Goal: Task Accomplishment & Management: Manage account settings

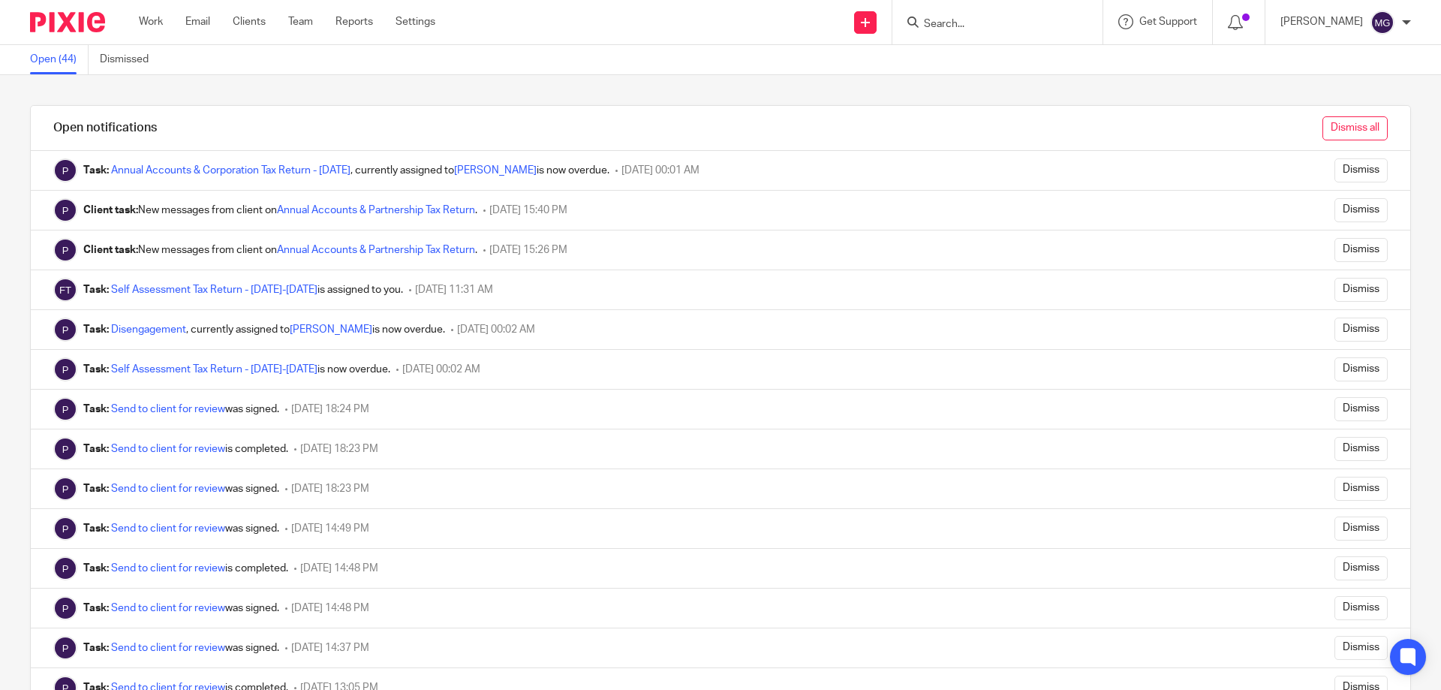
click at [1339, 125] on input "Dismiss all" at bounding box center [1355, 128] width 65 height 24
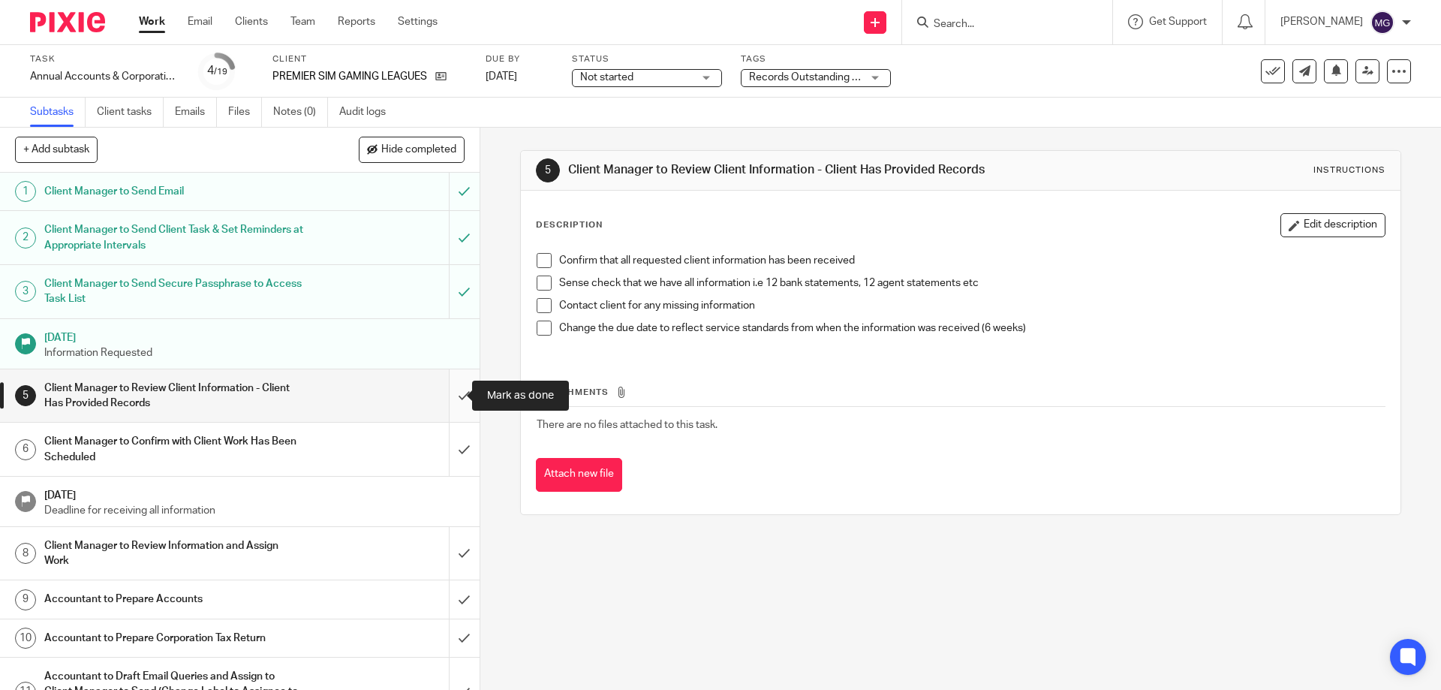
click at [438, 385] on input "submit" at bounding box center [240, 395] width 480 height 53
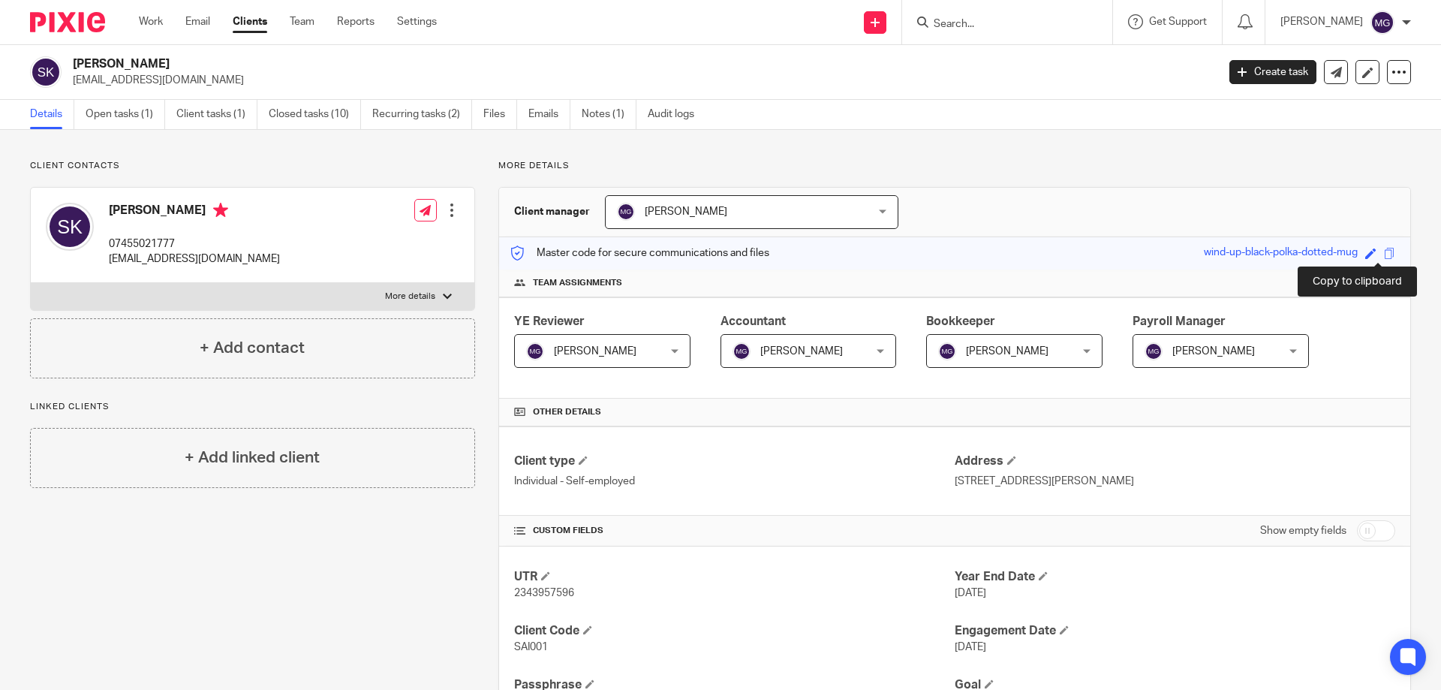
click at [1384, 254] on span at bounding box center [1389, 253] width 11 height 11
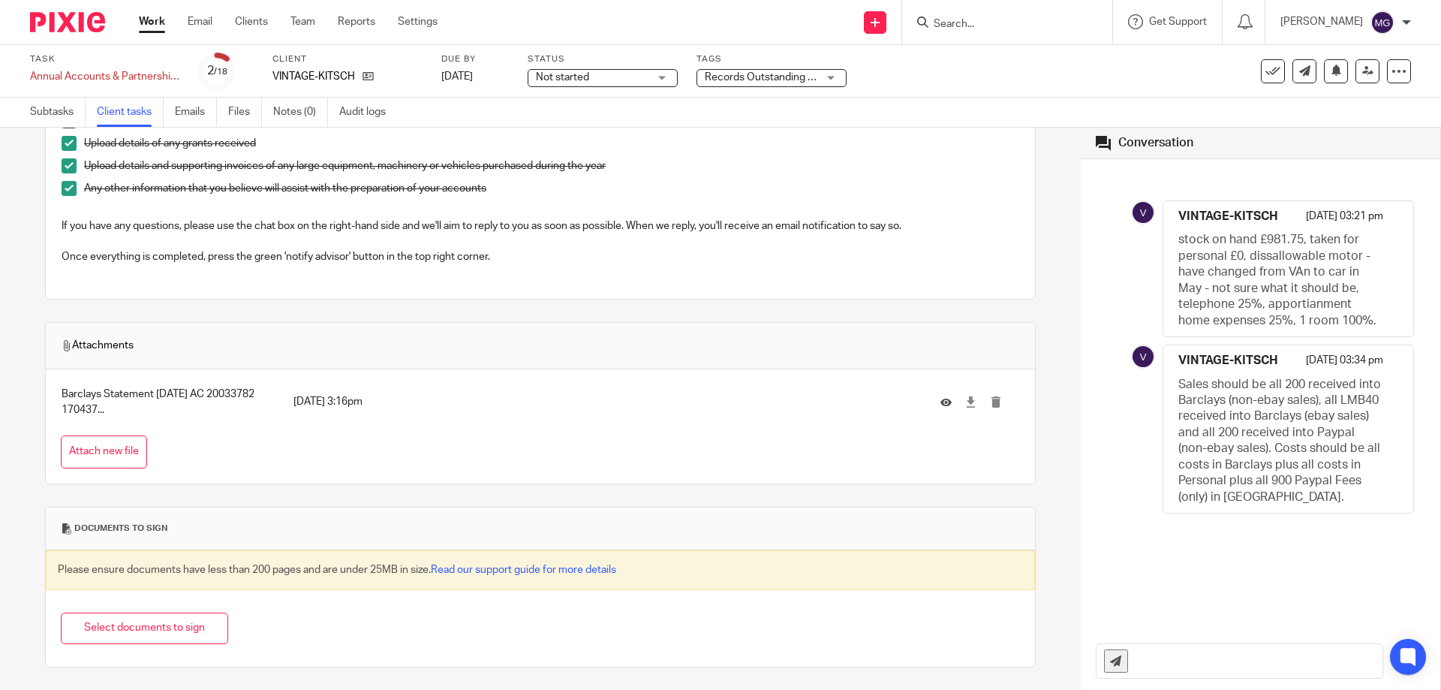
scroll to position [444, 0]
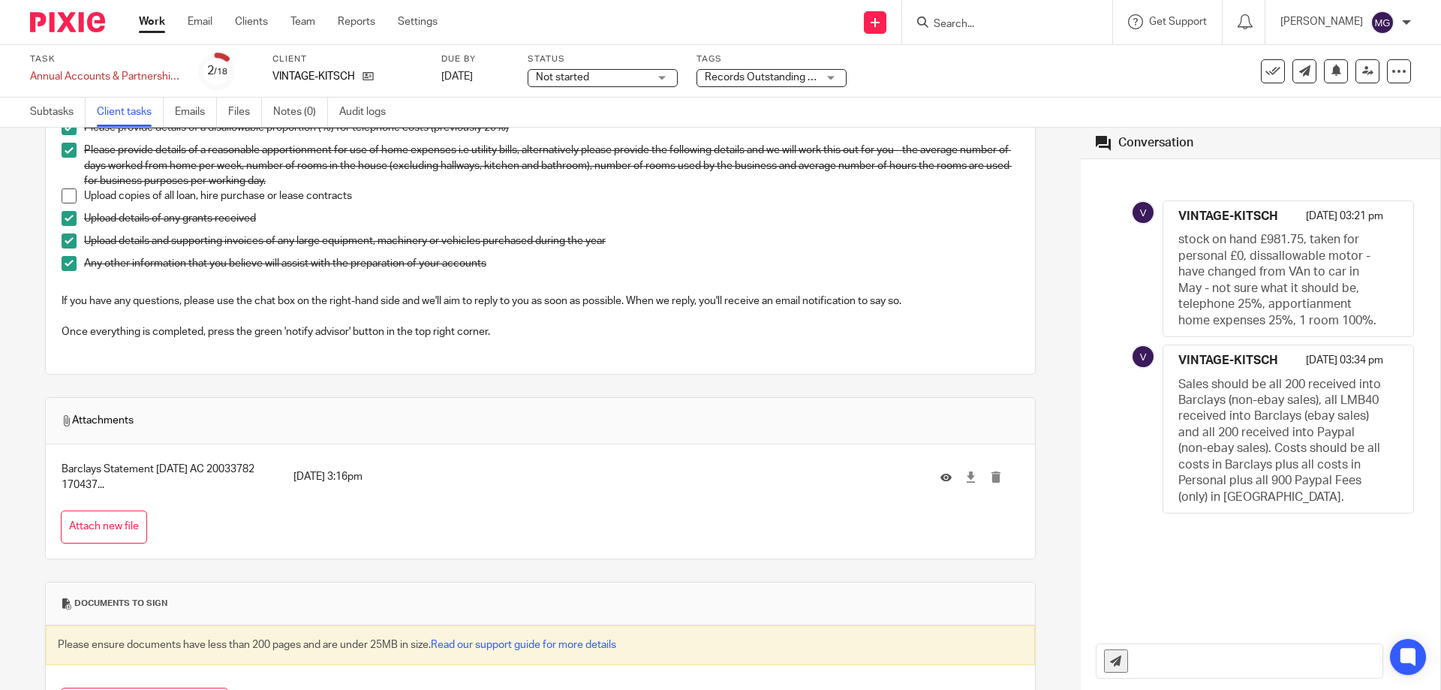
click at [945, 477] on td at bounding box center [972, 477] width 95 height 36
click at [965, 478] on icon at bounding box center [970, 476] width 11 height 11
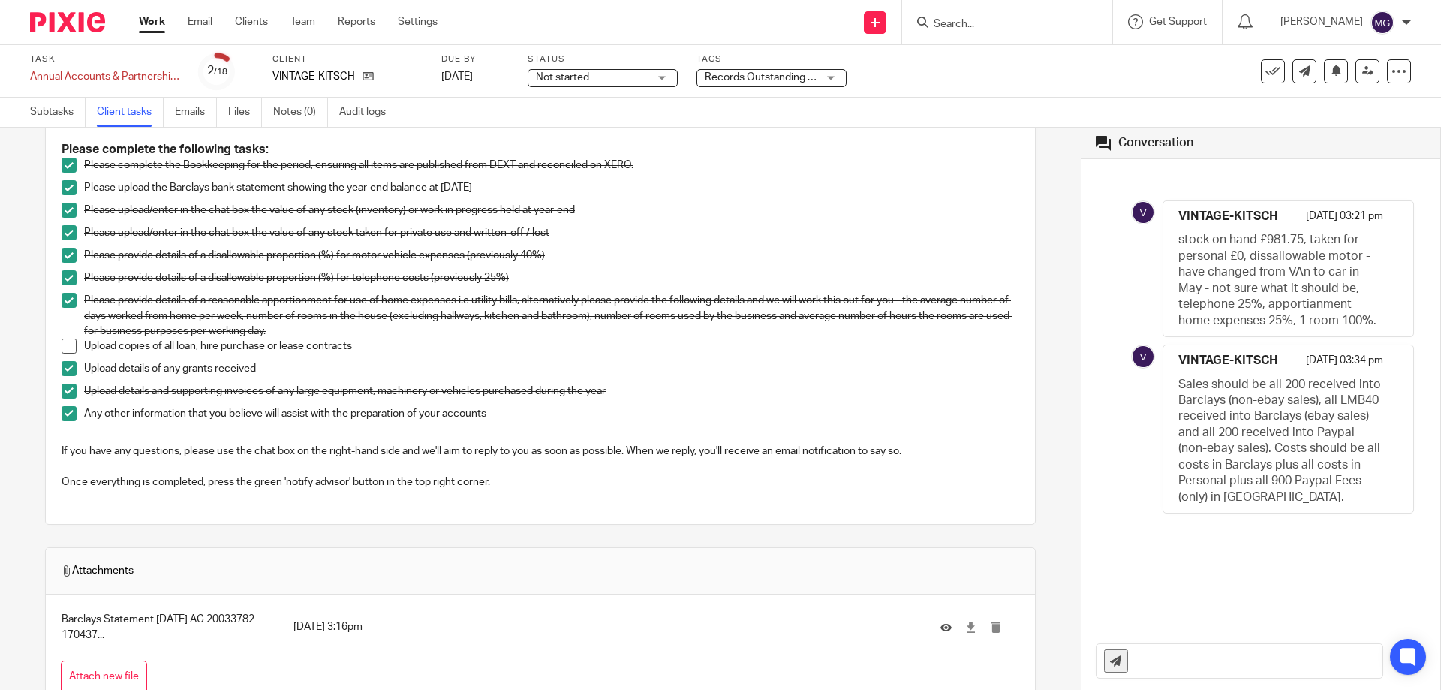
scroll to position [369, 0]
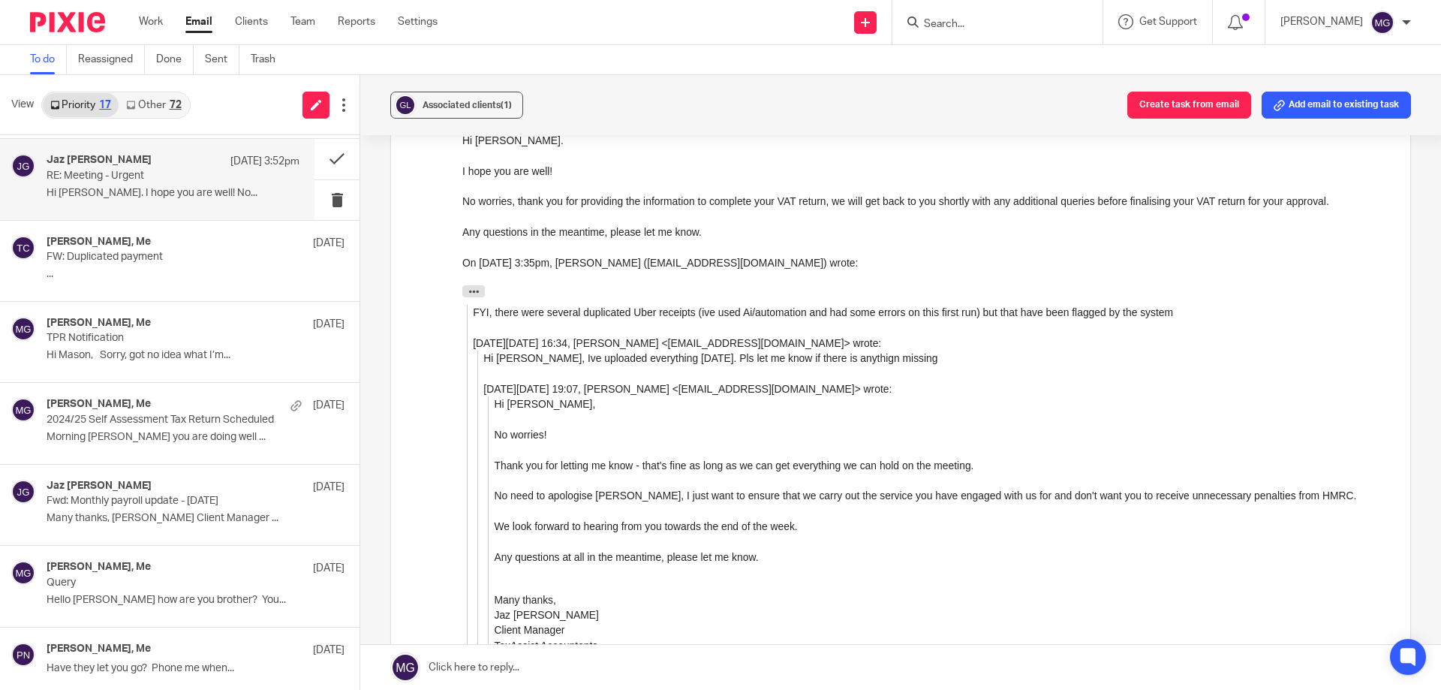
scroll to position [75, 0]
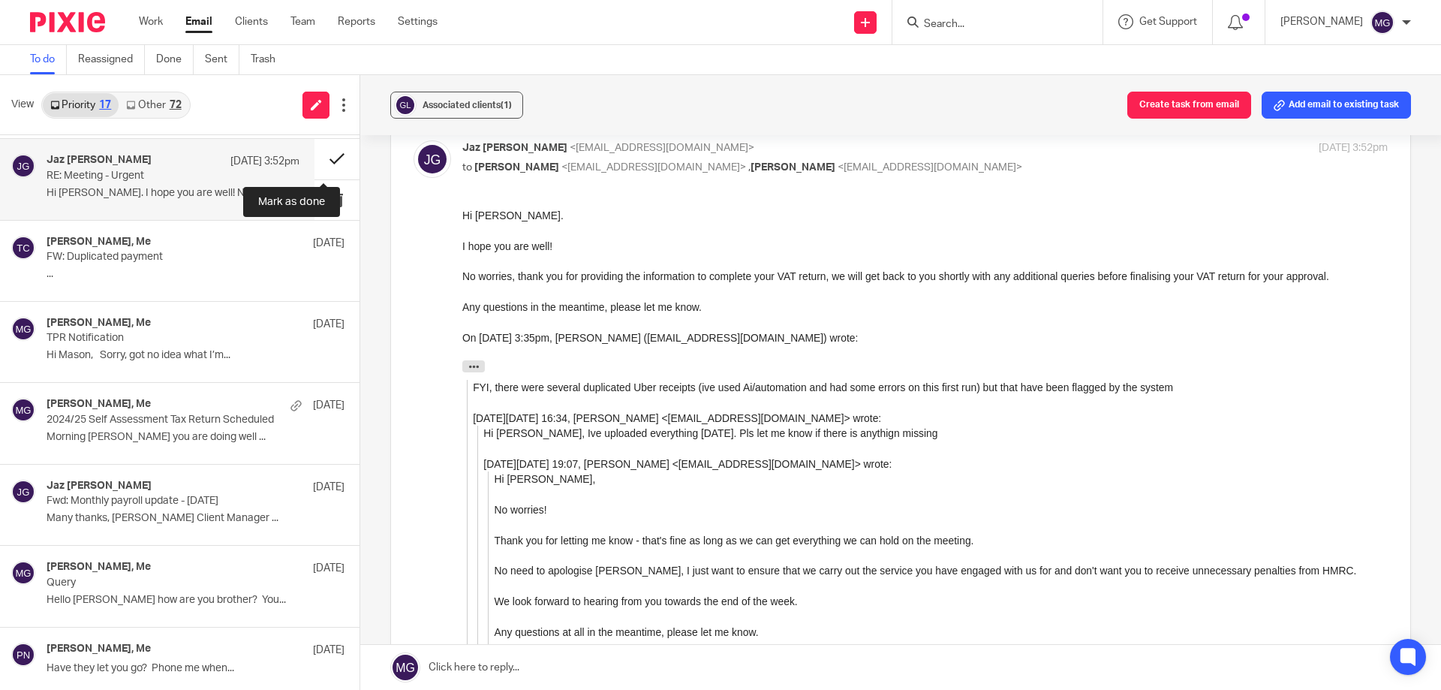
click at [327, 158] on button at bounding box center [336, 159] width 45 height 40
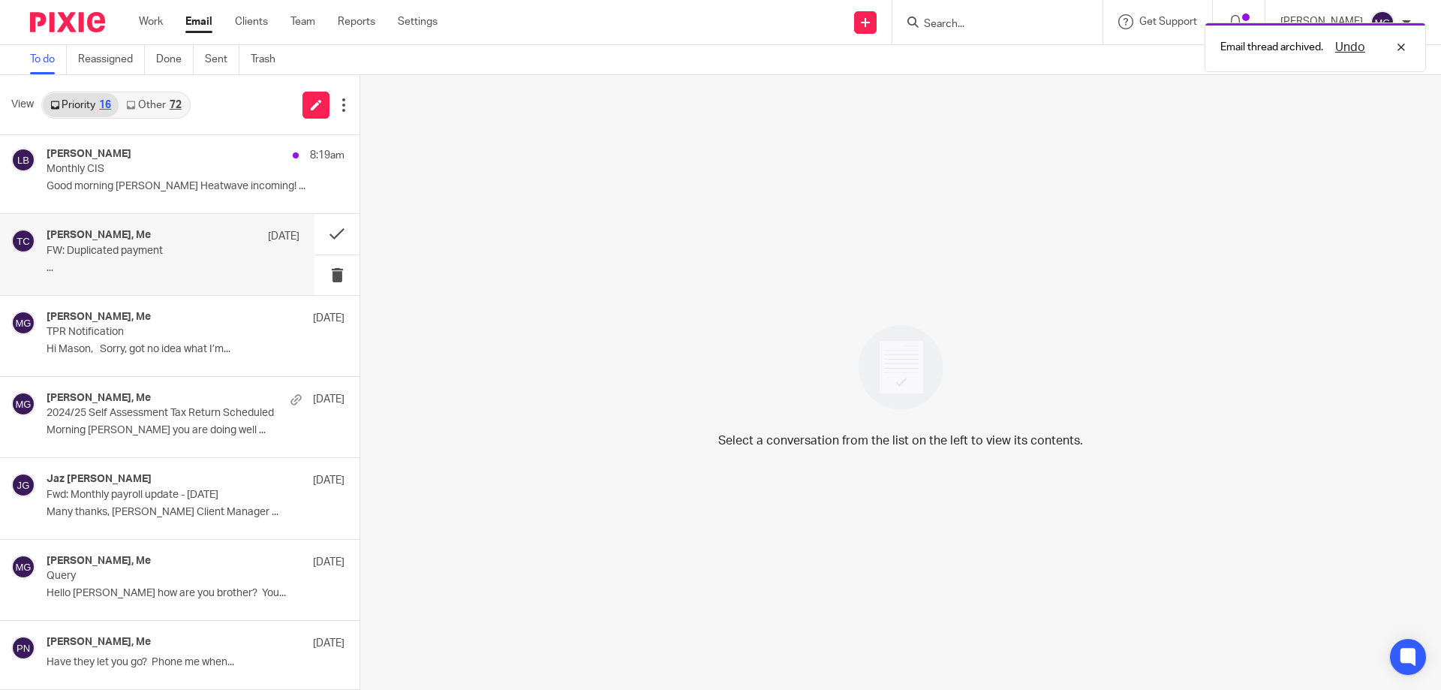
scroll to position [0, 0]
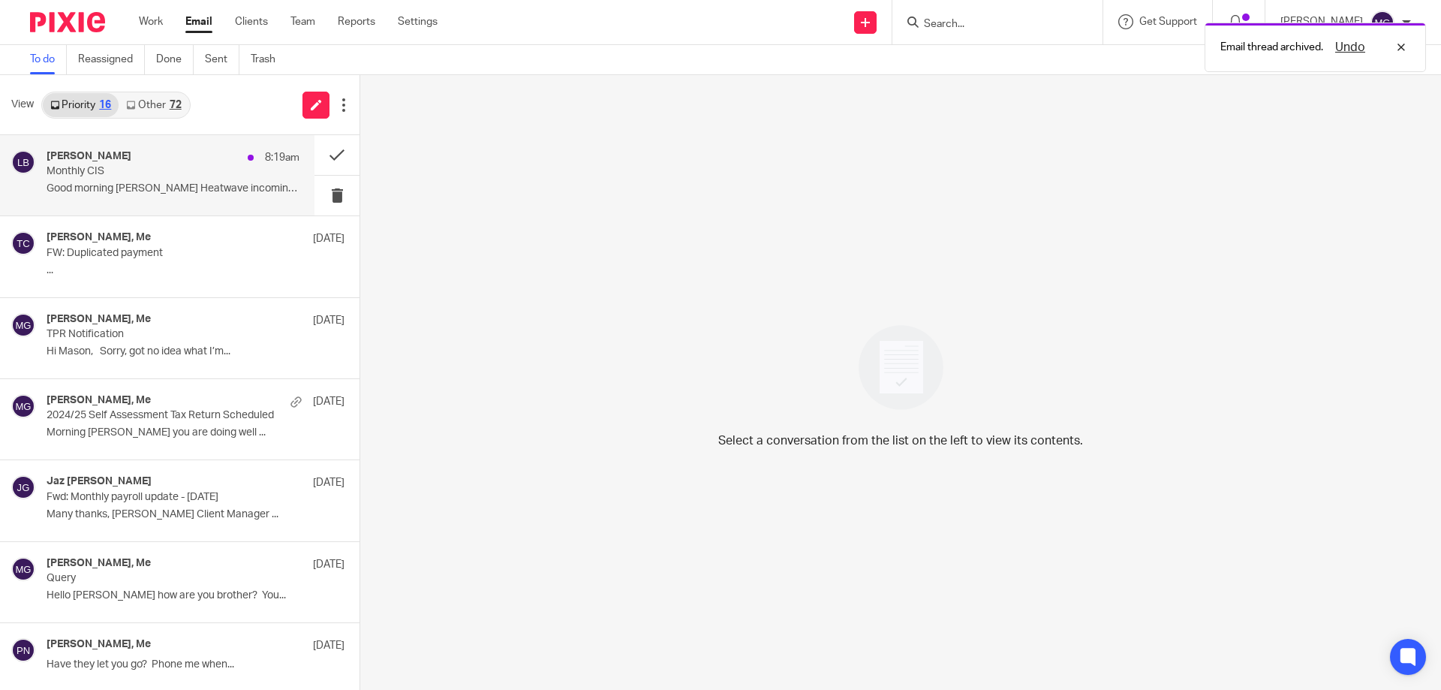
click at [168, 194] on p "Good morning [PERSON_NAME] Heatwave incoming! ..." at bounding box center [173, 188] width 253 height 13
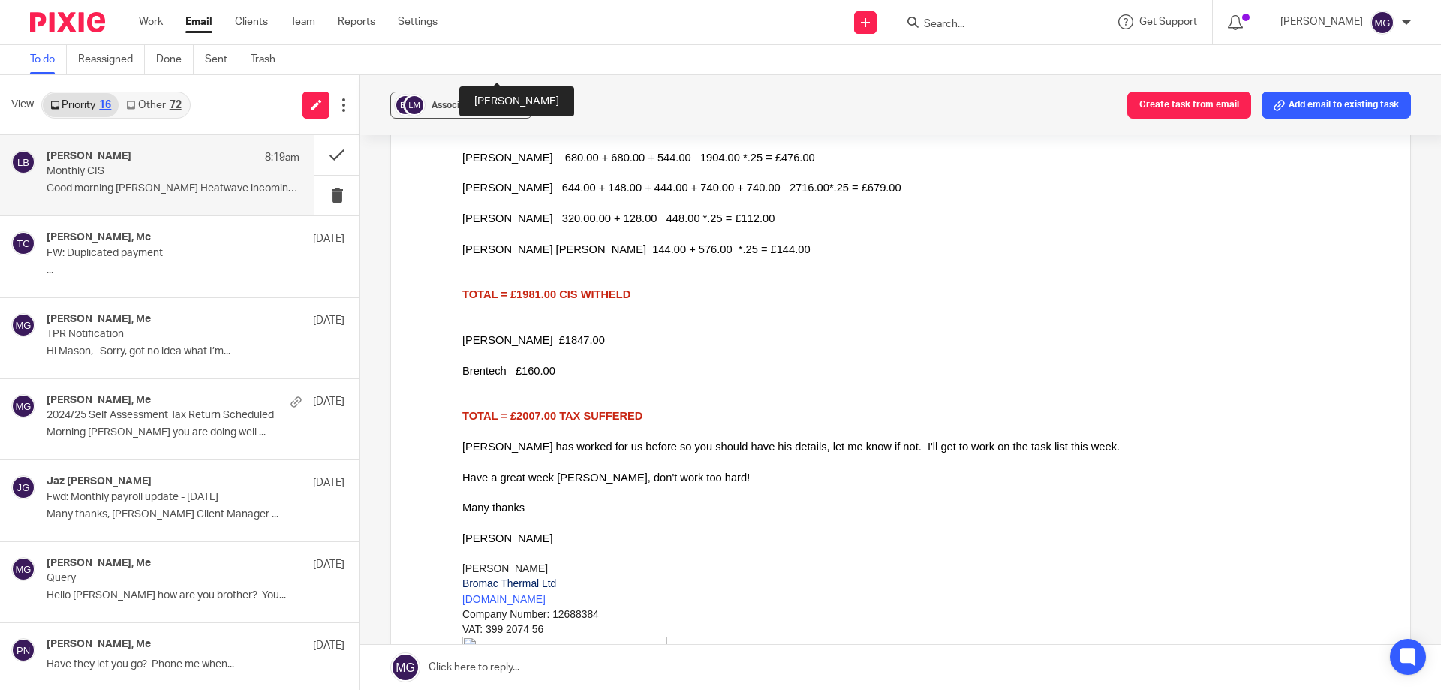
scroll to position [375, 0]
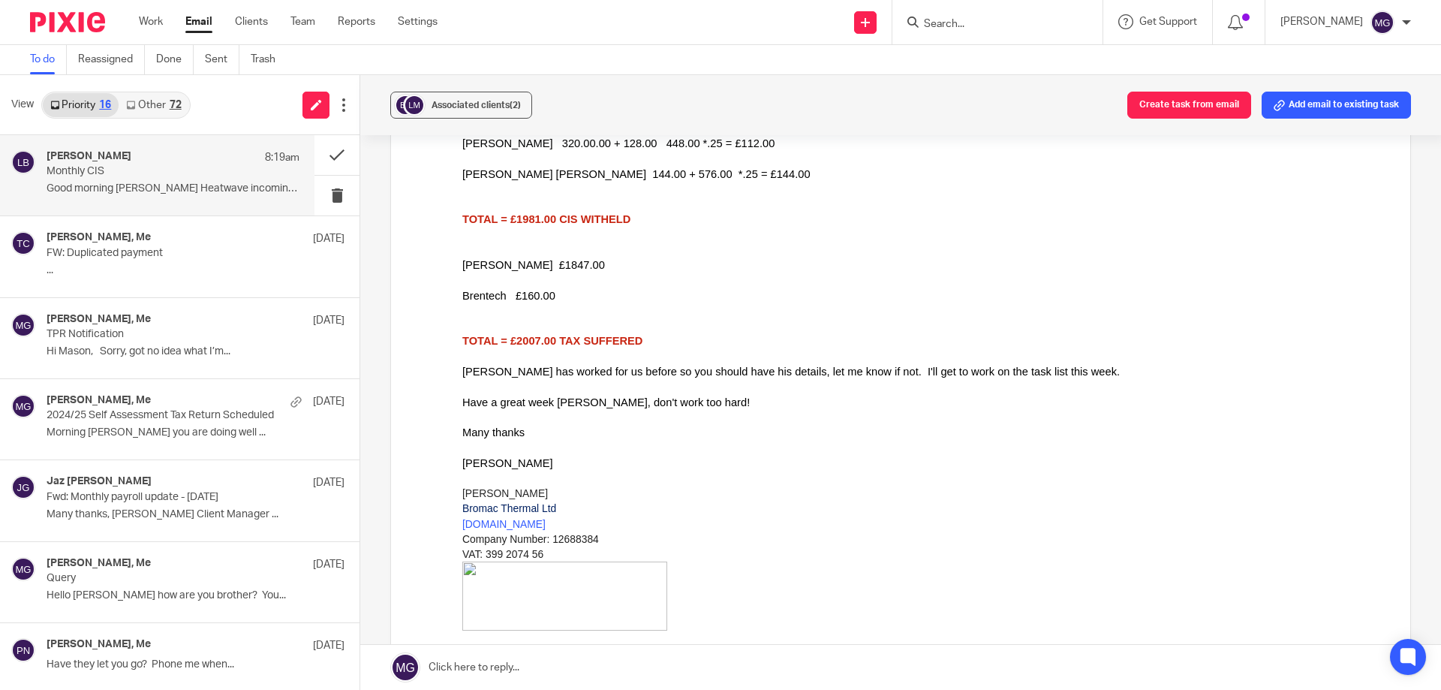
click at [167, 117] on div "Priority 16 Other 72" at bounding box center [115, 105] width 149 height 27
click at [167, 108] on link "Other 72" at bounding box center [154, 105] width 70 height 24
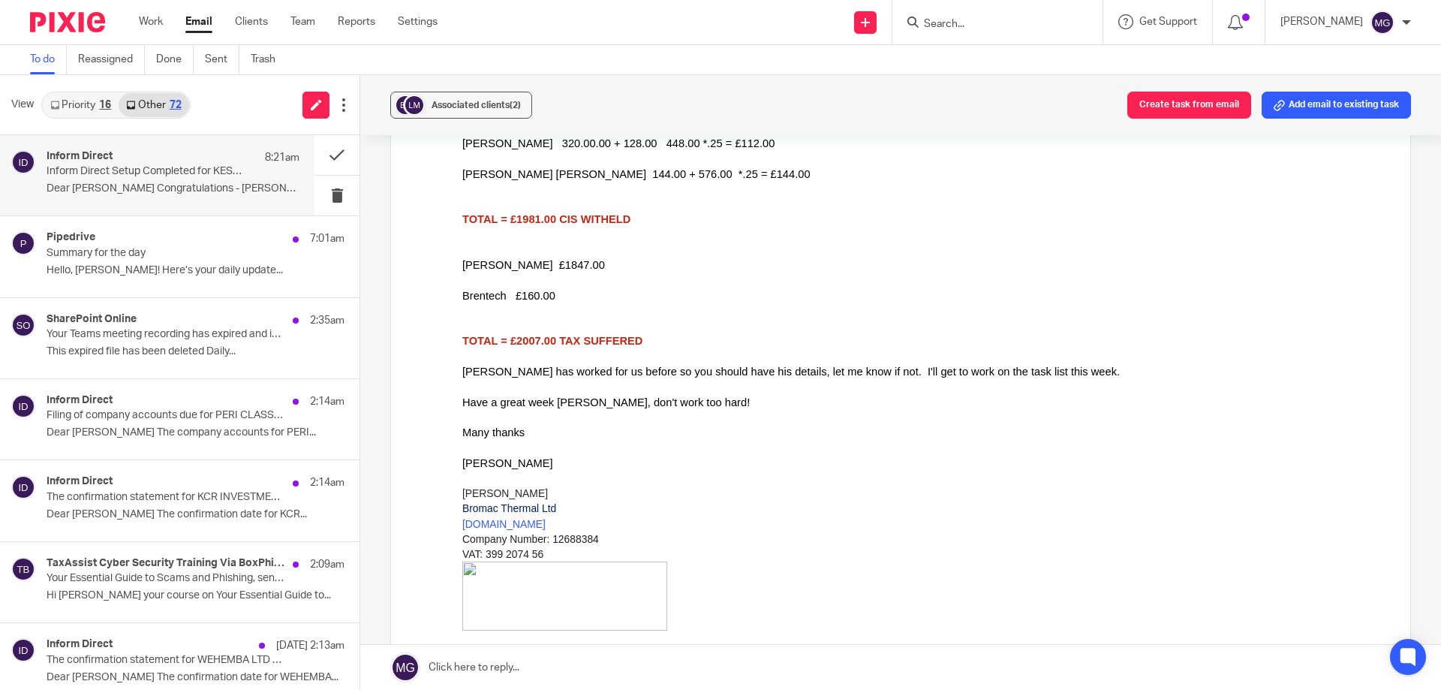
click at [149, 164] on div "Inform Direct 8:21am" at bounding box center [173, 157] width 253 height 15
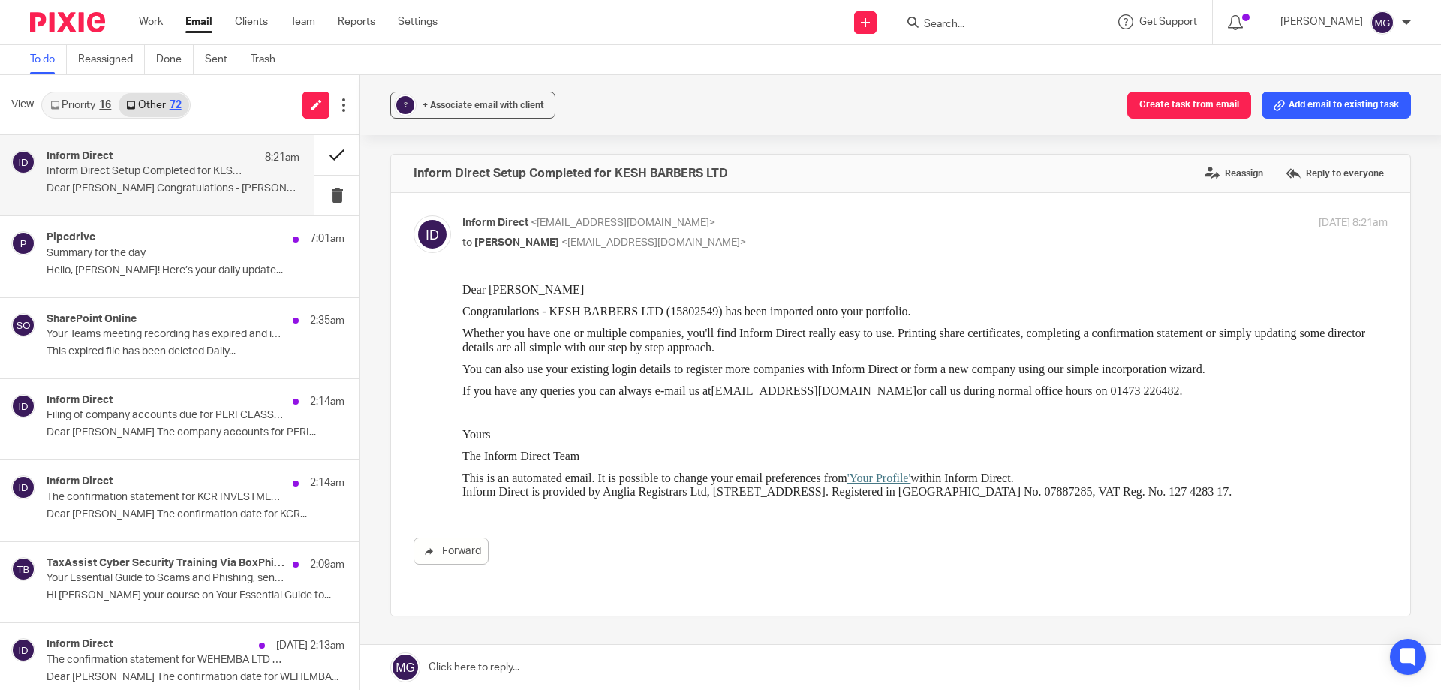
scroll to position [0, 0]
click at [324, 152] on button at bounding box center [336, 155] width 45 height 40
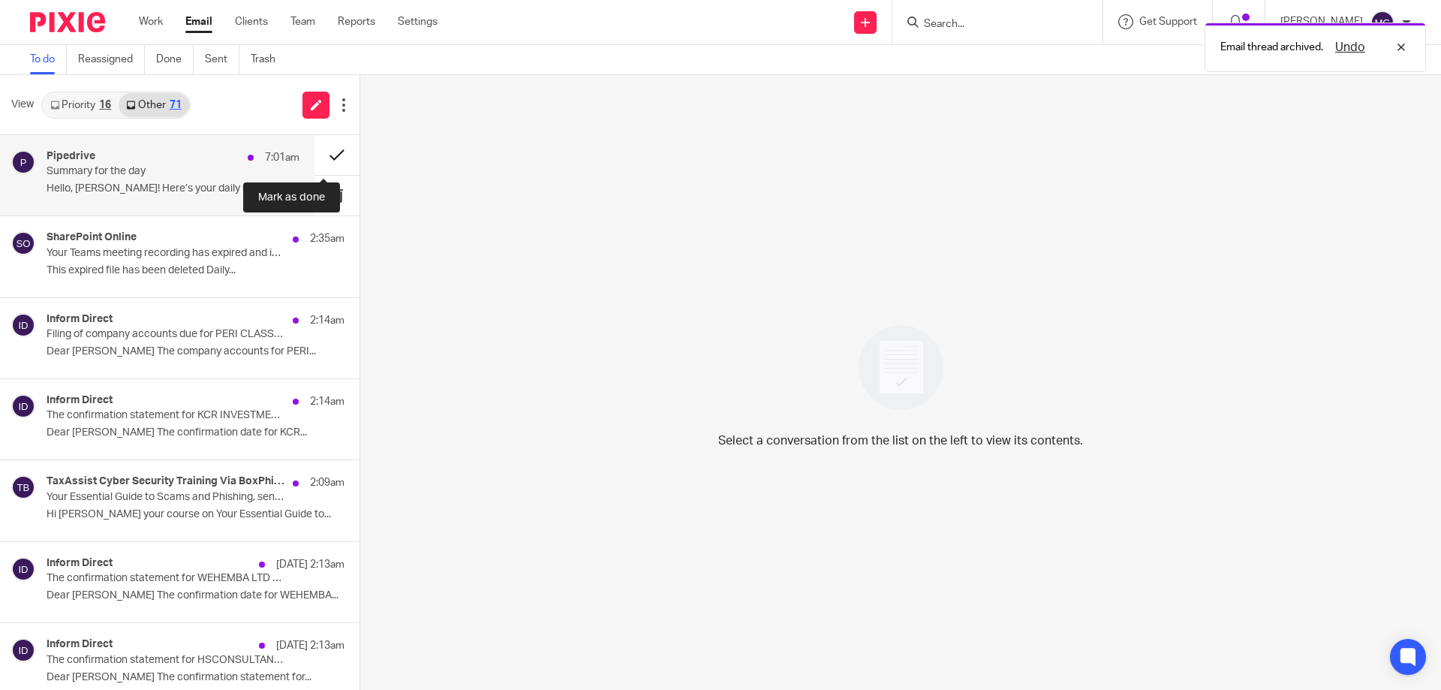
click at [327, 157] on button at bounding box center [336, 155] width 45 height 40
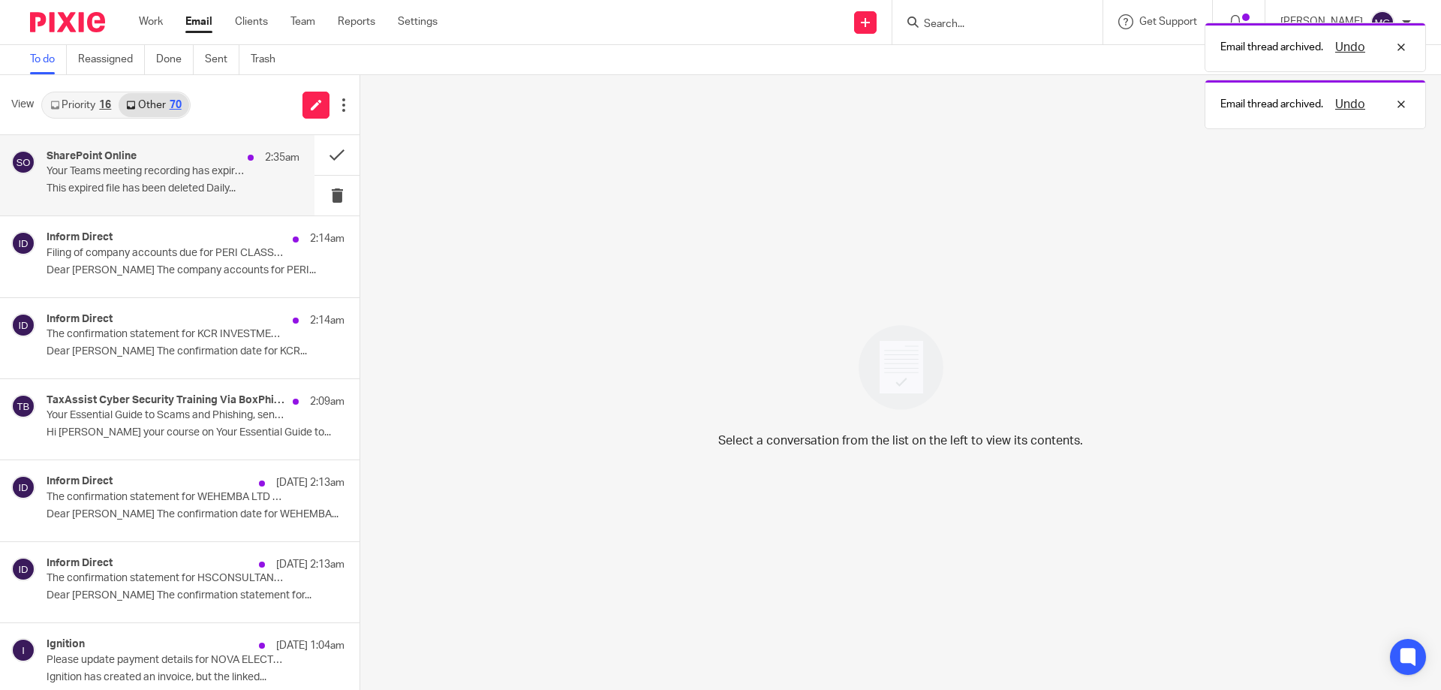
click at [233, 182] on div "SharePoint Online 2:35am Your Teams meeting recording has expired and is now de…" at bounding box center [173, 175] width 253 height 50
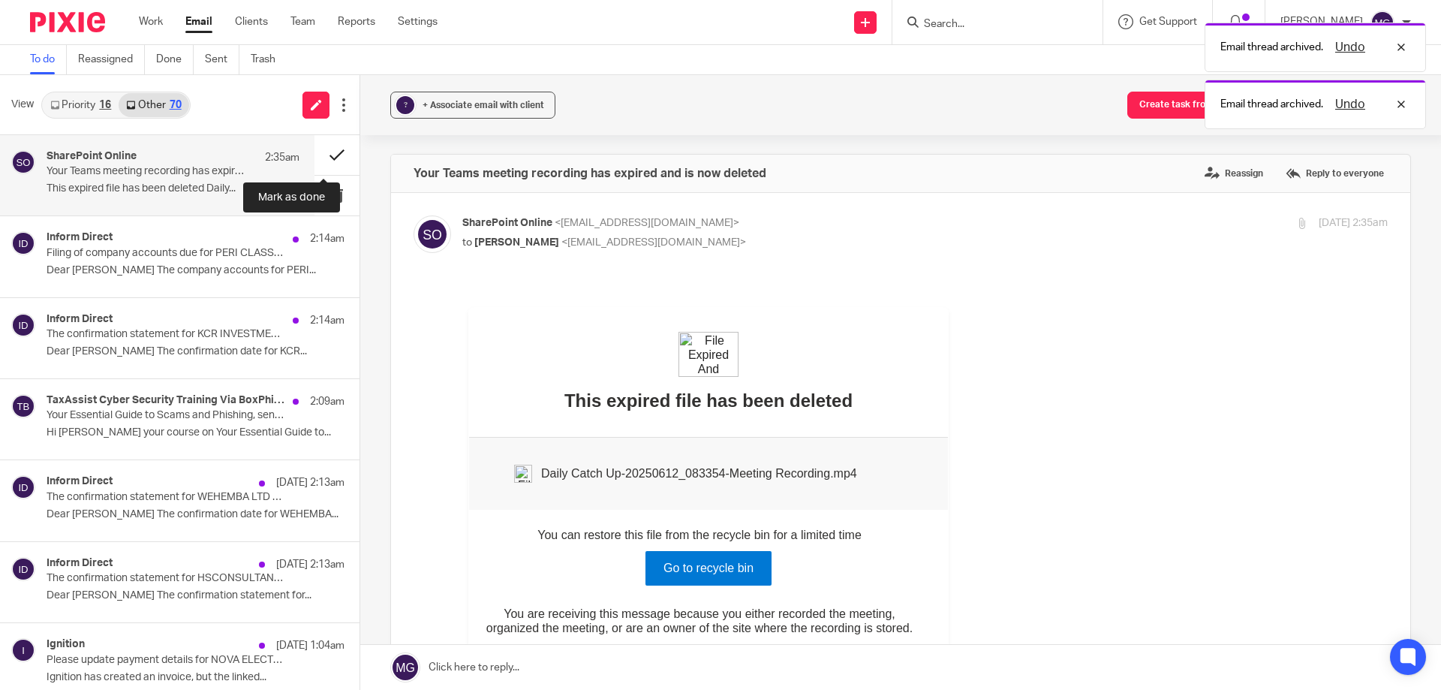
click at [333, 154] on button at bounding box center [336, 155] width 45 height 40
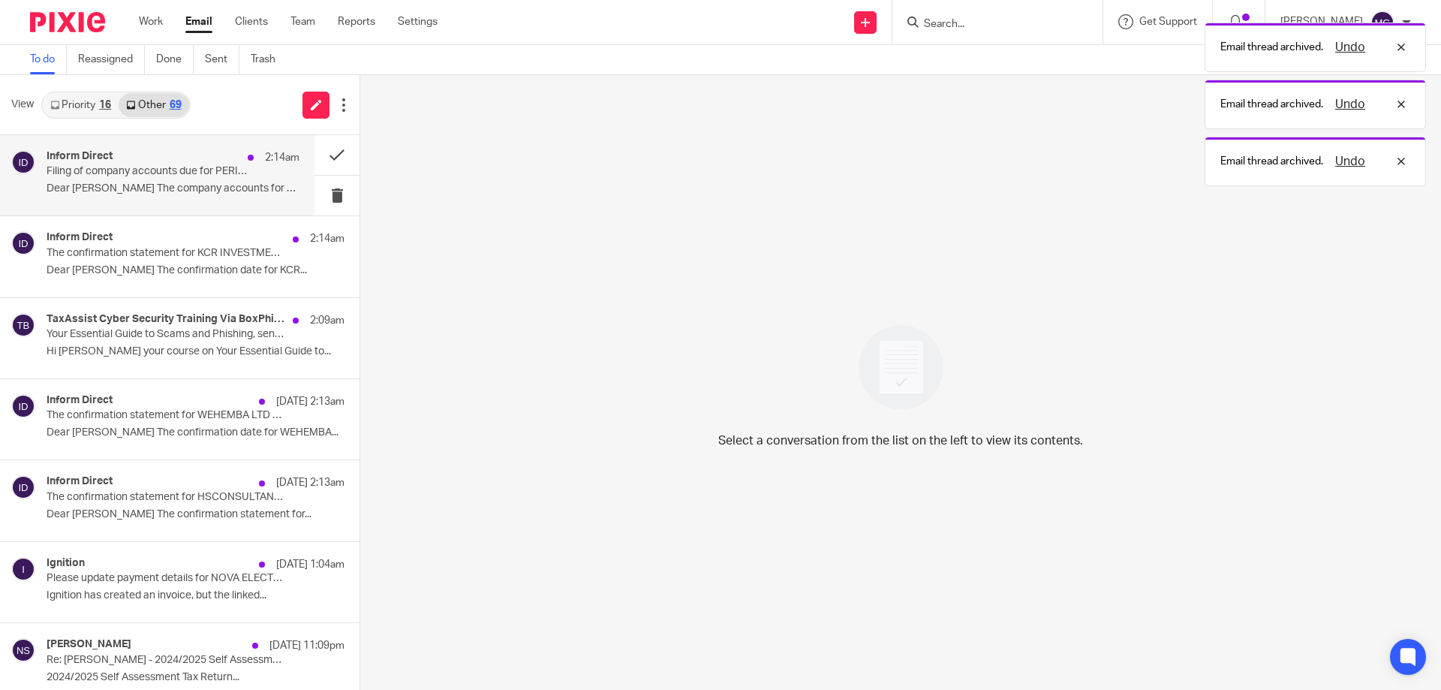
click at [206, 173] on p "Filing of company accounts due for PERI CLASSIC LIMITED (15336924)" at bounding box center [148, 171] width 203 height 13
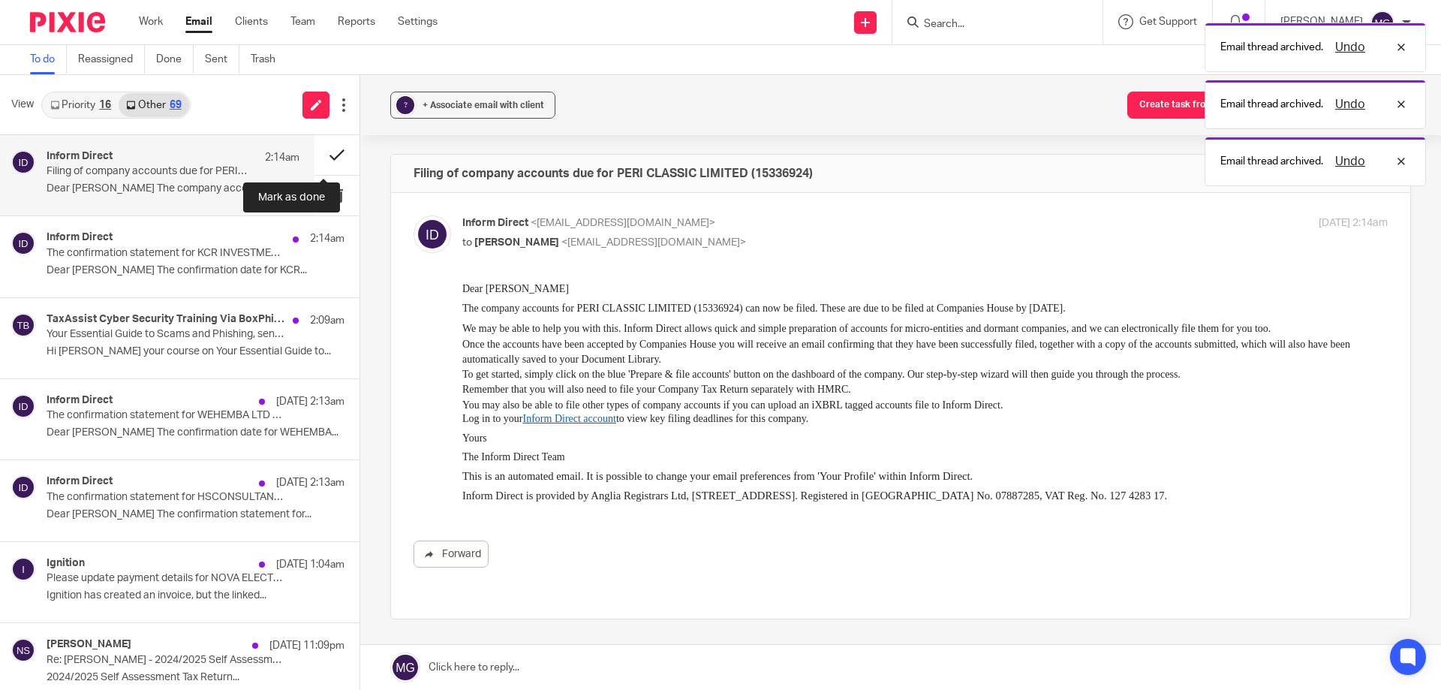
click at [314, 164] on button at bounding box center [336, 155] width 45 height 40
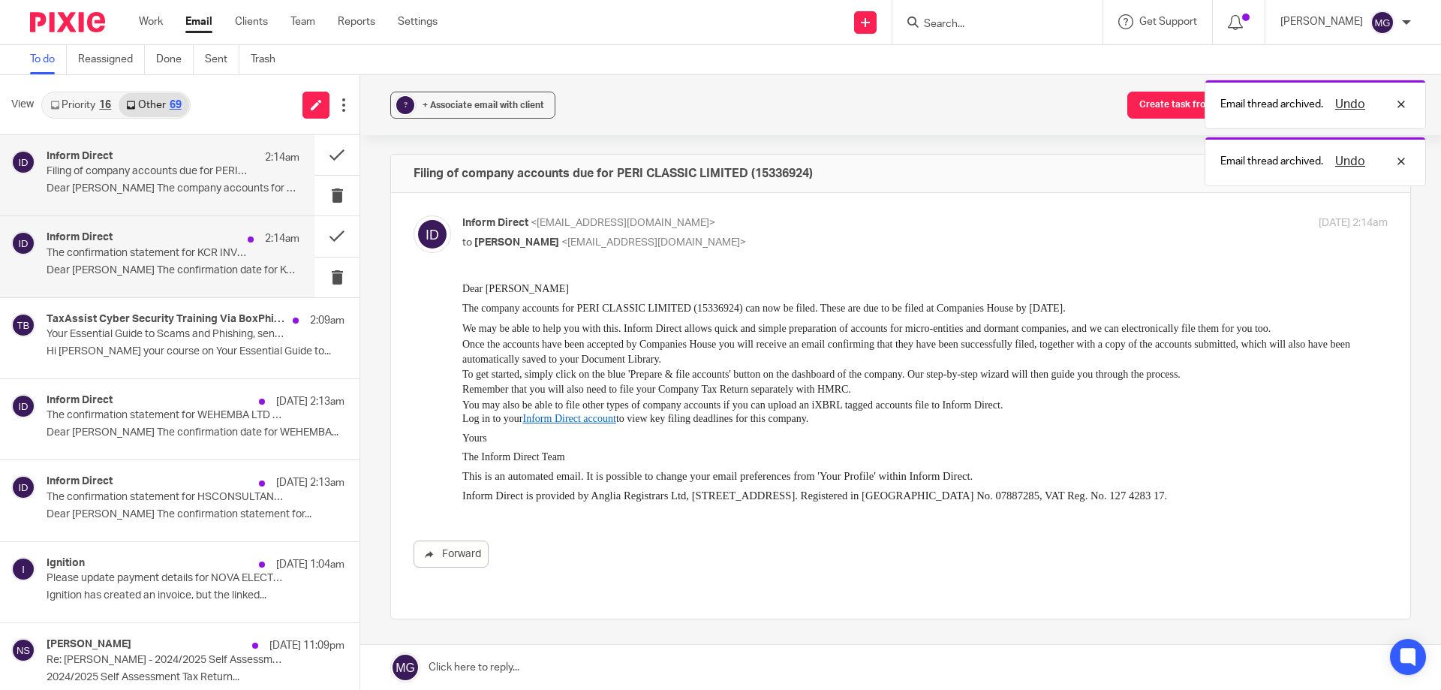
click at [256, 231] on div "Inform Direct 2:14am The confirmation statement for KCR INVESTMENTS LTD can now…" at bounding box center [173, 256] width 253 height 50
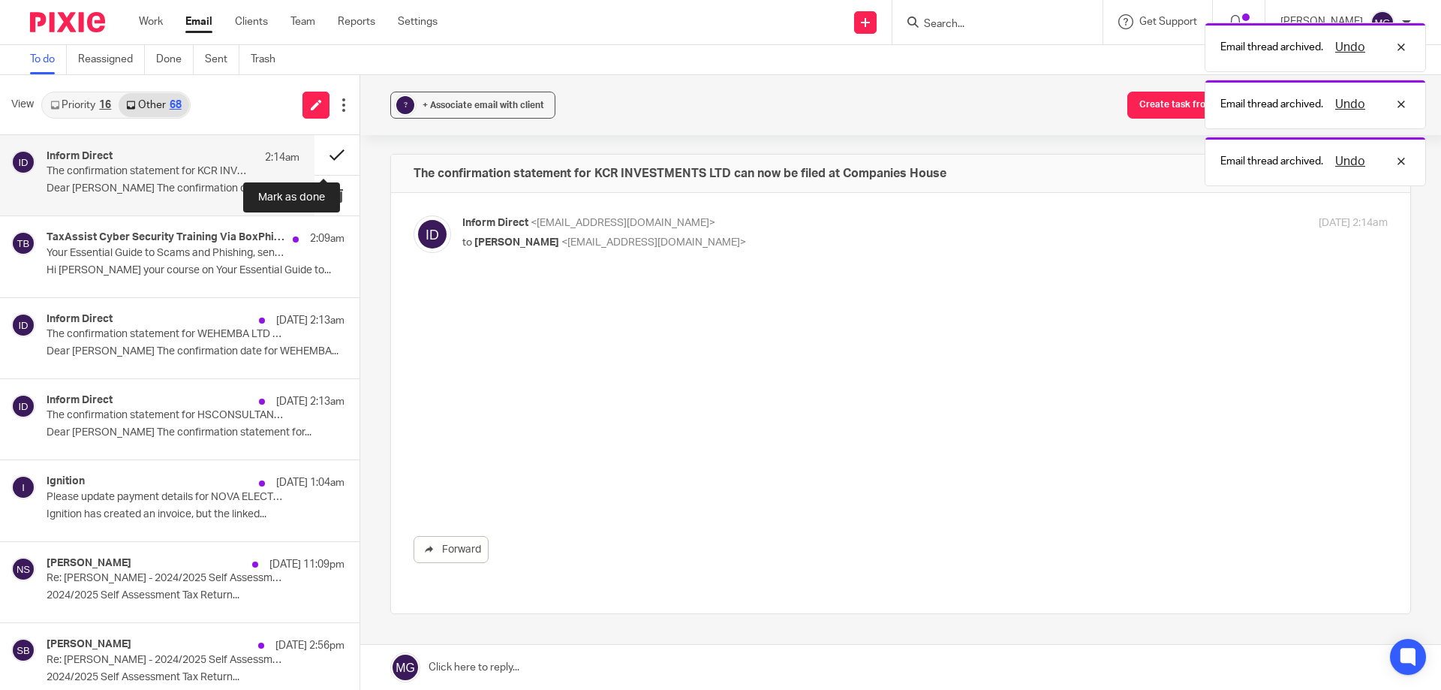
click at [316, 155] on button at bounding box center [336, 155] width 45 height 40
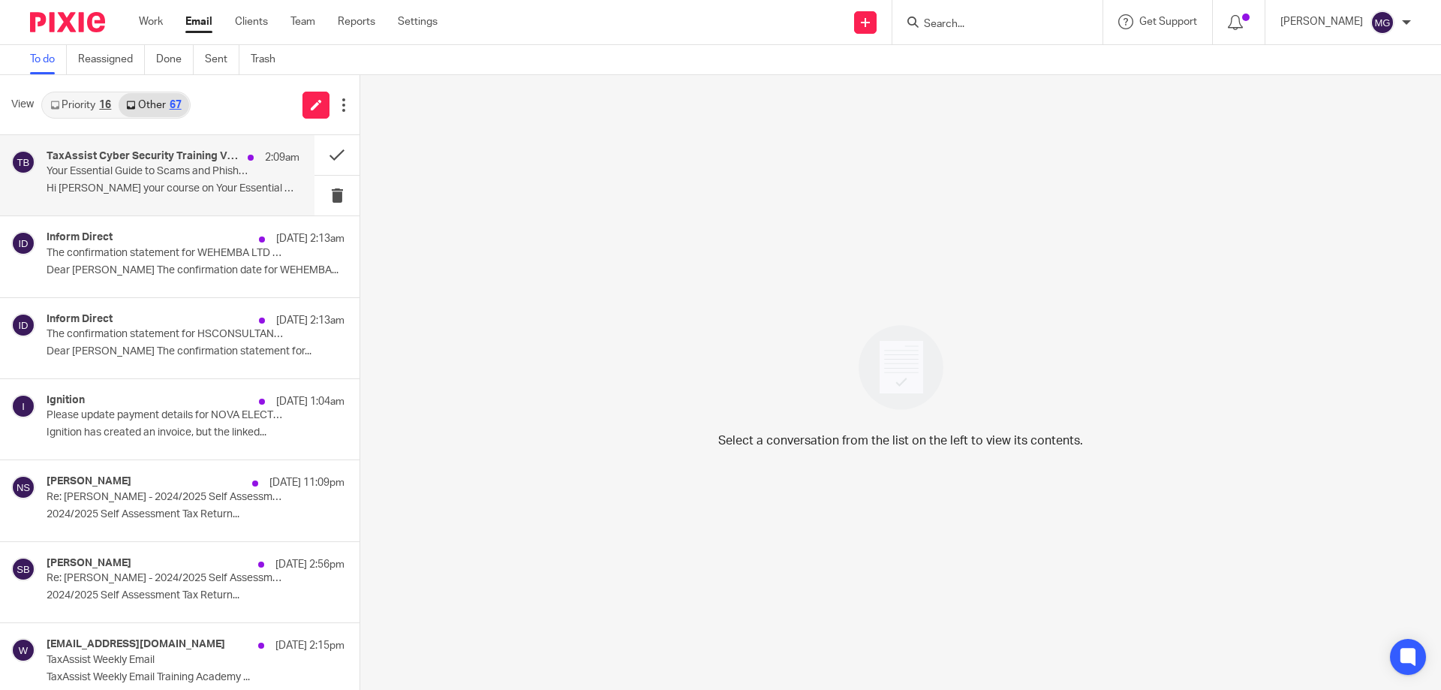
click at [219, 175] on p "Your Essential Guide to Scams and Phishing, sent by TaxAssist Direct Ltd, has a…" at bounding box center [148, 171] width 203 height 13
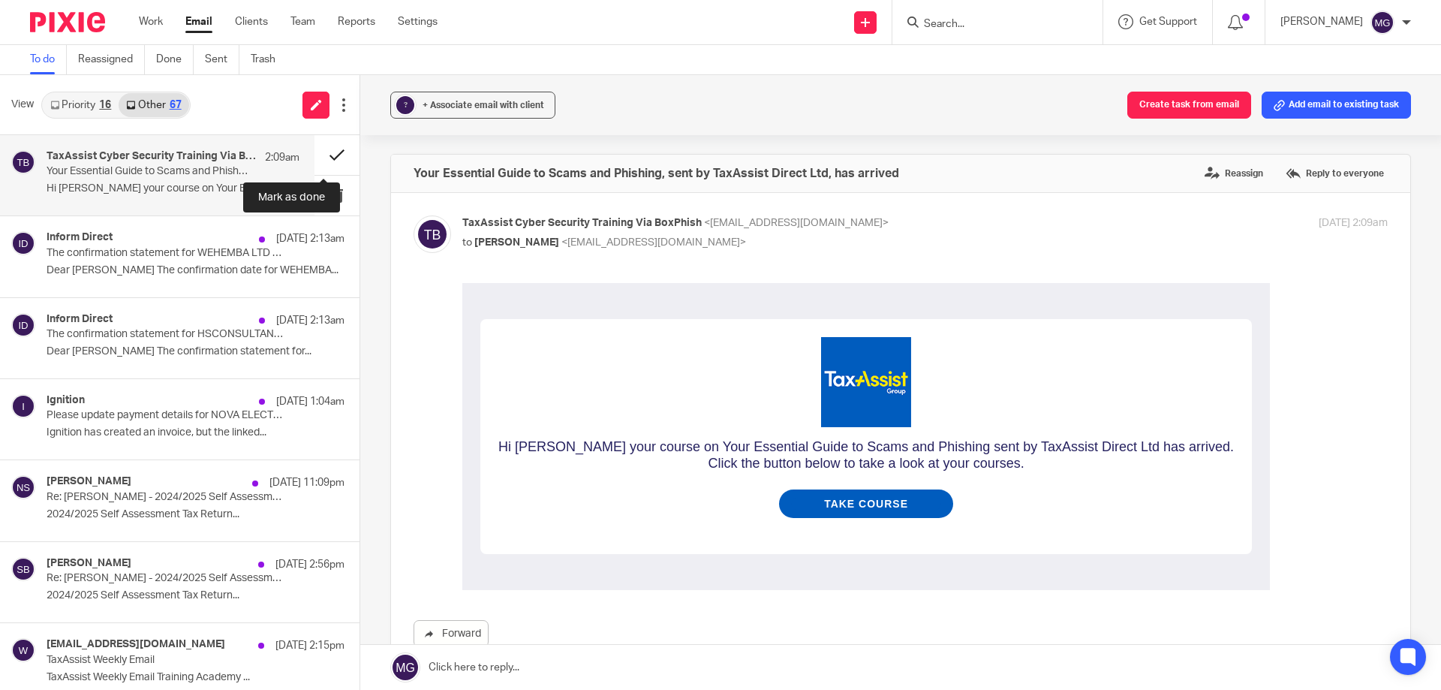
click at [330, 158] on button at bounding box center [336, 155] width 45 height 40
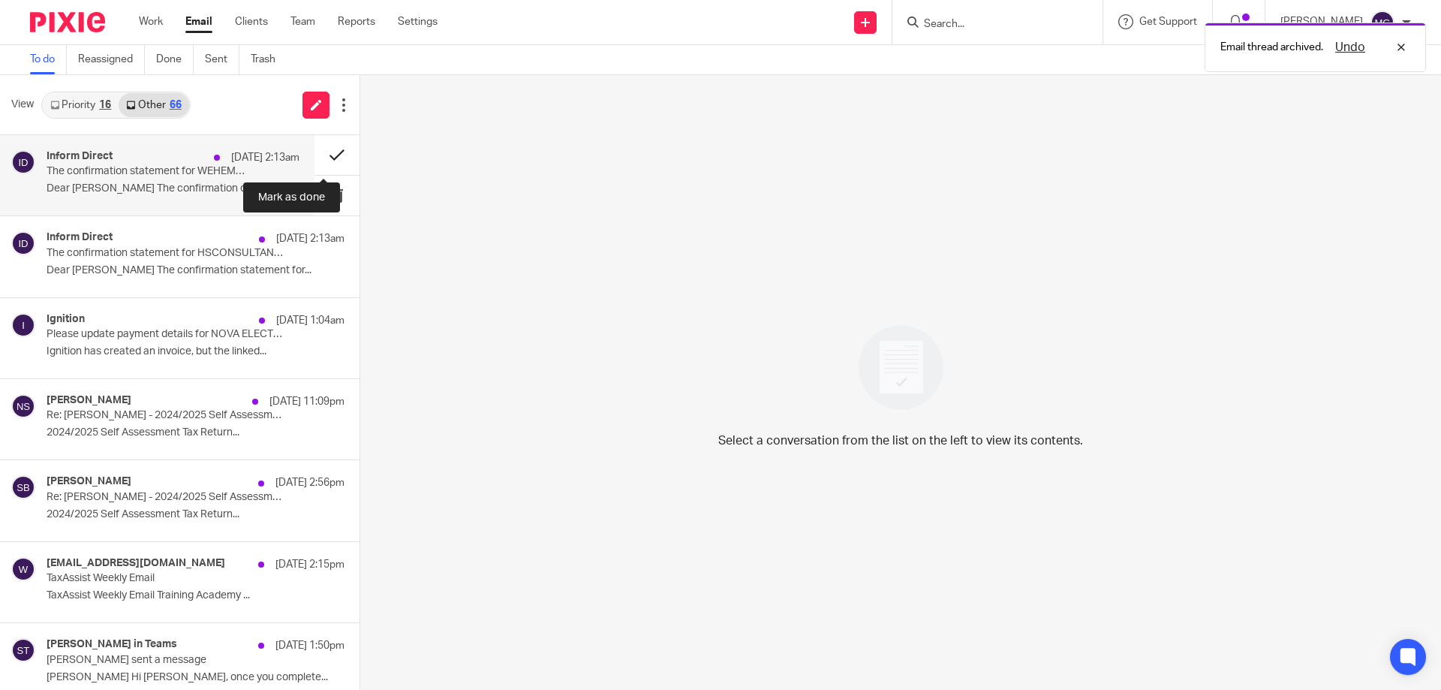
click at [330, 156] on button at bounding box center [336, 155] width 45 height 40
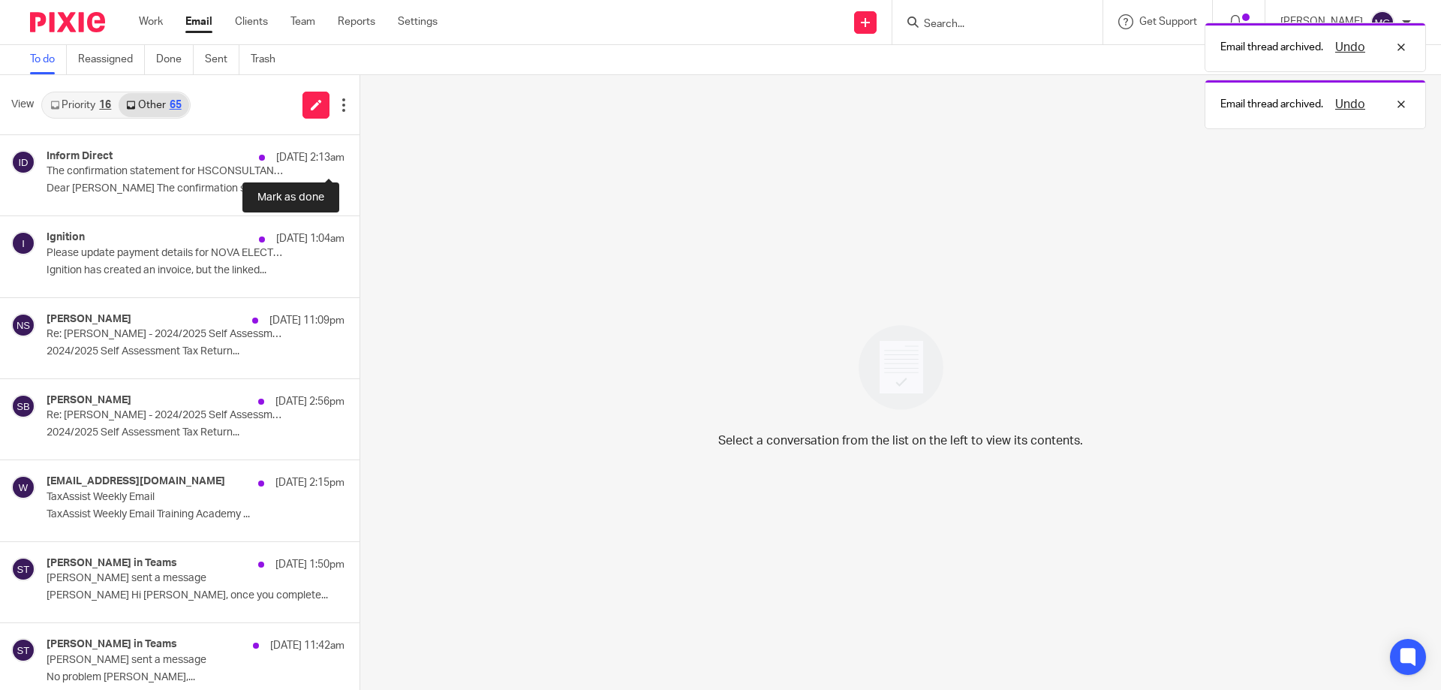
click at [360, 156] on button at bounding box center [366, 155] width 12 height 40
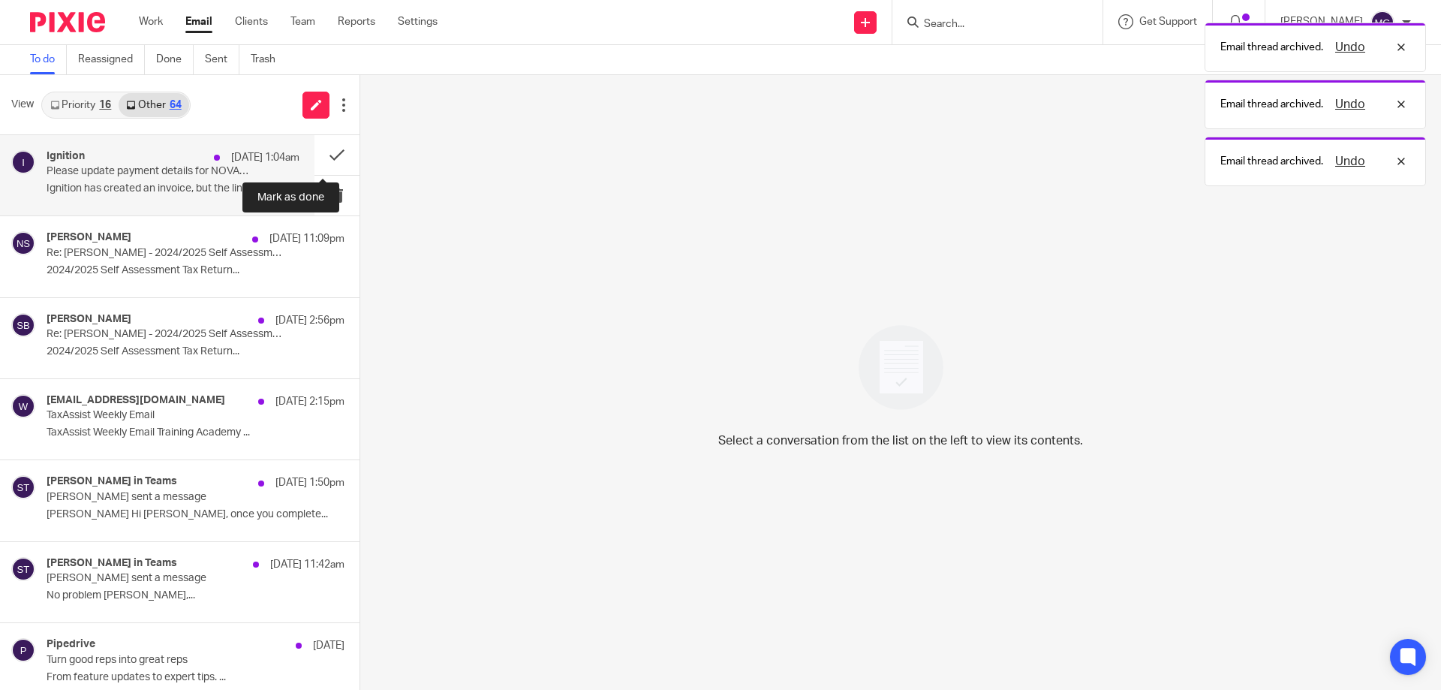
click at [175, 160] on div "Ignition 9 Aug 1:04am" at bounding box center [173, 157] width 253 height 15
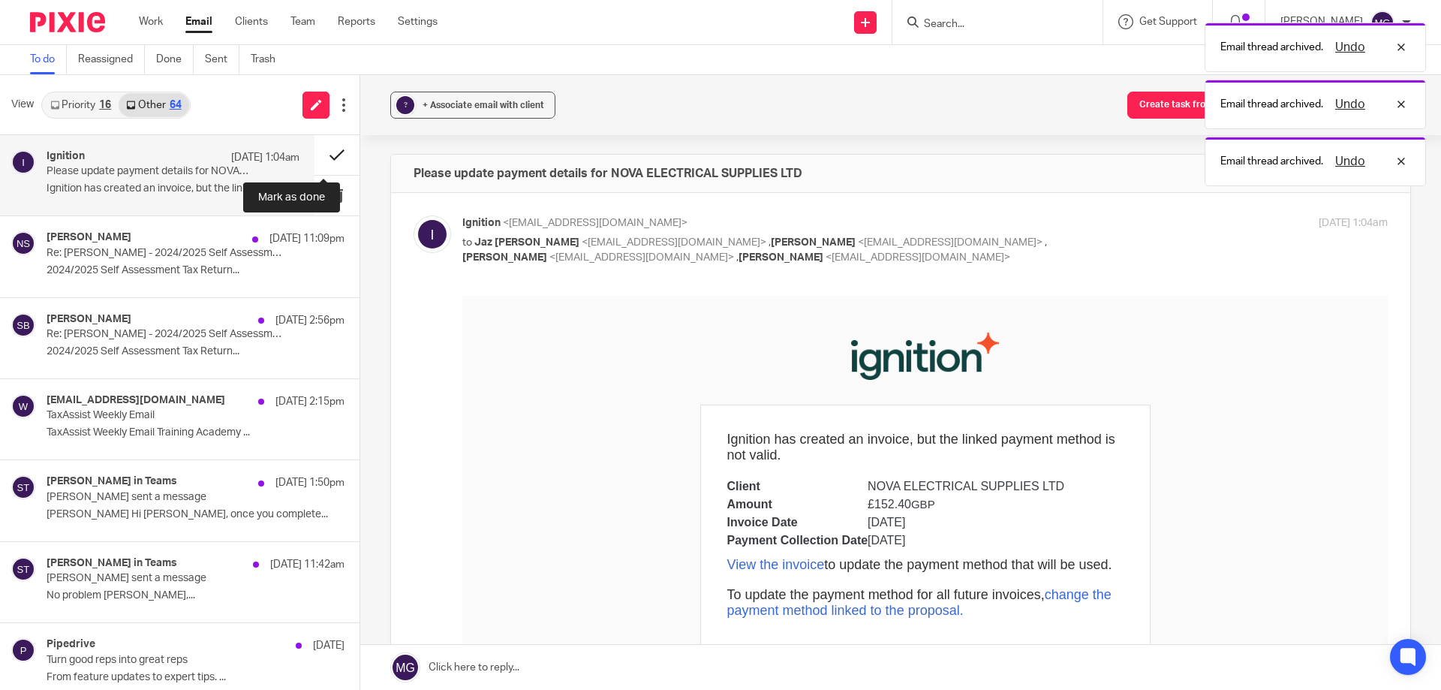
click at [327, 153] on button at bounding box center [336, 155] width 45 height 40
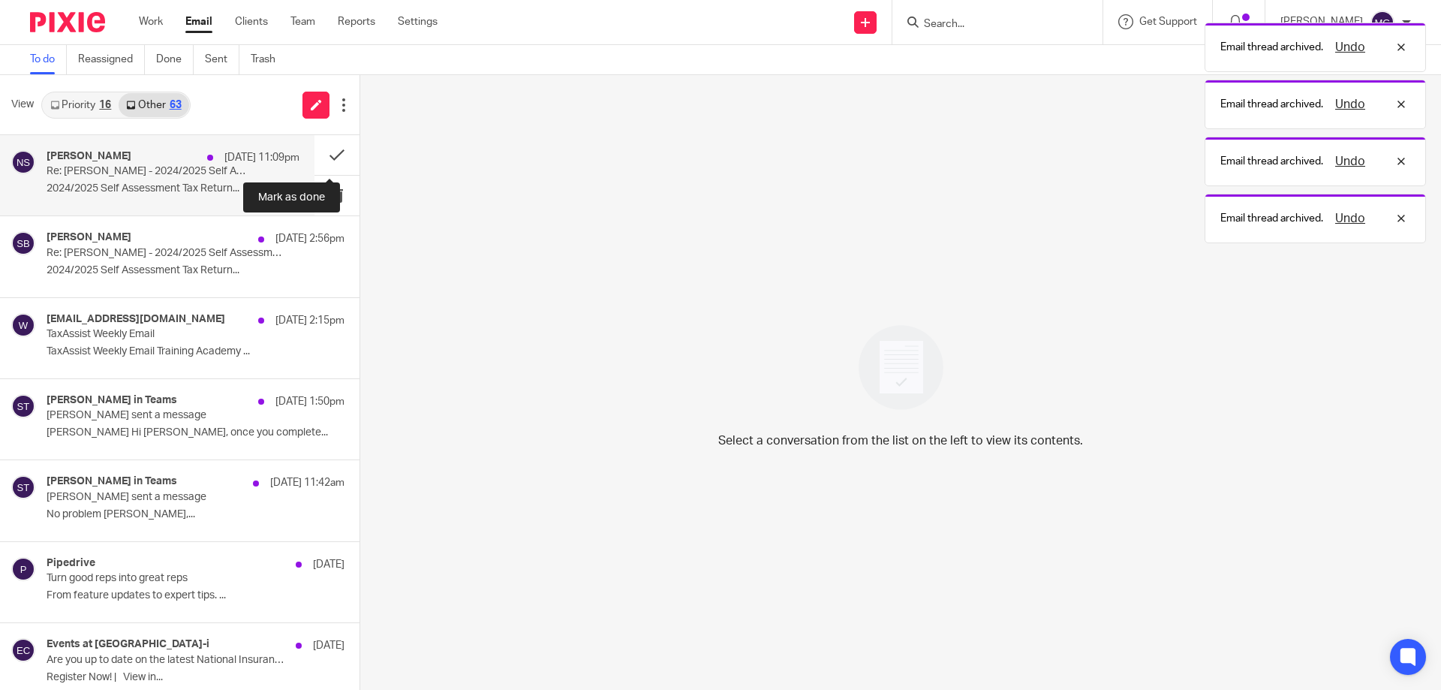
drag, startPoint x: 327, startPoint y: 152, endPoint x: 202, endPoint y: 158, distance: 124.7
click at [202, 158] on div "Naya Shakoor 8 Aug 11:09pm Re: Naya Shakoor - 2024/2025 Self Assessment Tax Ret…" at bounding box center [180, 175] width 360 height 81
click at [207, 158] on div at bounding box center [210, 158] width 6 height 6
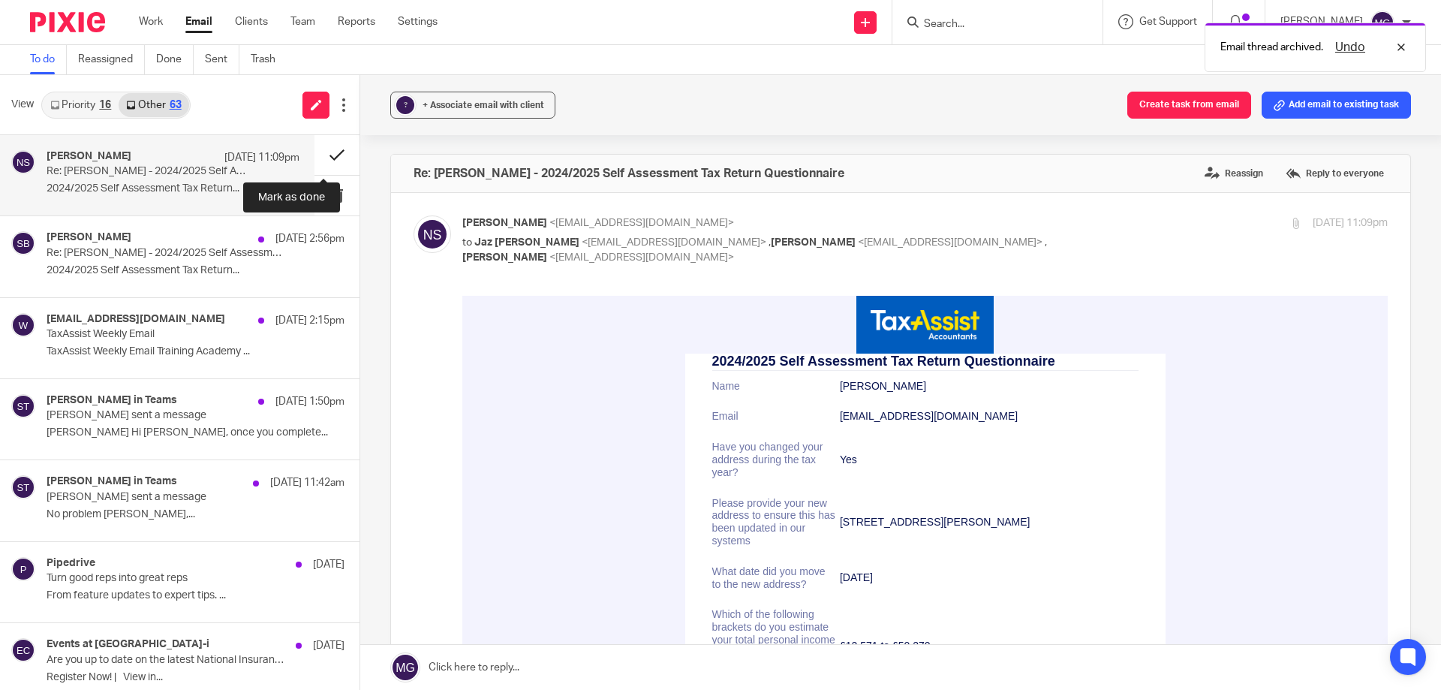
click at [324, 154] on button at bounding box center [336, 155] width 45 height 40
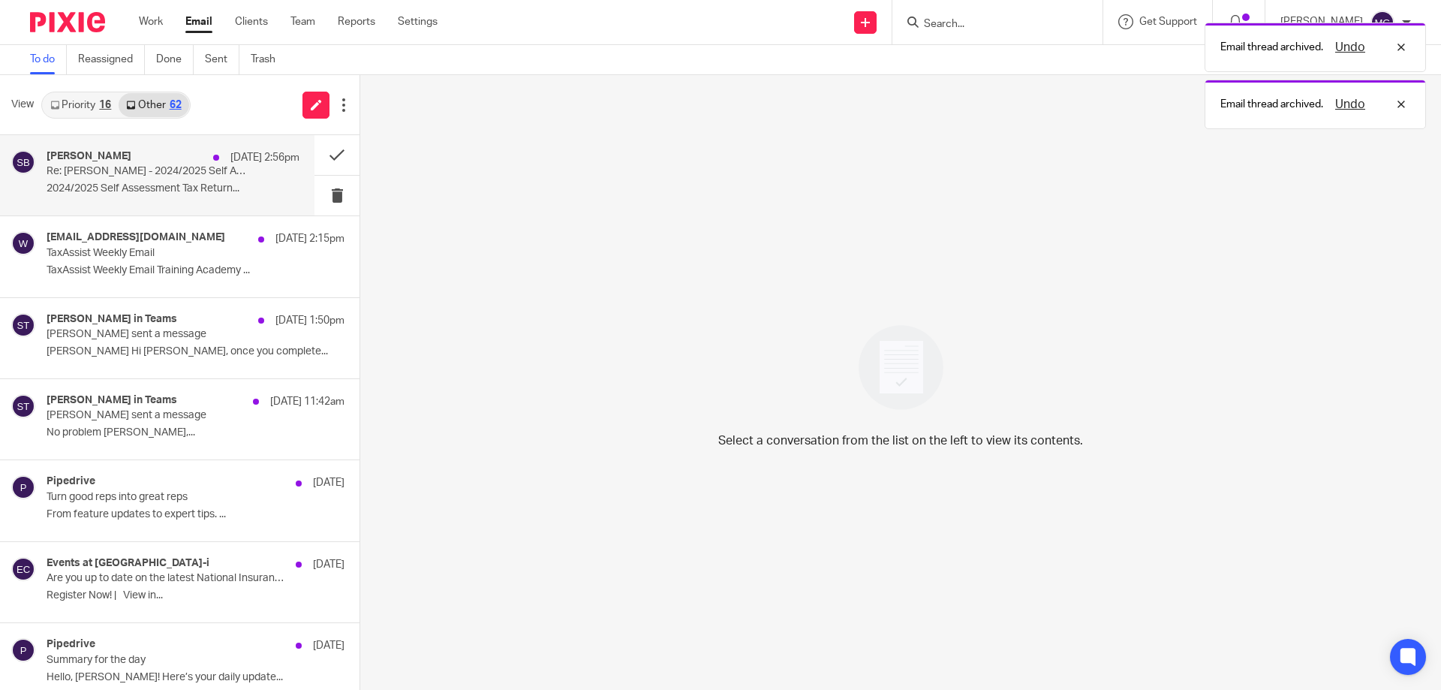
click at [200, 170] on p "Re: Sue Beattie - 2024/2025 Self Assessment Tax Return Questionnaire" at bounding box center [148, 171] width 203 height 13
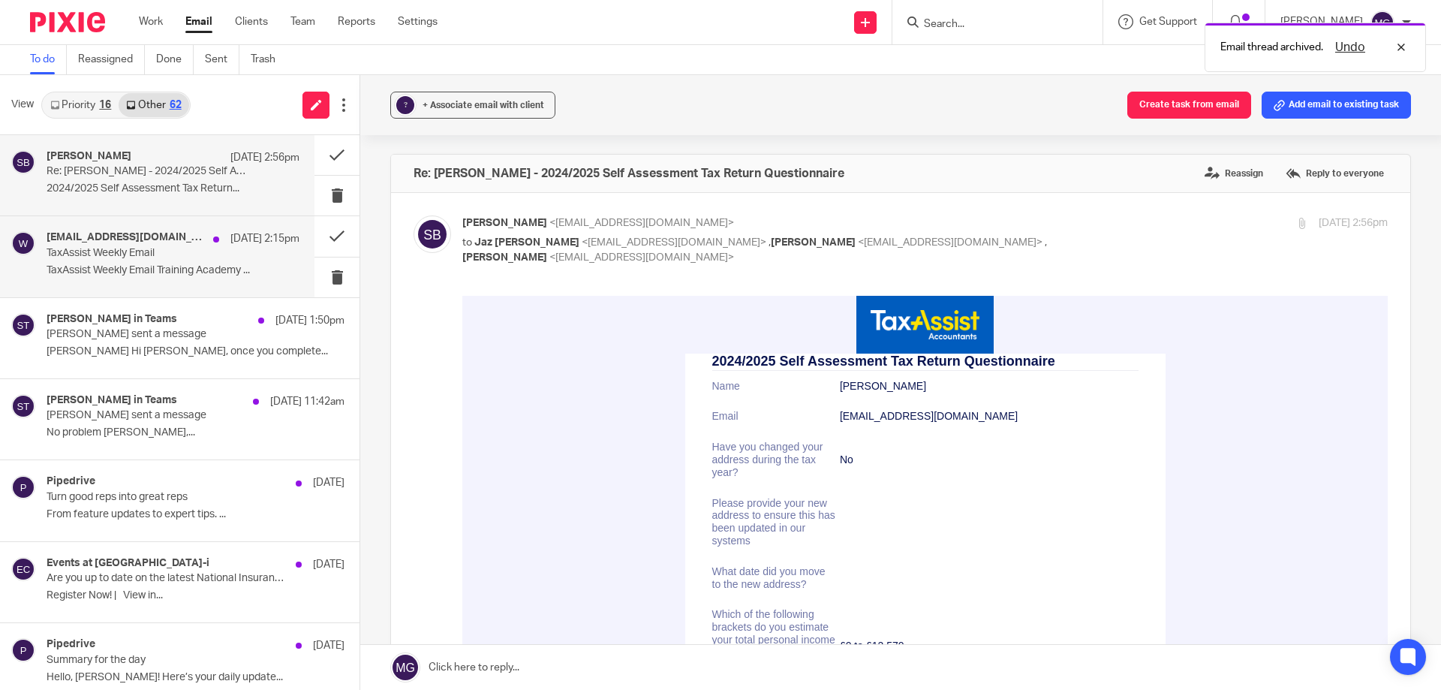
click at [127, 268] on p "TaxAssist Weekly Email Training Academy ..." at bounding box center [173, 270] width 253 height 13
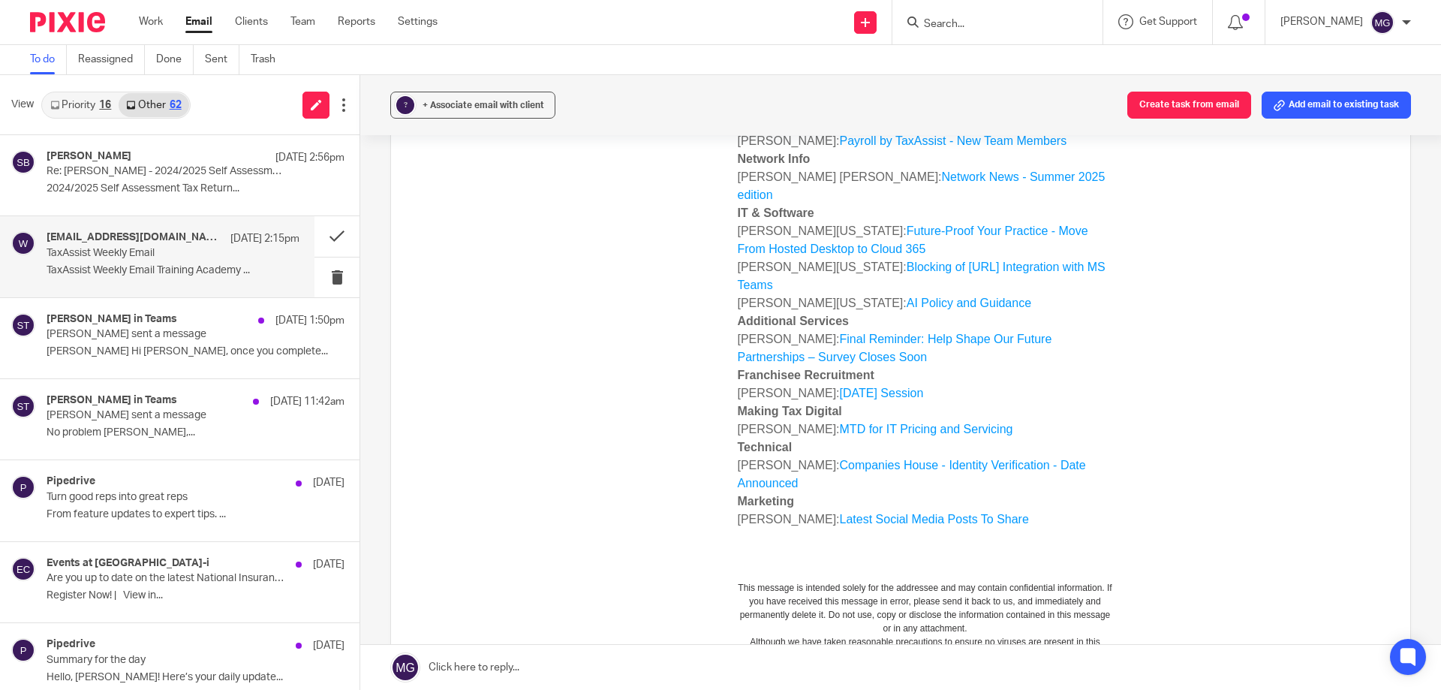
scroll to position [667, 0]
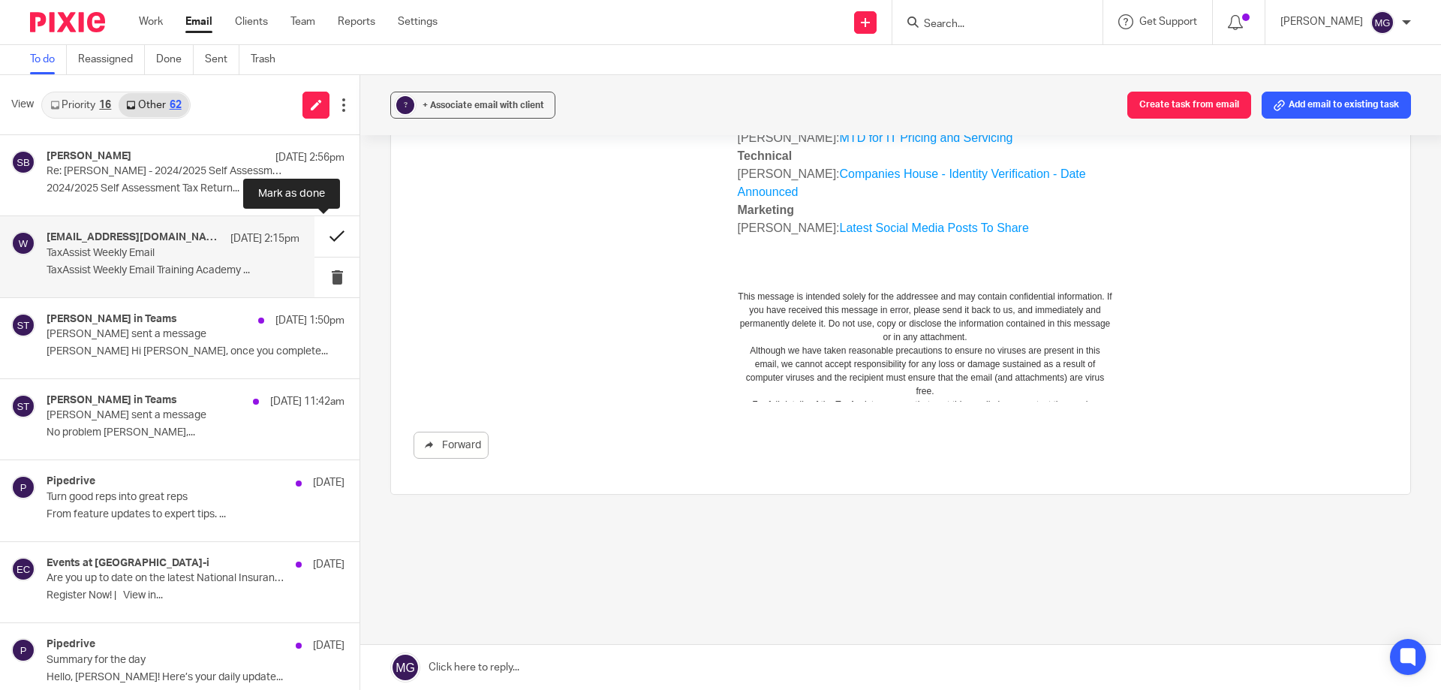
click at [333, 233] on button at bounding box center [336, 236] width 45 height 40
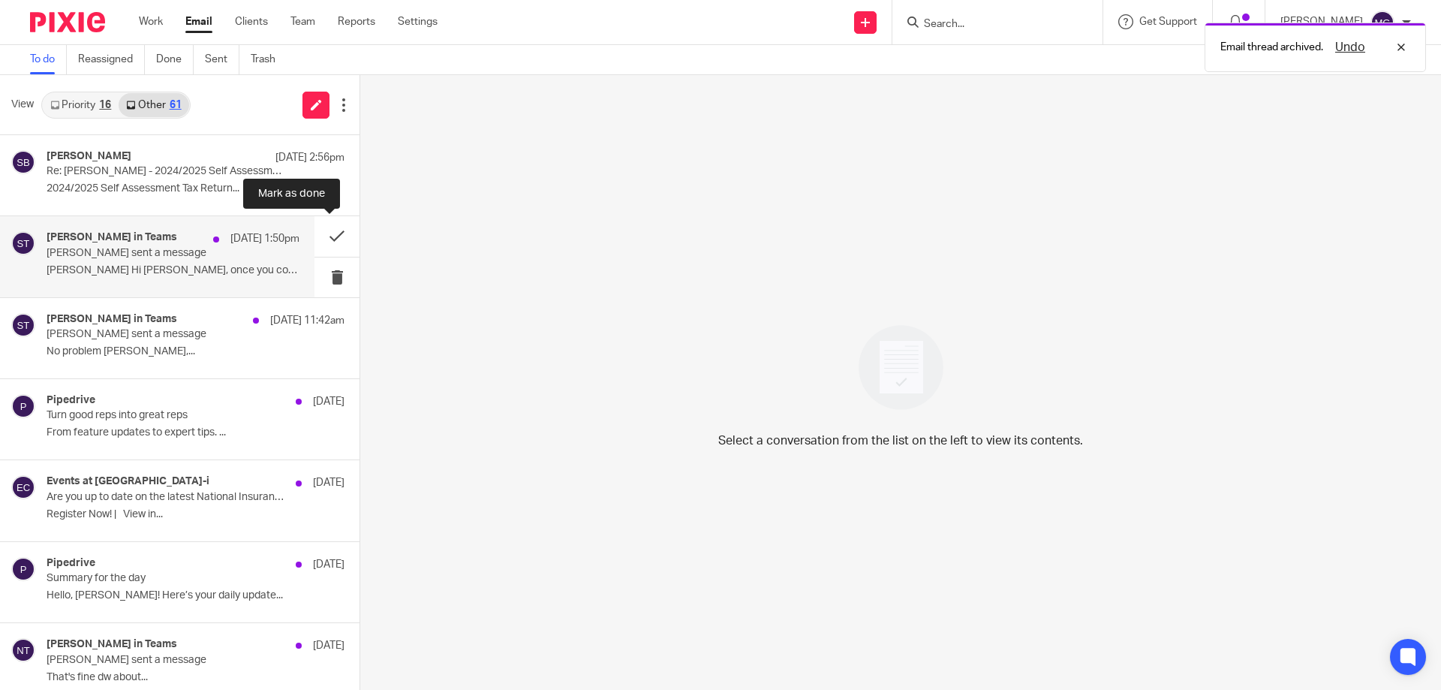
click at [230, 242] on p "8 Aug 1:50pm" at bounding box center [264, 238] width 69 height 15
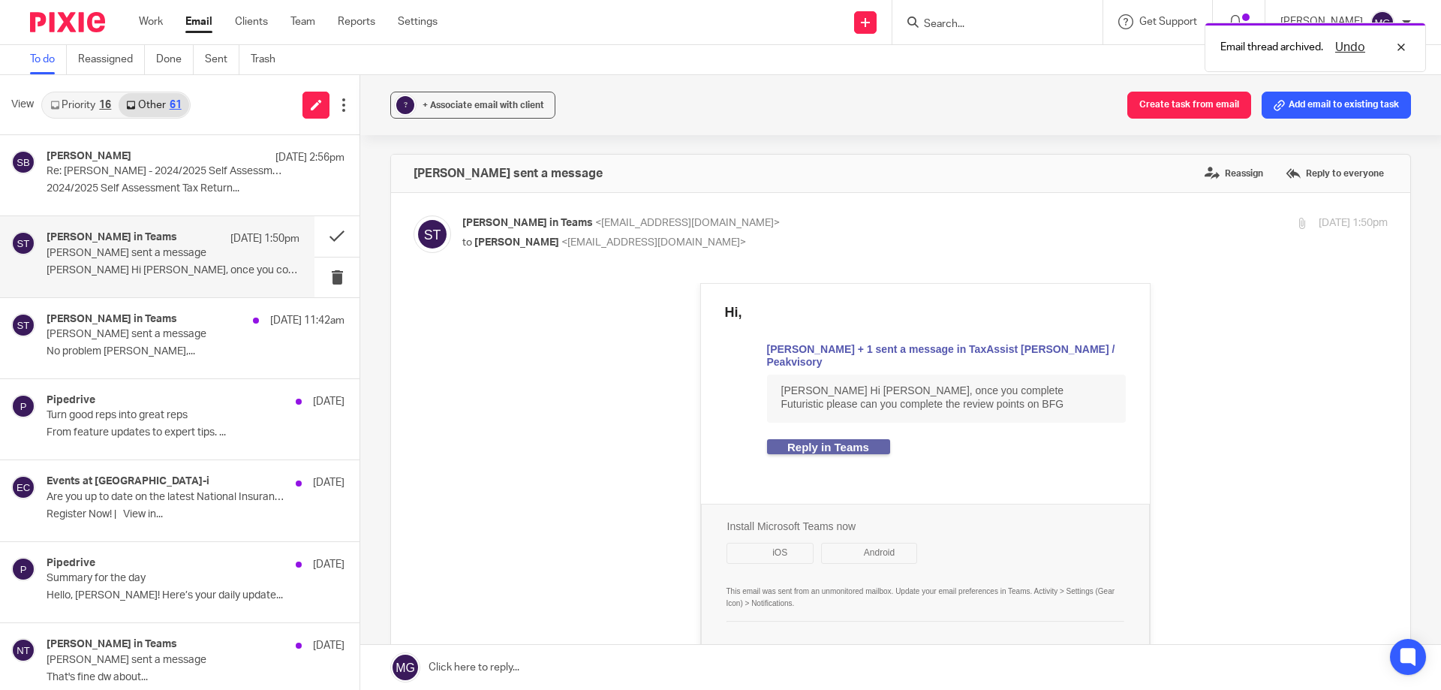
scroll to position [0, 0]
click at [330, 238] on button at bounding box center [336, 236] width 45 height 40
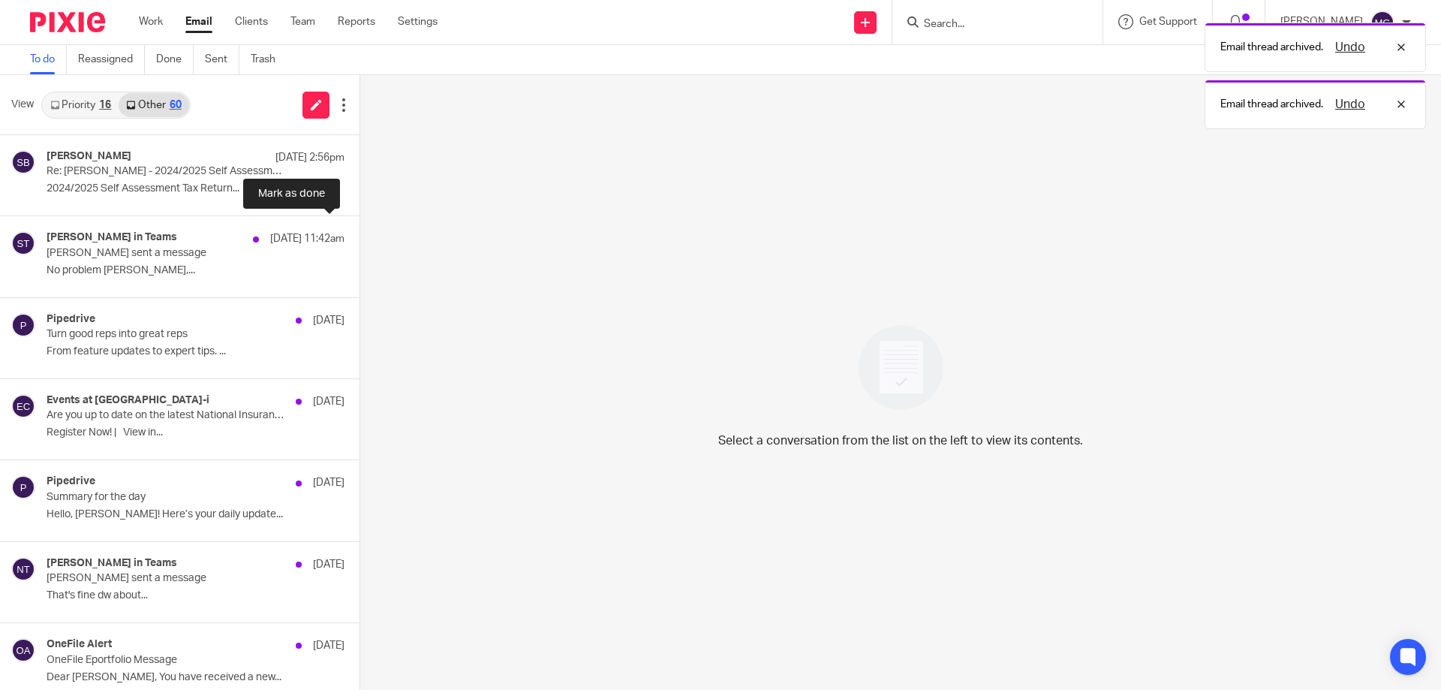
click at [360, 238] on button at bounding box center [366, 236] width 12 height 40
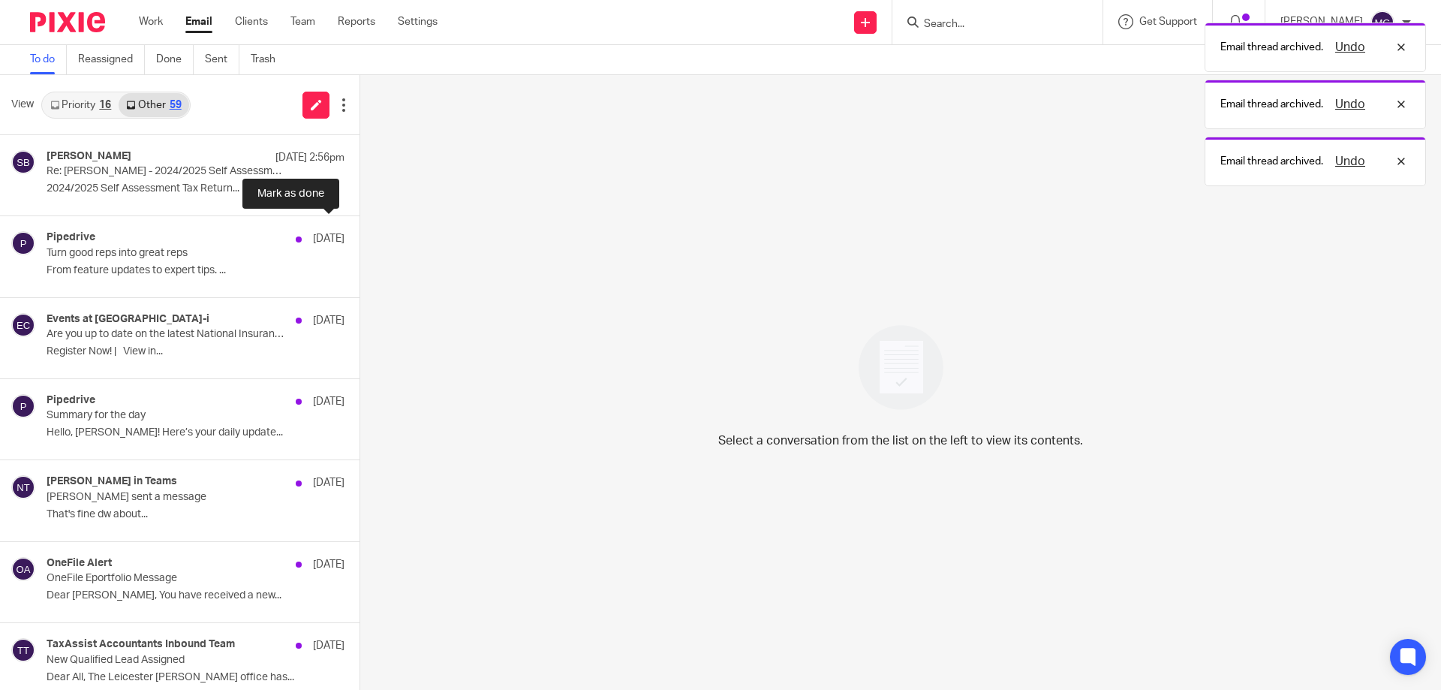
click at [360, 238] on button at bounding box center [366, 236] width 12 height 40
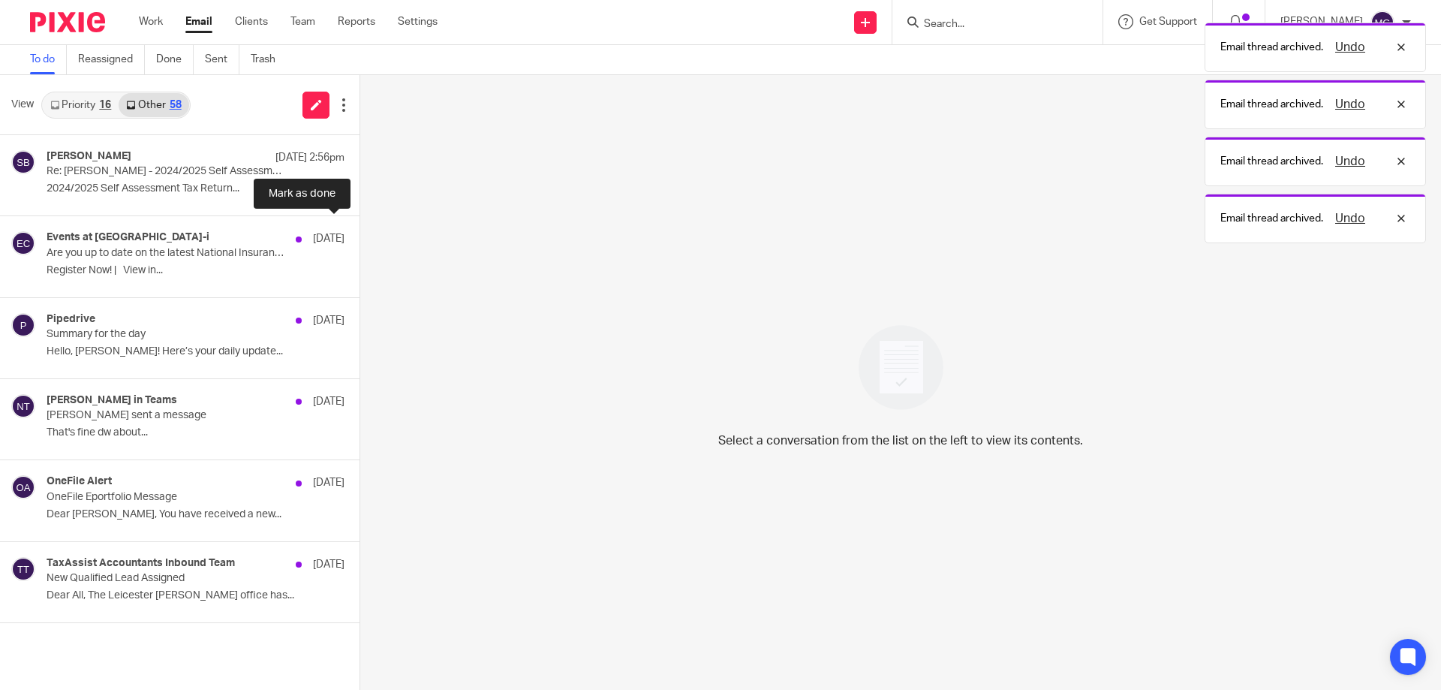
click at [360, 238] on button at bounding box center [366, 236] width 12 height 40
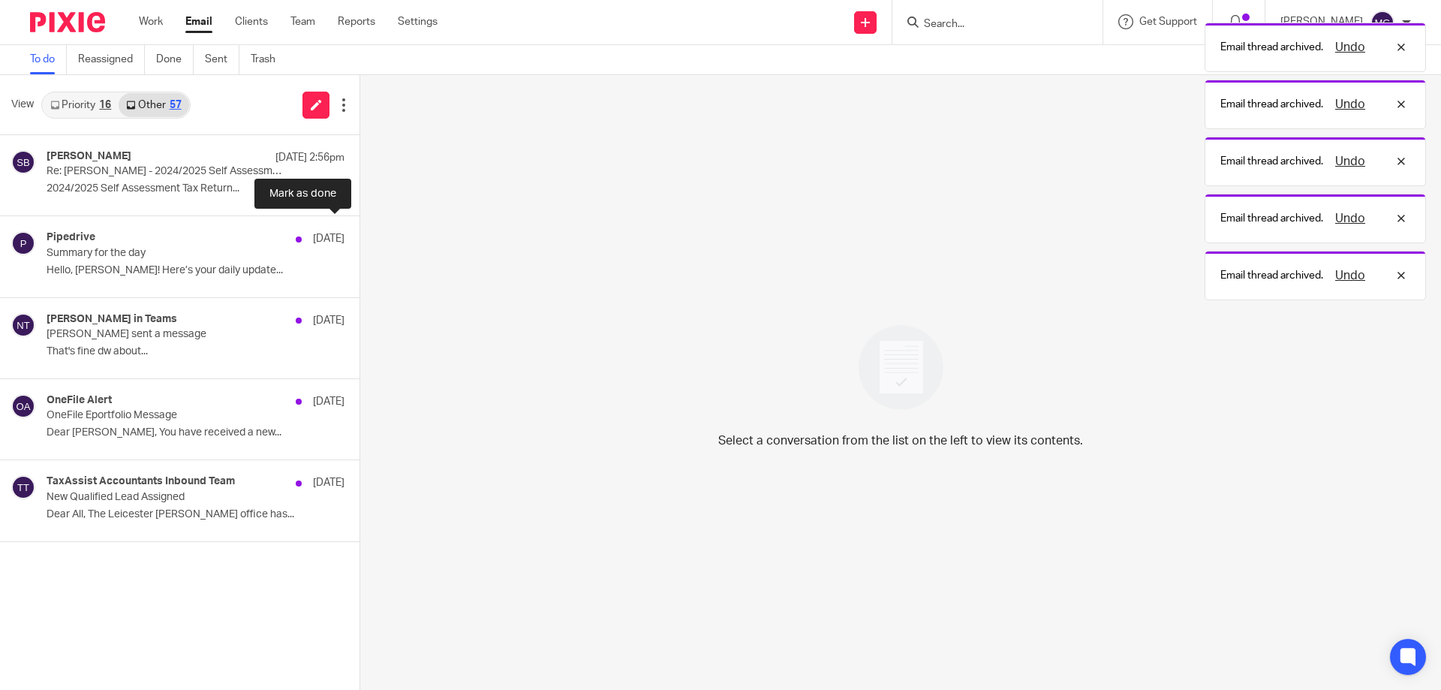
click at [360, 238] on button at bounding box center [366, 236] width 12 height 40
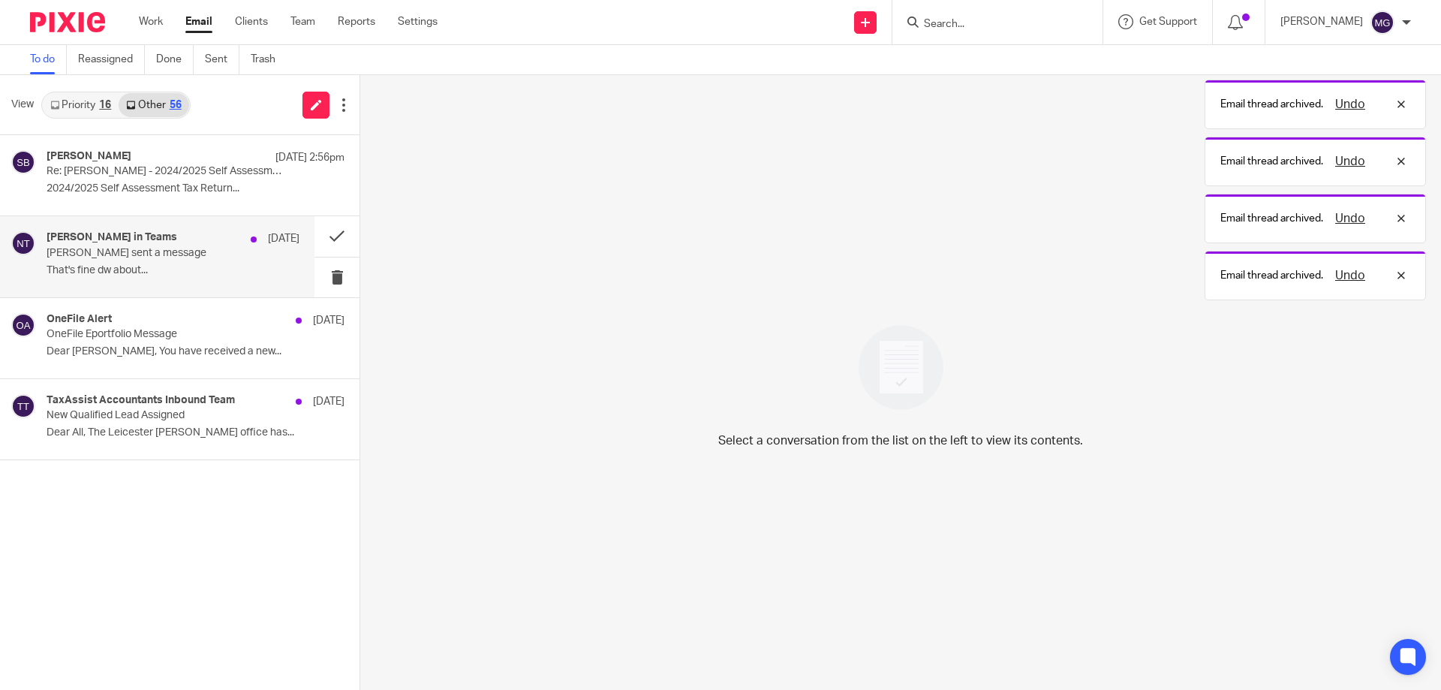
click at [188, 242] on div "Naeem Ibrahim in Teams 7 Aug" at bounding box center [173, 238] width 253 height 15
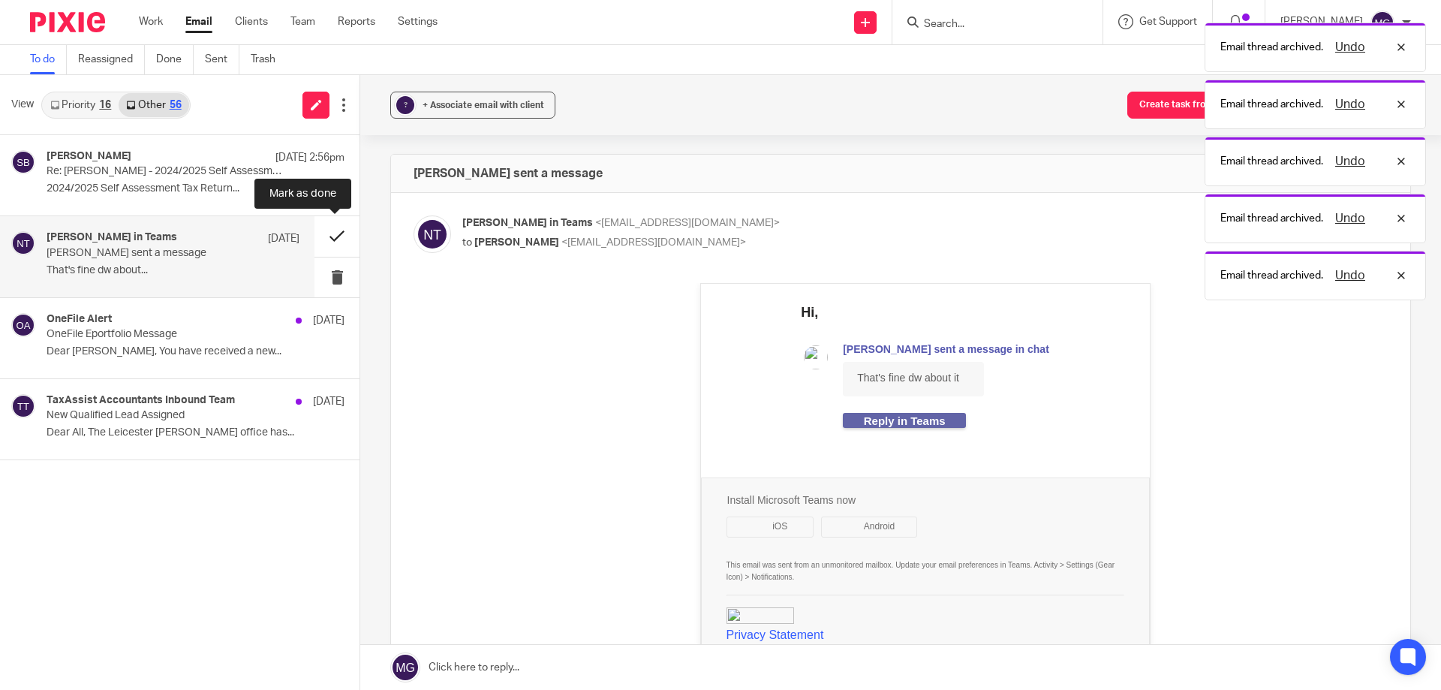
click at [326, 242] on button at bounding box center [336, 236] width 45 height 40
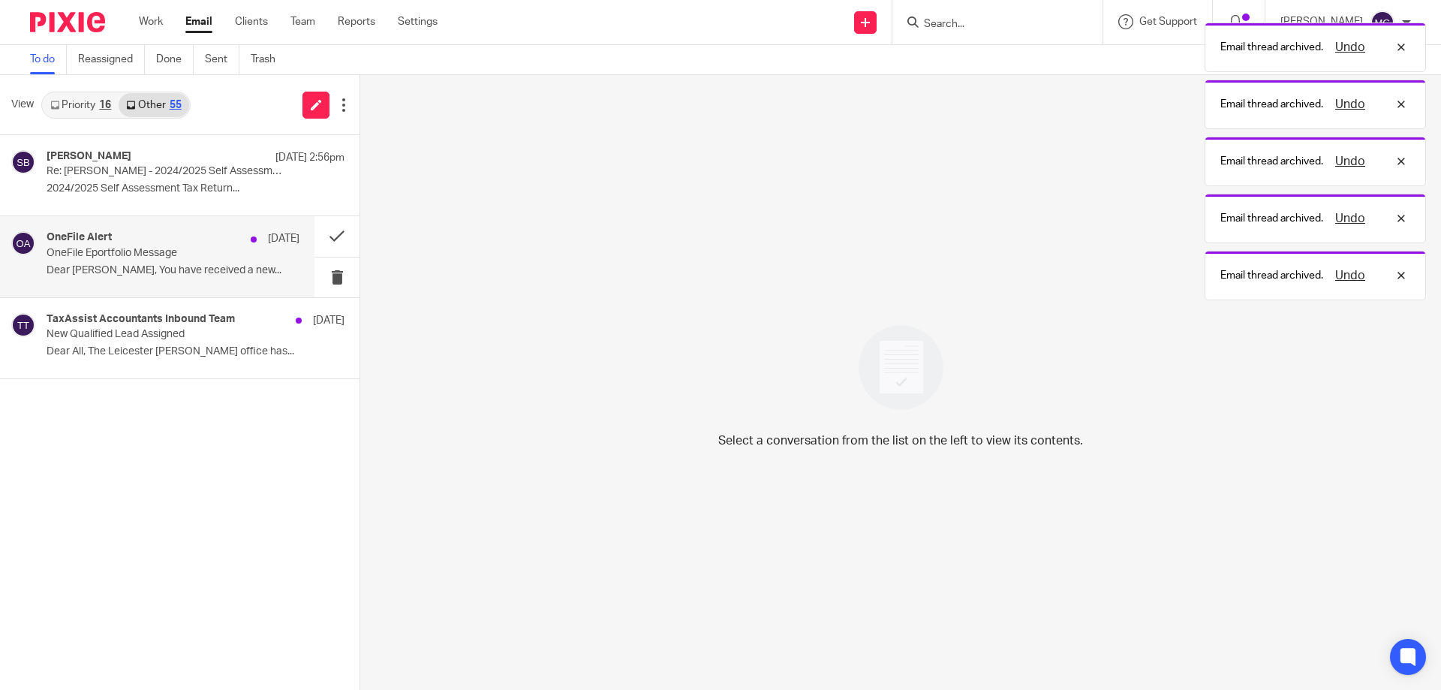
click at [203, 252] on p "OneFile Eportfolio Message" at bounding box center [148, 253] width 203 height 13
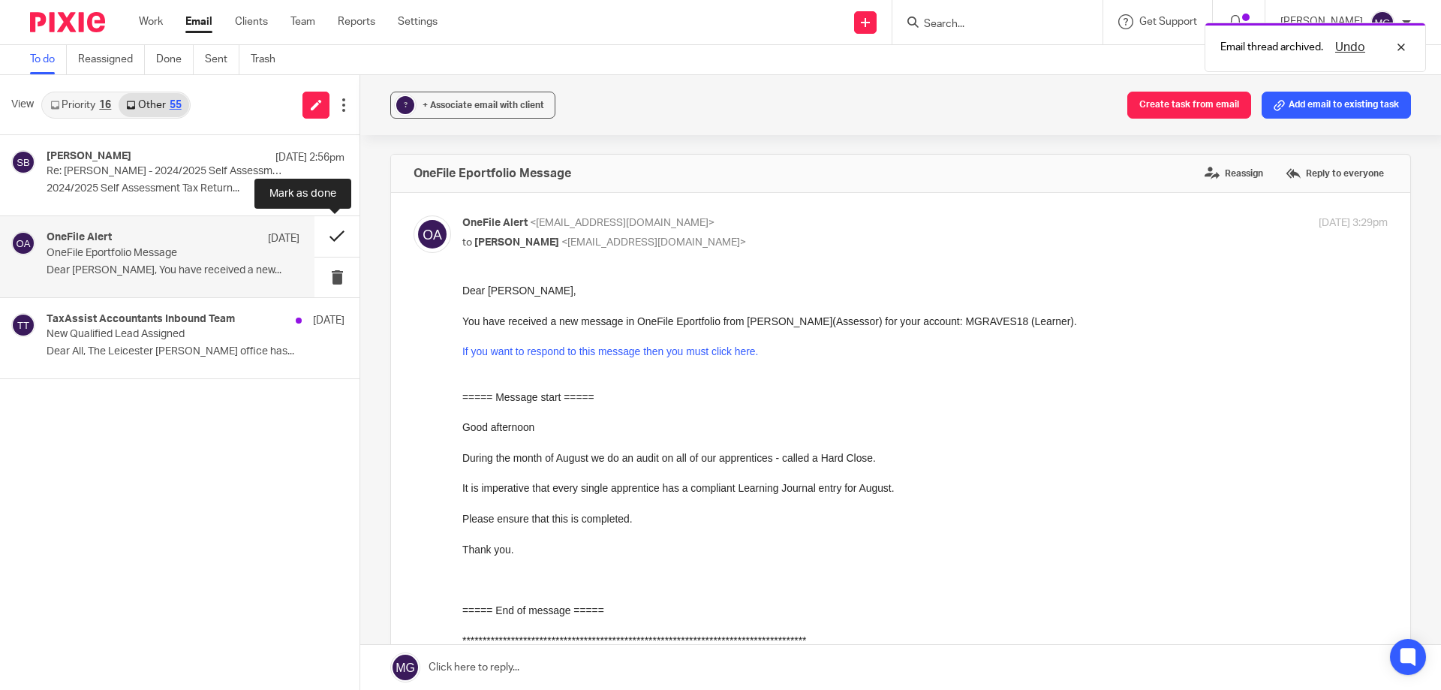
click at [316, 233] on button at bounding box center [336, 236] width 45 height 40
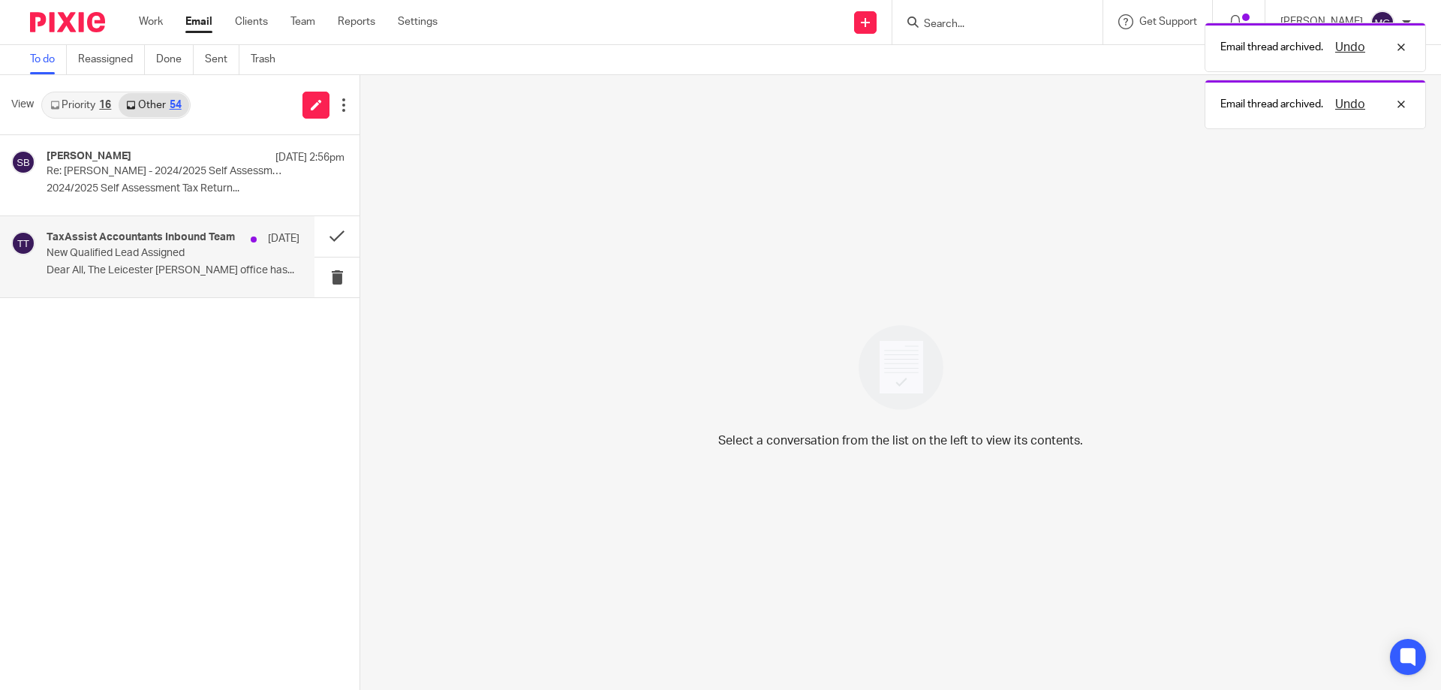
drag, startPoint x: 185, startPoint y: 239, endPoint x: 342, endPoint y: 236, distance: 156.2
click at [185, 240] on h4 "TaxAssist Accountants Inbound Team" at bounding box center [141, 237] width 188 height 13
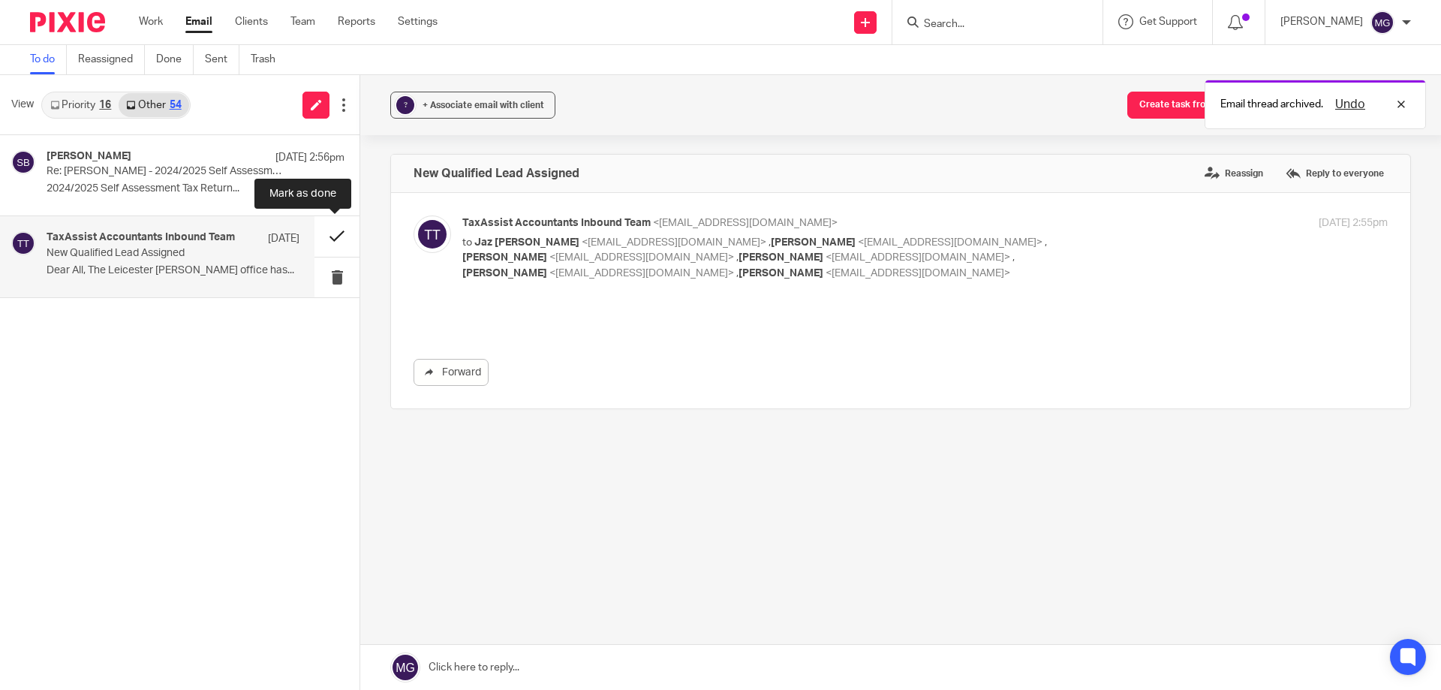
click at [339, 227] on button at bounding box center [336, 236] width 45 height 40
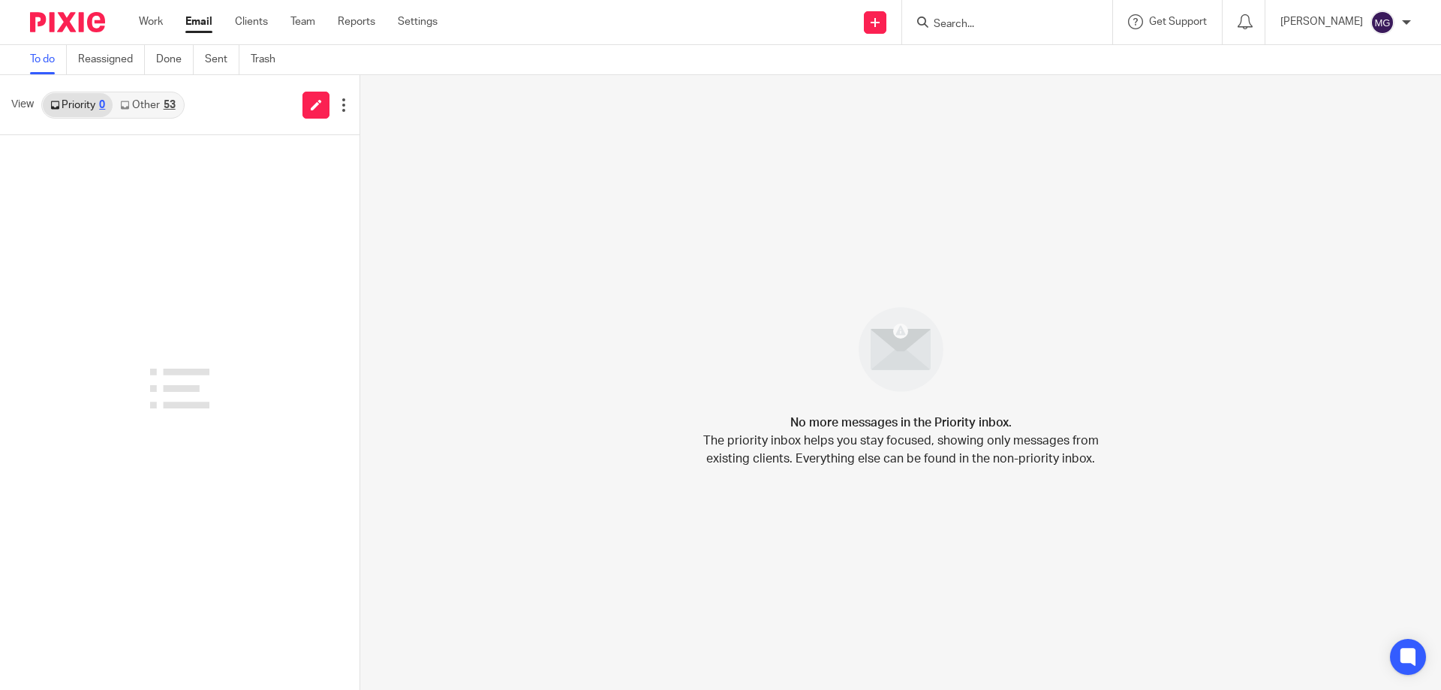
click at [167, 89] on div "View Priority 0 Other 53" at bounding box center [180, 105] width 360 height 60
click at [169, 98] on link "Other 53" at bounding box center [148, 105] width 70 height 24
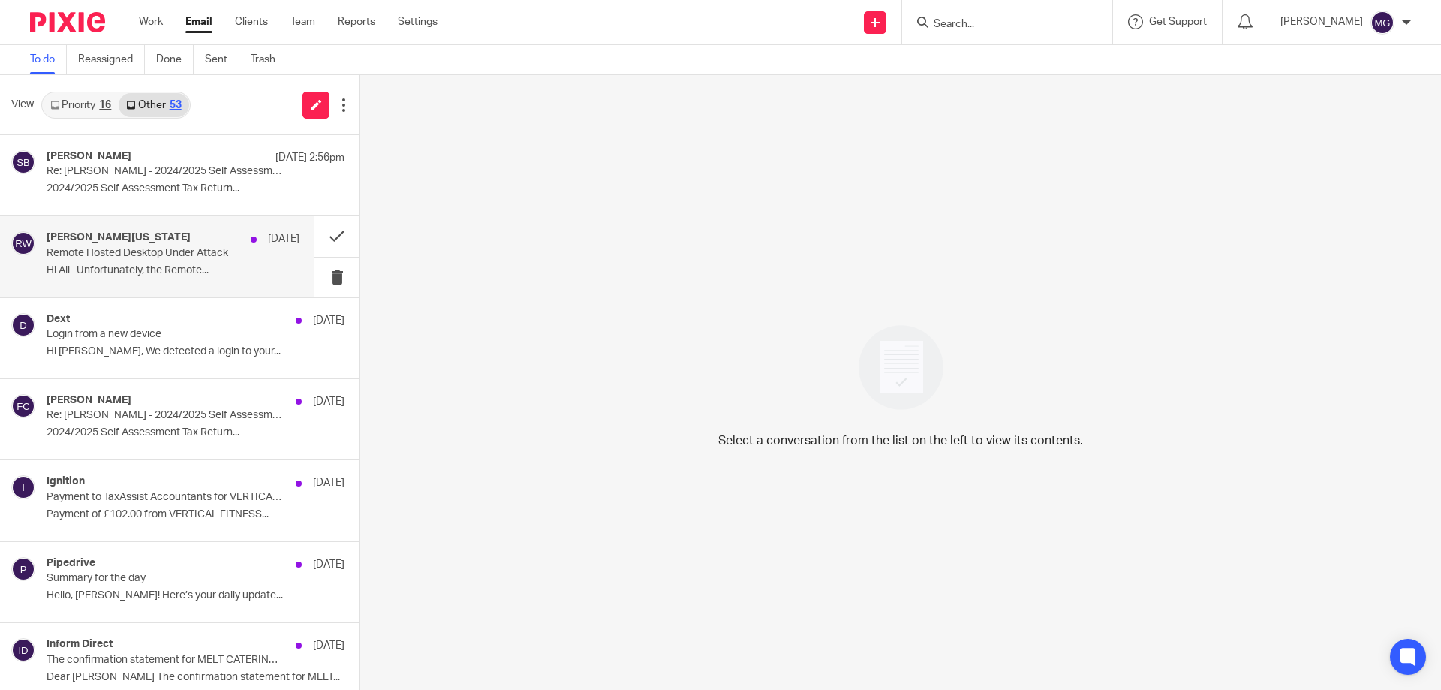
click at [176, 237] on div "Richard Washington 7 Aug" at bounding box center [173, 238] width 253 height 15
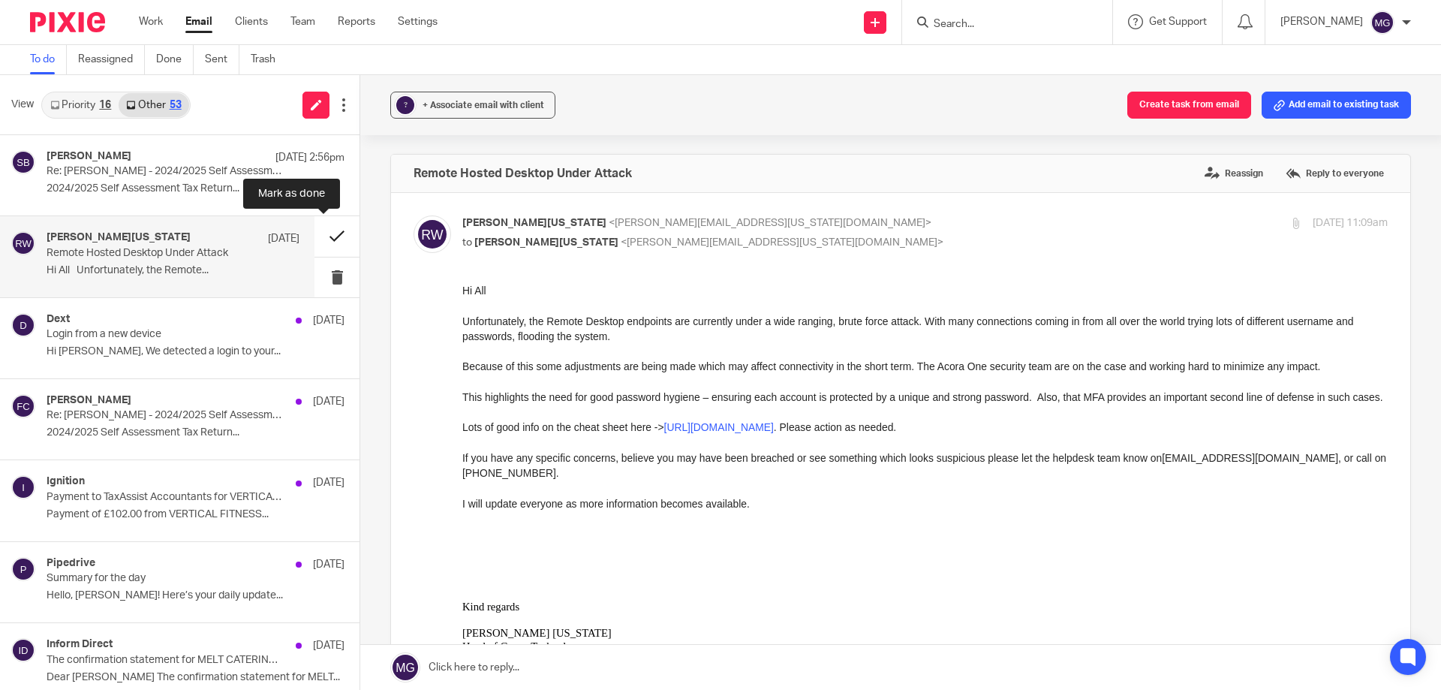
click at [334, 238] on button at bounding box center [336, 236] width 45 height 40
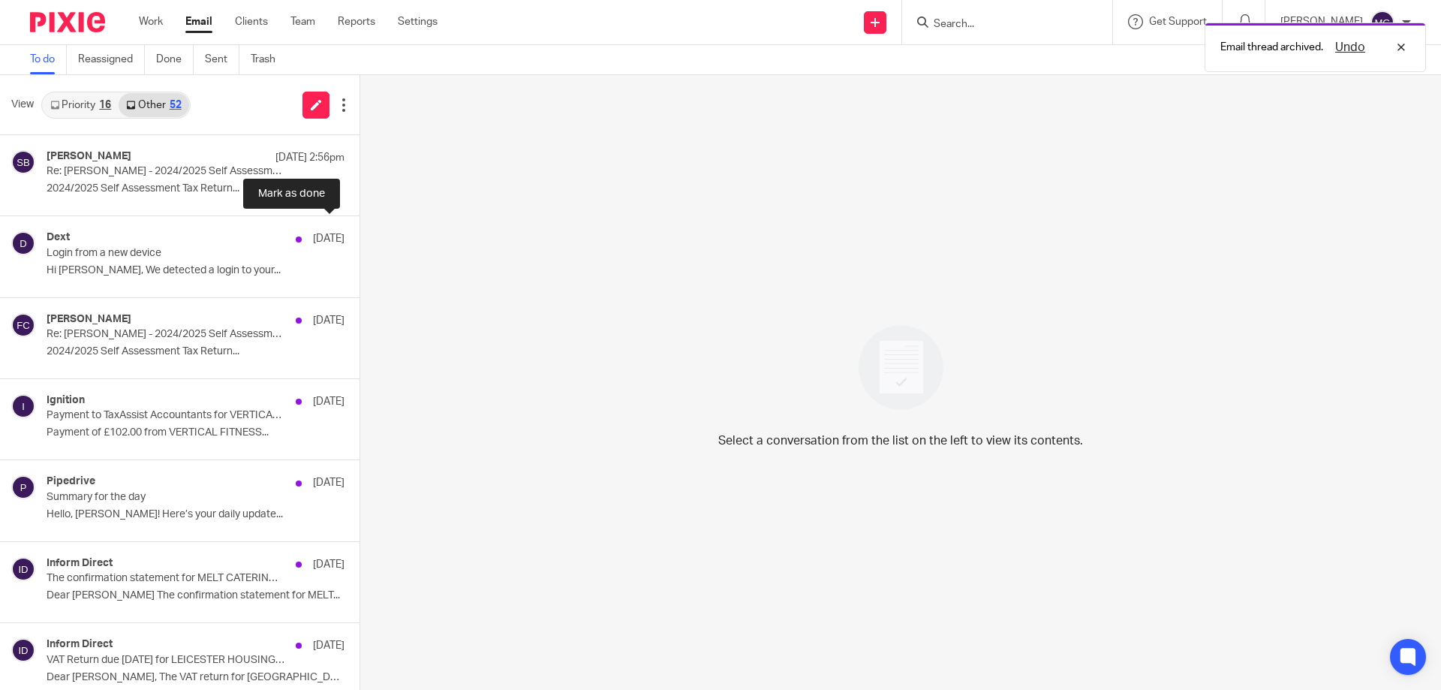
click at [360, 238] on button at bounding box center [366, 236] width 12 height 40
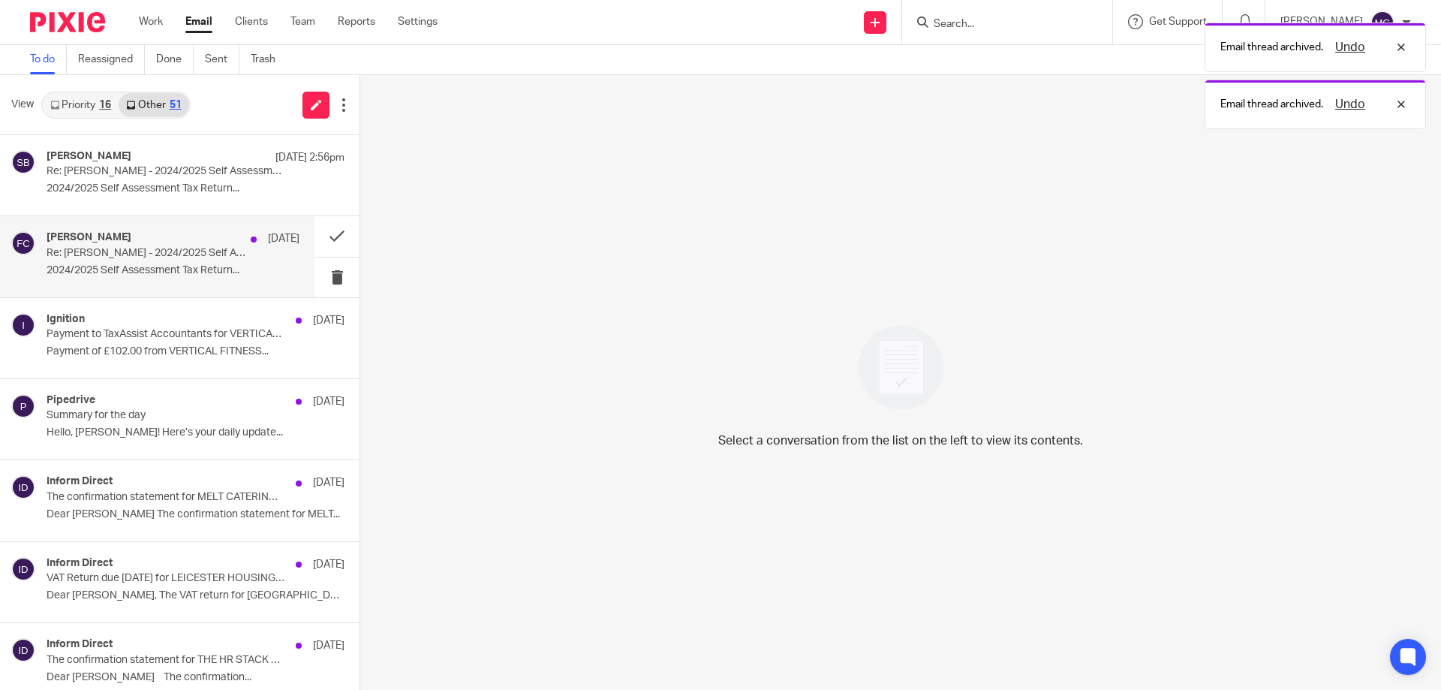
click at [219, 233] on div "Farrell Coleman 7 Aug" at bounding box center [173, 238] width 253 height 15
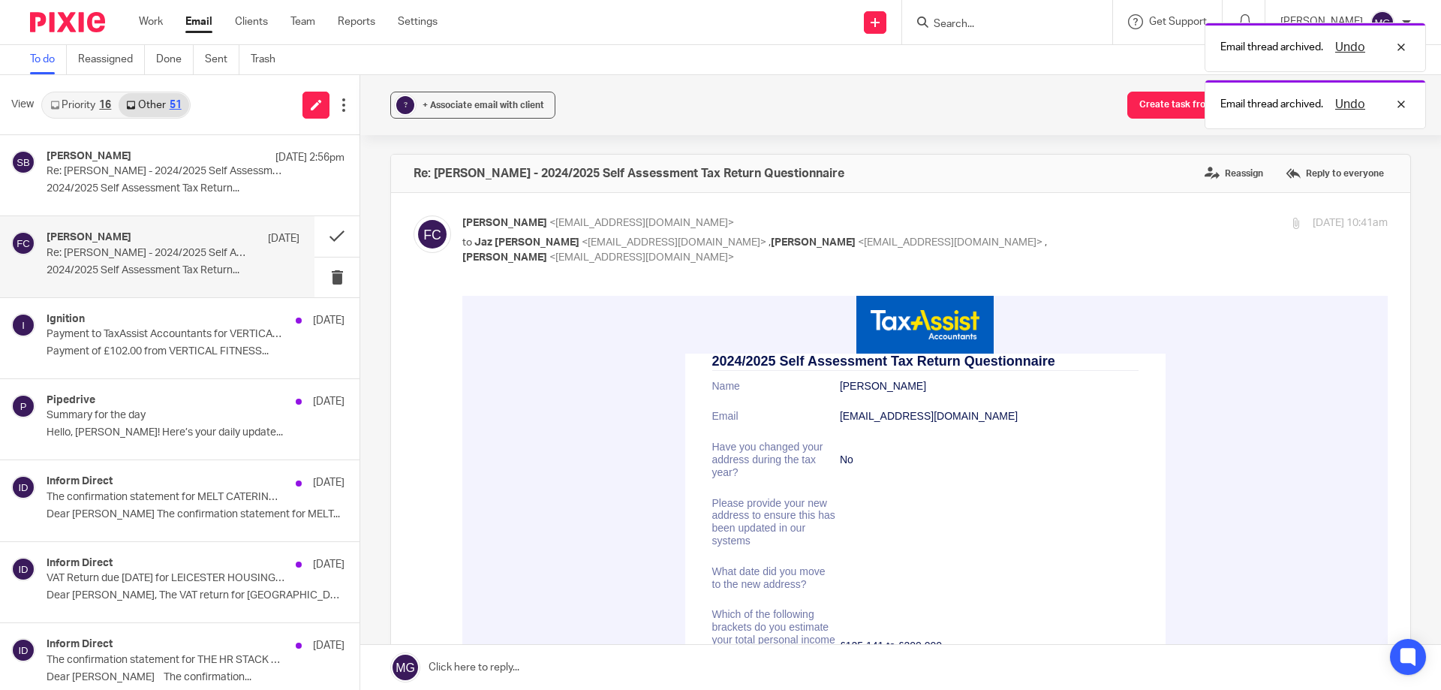
click at [989, 17] on div "Email thread archived. Undo Email thread archived. Undo" at bounding box center [1074, 72] width 706 height 114
click at [996, 25] on div "Email thread archived. Undo Email thread archived. Undo" at bounding box center [1074, 72] width 706 height 114
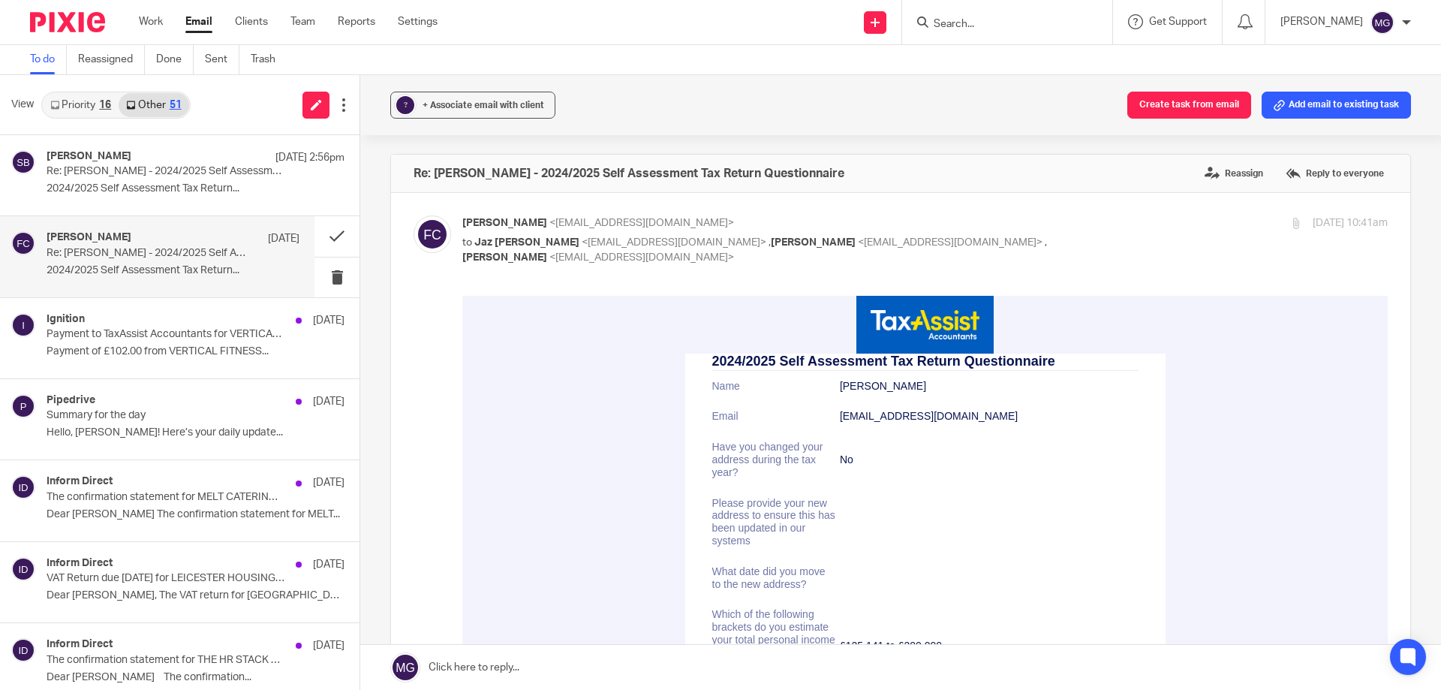
click at [989, 20] on div "Email thread archived. Undo" at bounding box center [1074, 43] width 706 height 57
click at [995, 26] on input "Search" at bounding box center [999, 25] width 135 height 14
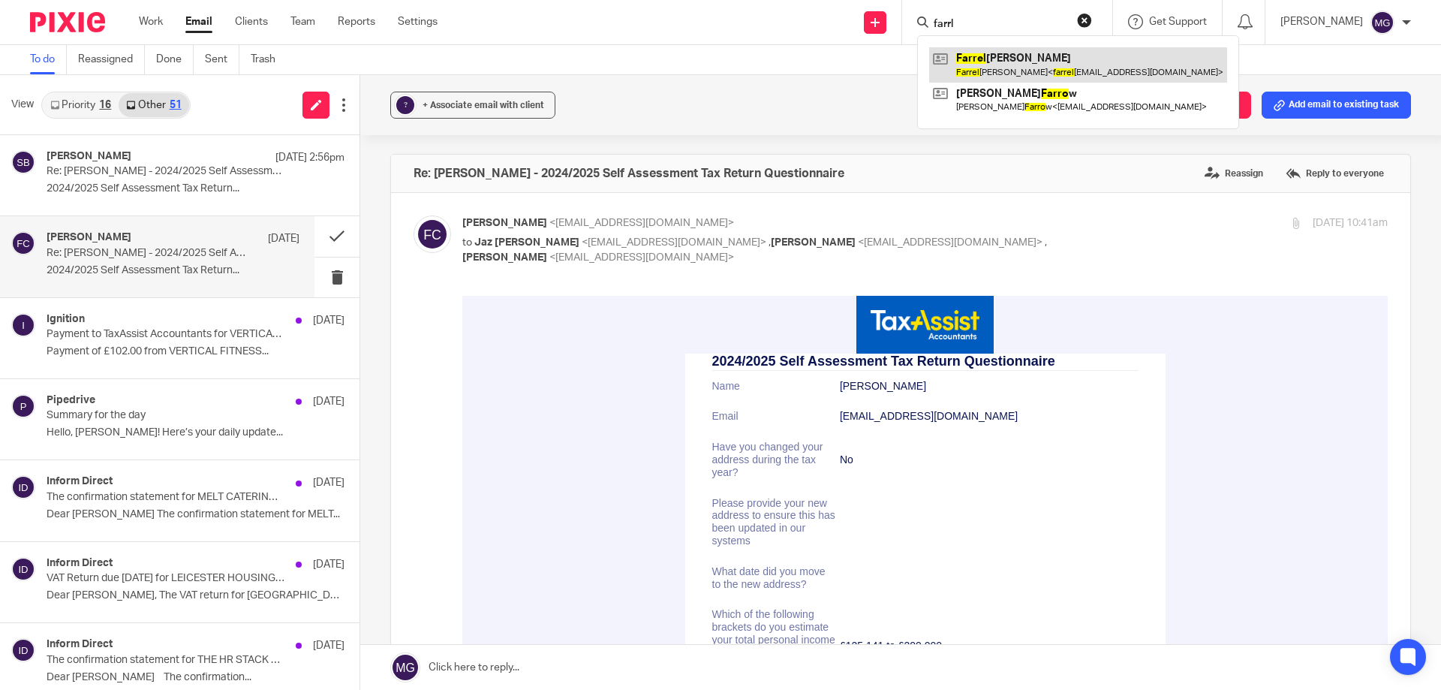
type input "farrl"
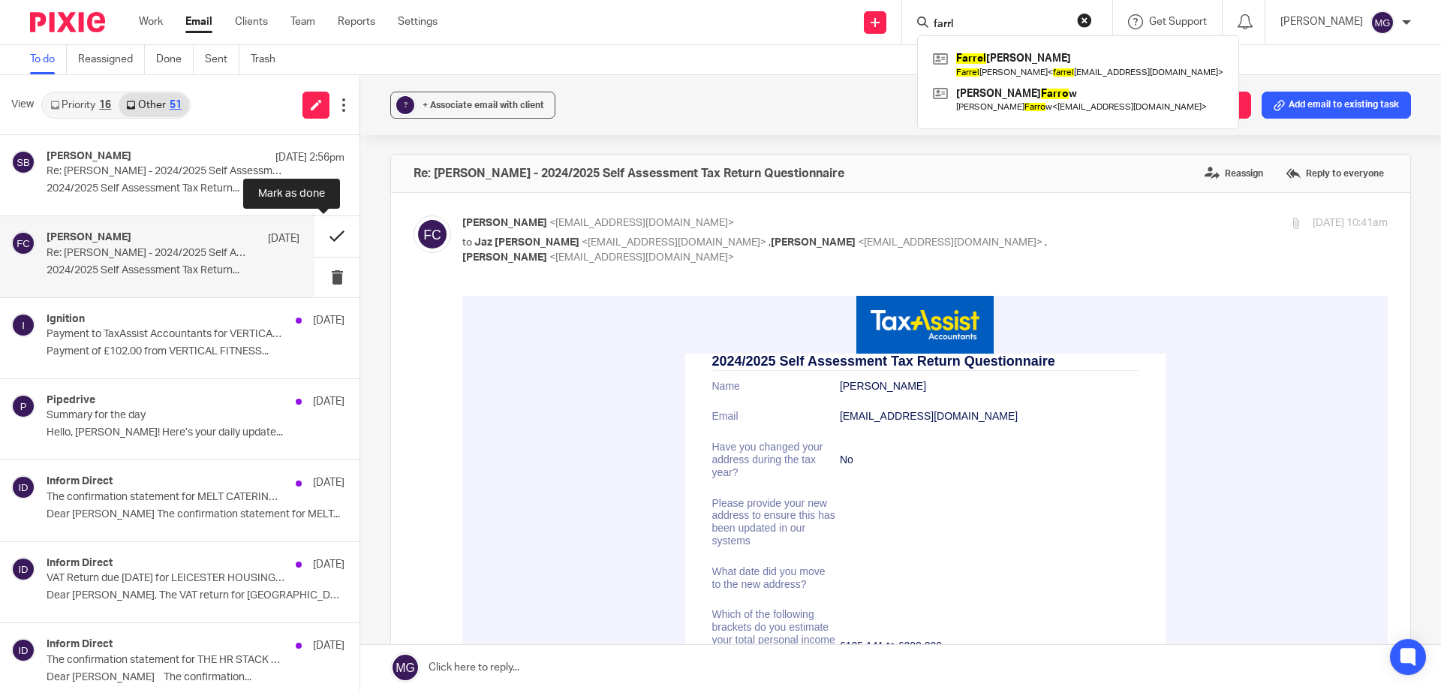
click at [314, 240] on button at bounding box center [336, 236] width 45 height 40
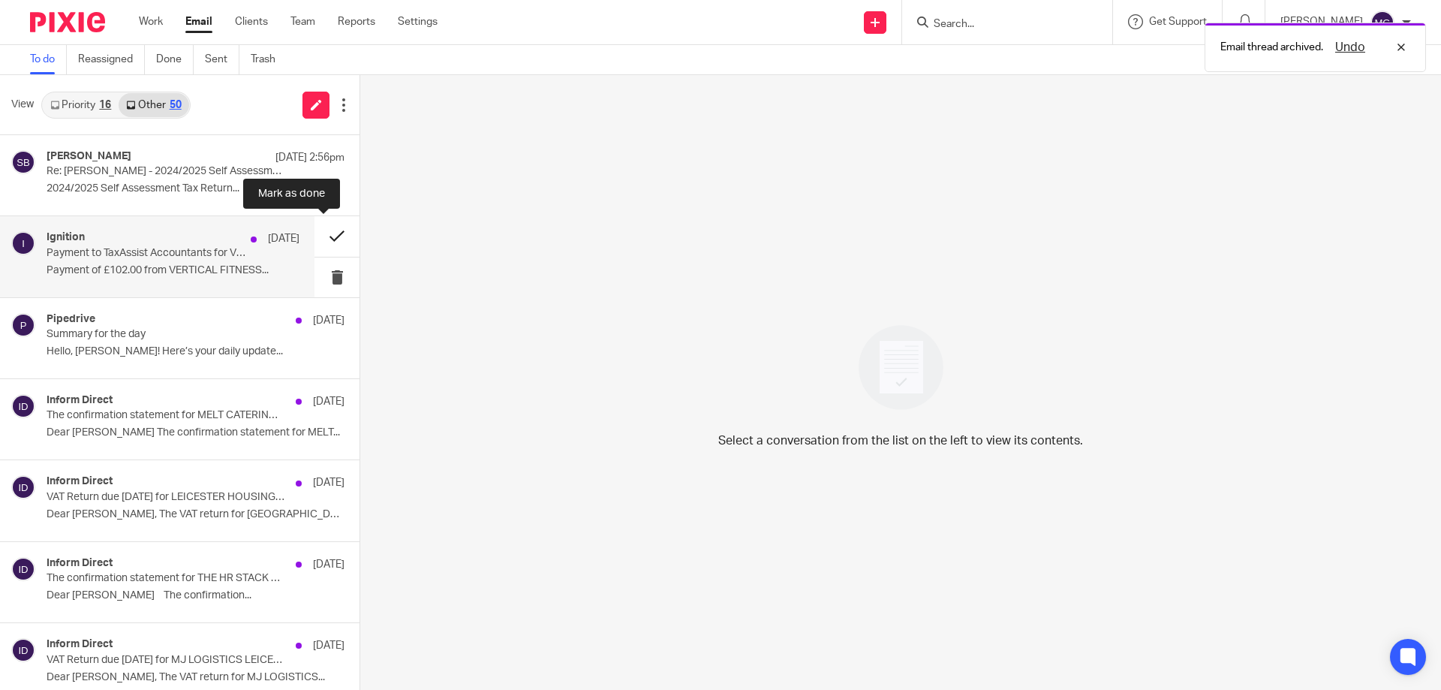
click at [322, 233] on button at bounding box center [336, 236] width 45 height 40
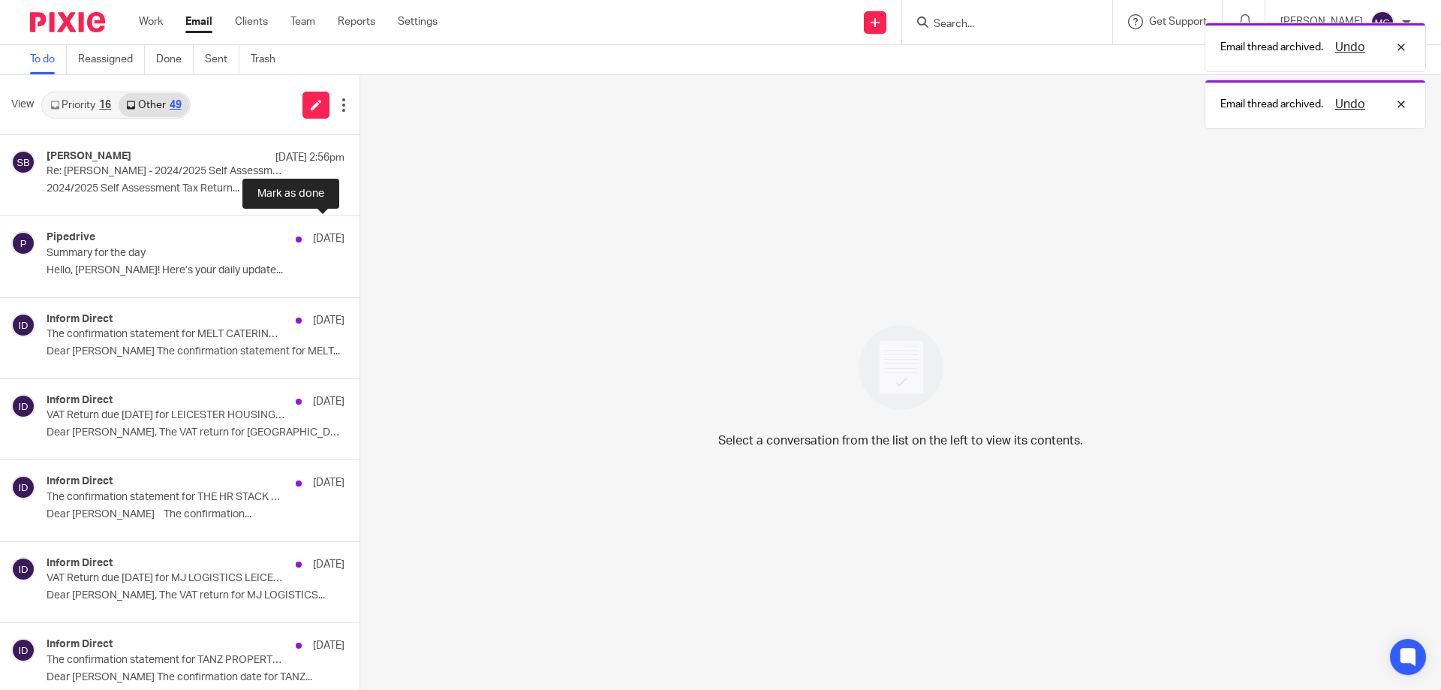
click at [360, 234] on button at bounding box center [366, 236] width 12 height 40
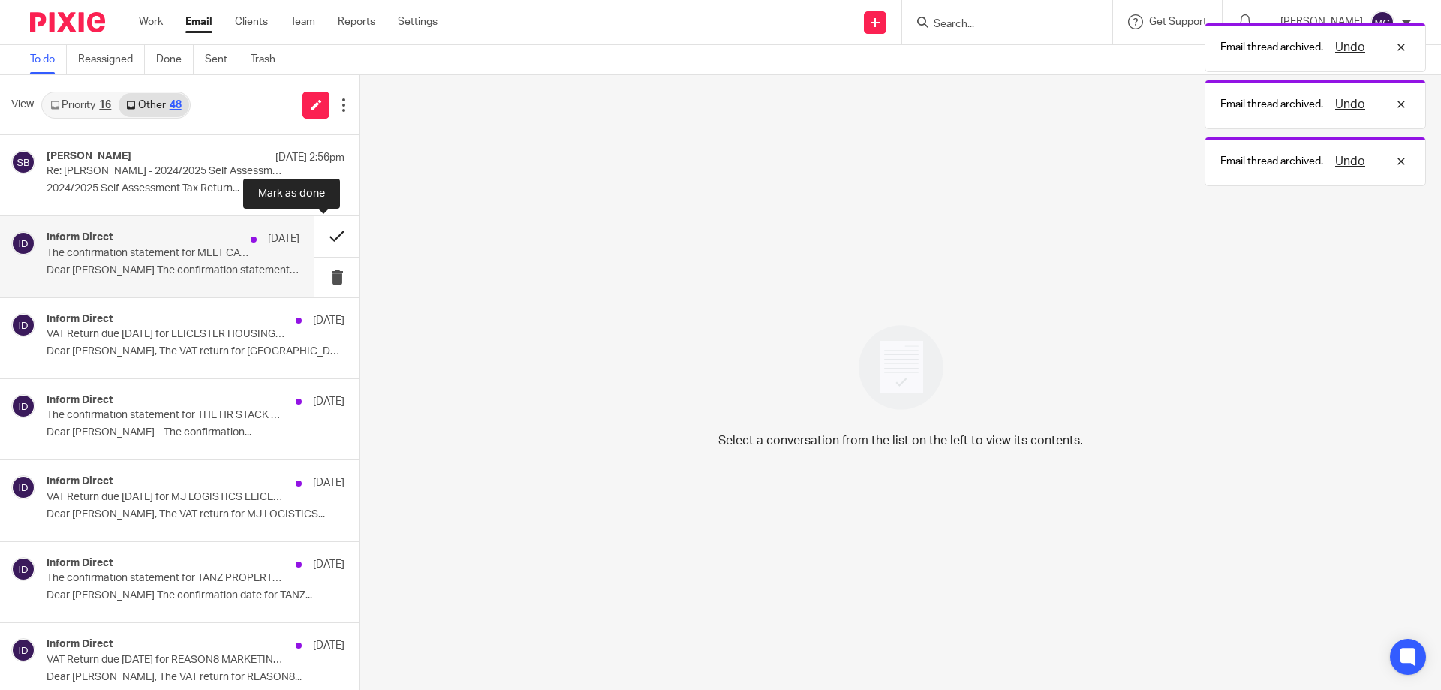
click at [317, 232] on button at bounding box center [336, 236] width 45 height 40
click at [325, 232] on button at bounding box center [336, 236] width 45 height 40
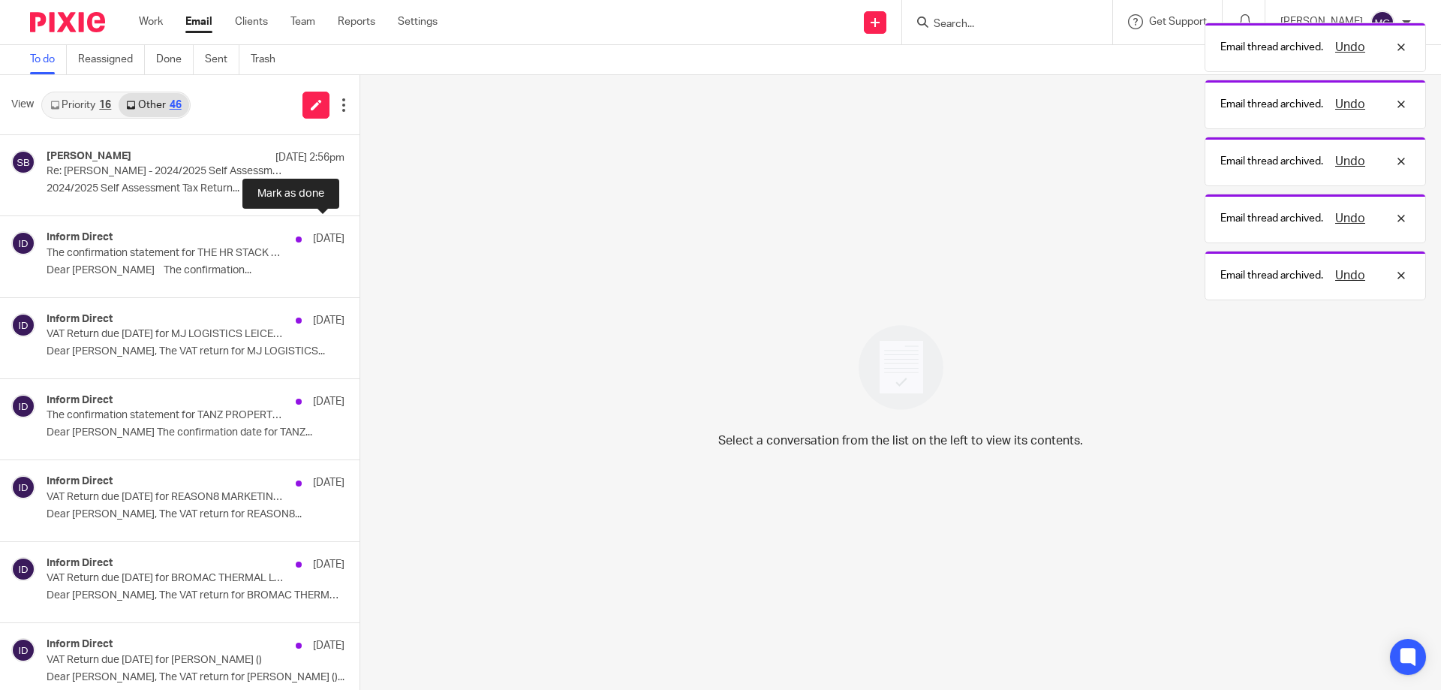
click at [360, 232] on button at bounding box center [366, 236] width 12 height 40
click at [360, 233] on button at bounding box center [366, 236] width 12 height 40
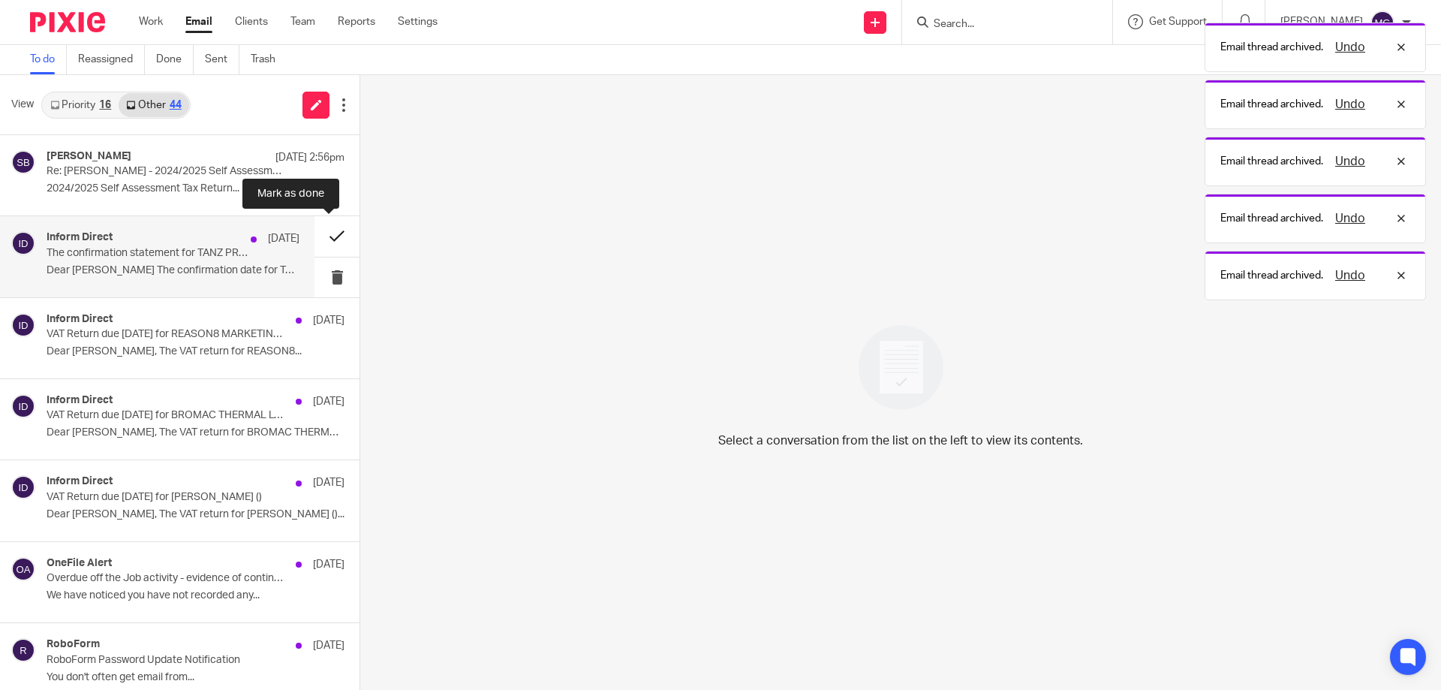
click at [323, 233] on button at bounding box center [336, 236] width 45 height 40
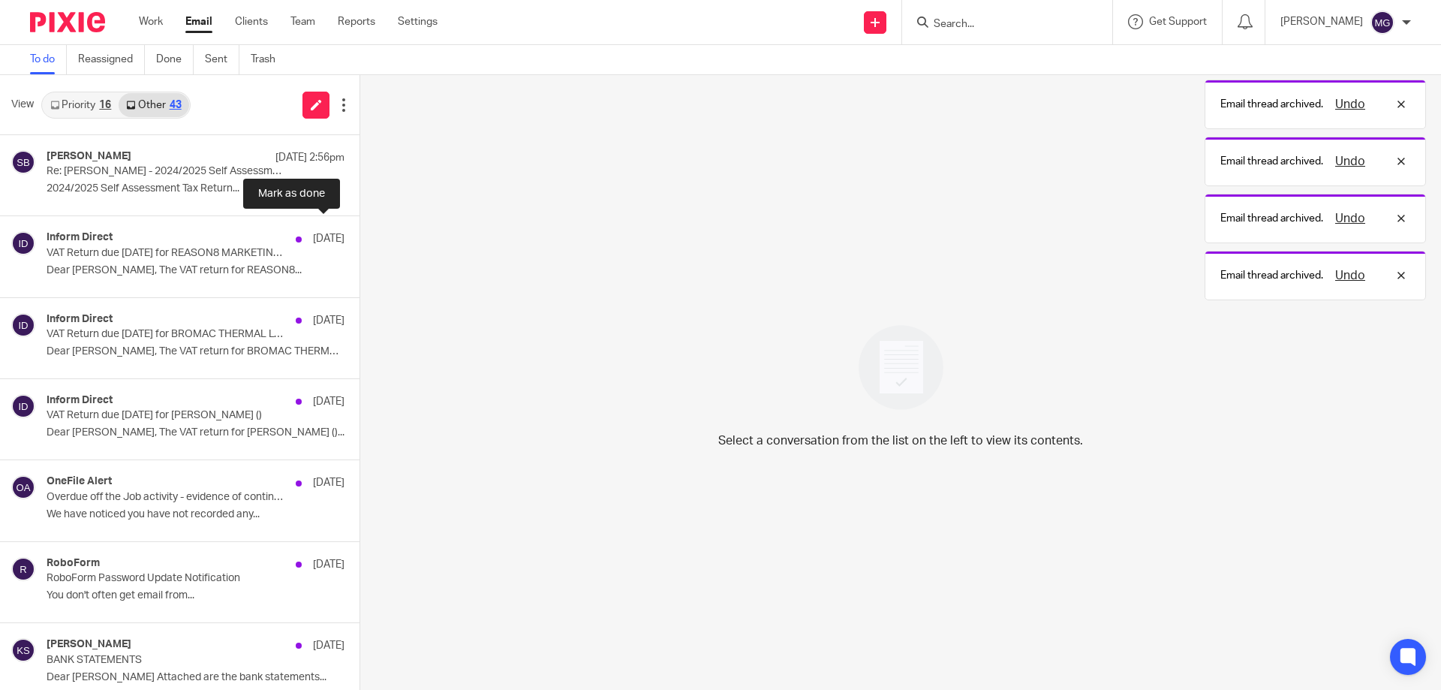
click at [360, 233] on button at bounding box center [366, 236] width 12 height 40
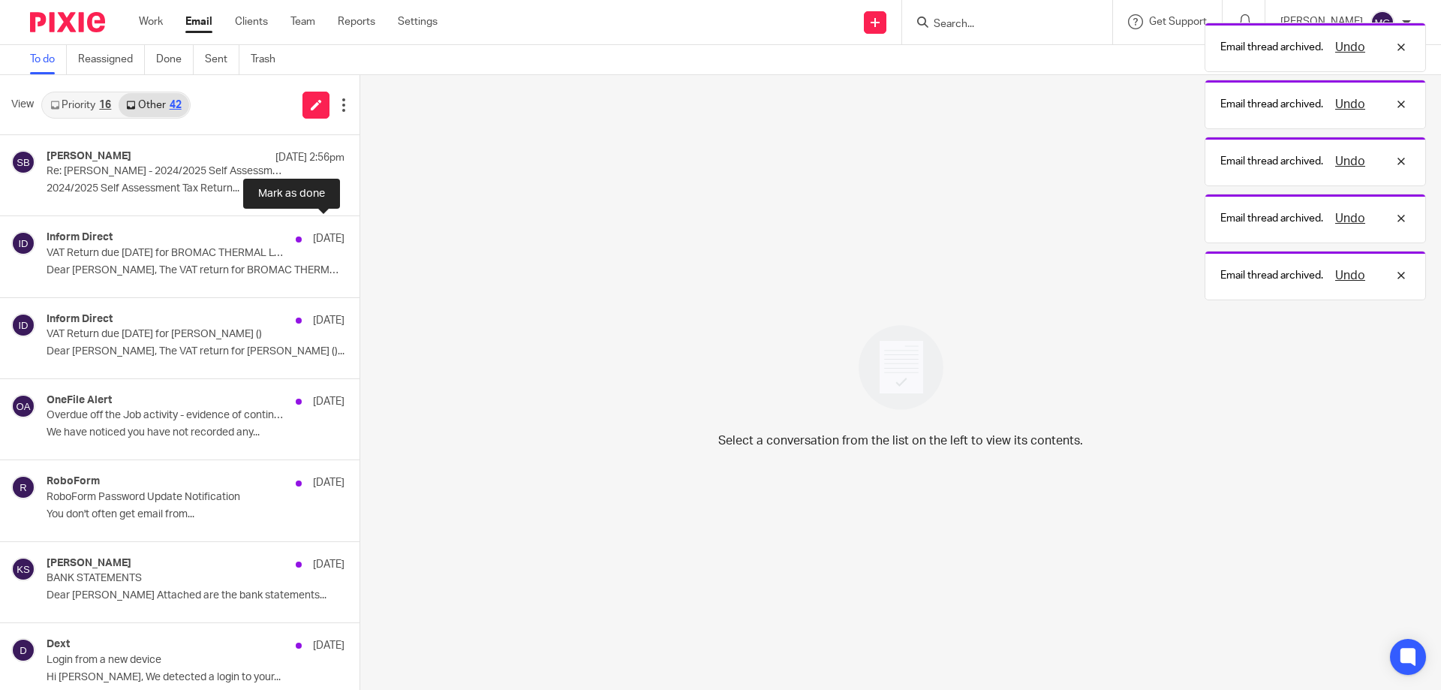
click at [360, 233] on button at bounding box center [366, 236] width 12 height 40
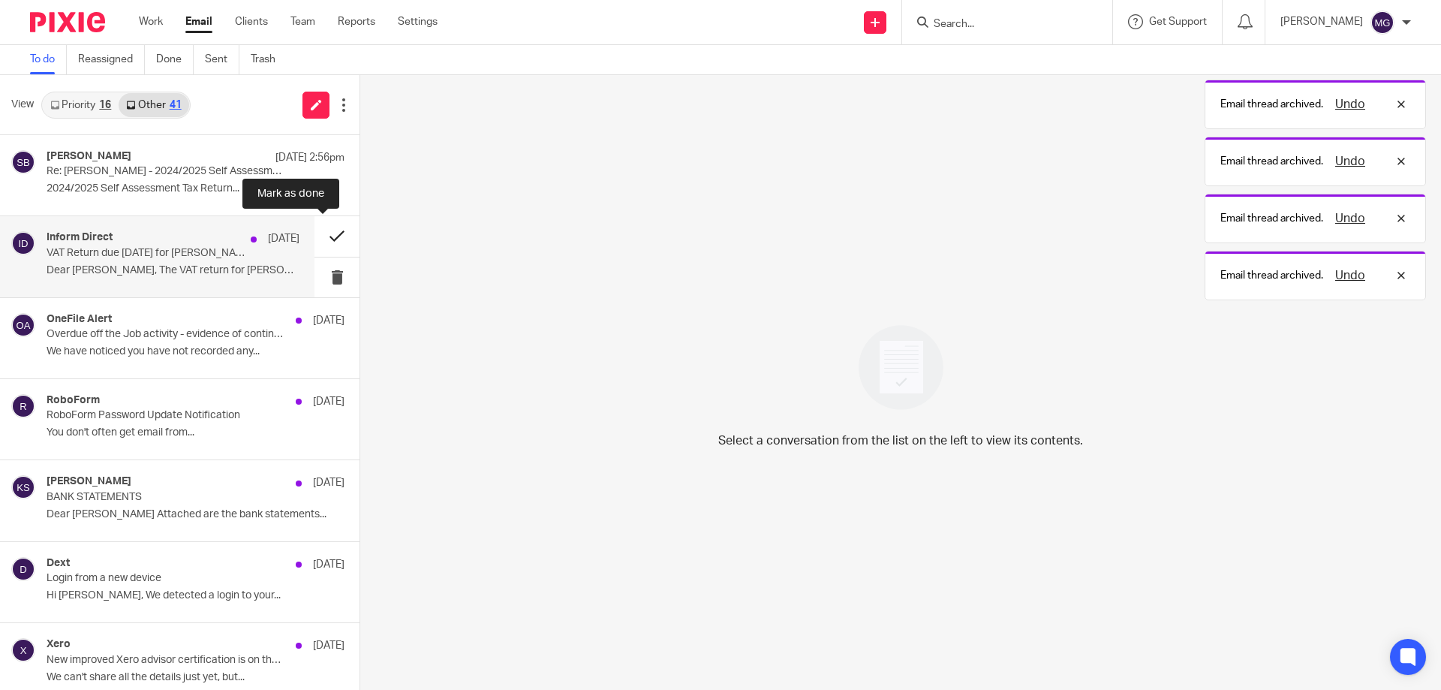
click at [328, 234] on button at bounding box center [336, 236] width 45 height 40
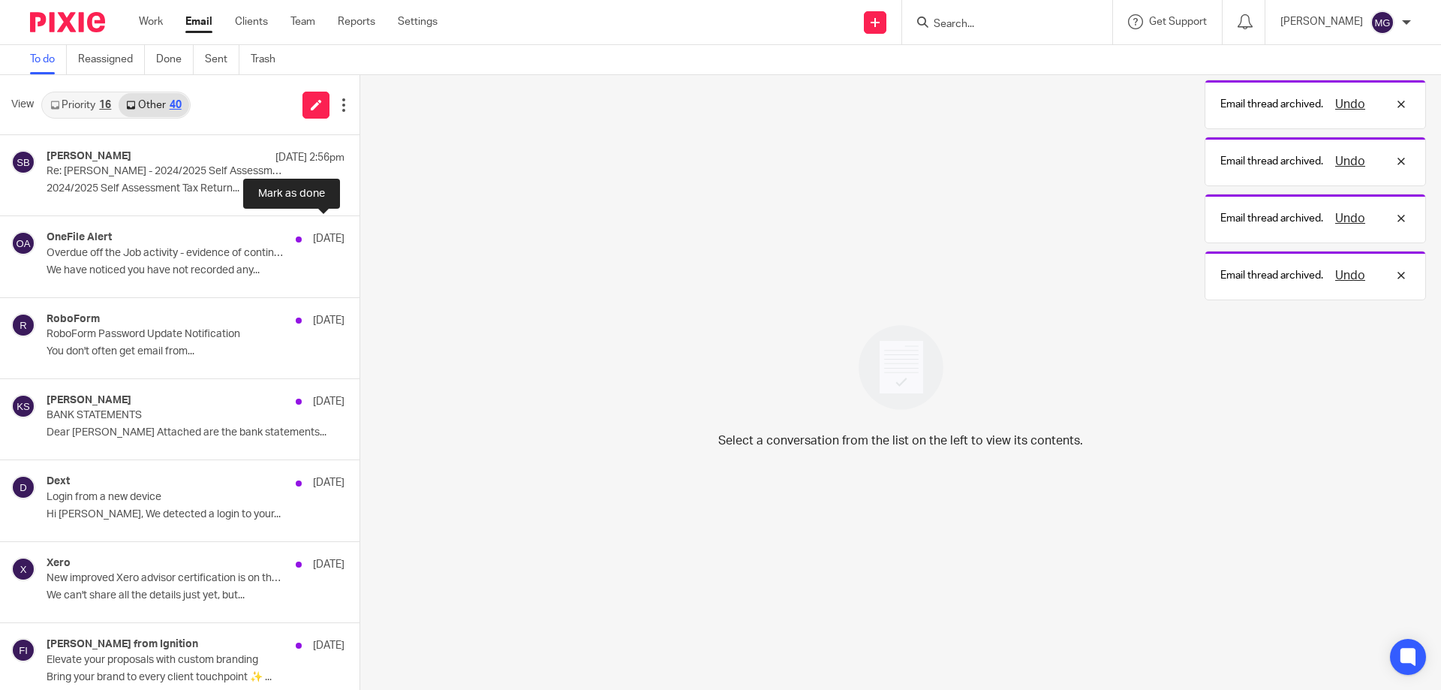
click at [360, 234] on button at bounding box center [366, 236] width 12 height 40
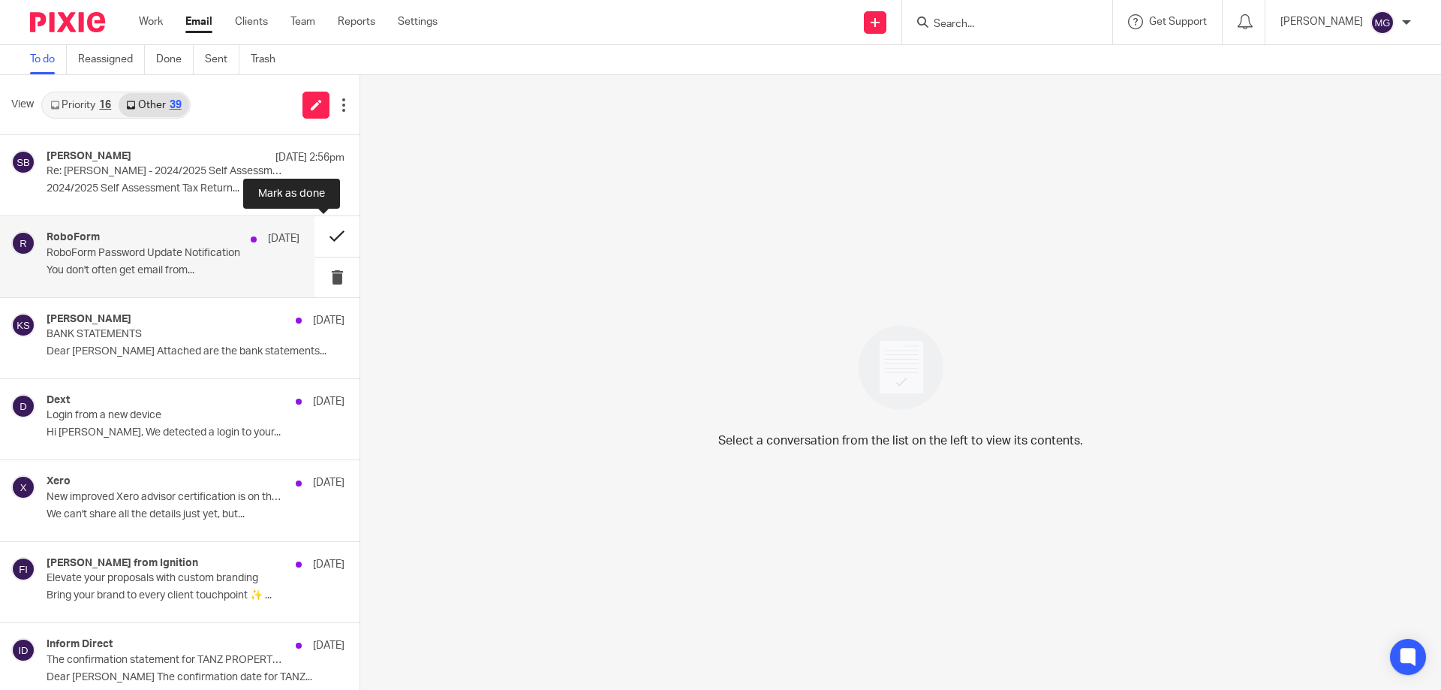
click at [316, 230] on button at bounding box center [336, 236] width 45 height 40
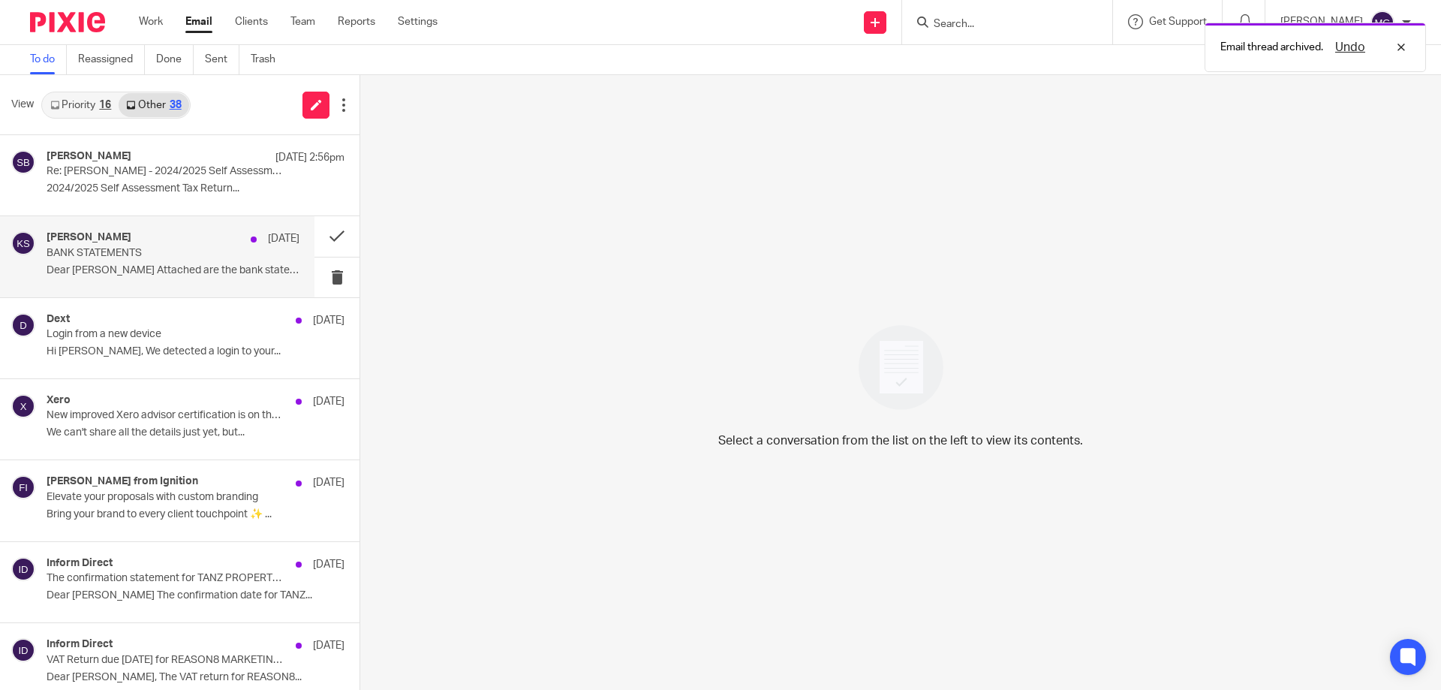
click at [171, 258] on p "BANK STATEMENTS" at bounding box center [148, 253] width 203 height 13
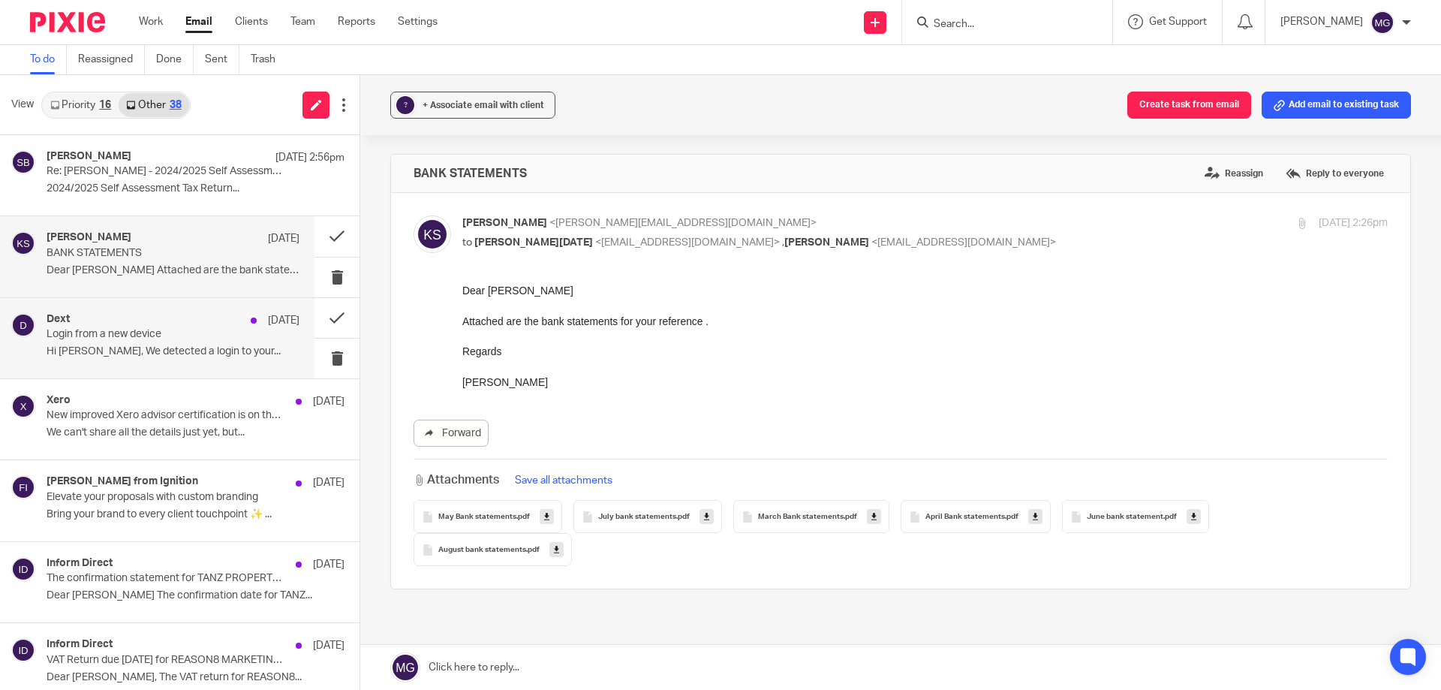
click at [182, 330] on p "Login from a new device" at bounding box center [148, 334] width 203 height 13
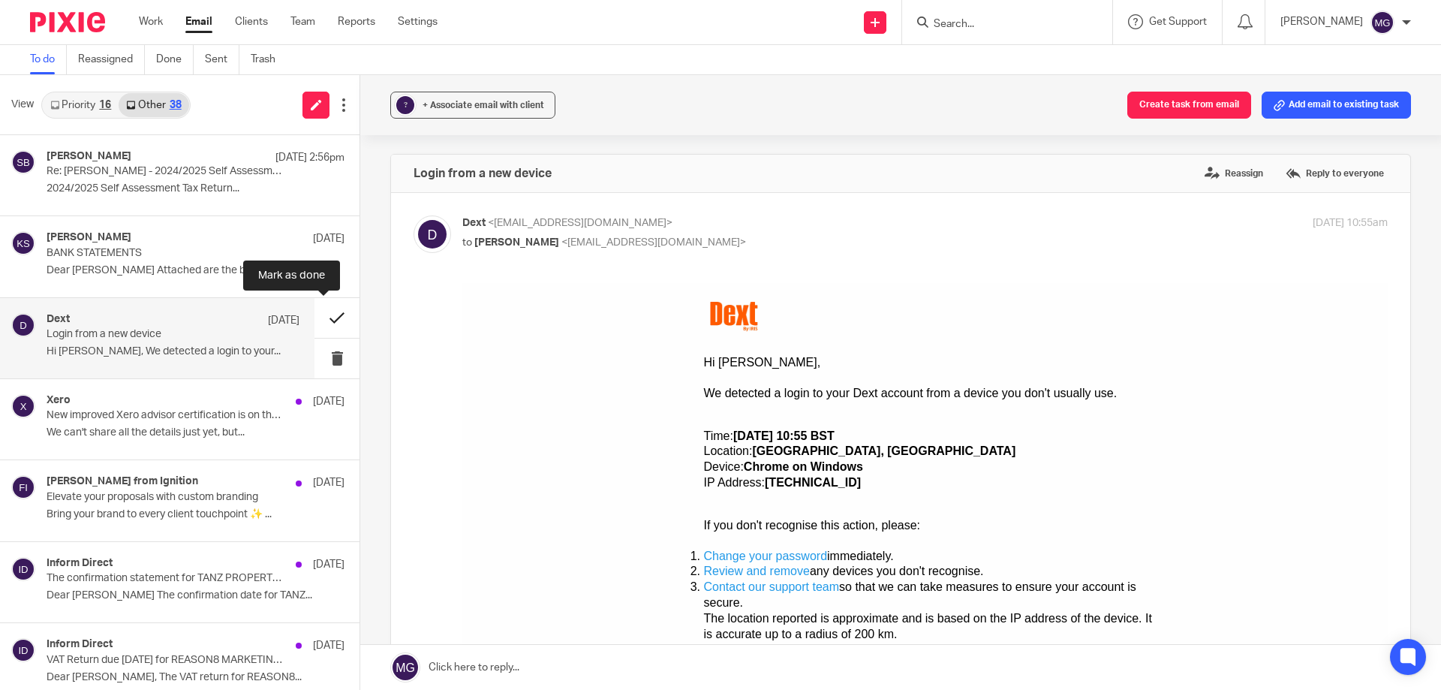
click at [314, 317] on button at bounding box center [336, 318] width 45 height 40
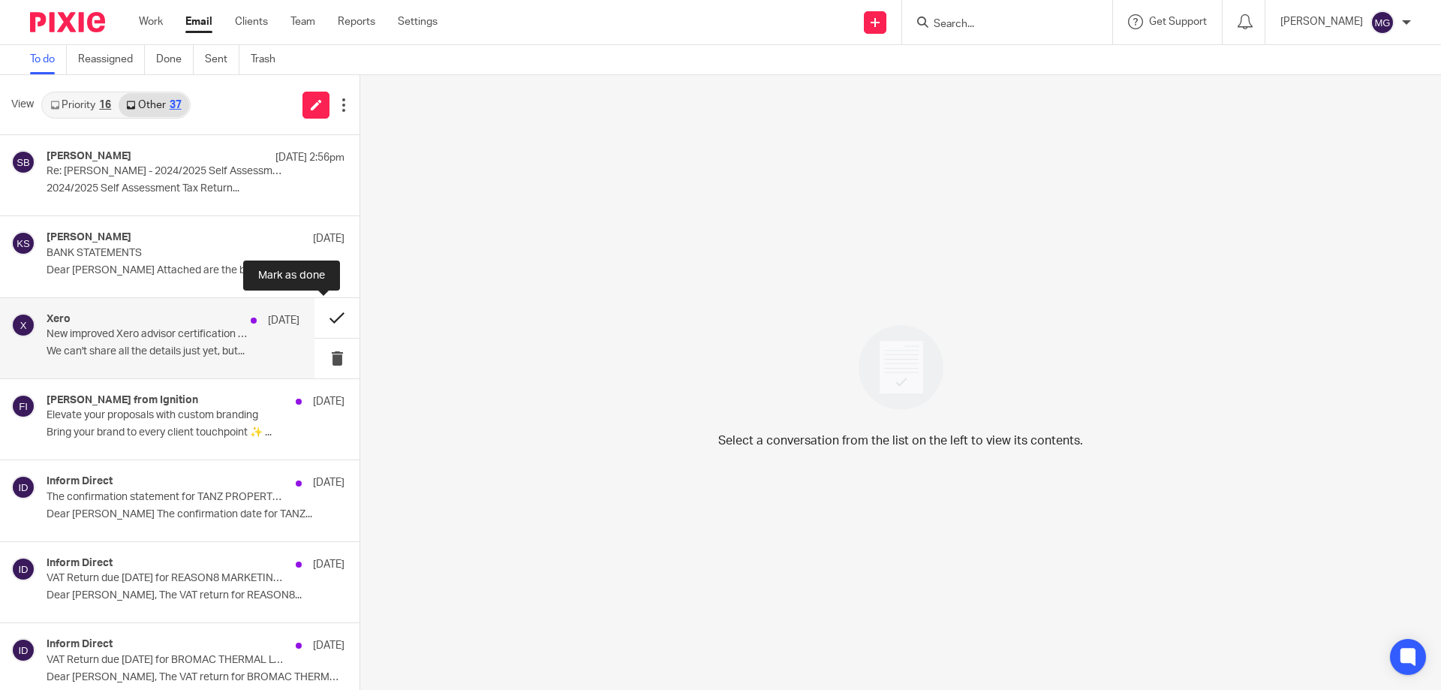
click at [325, 302] on button at bounding box center [336, 318] width 45 height 40
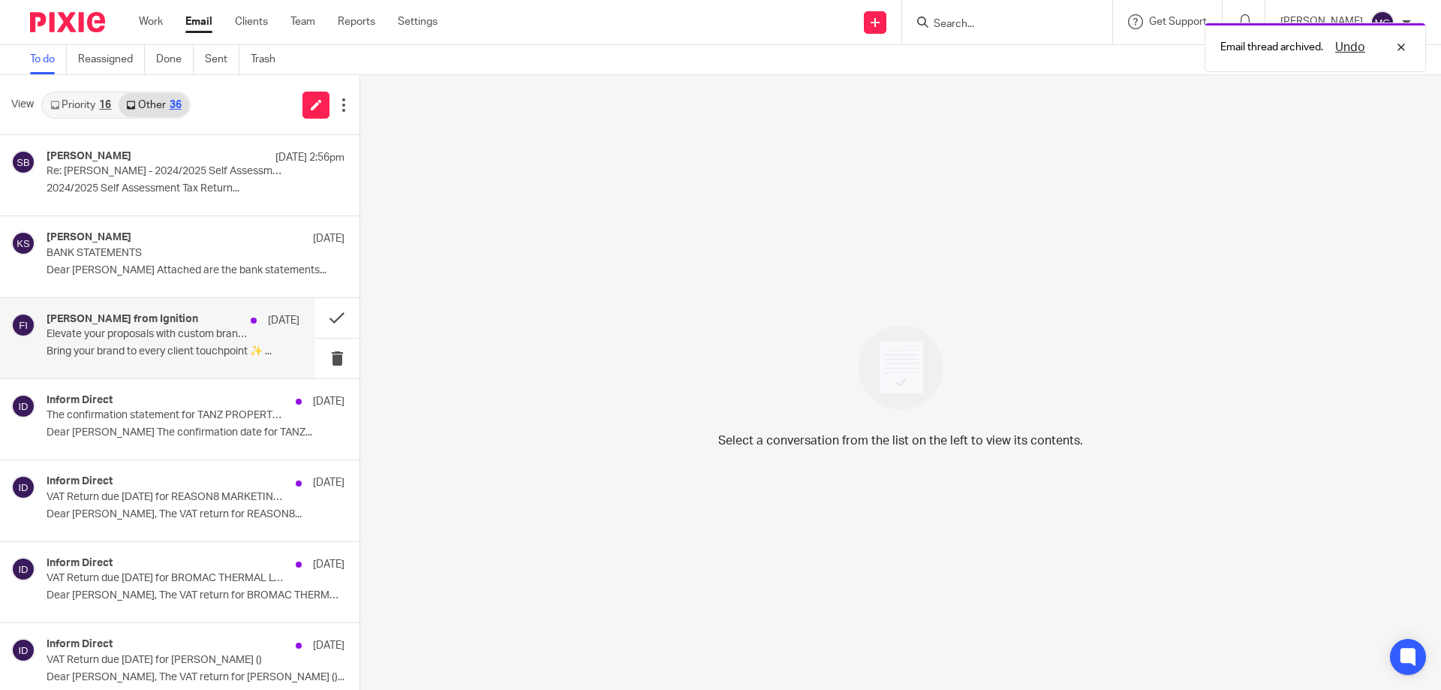
click at [164, 357] on p "Bring your brand to every client touchpoint ✨ ..." at bounding box center [173, 351] width 253 height 13
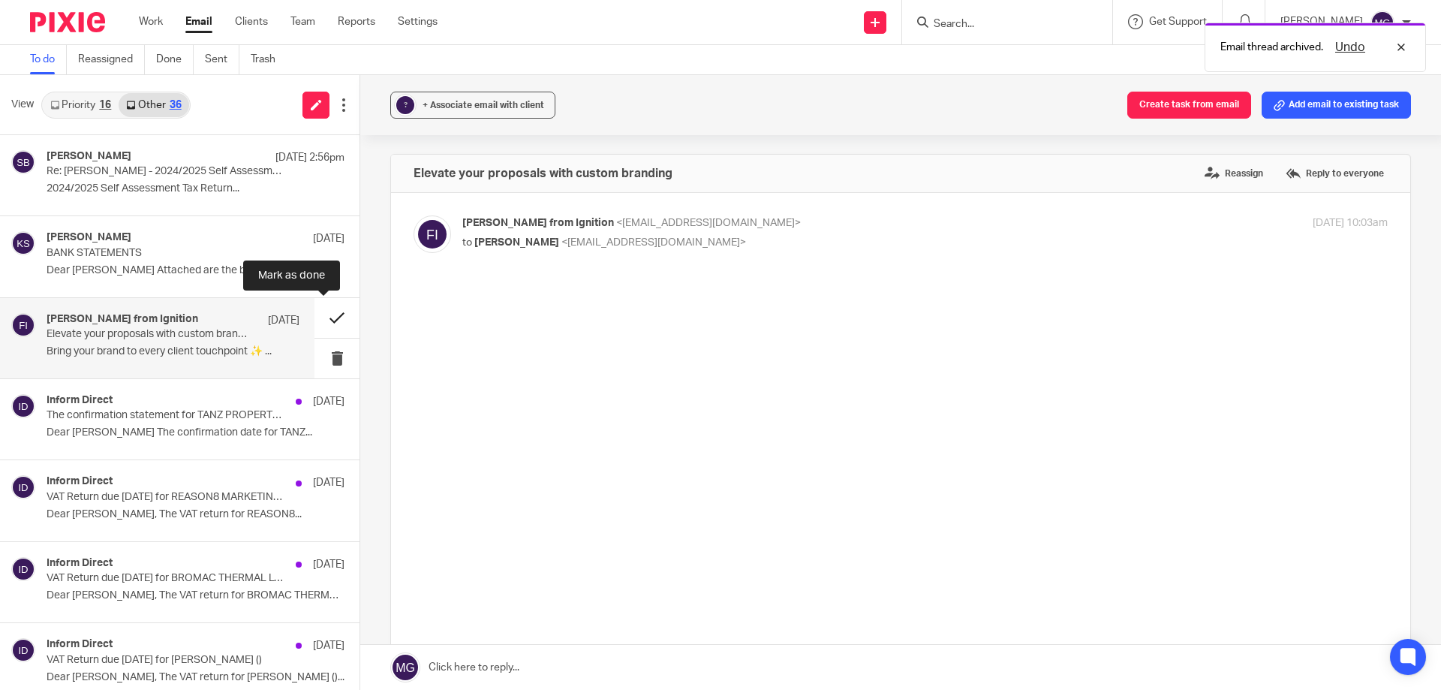
click at [316, 317] on button at bounding box center [336, 318] width 45 height 40
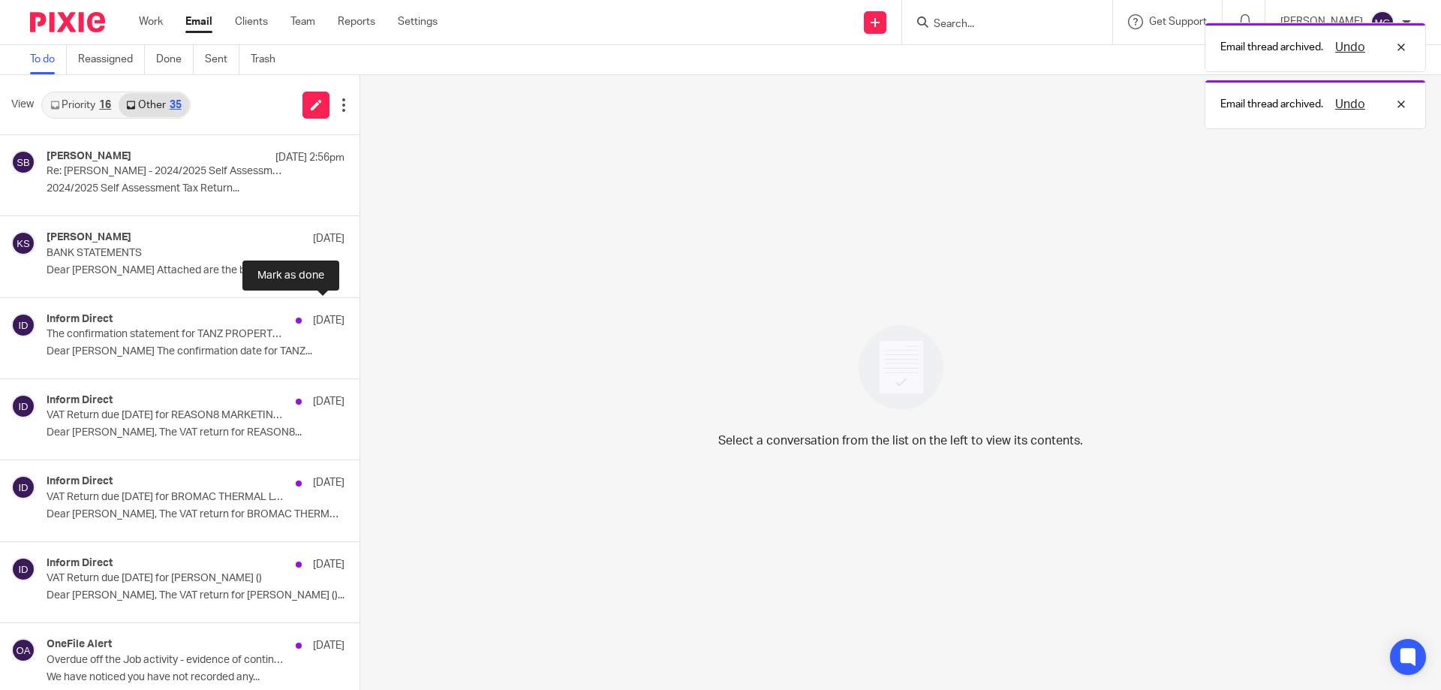
click at [360, 317] on button at bounding box center [366, 318] width 12 height 40
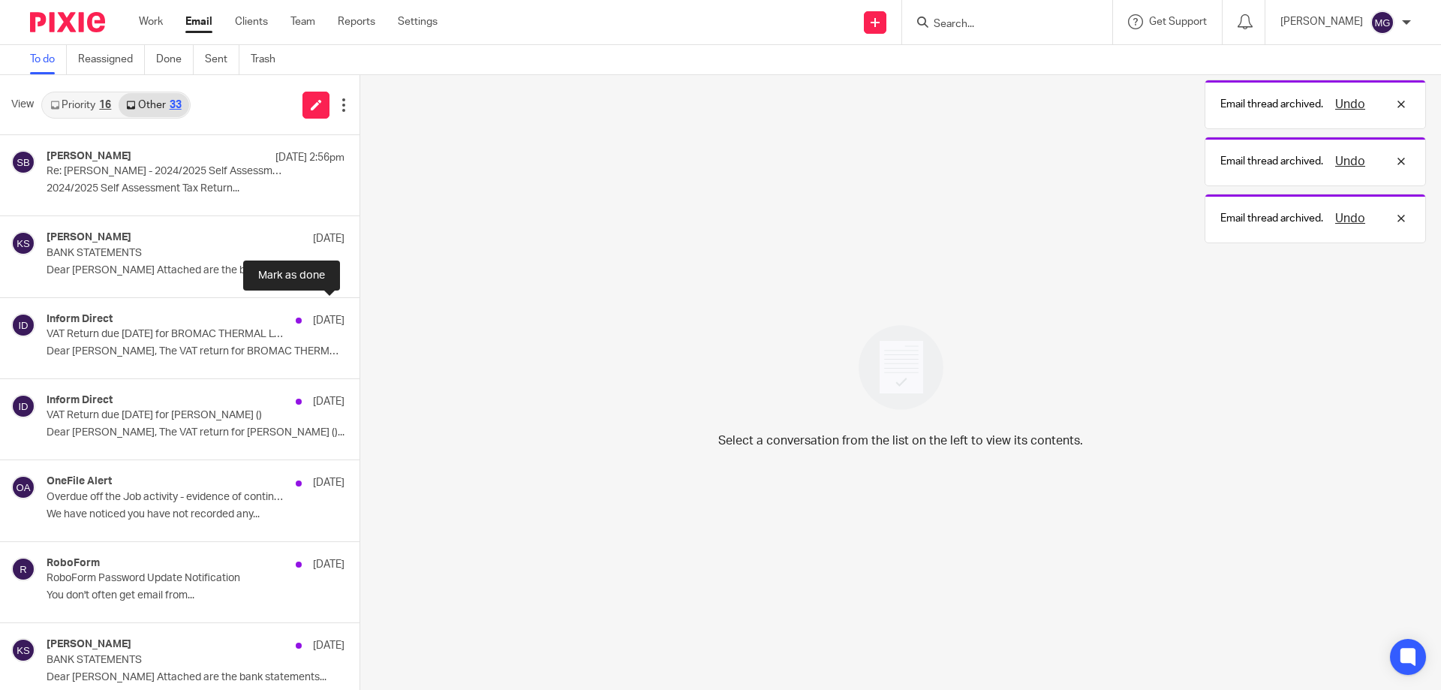
click at [360, 317] on button at bounding box center [366, 318] width 12 height 40
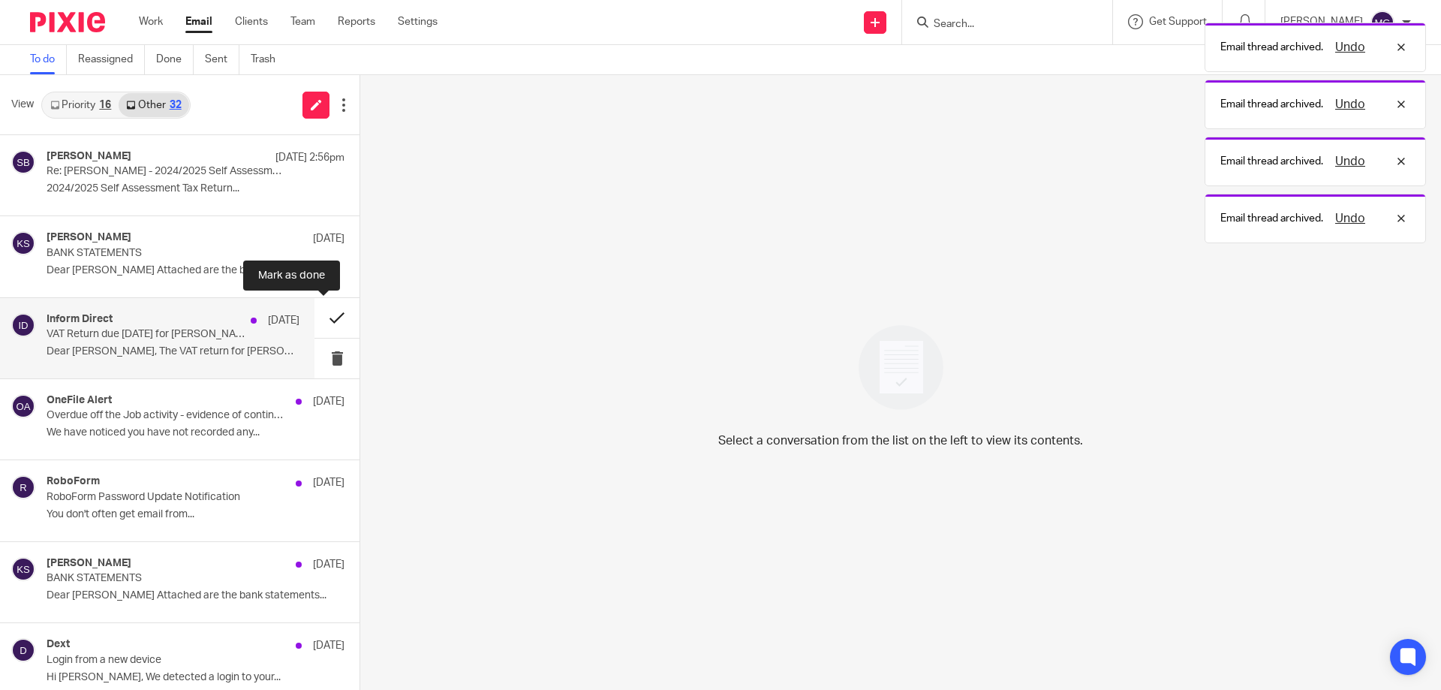
click at [316, 317] on button at bounding box center [336, 318] width 45 height 40
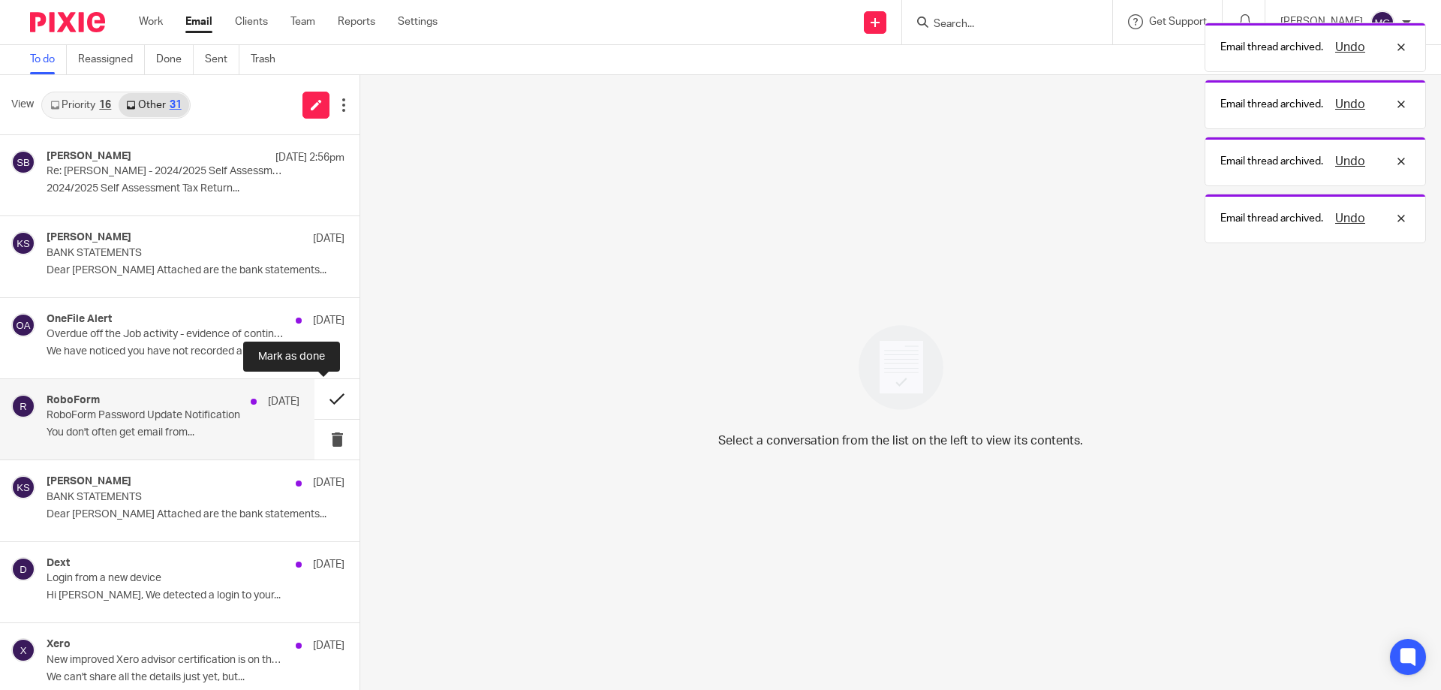
click at [325, 391] on button at bounding box center [336, 399] width 45 height 40
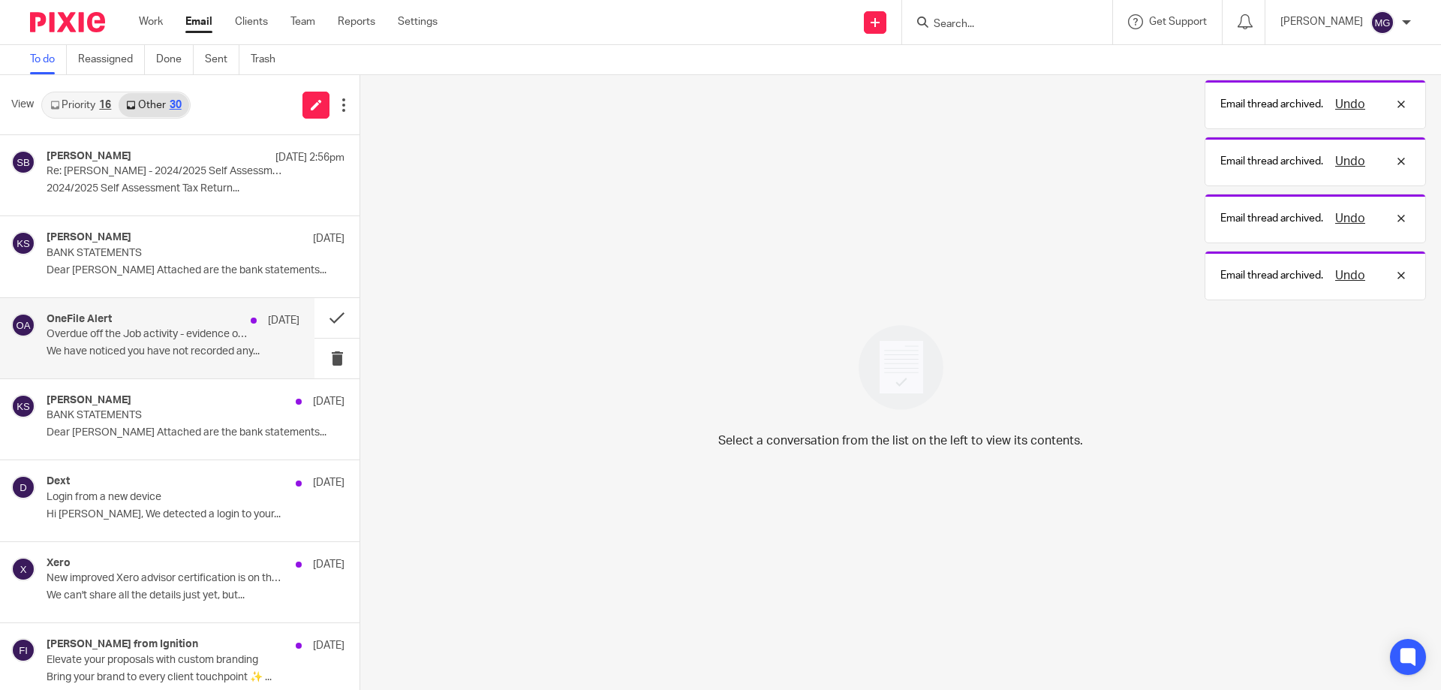
click at [174, 363] on div "OneFile Alert 6 Aug Overdue off the Job activity - evidence of continuing parti…" at bounding box center [173, 338] width 253 height 50
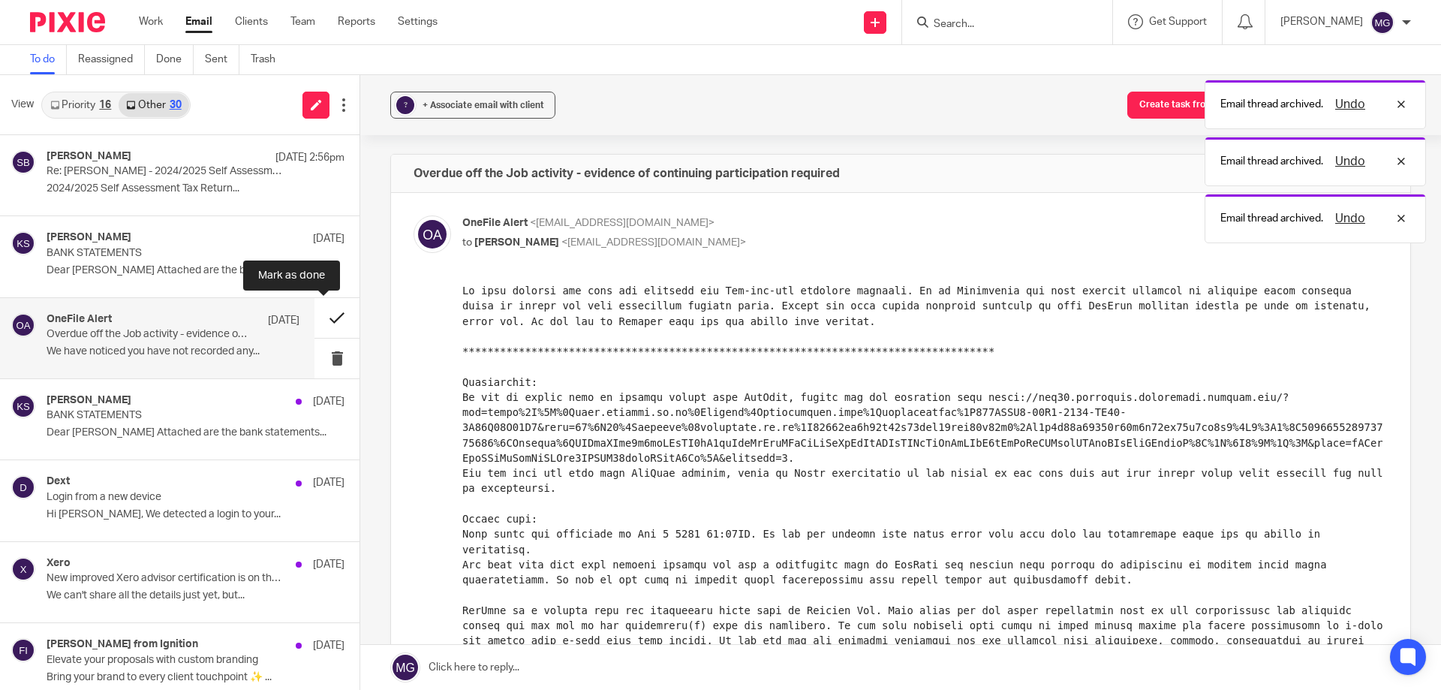
click at [317, 319] on button at bounding box center [336, 318] width 45 height 40
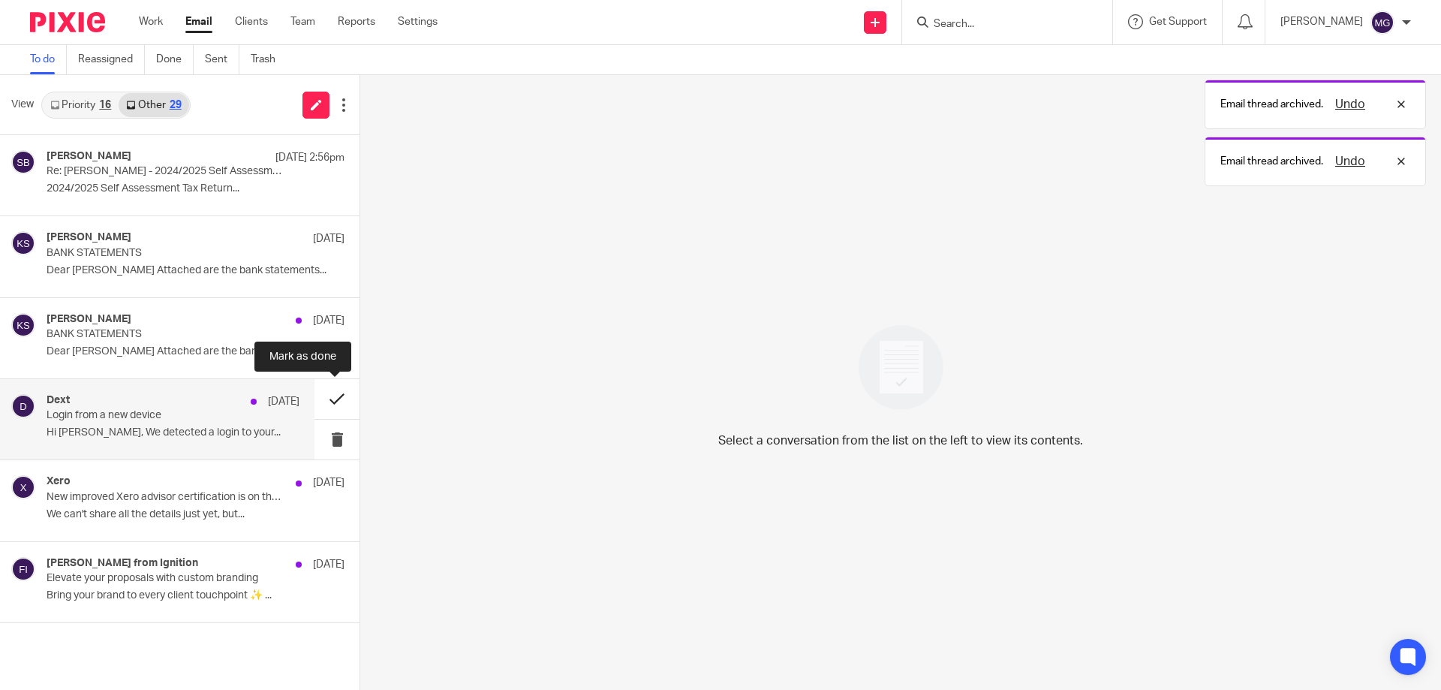
click at [320, 402] on button at bounding box center [336, 399] width 45 height 40
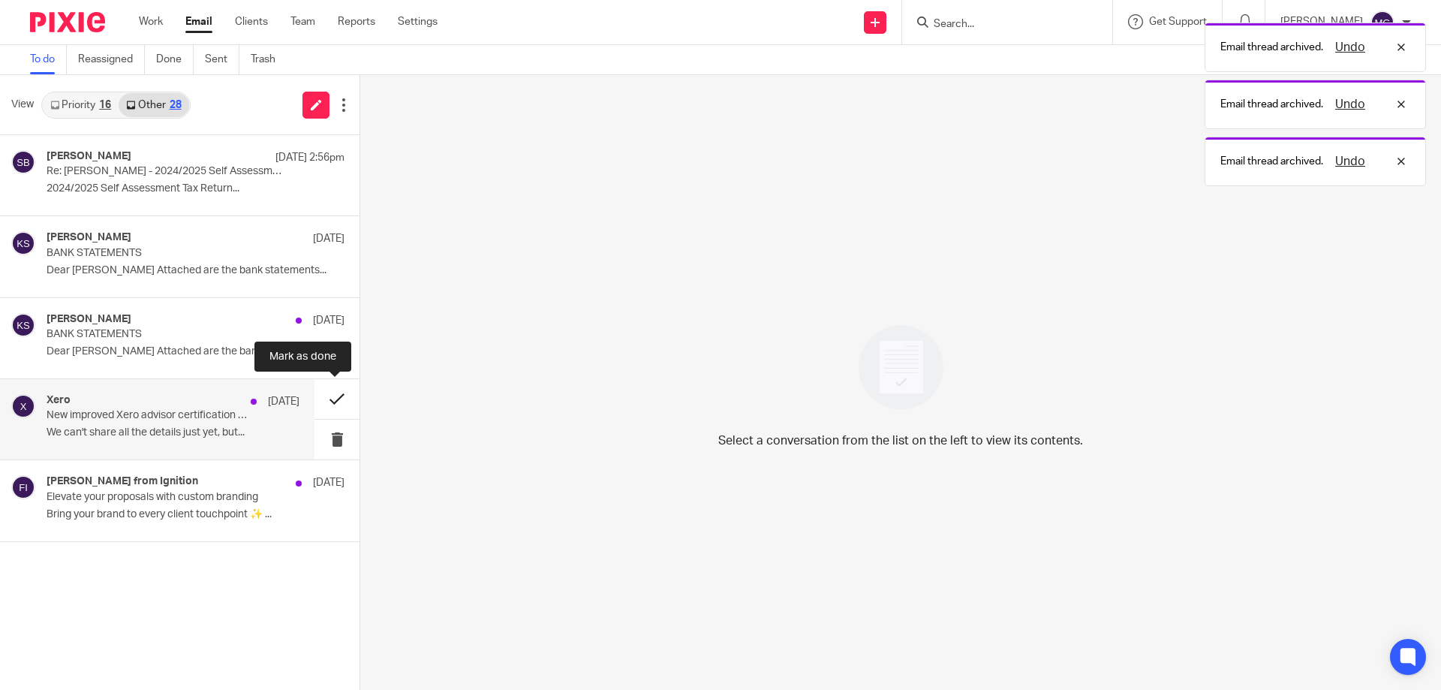
click at [325, 390] on button at bounding box center [336, 399] width 45 height 40
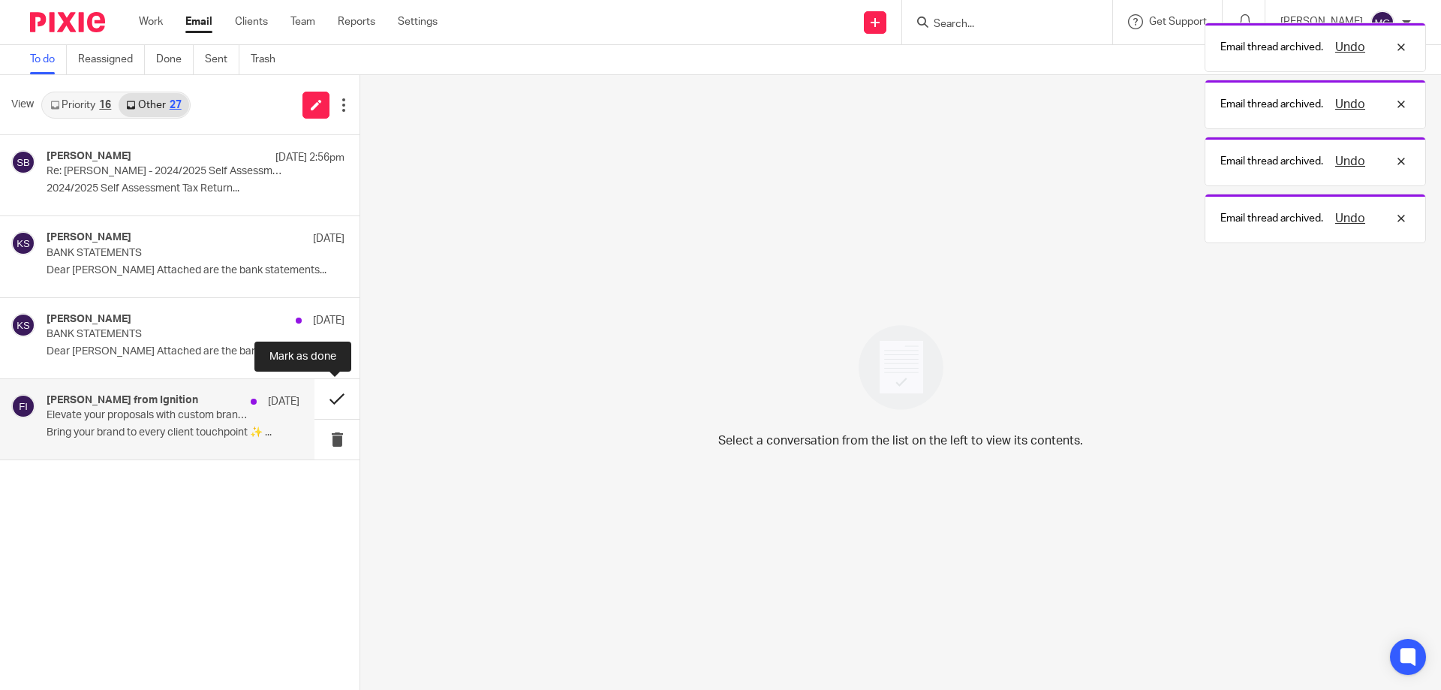
click at [330, 402] on button at bounding box center [336, 399] width 45 height 40
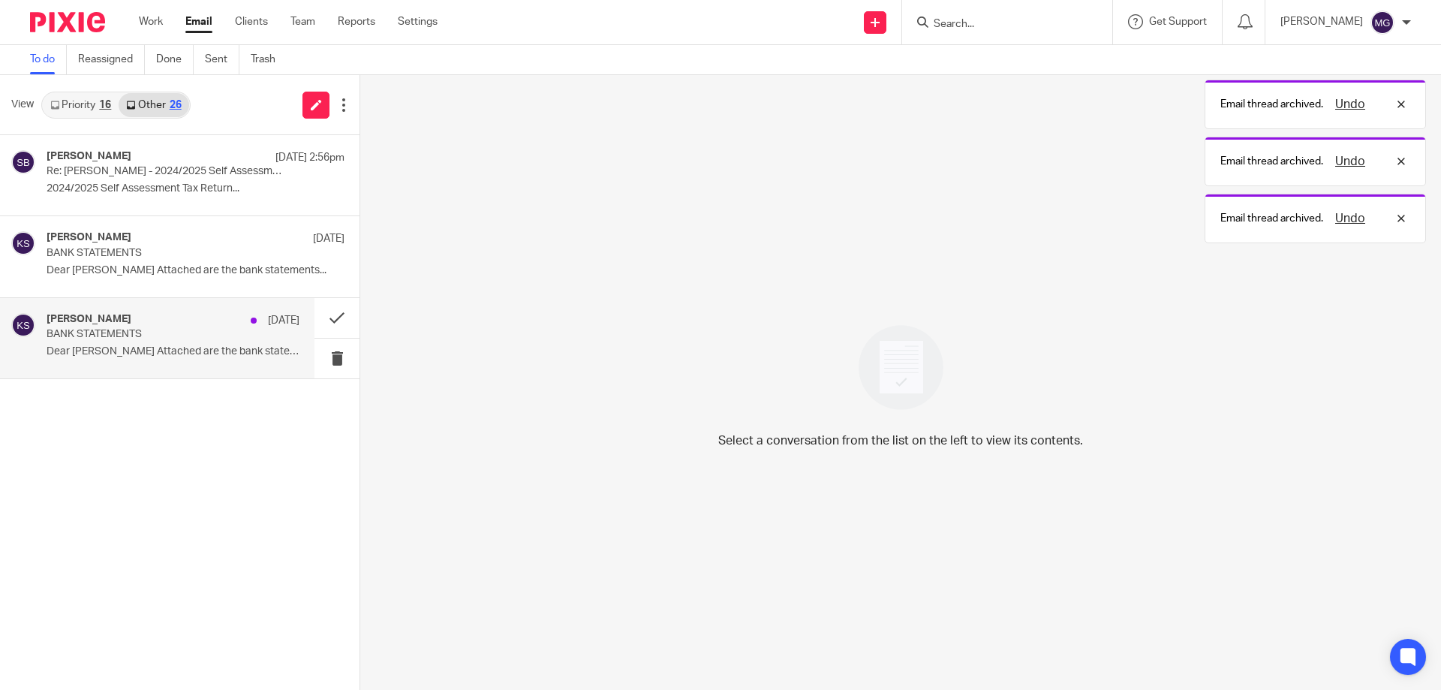
click at [148, 260] on p "BANK STATEMENTS" at bounding box center [166, 253] width 239 height 13
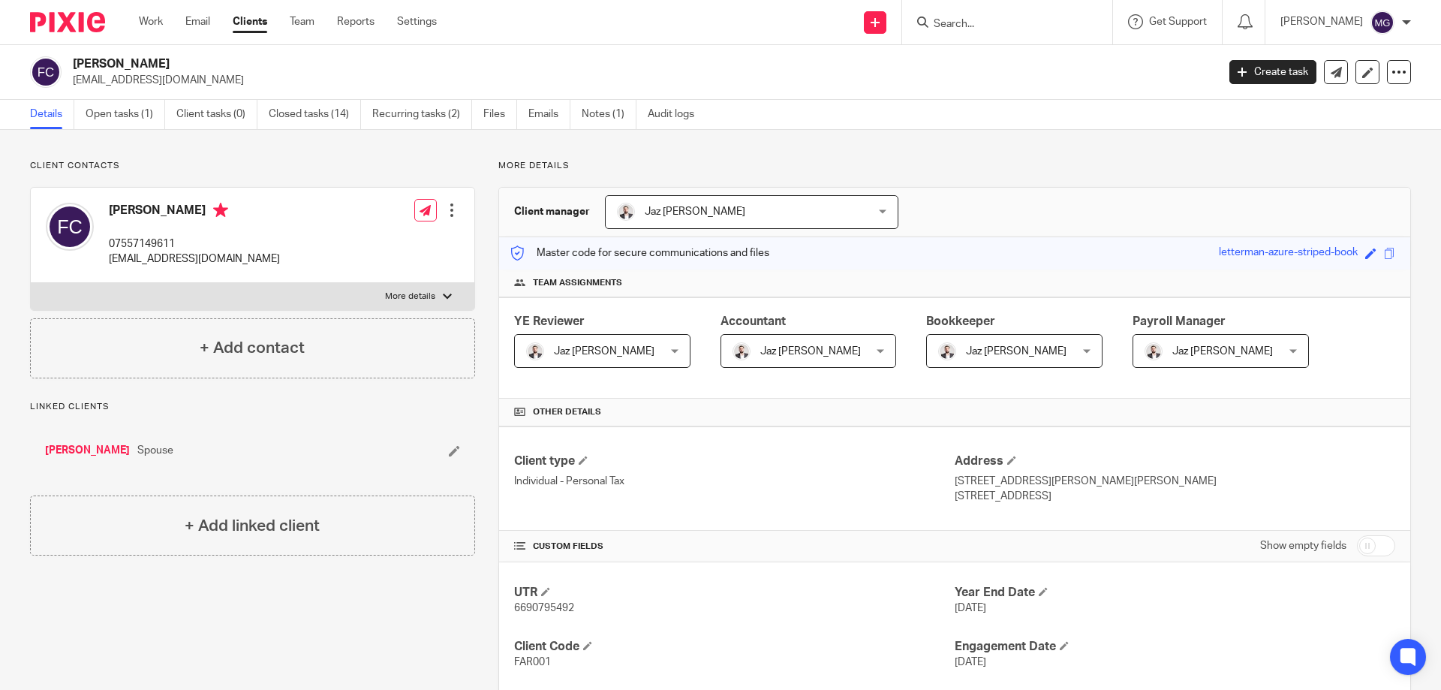
click at [971, 192] on div "Client manager Jaz [PERSON_NAME] Jaz [PERSON_NAME] Topia Jaz [PERSON_NAME] [PER…" at bounding box center [954, 213] width 911 height 50
click at [99, 113] on link "Open tasks (1)" at bounding box center [126, 114] width 80 height 29
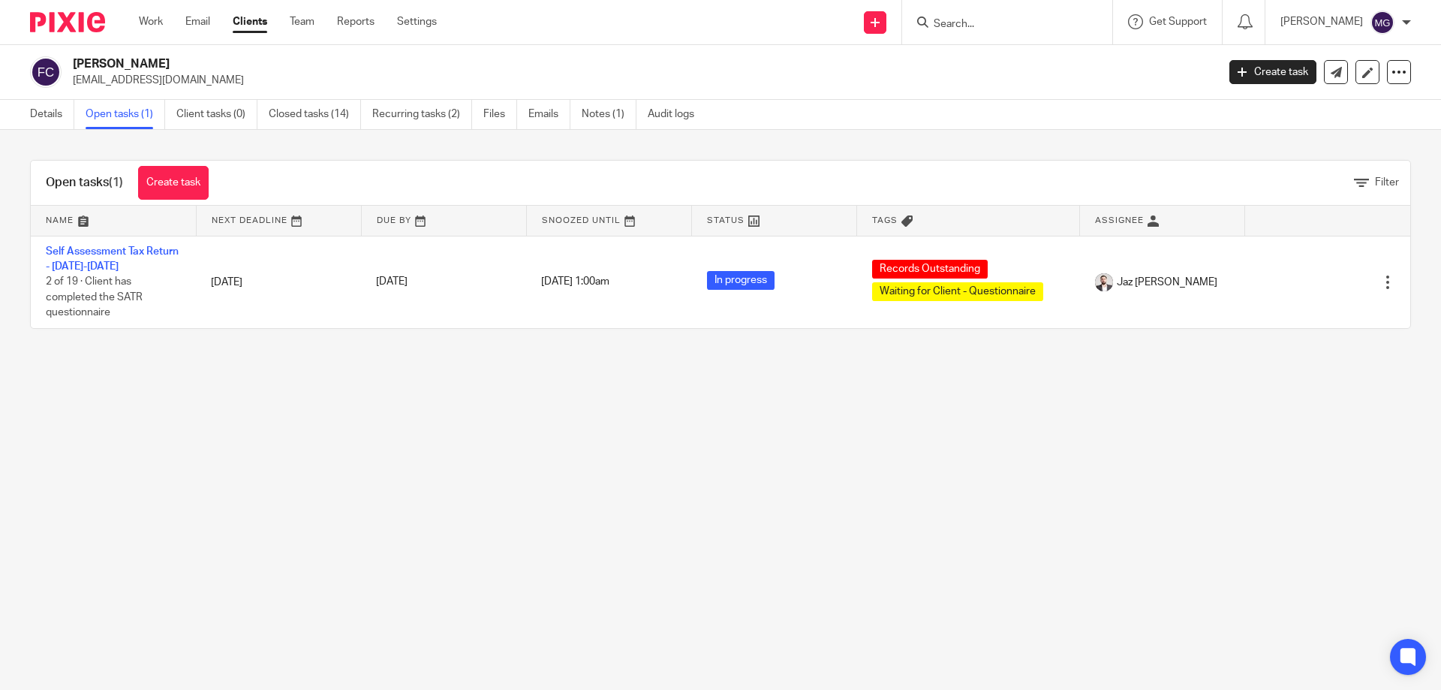
click at [375, 148] on div "Open tasks (1) Create task Filter Name Next Deadline Due By Snoozed Until Statu…" at bounding box center [720, 244] width 1441 height 229
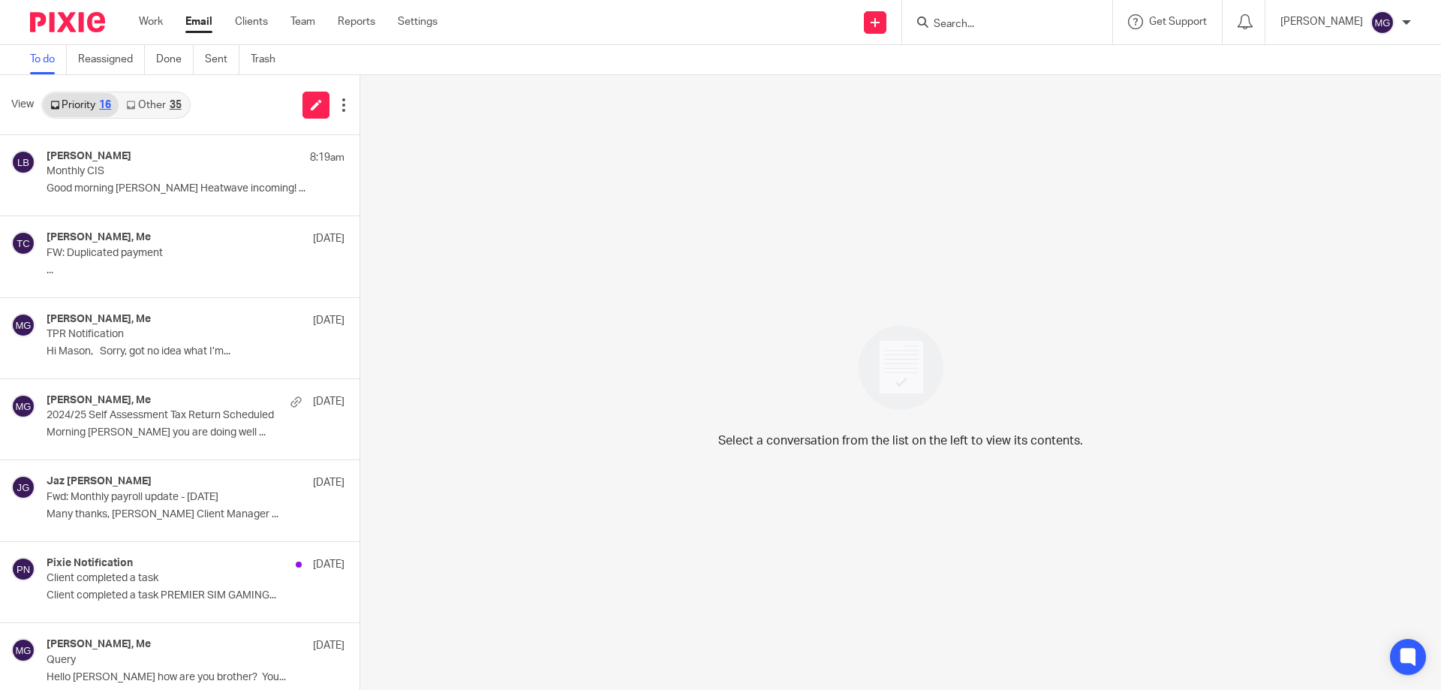
click at [140, 92] on div "Priority 16 Other 35" at bounding box center [115, 105] width 149 height 27
click at [145, 107] on link "Other 35" at bounding box center [154, 105] width 70 height 24
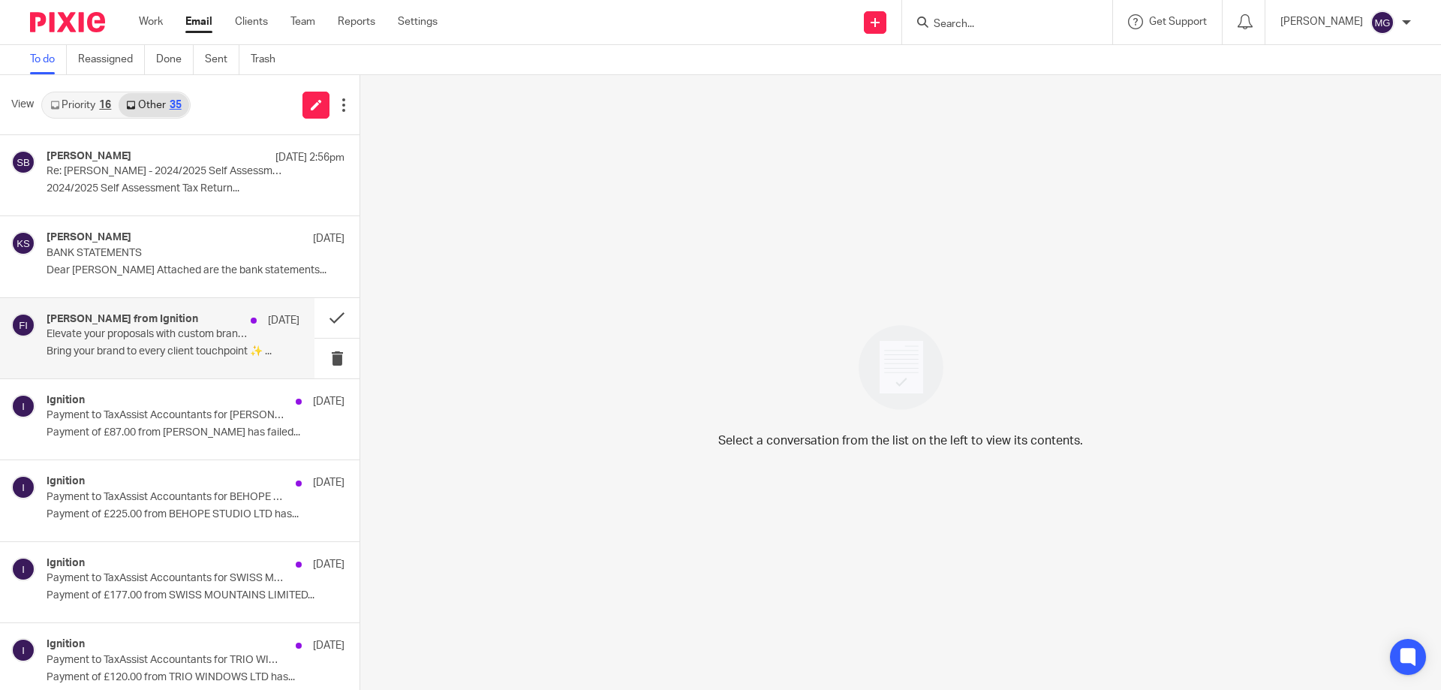
click at [122, 356] on p "Bring your brand to every client touchpoint ✨ ..." at bounding box center [173, 351] width 253 height 13
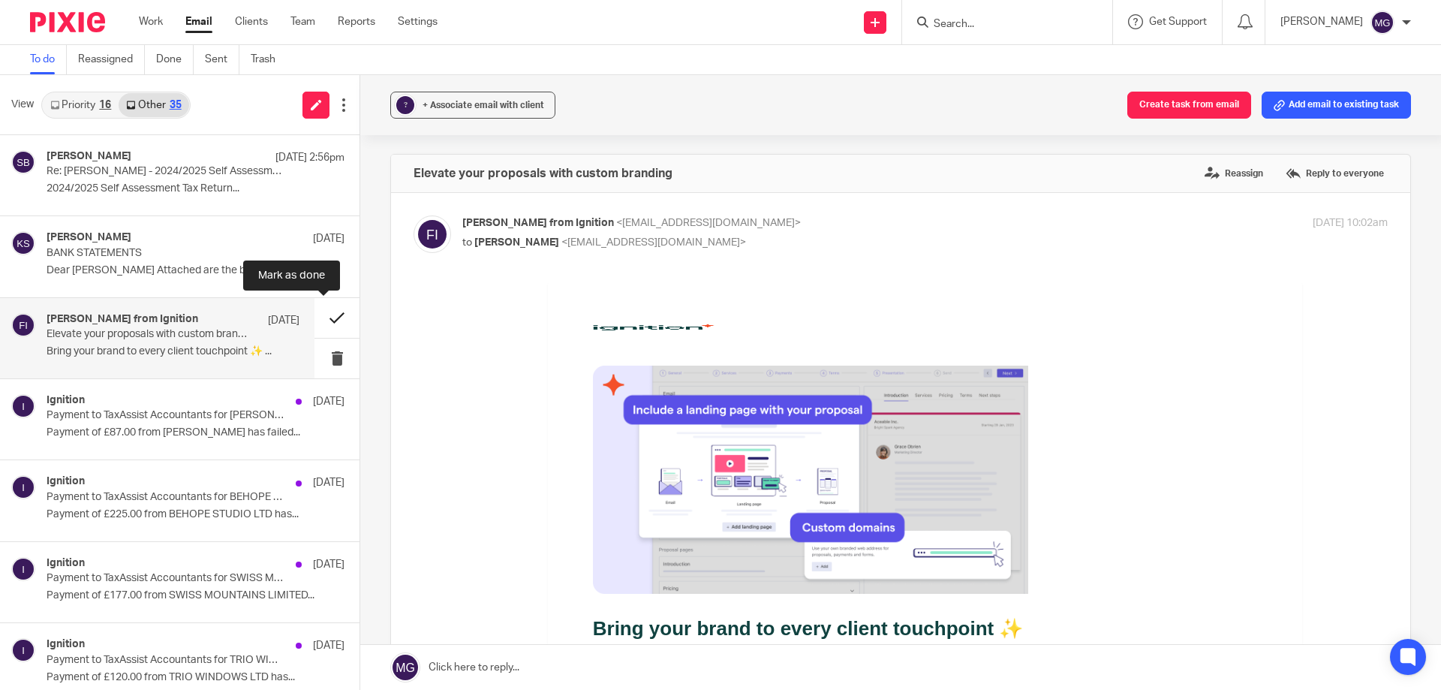
click at [325, 314] on button at bounding box center [336, 318] width 45 height 40
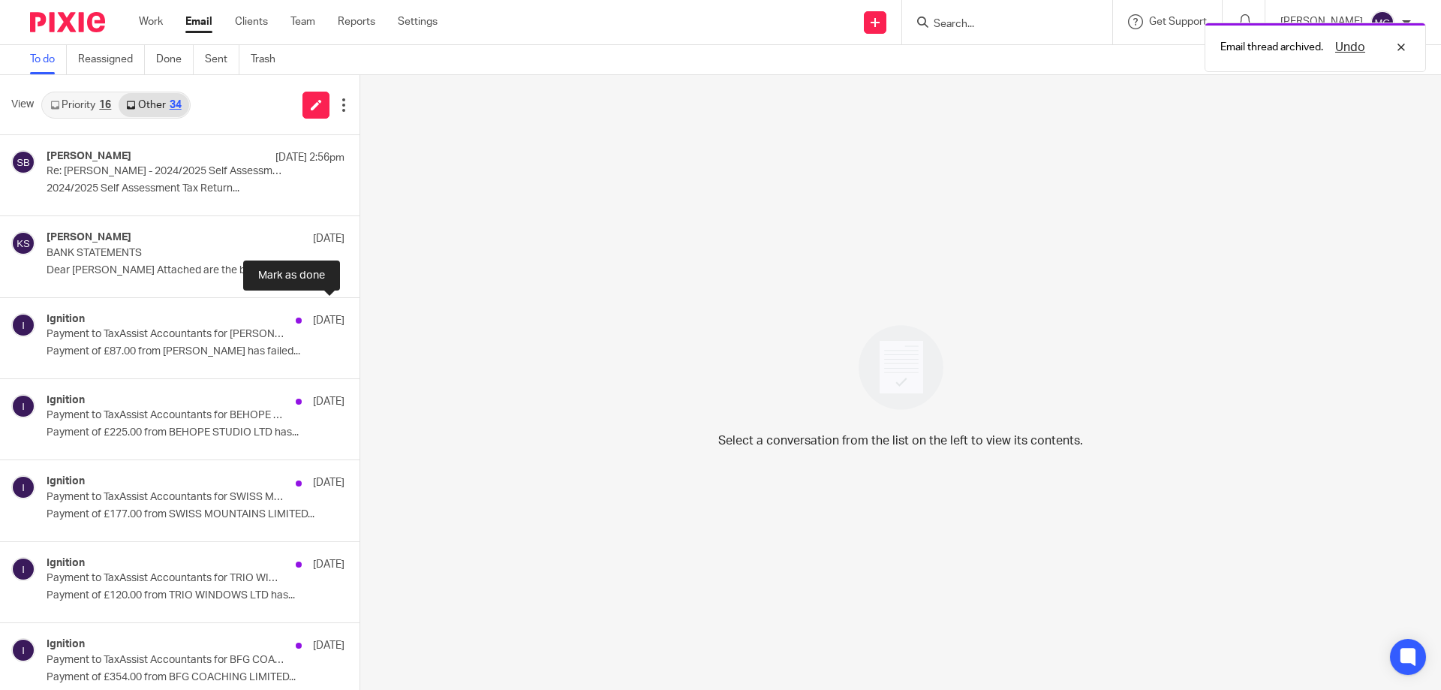
click at [360, 314] on button at bounding box center [366, 318] width 12 height 40
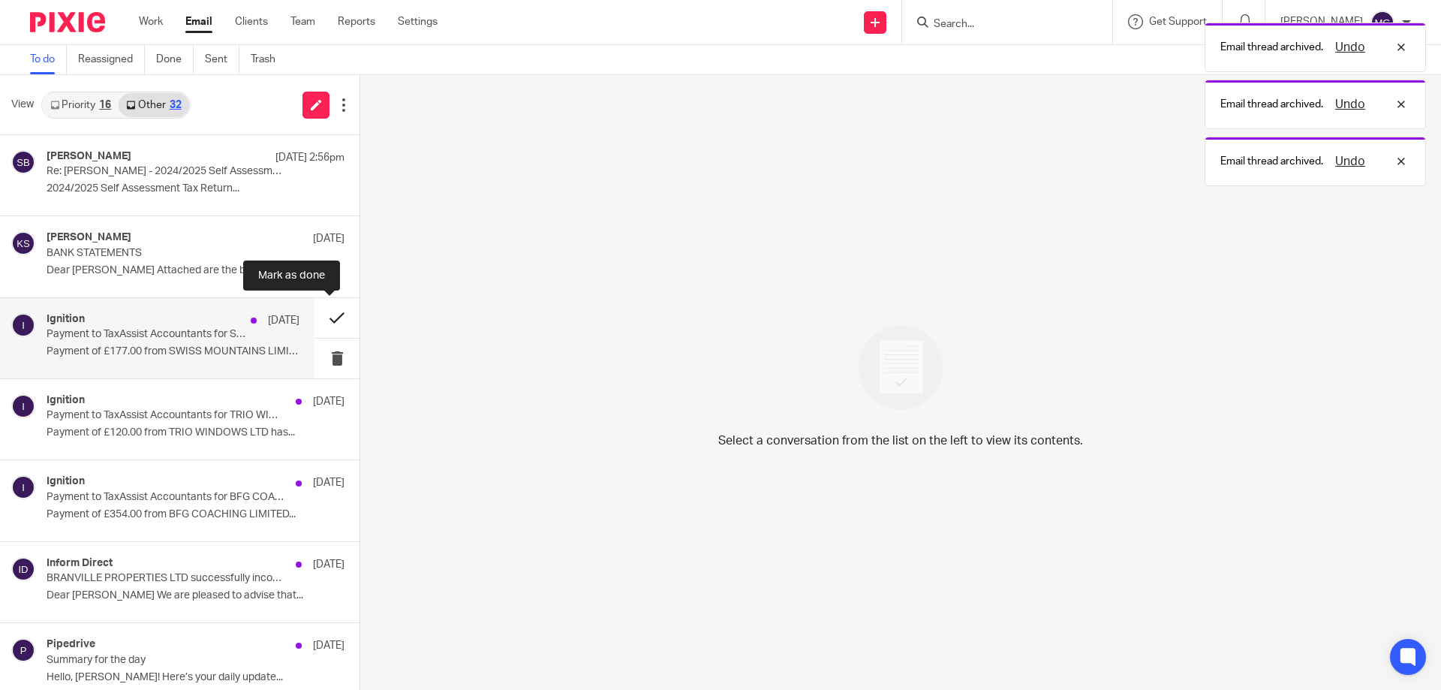
click at [318, 314] on button at bounding box center [336, 318] width 45 height 40
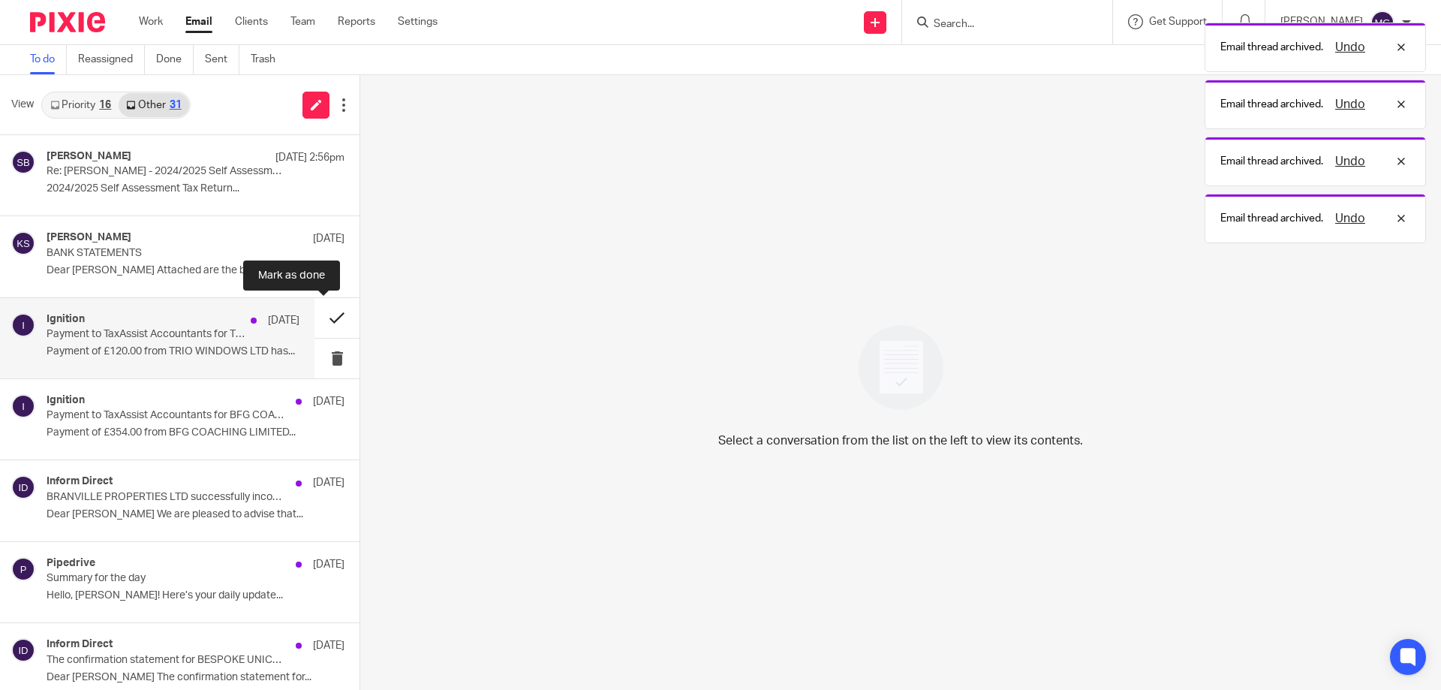
click at [318, 317] on button at bounding box center [336, 318] width 45 height 40
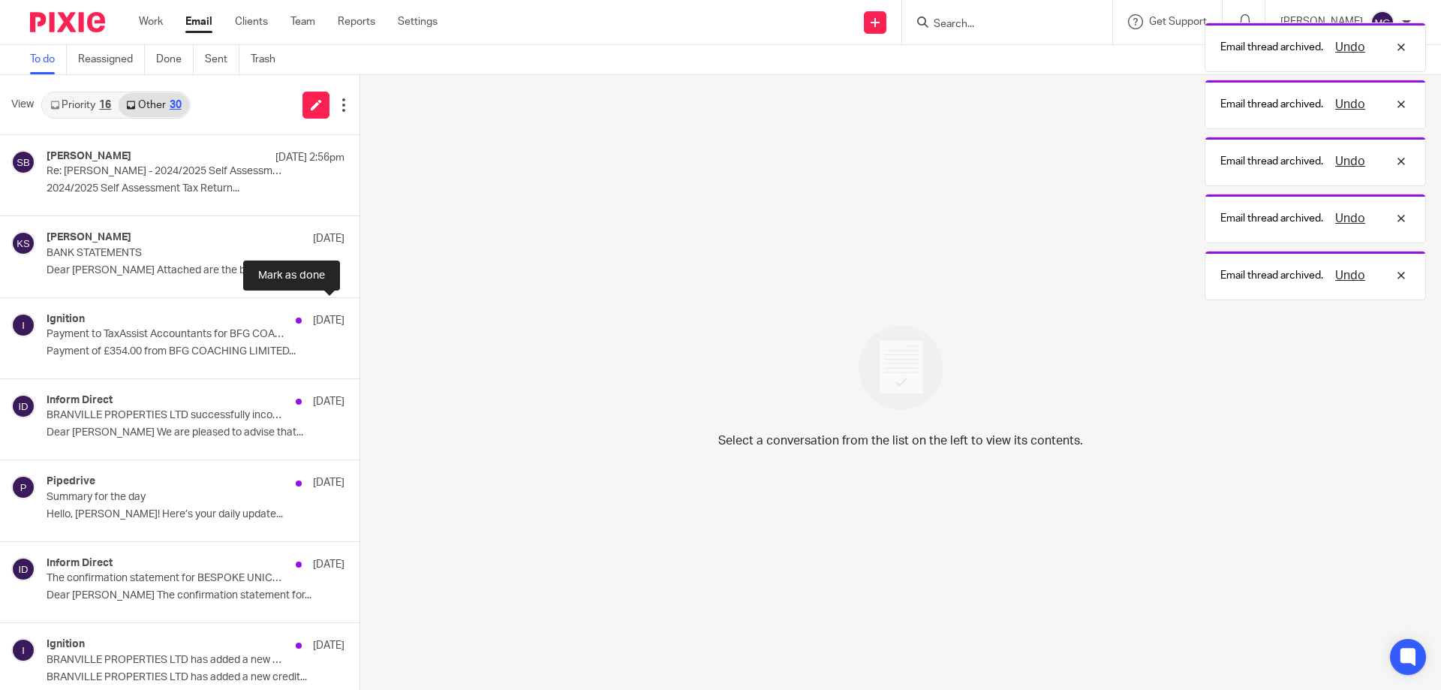
click at [360, 317] on button at bounding box center [366, 318] width 12 height 40
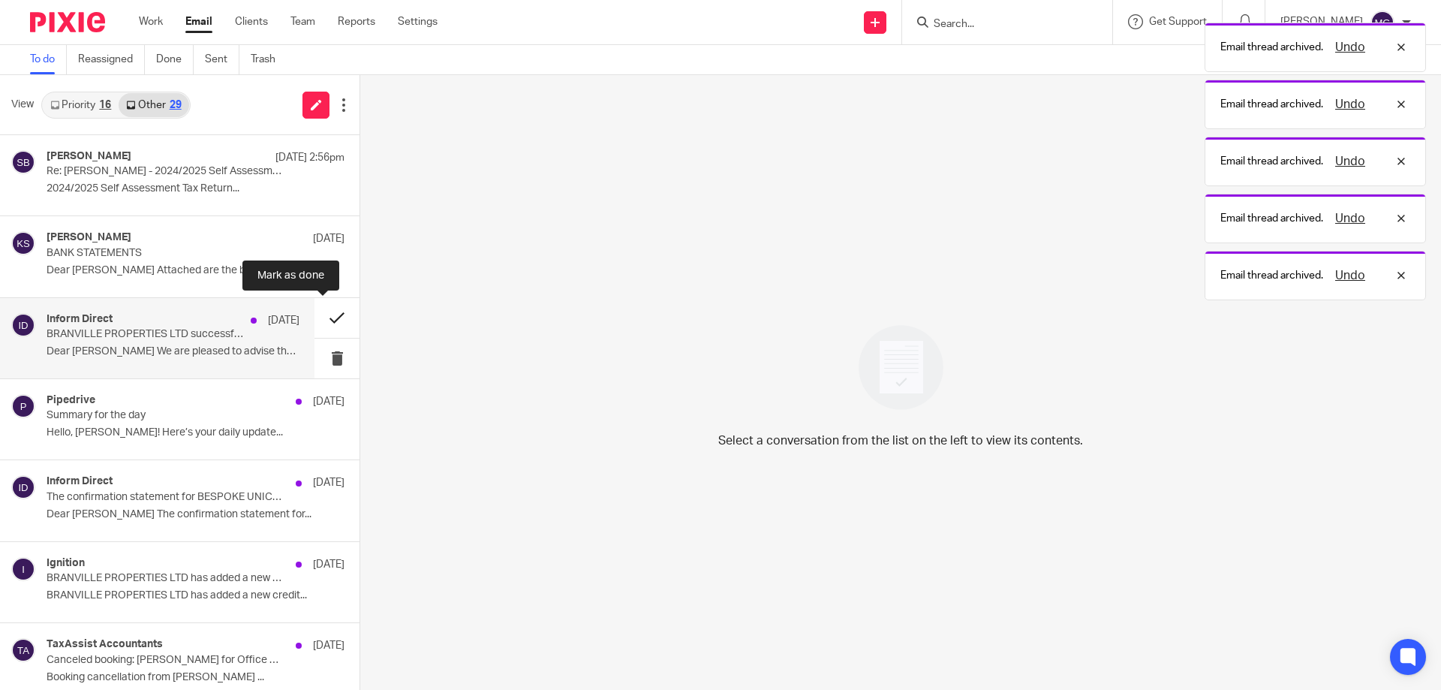
click at [318, 317] on button at bounding box center [336, 318] width 45 height 40
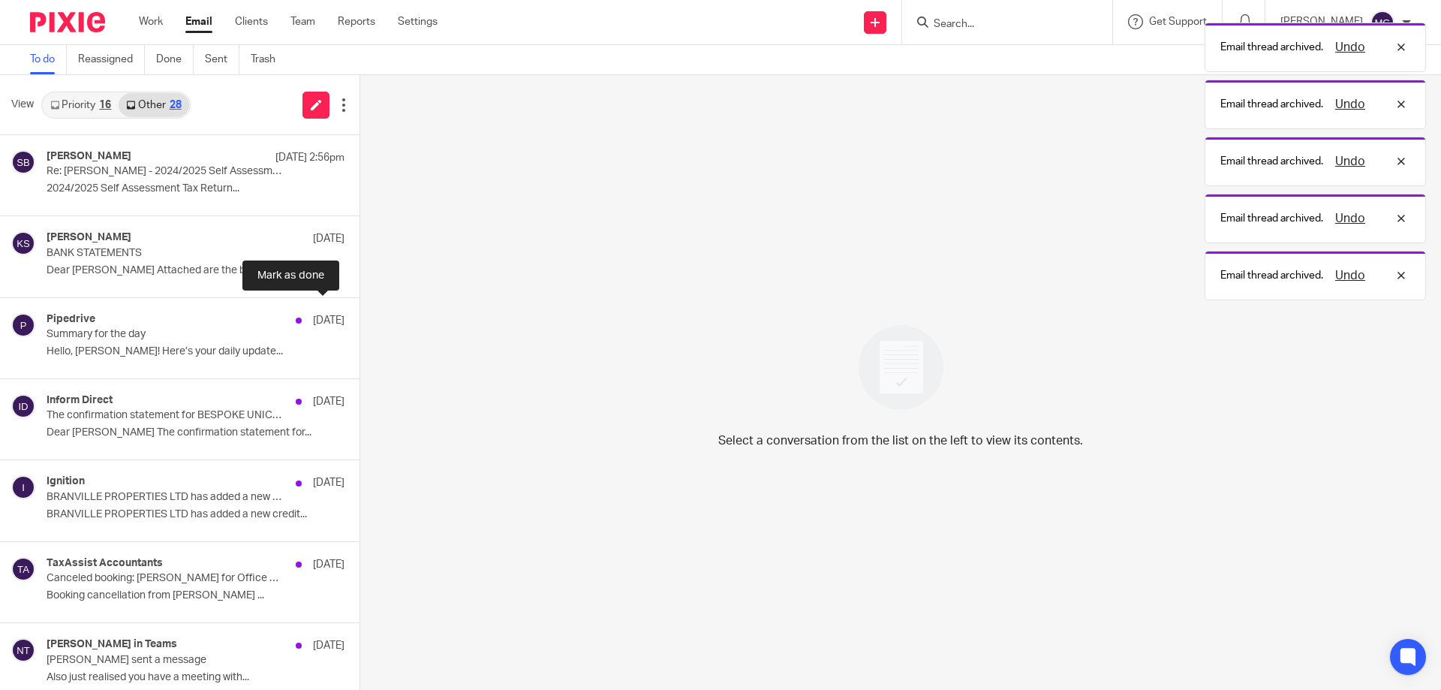
click at [360, 317] on button at bounding box center [366, 318] width 12 height 40
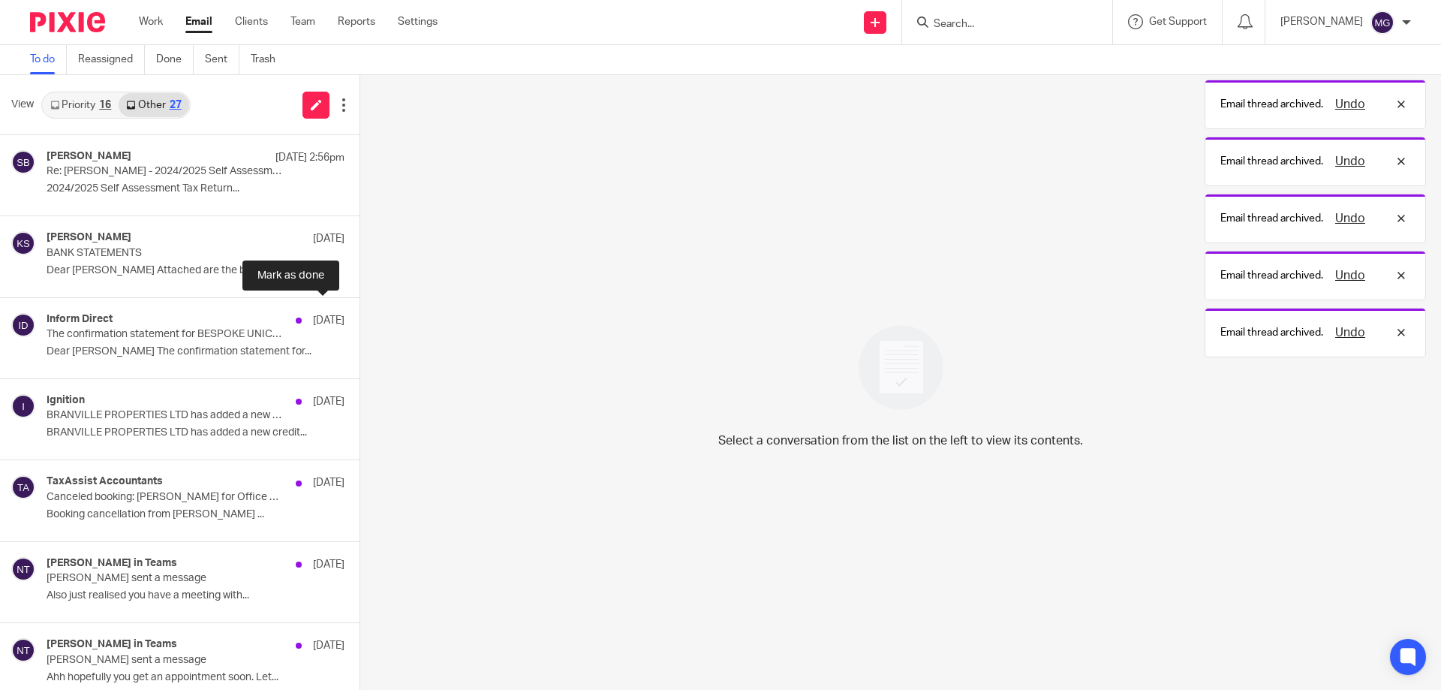
click at [360, 317] on button at bounding box center [366, 318] width 12 height 40
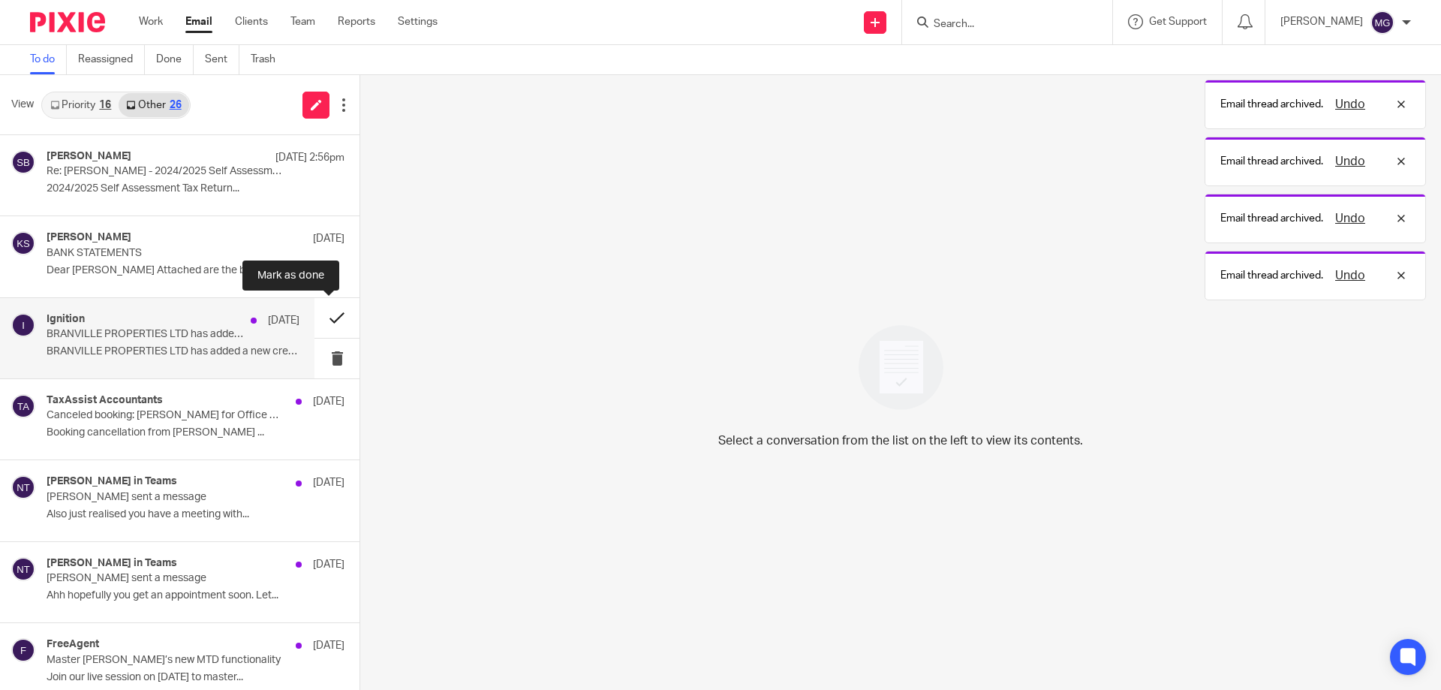
click at [318, 317] on button at bounding box center [336, 318] width 45 height 40
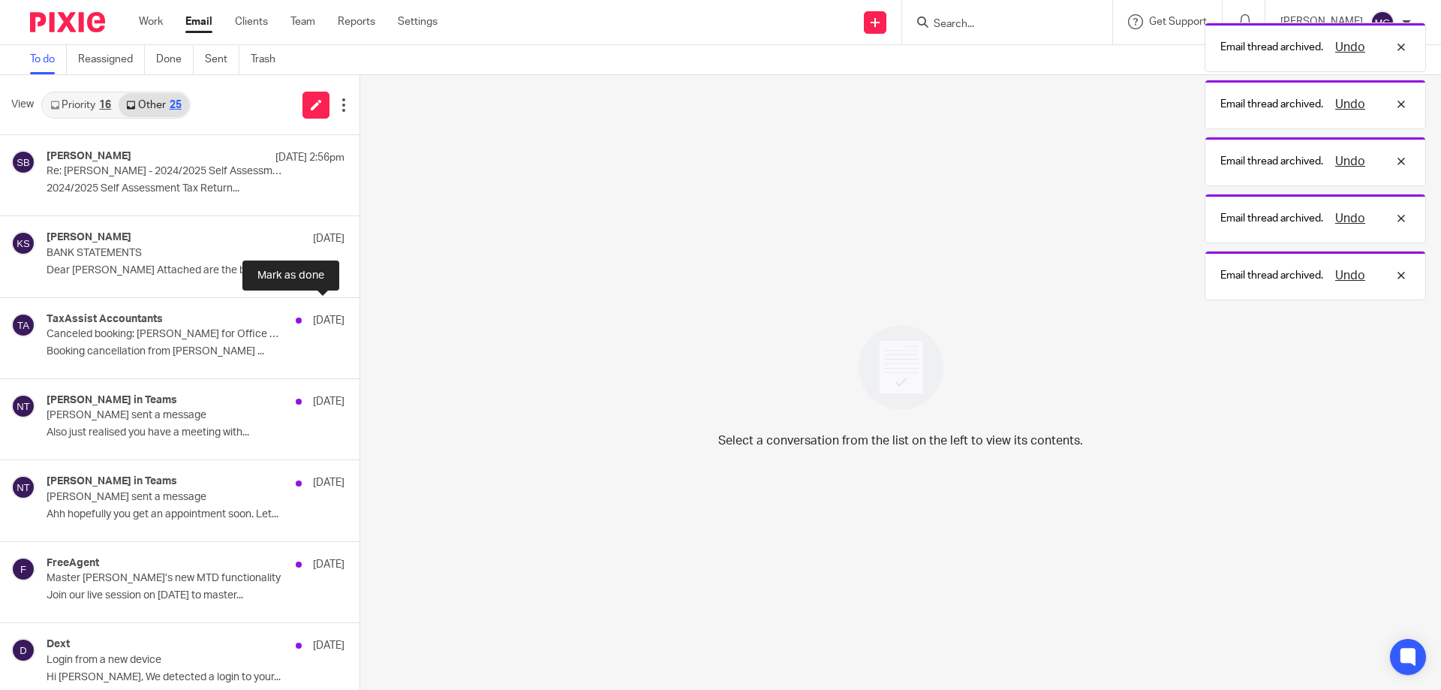
click at [360, 317] on button at bounding box center [366, 318] width 12 height 40
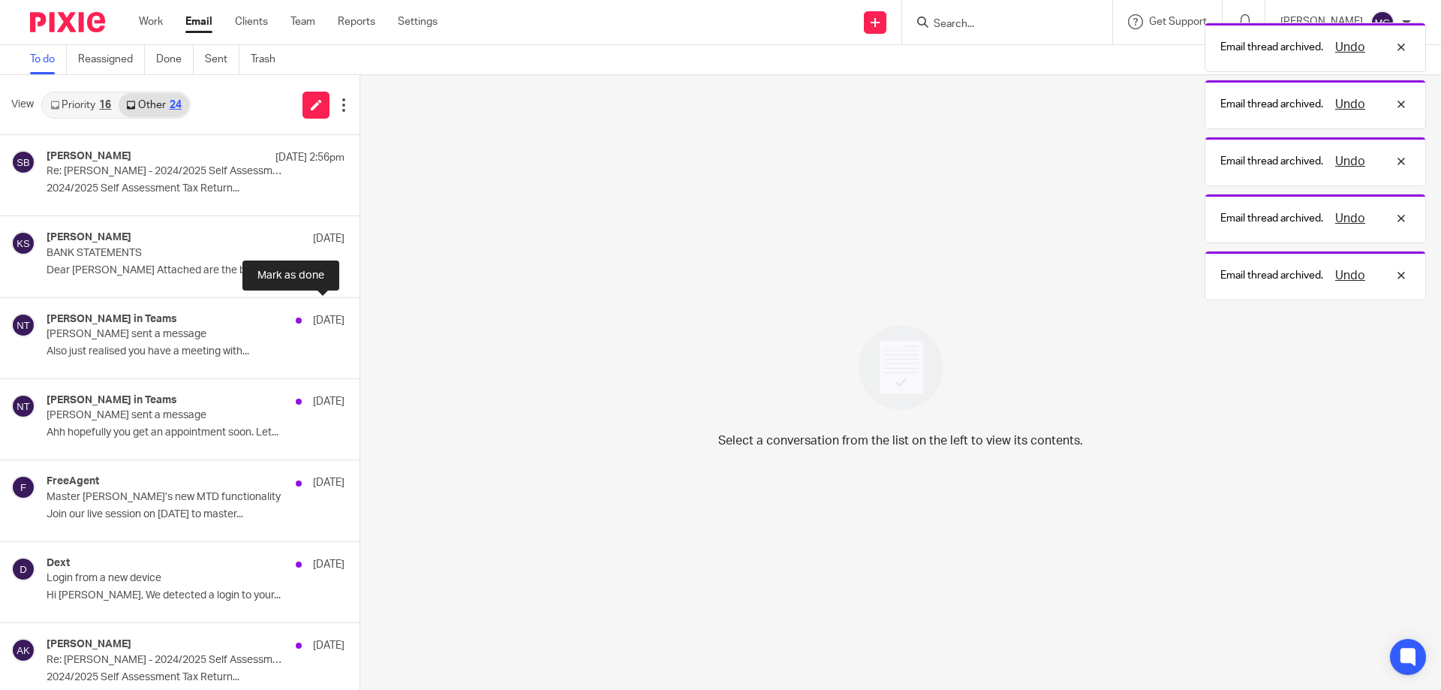
click at [360, 317] on button at bounding box center [366, 318] width 12 height 40
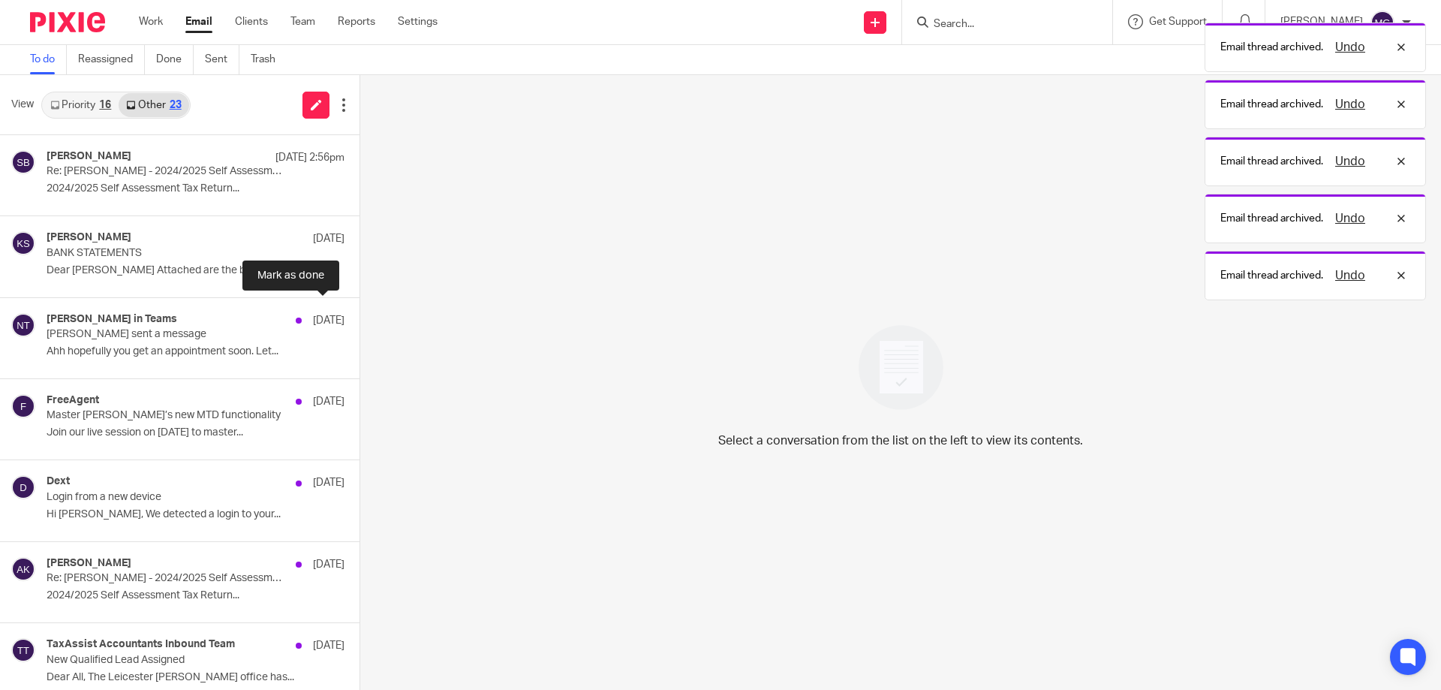
click at [360, 317] on button at bounding box center [366, 318] width 12 height 40
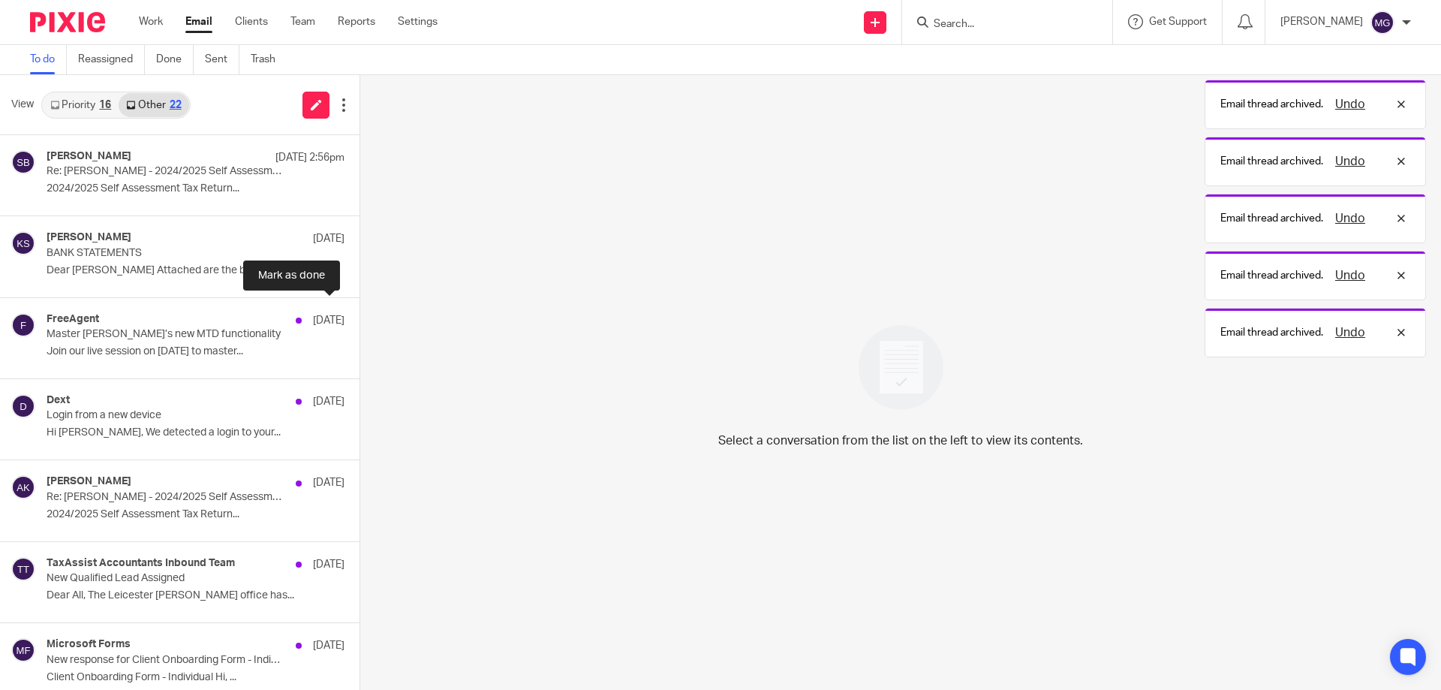
click at [360, 317] on button at bounding box center [366, 318] width 12 height 40
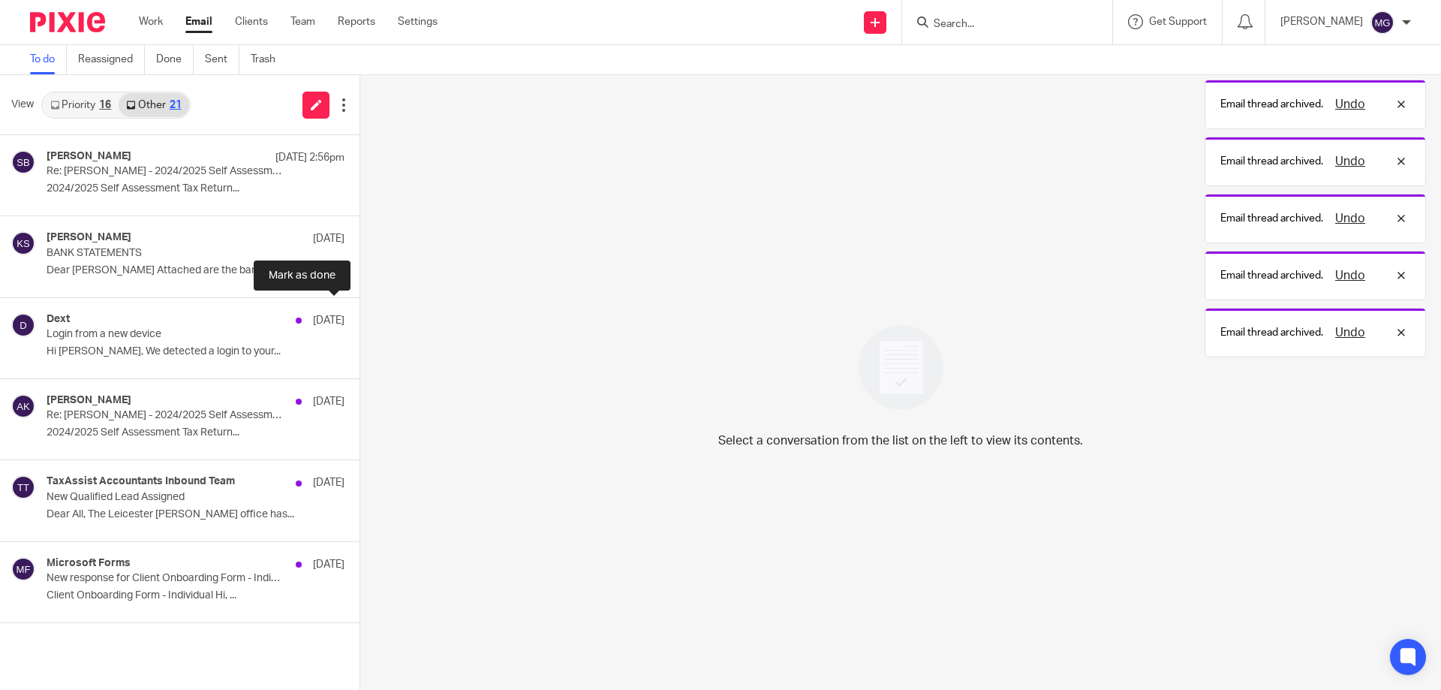
click at [360, 317] on button at bounding box center [366, 318] width 12 height 40
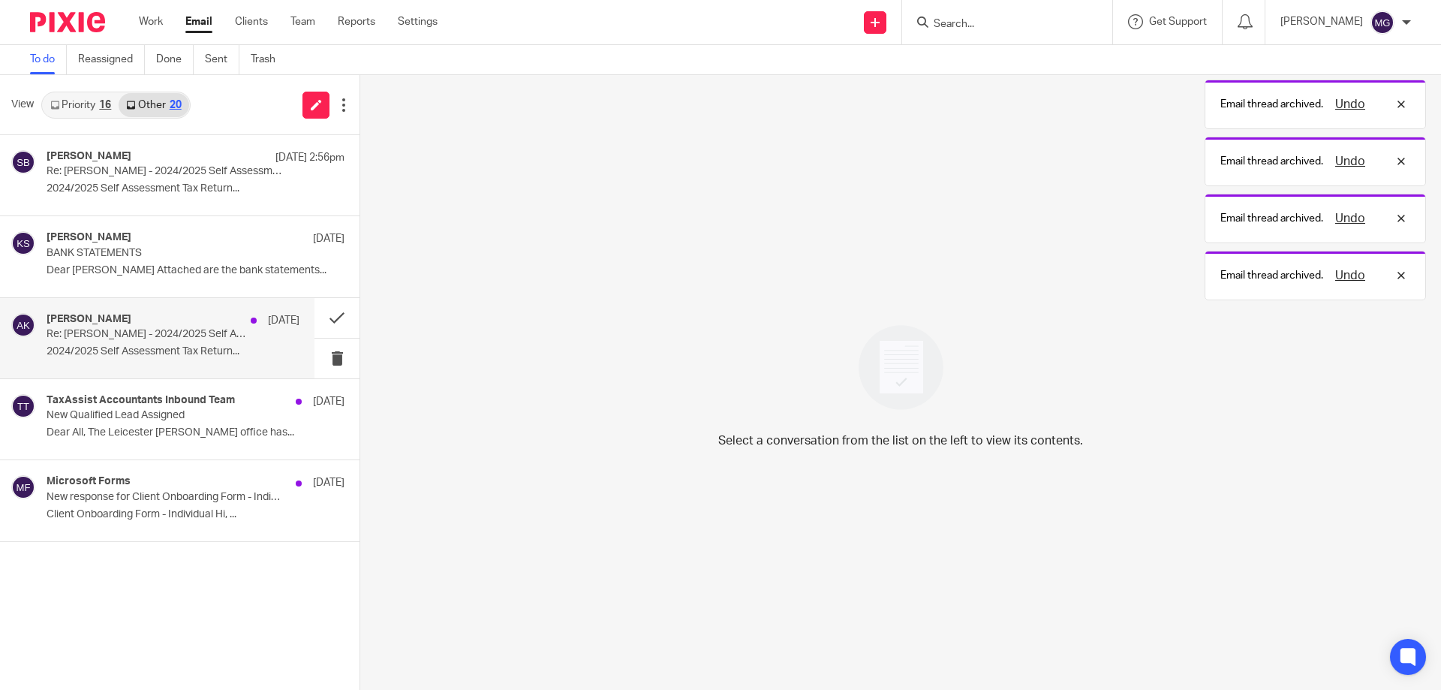
click at [222, 329] on p "Re: Aruna Kadodwala-King - 2024/2025 Self Assessment Tax Return Questionnaire" at bounding box center [148, 334] width 203 height 13
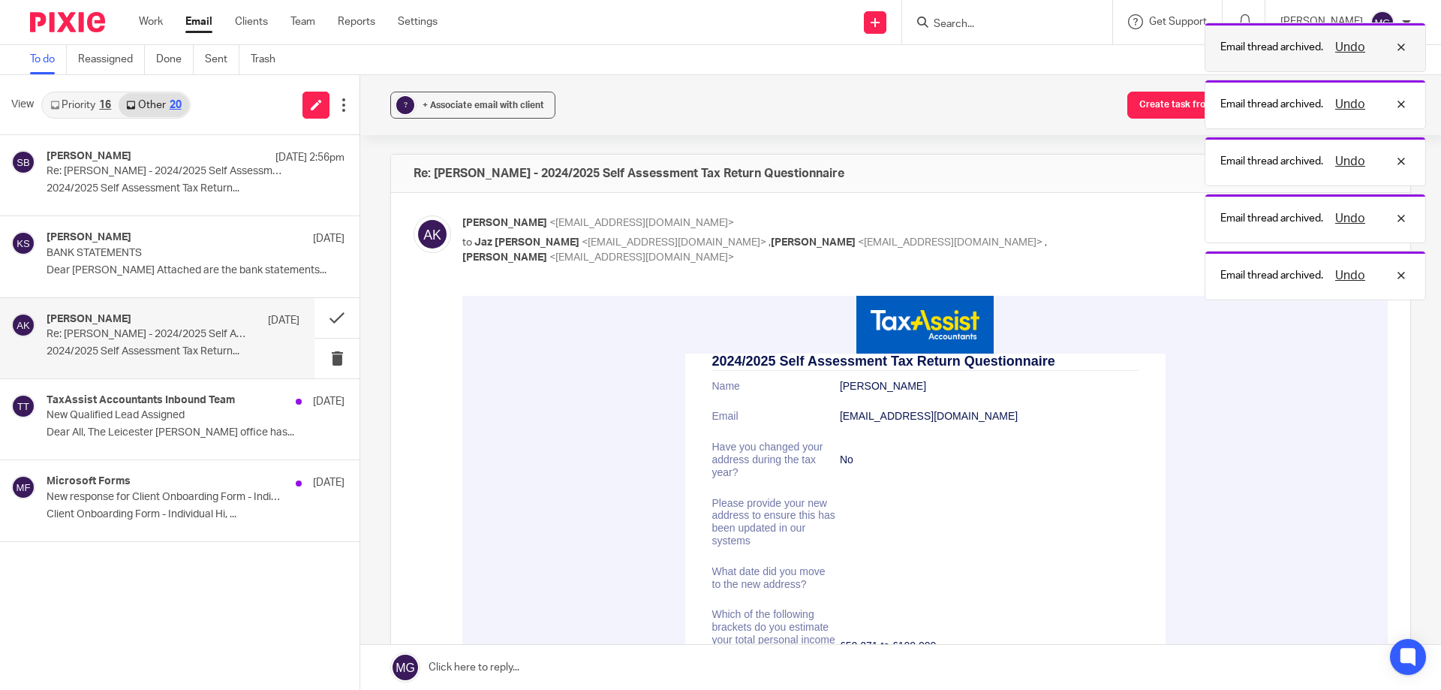
click at [1396, 44] on div "Undo" at bounding box center [1366, 47] width 87 height 18
click at [1399, 44] on div "Undo" at bounding box center [1366, 47] width 87 height 18
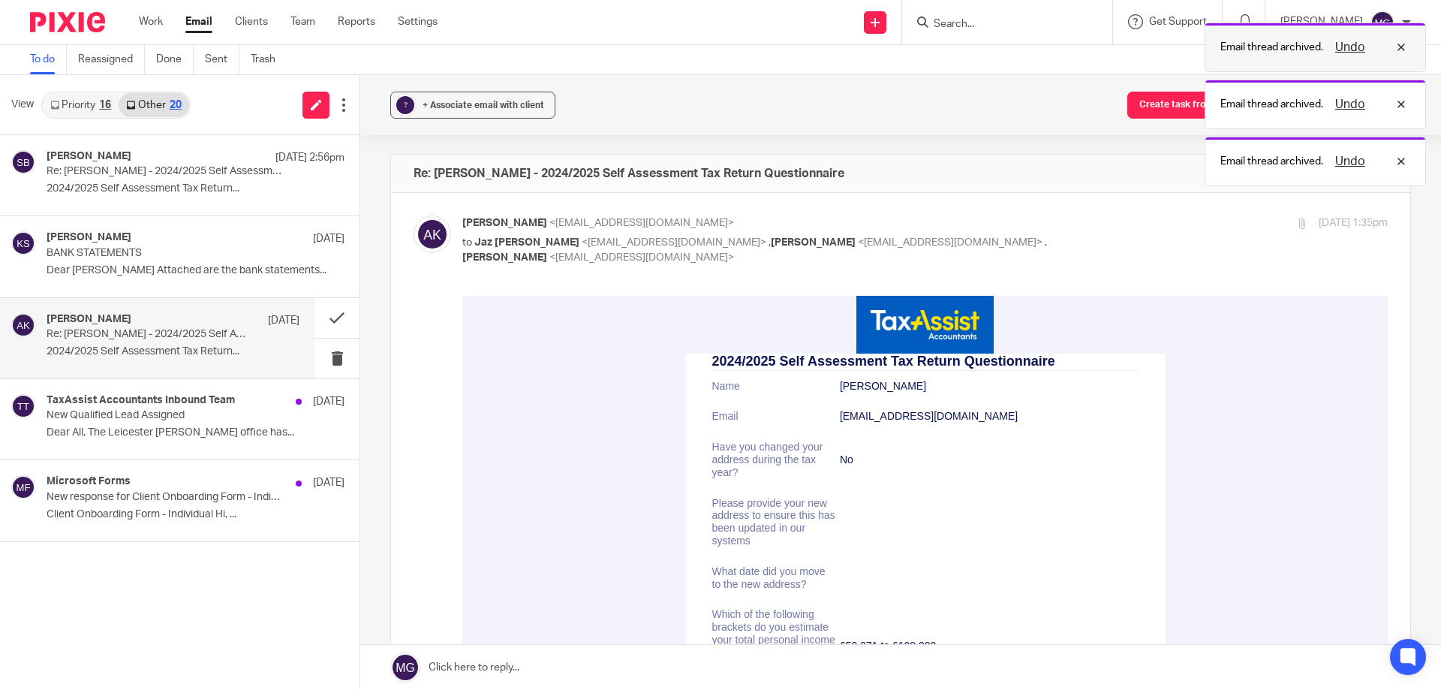
click at [1397, 49] on div "Undo" at bounding box center [1366, 47] width 87 height 18
click at [1398, 54] on div "Undo" at bounding box center [1366, 47] width 87 height 18
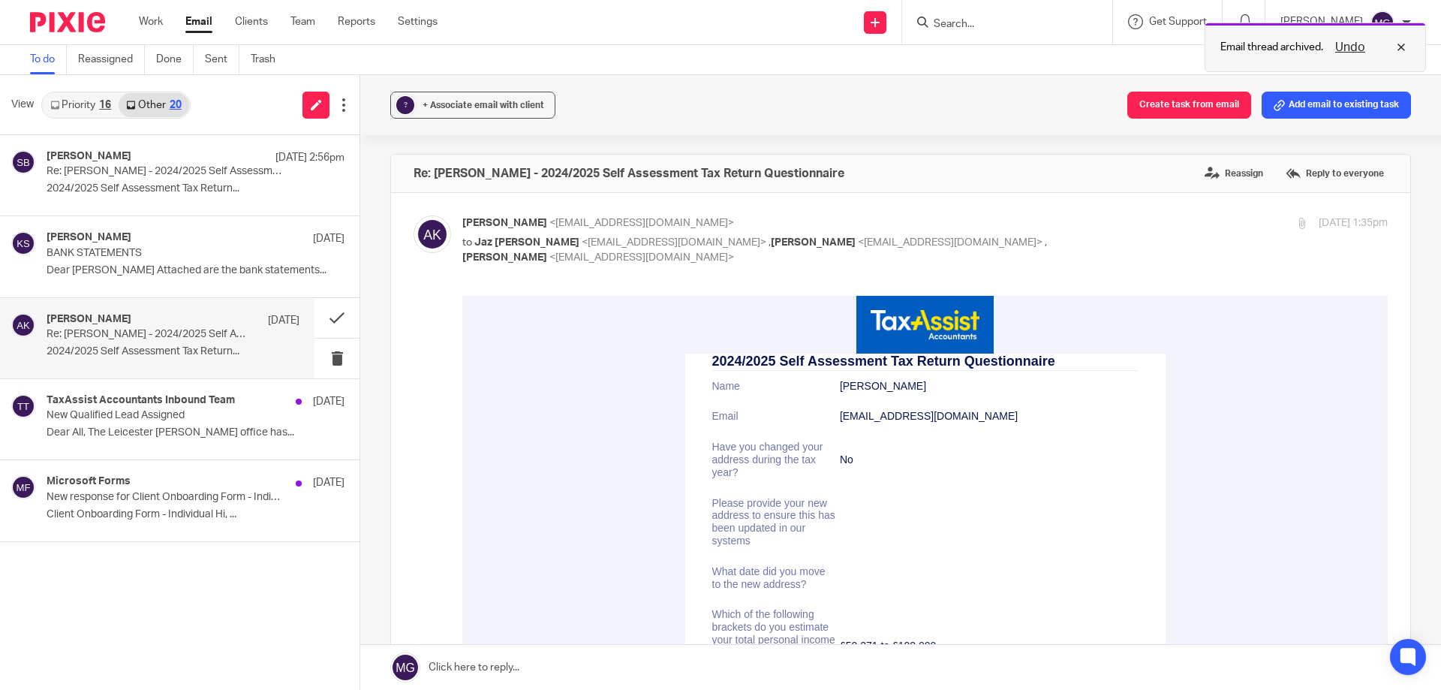
click at [1401, 56] on div "Undo" at bounding box center [1366, 47] width 87 height 18
click at [1359, 89] on div "? + Associate email with client Create task from email Add email to existing ta…" at bounding box center [900, 105] width 1081 height 60
click at [989, 21] on input "Search" at bounding box center [999, 25] width 135 height 14
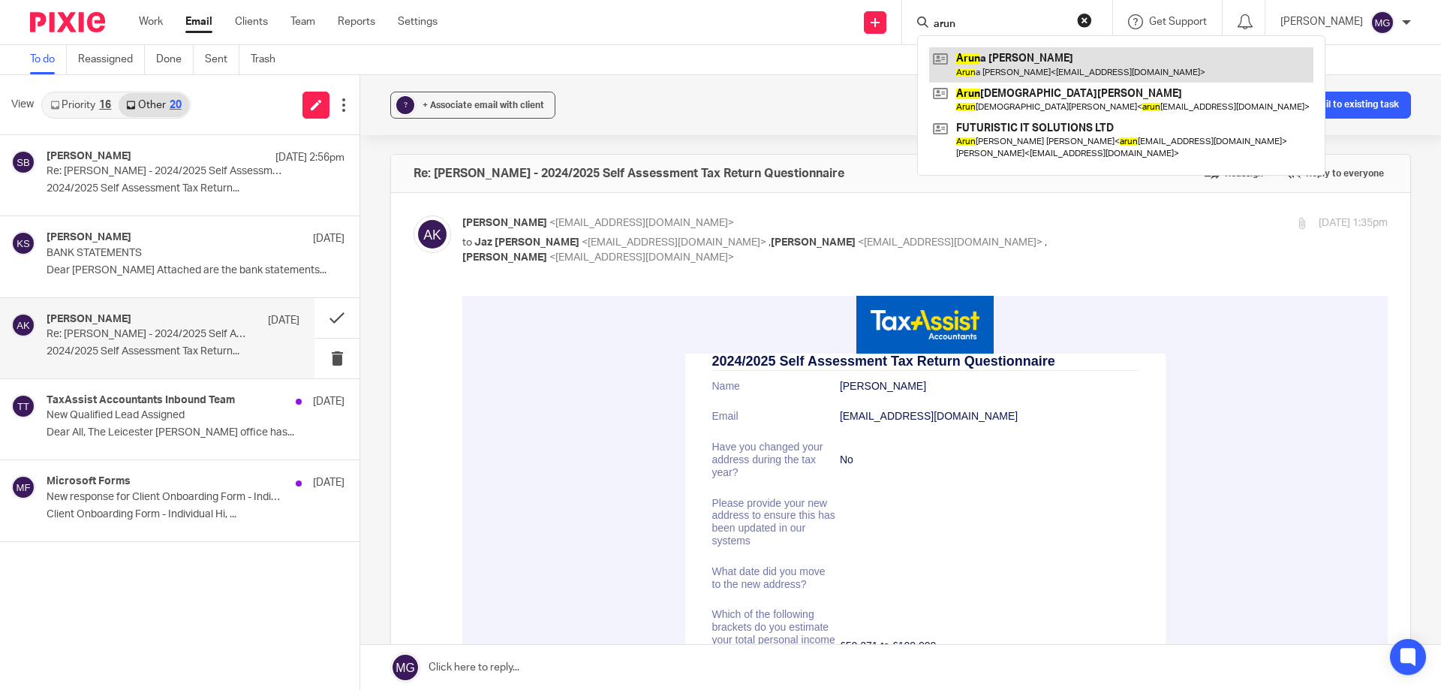
type input "arun"
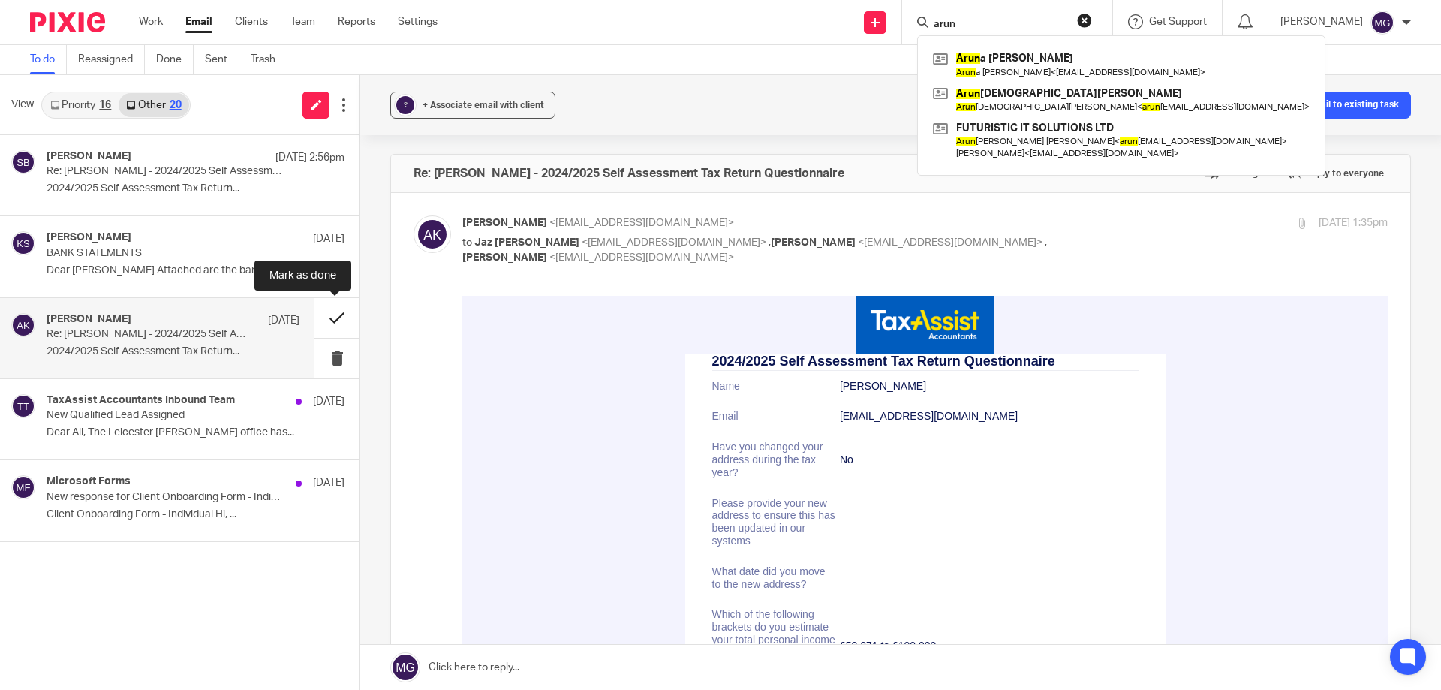
click at [339, 324] on button at bounding box center [336, 318] width 45 height 40
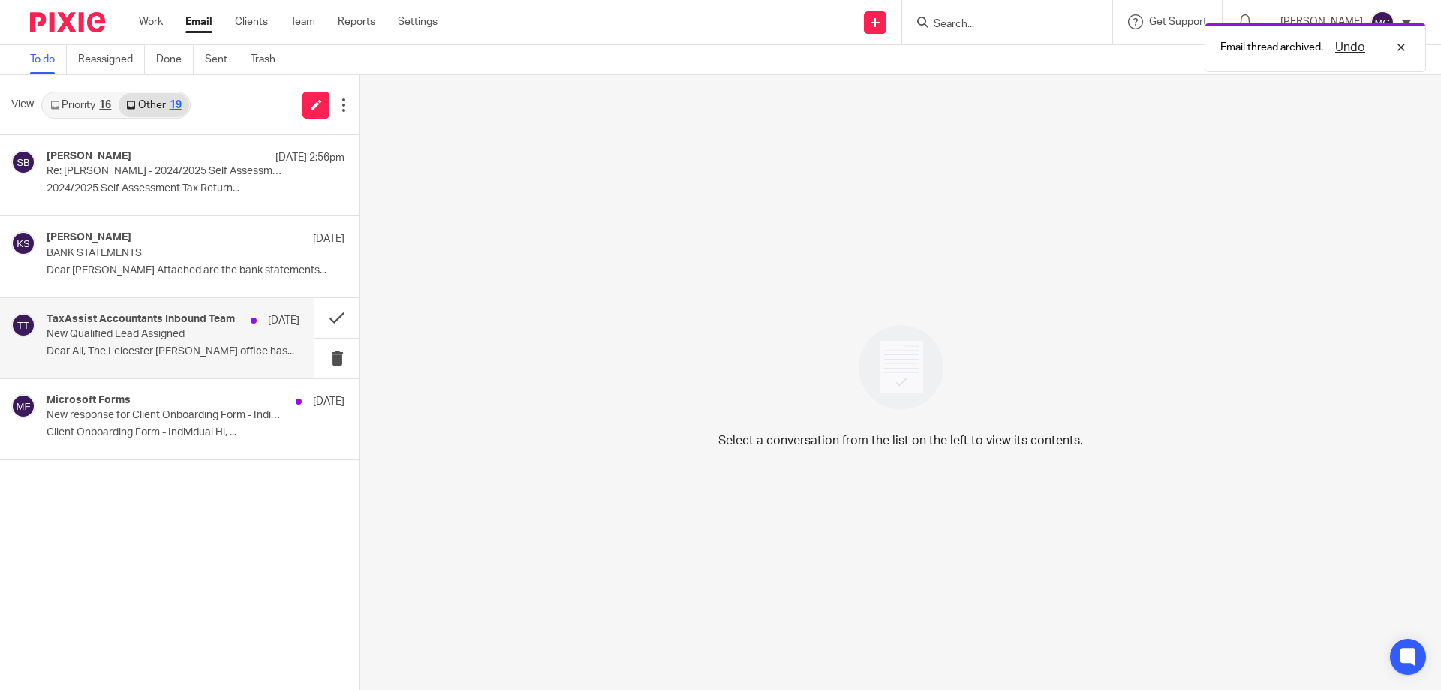
click at [251, 328] on div "[DATE]" at bounding box center [271, 320] width 56 height 15
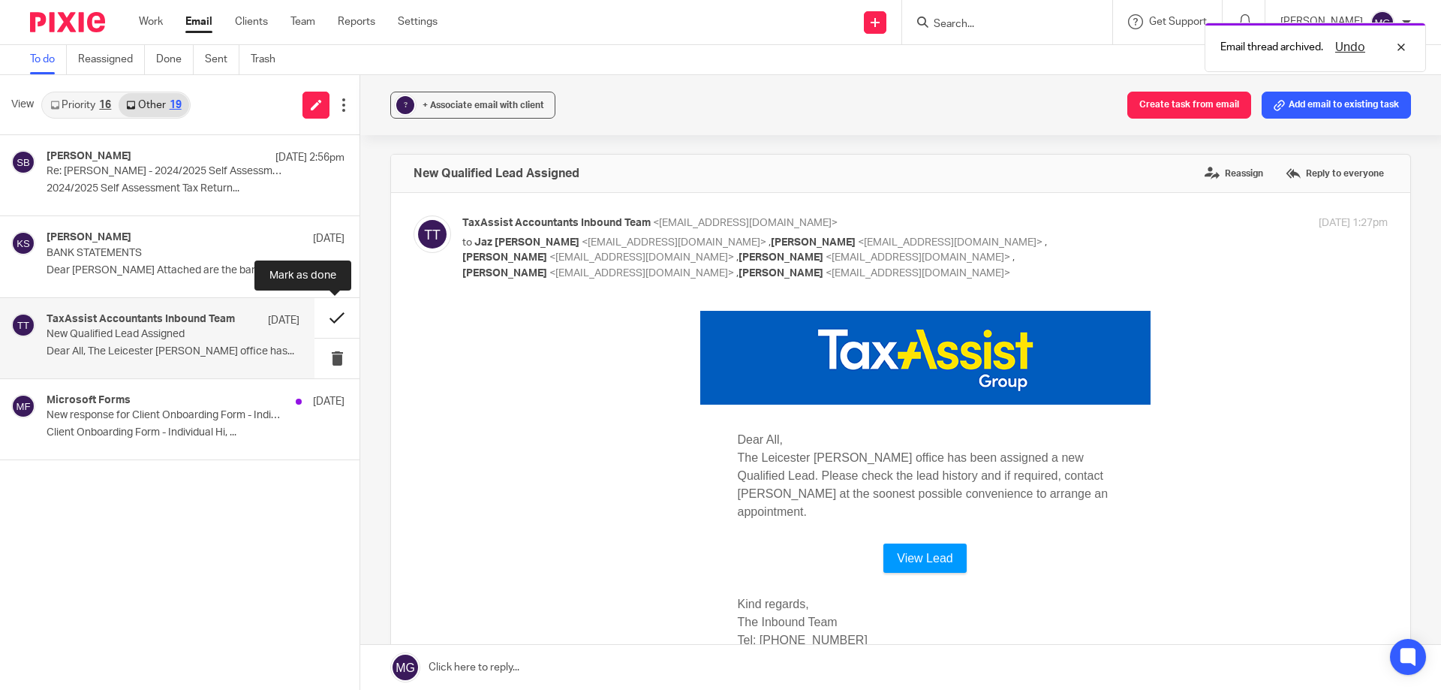
click at [337, 316] on button at bounding box center [336, 318] width 45 height 40
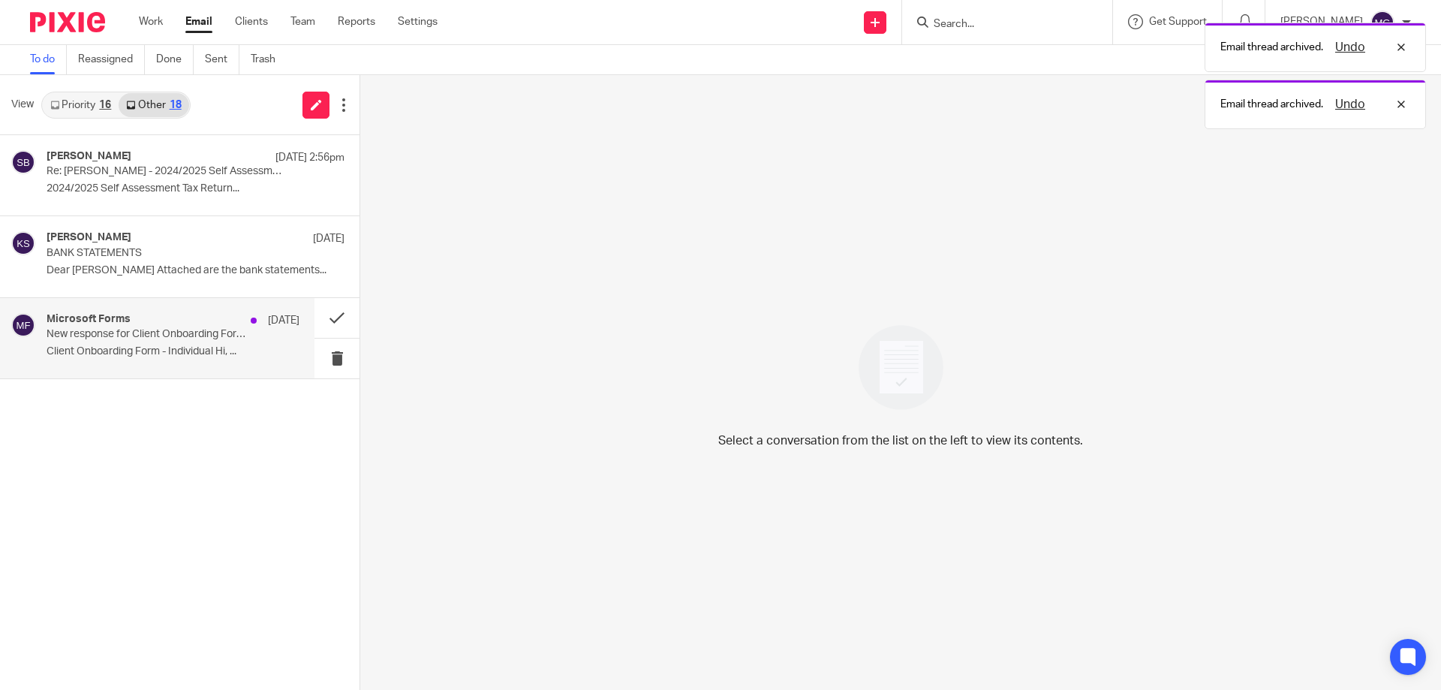
click at [215, 335] on p "New response for Client Onboarding Form - Individual" at bounding box center [148, 334] width 203 height 13
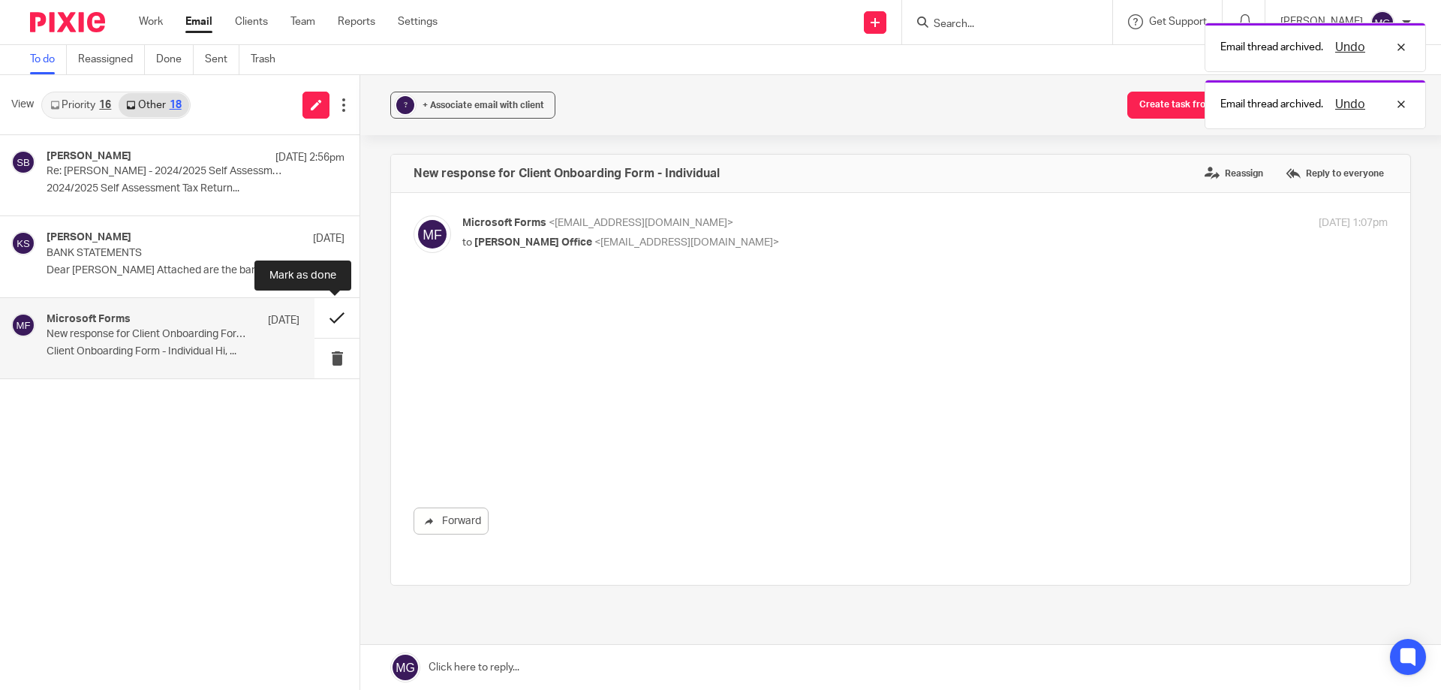
click at [334, 315] on button at bounding box center [336, 318] width 45 height 40
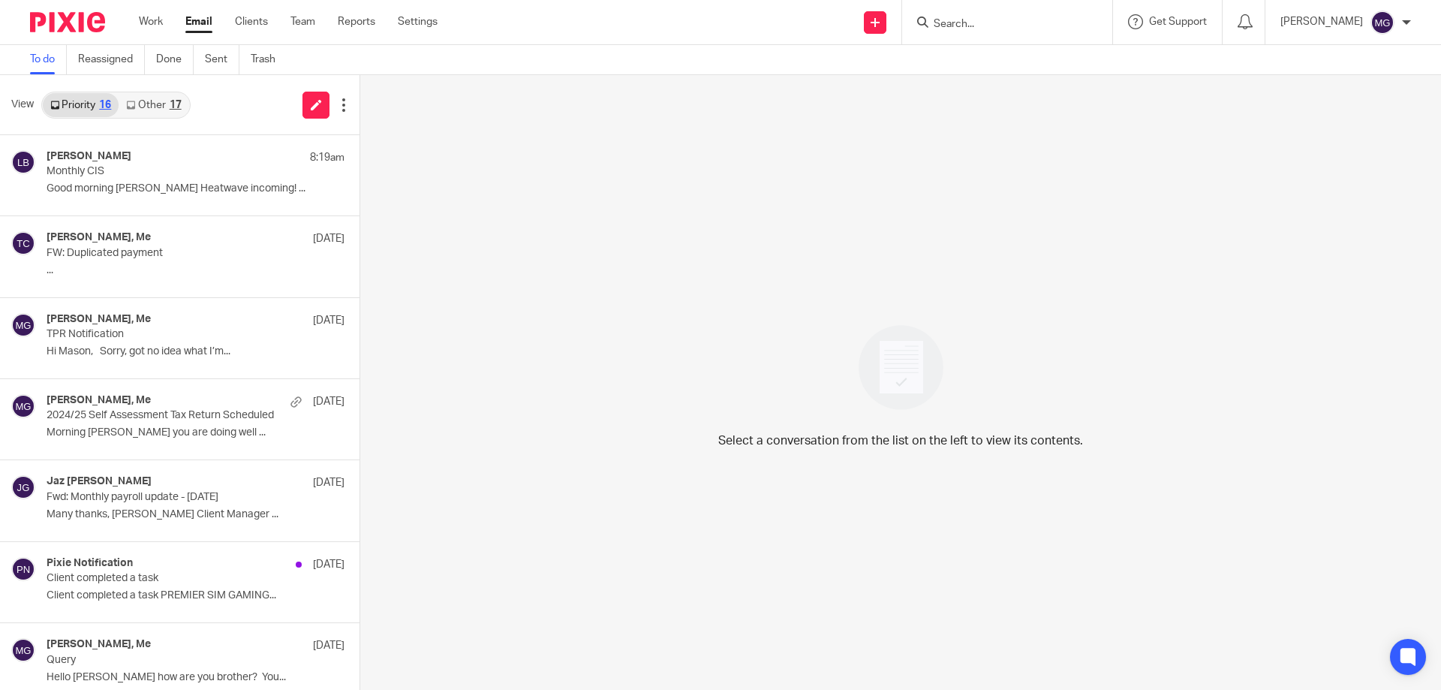
click at [155, 113] on link "Other 17" at bounding box center [154, 105] width 70 height 24
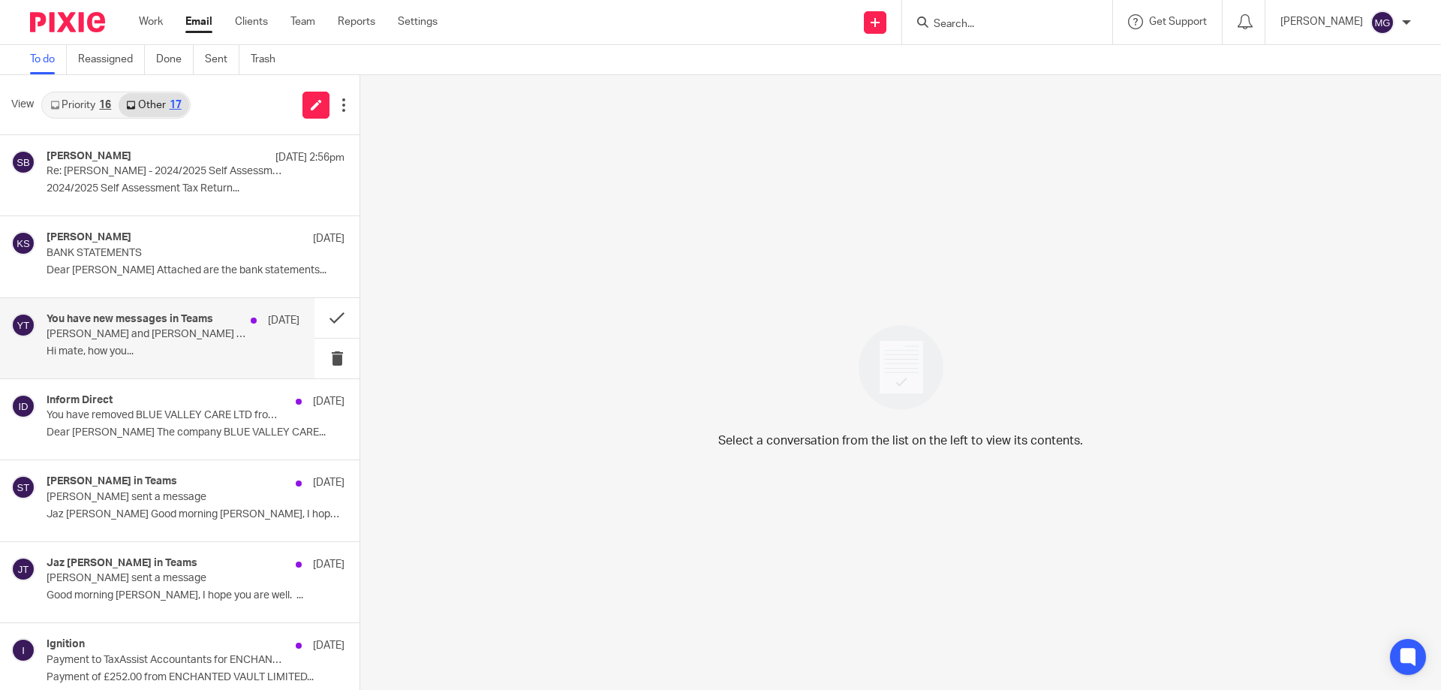
click at [208, 330] on p "[PERSON_NAME] and [PERSON_NAME] sent 3 messages to your chat" at bounding box center [148, 334] width 203 height 13
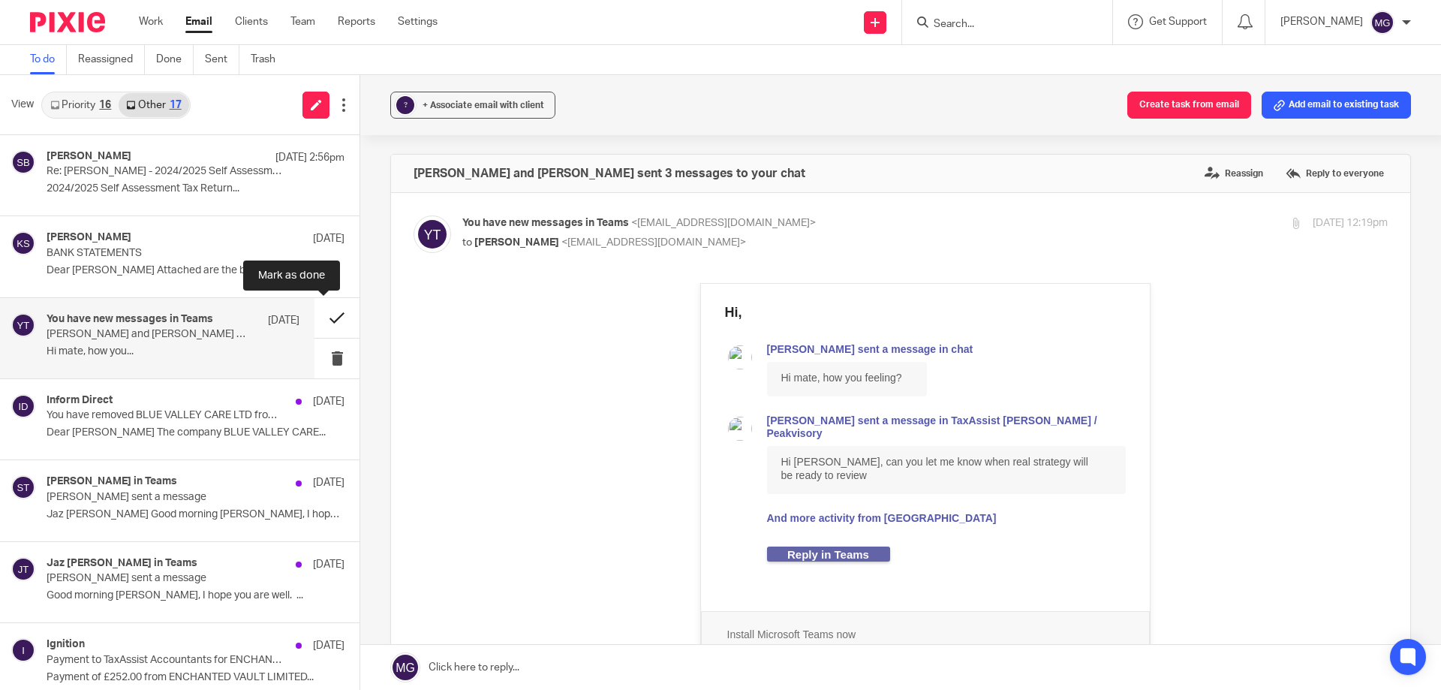
click at [319, 317] on button at bounding box center [336, 318] width 45 height 40
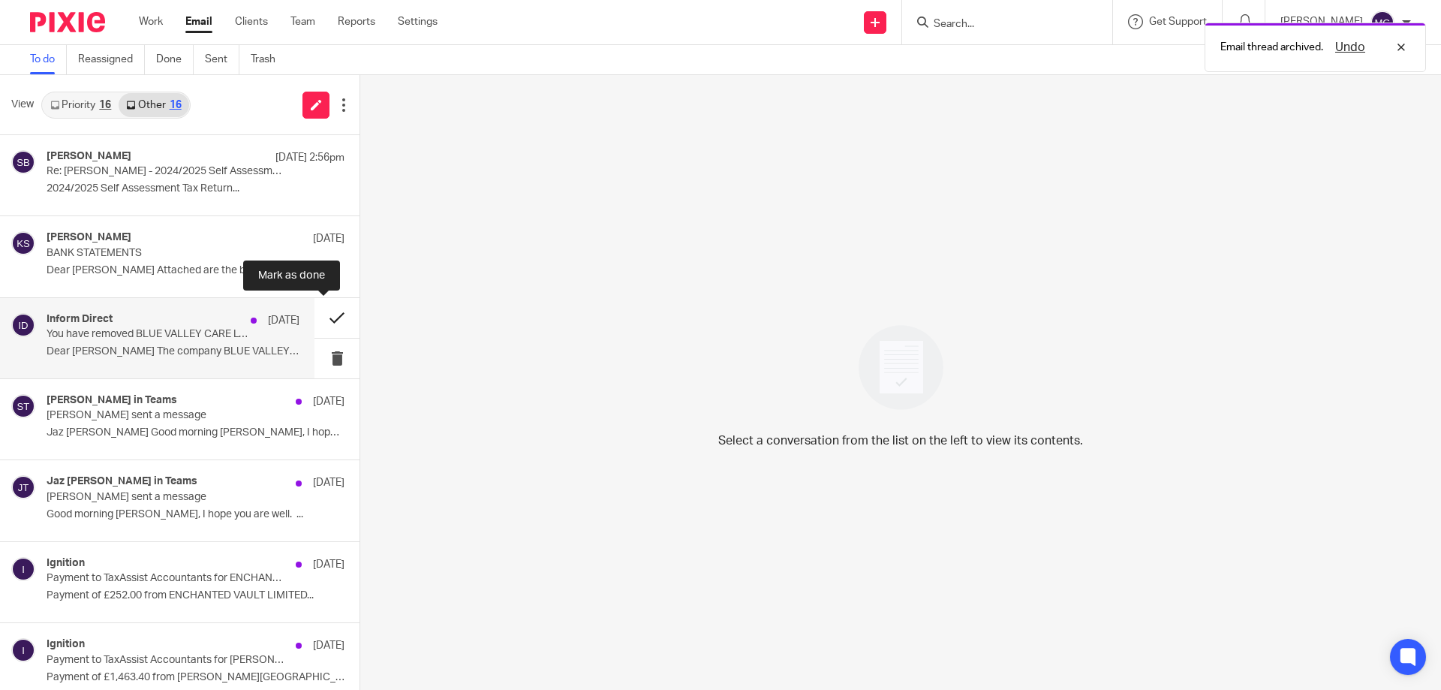
click at [326, 325] on button at bounding box center [336, 318] width 45 height 40
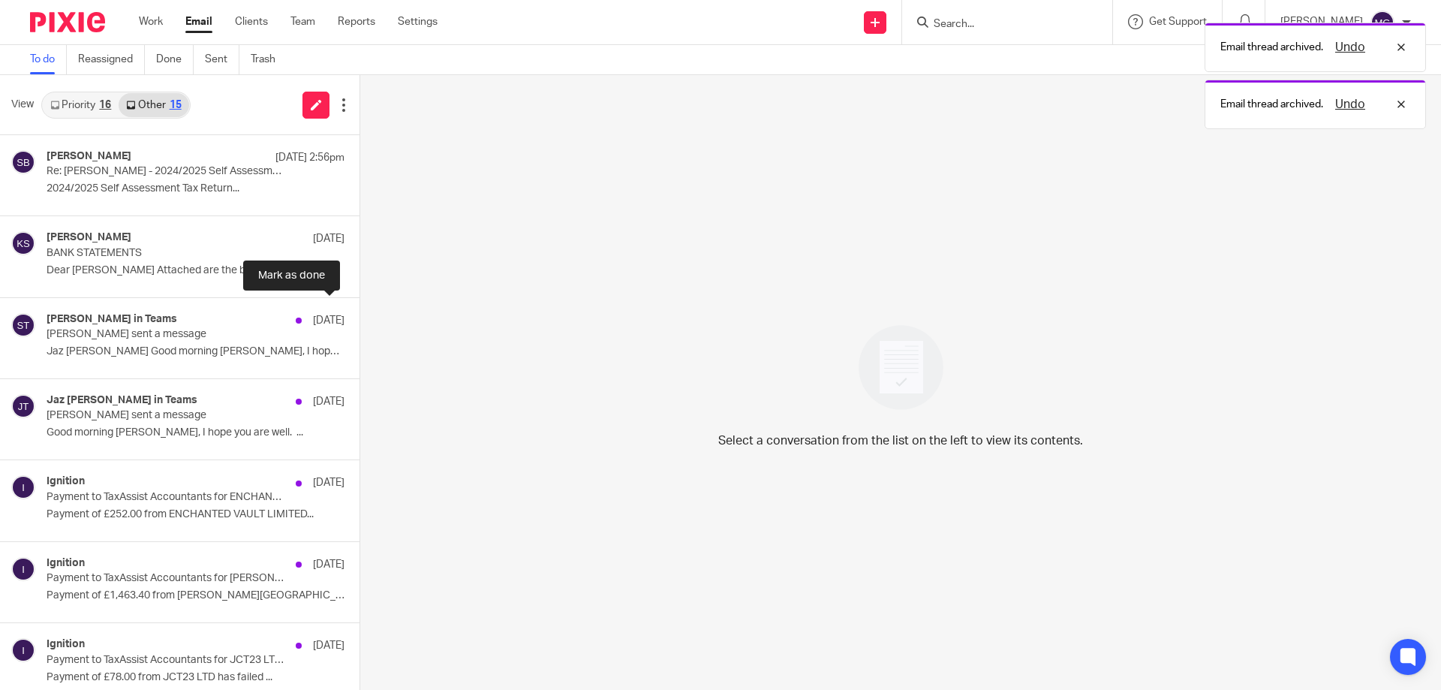
click at [360, 323] on button at bounding box center [366, 318] width 12 height 40
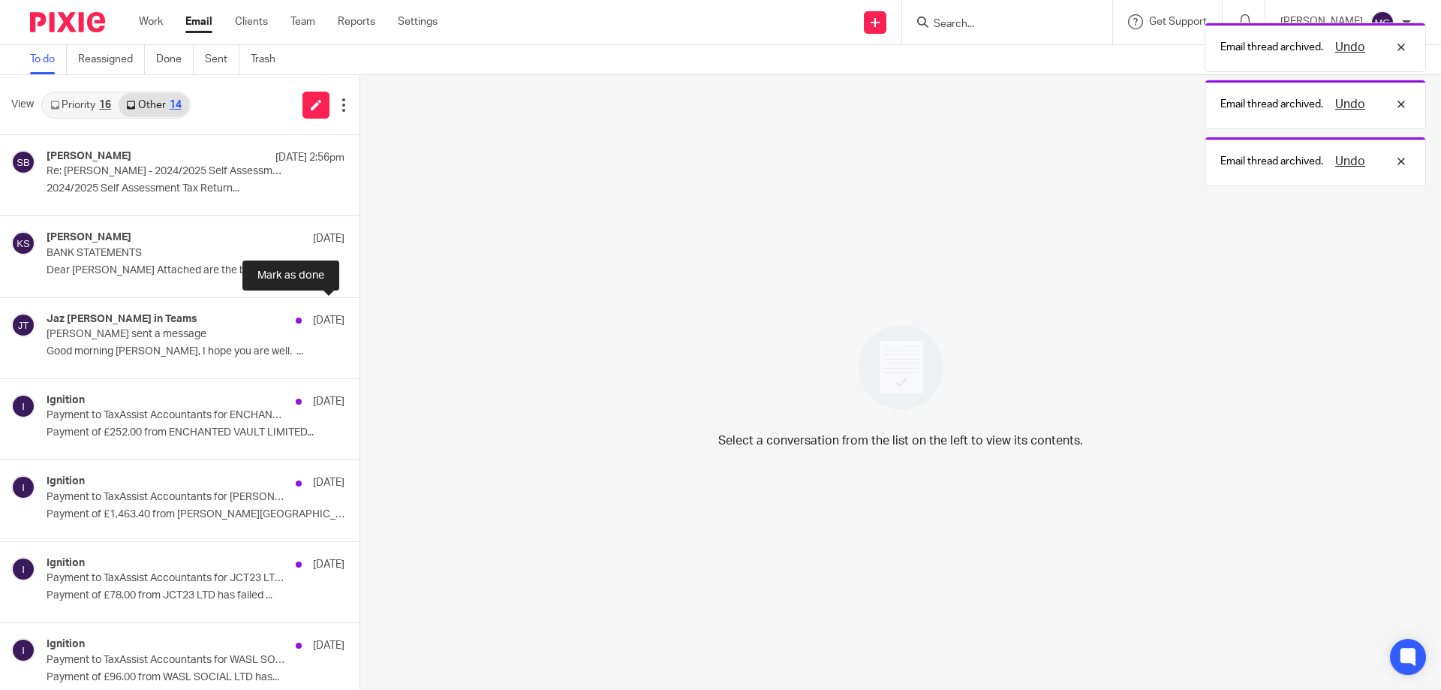
click at [360, 323] on button at bounding box center [366, 318] width 12 height 40
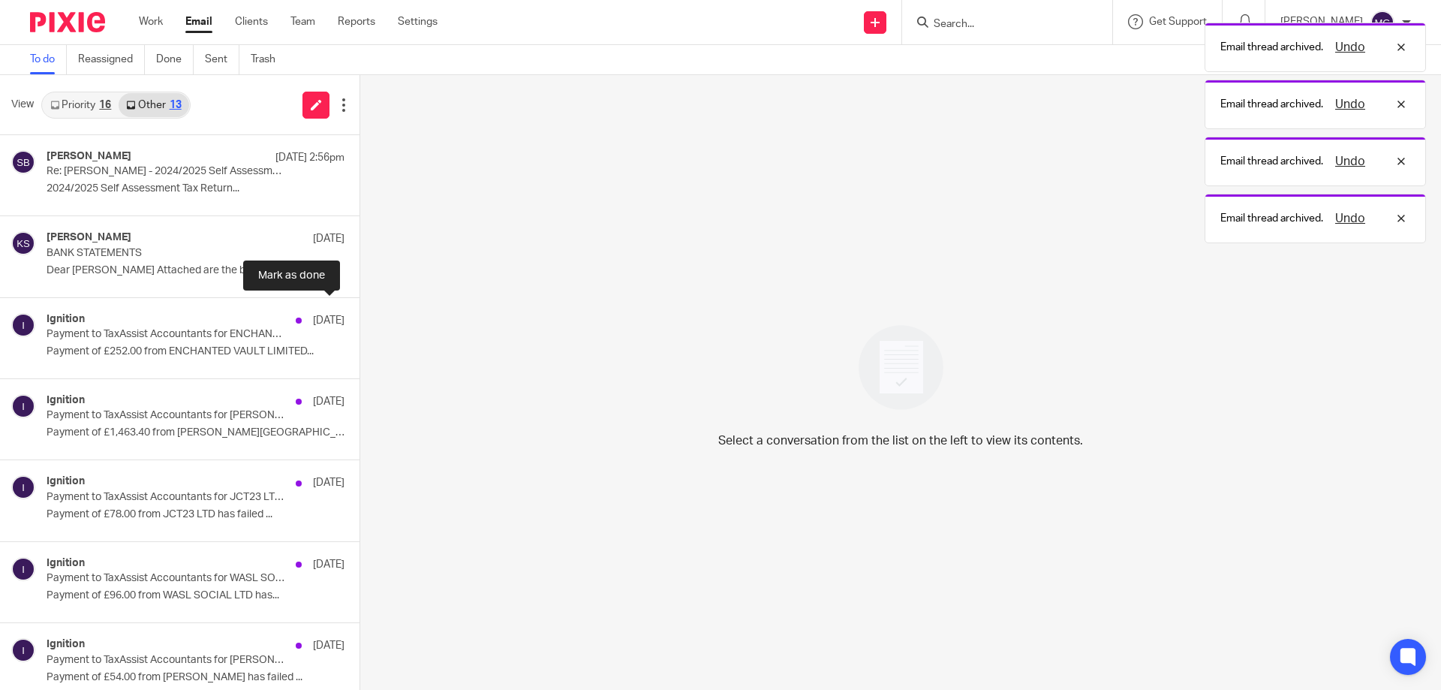
click at [360, 323] on button at bounding box center [366, 318] width 12 height 40
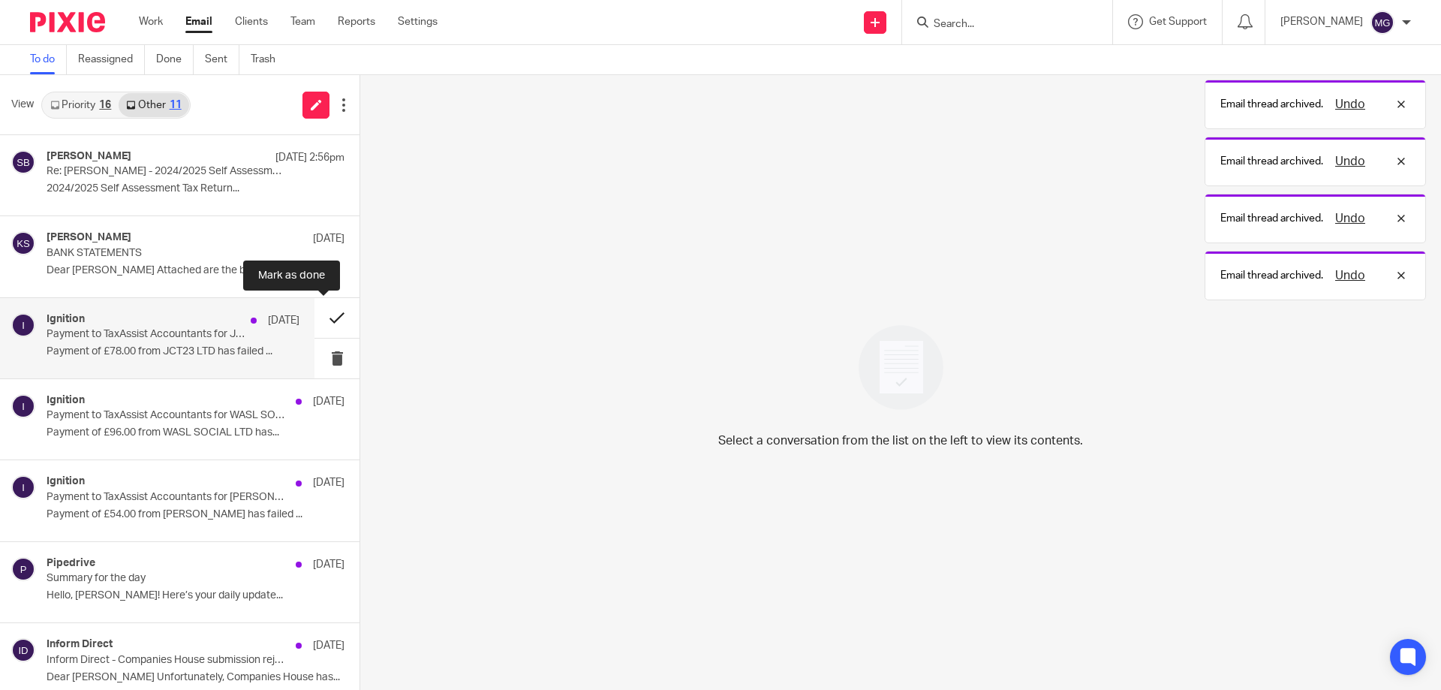
click at [326, 323] on button at bounding box center [336, 318] width 45 height 40
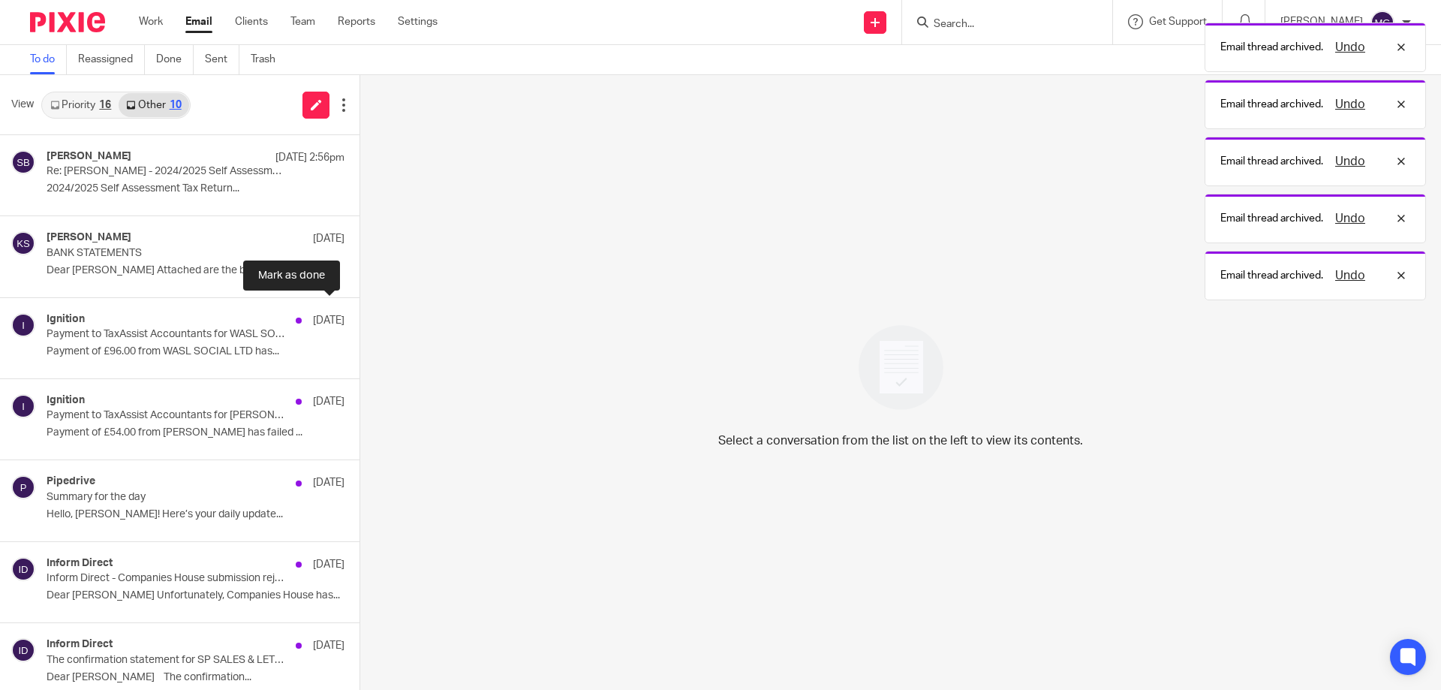
click at [360, 323] on button at bounding box center [366, 318] width 12 height 40
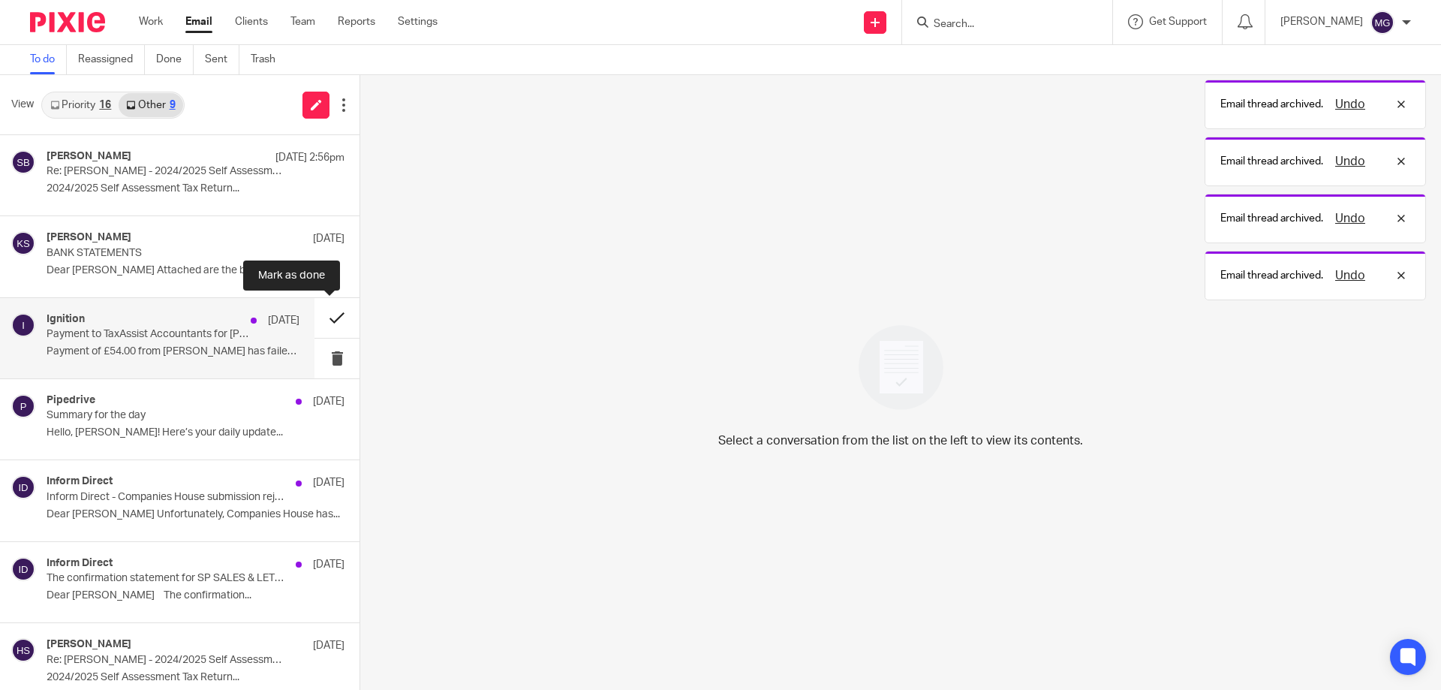
click at [326, 323] on button at bounding box center [336, 318] width 45 height 40
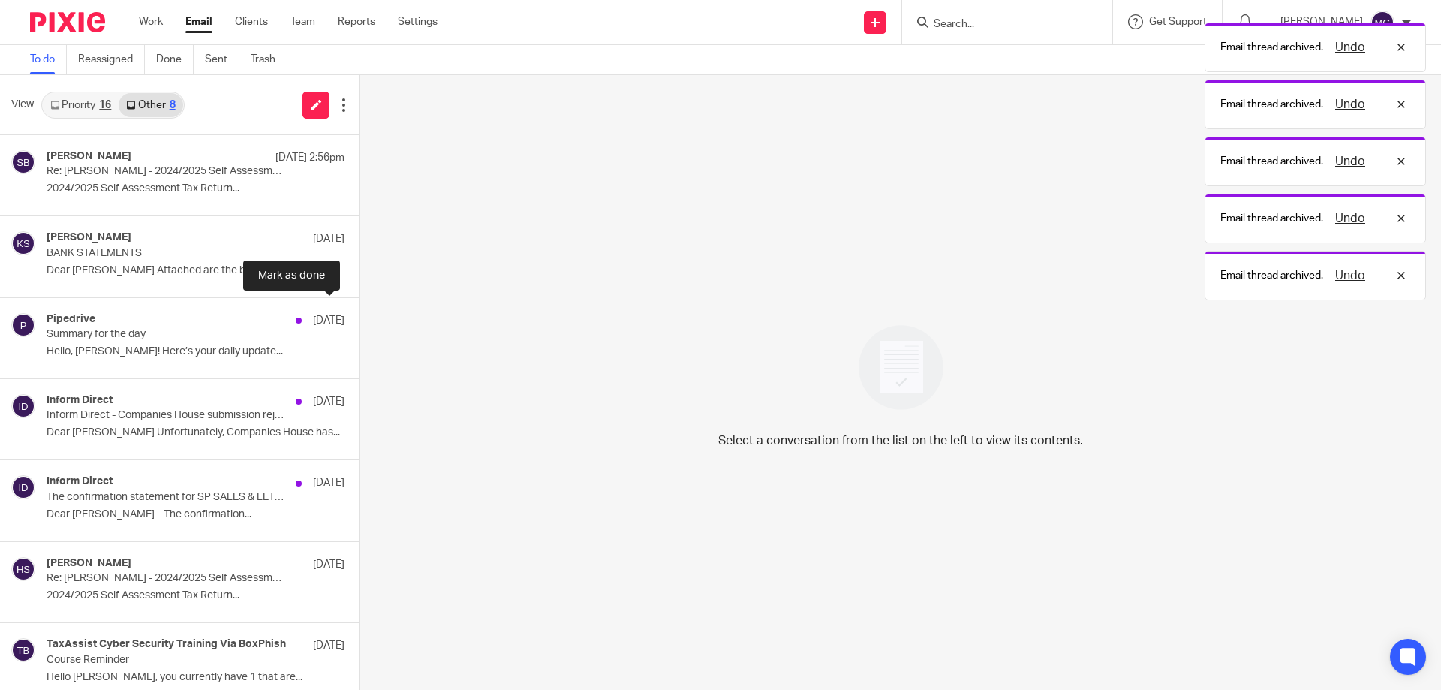
click at [360, 323] on button at bounding box center [366, 318] width 12 height 40
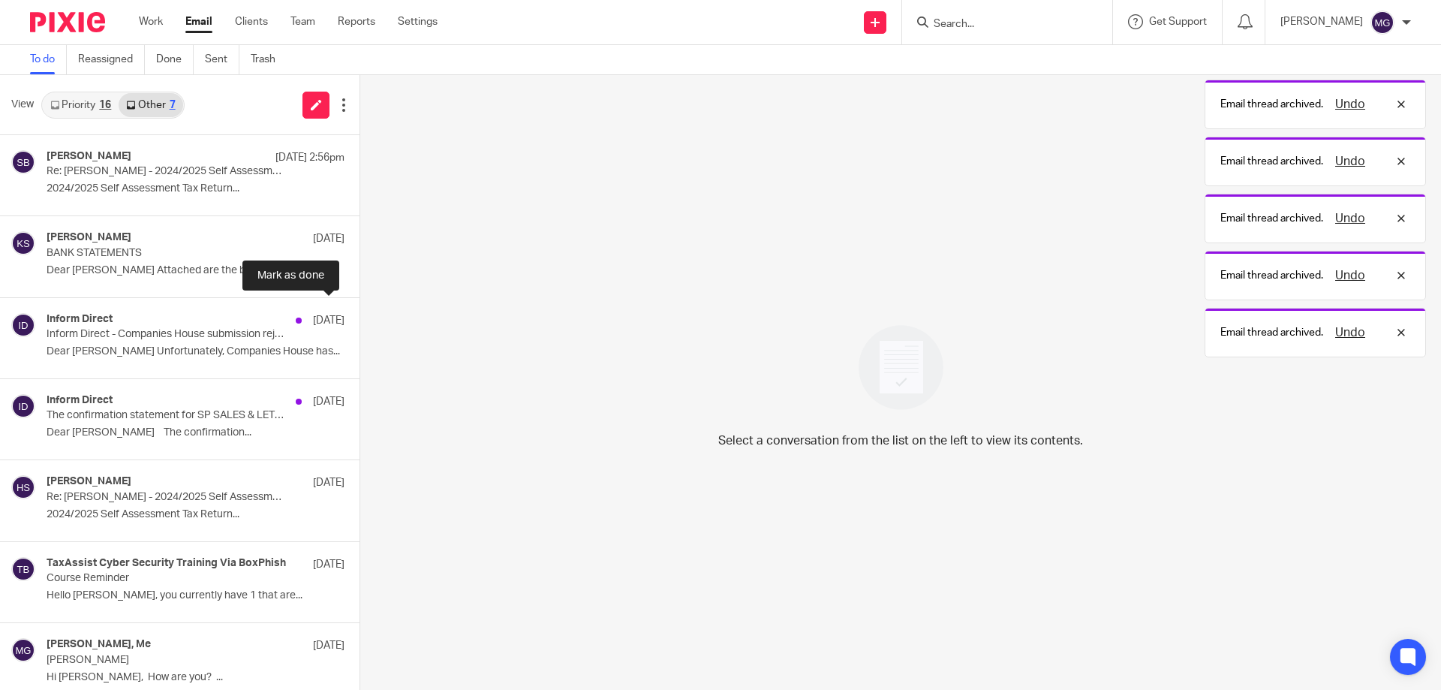
click at [360, 323] on button at bounding box center [366, 318] width 12 height 40
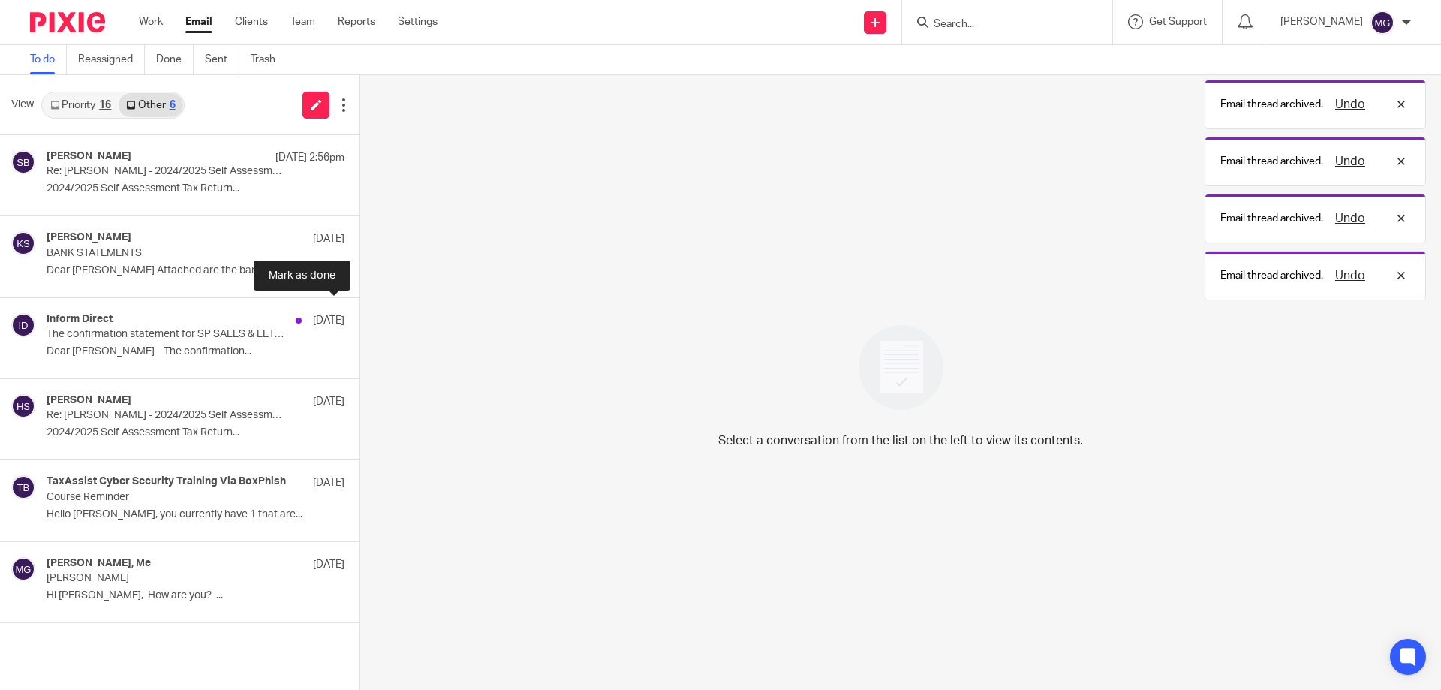
click at [360, 323] on button at bounding box center [366, 318] width 12 height 40
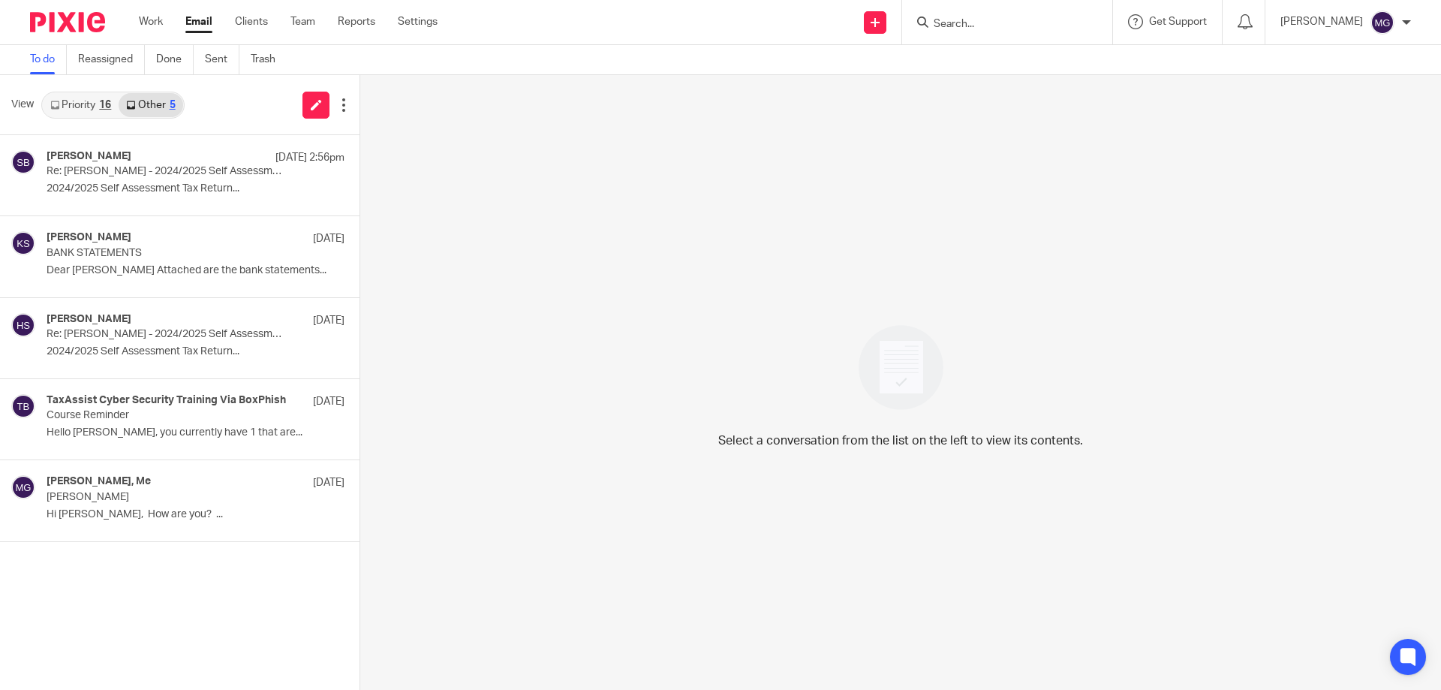
click at [87, 107] on link "Priority 16" at bounding box center [81, 105] width 76 height 24
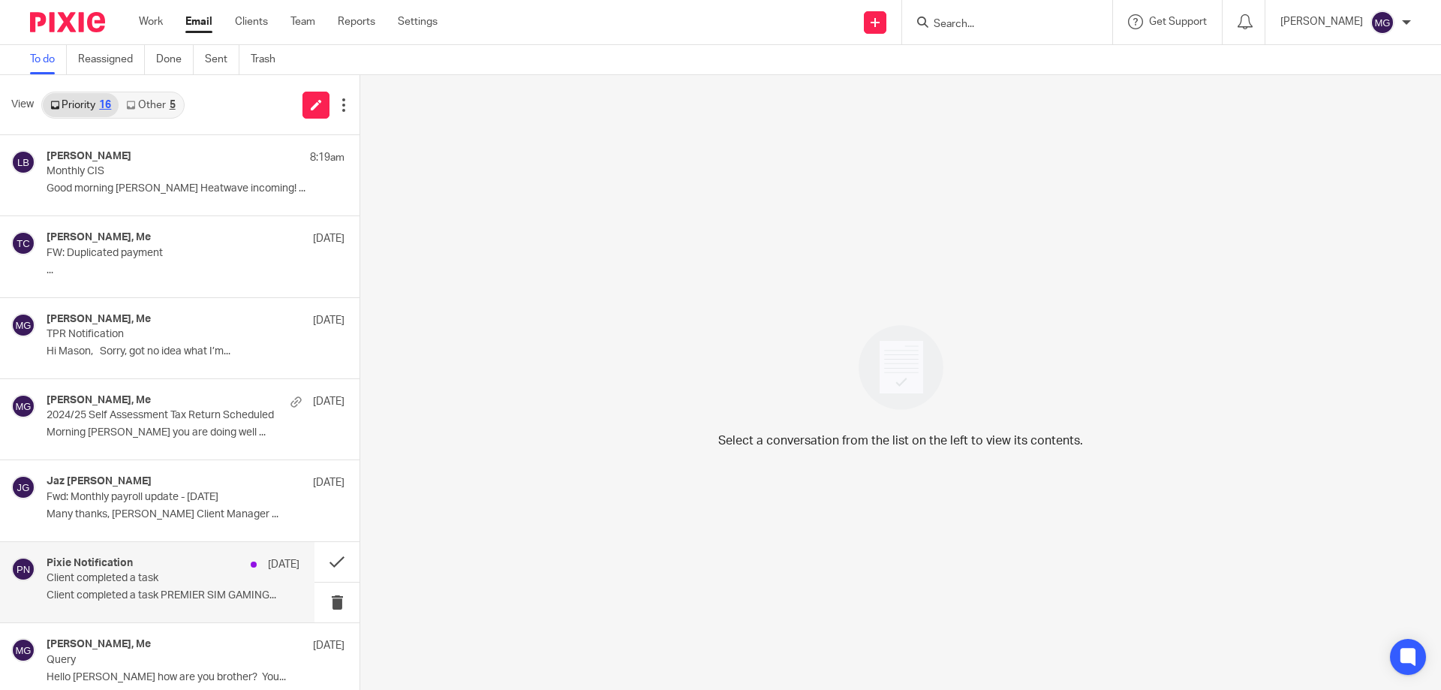
click at [193, 588] on div "Pixie Notification 6 Aug Client completed a task Client completed a task PREMIE…" at bounding box center [173, 582] width 253 height 50
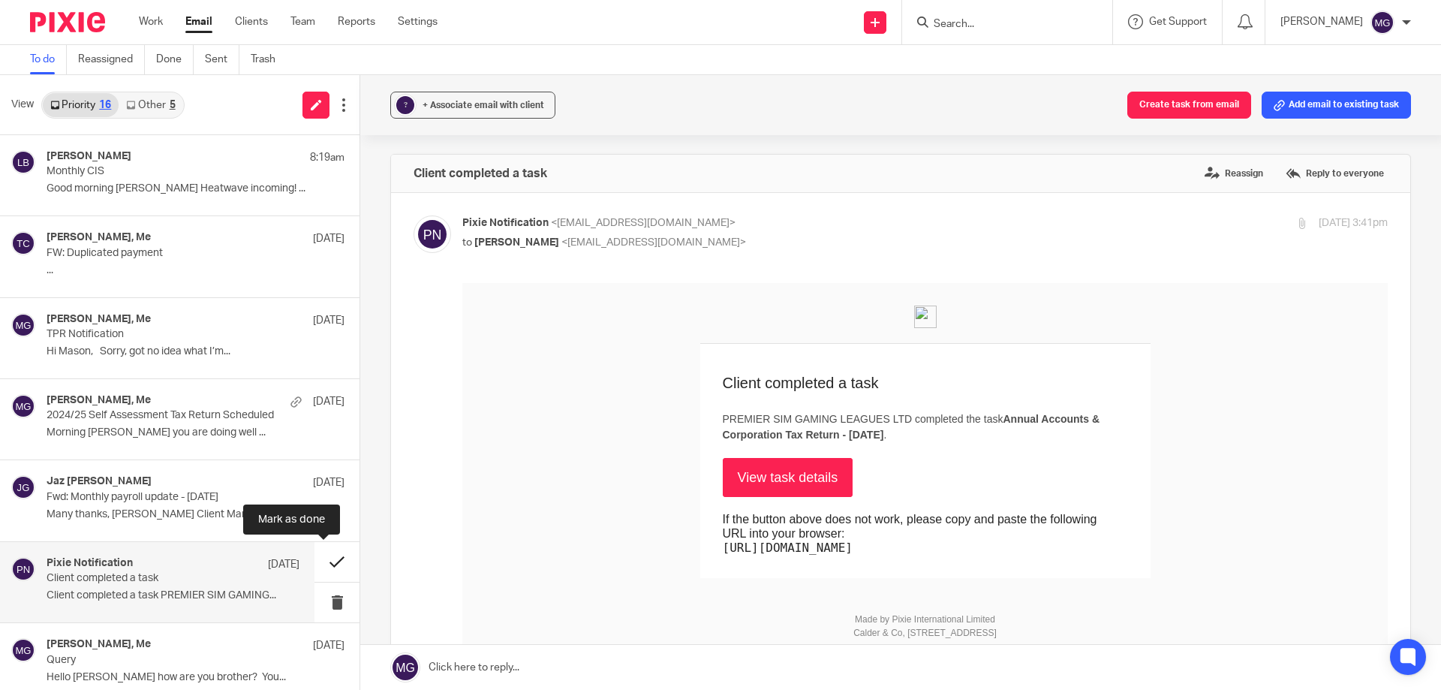
click at [314, 565] on button at bounding box center [336, 562] width 45 height 40
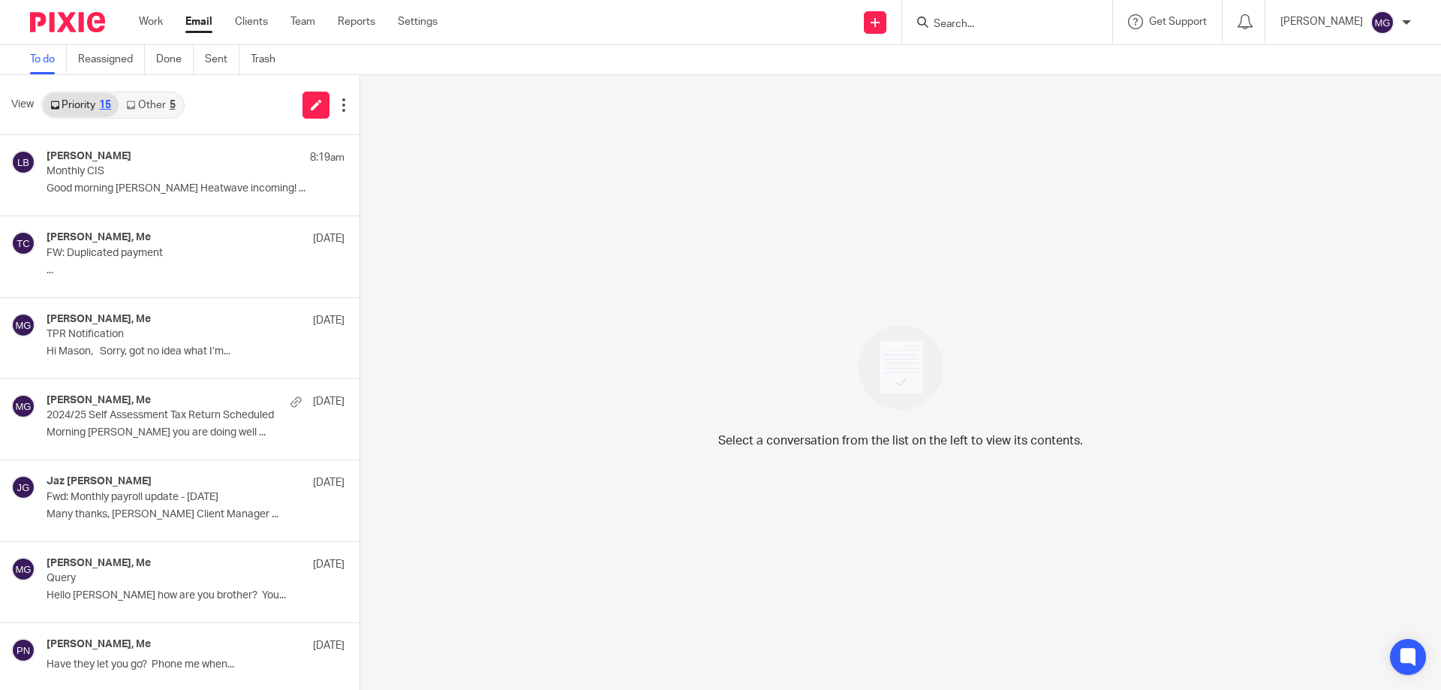
click at [170, 103] on div "5" at bounding box center [173, 105] width 6 height 11
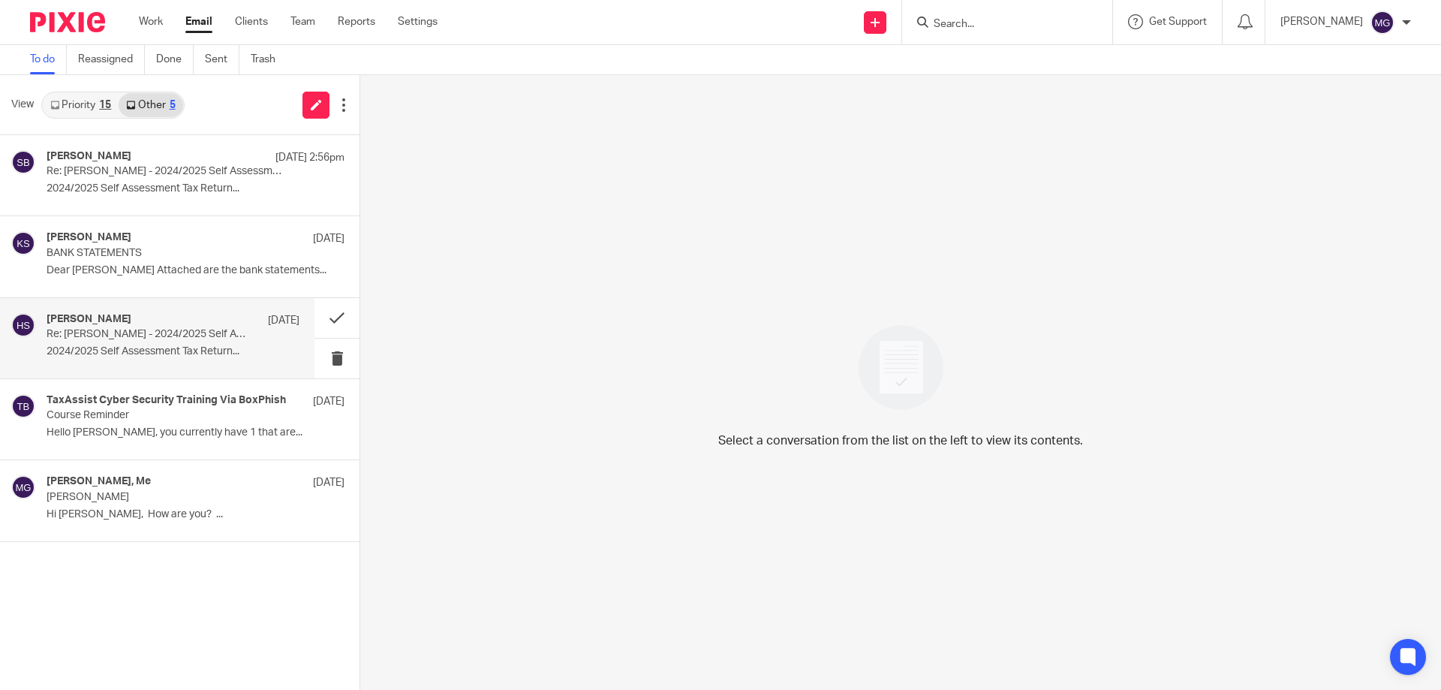
click at [104, 321] on h4 "[PERSON_NAME]" at bounding box center [89, 319] width 85 height 13
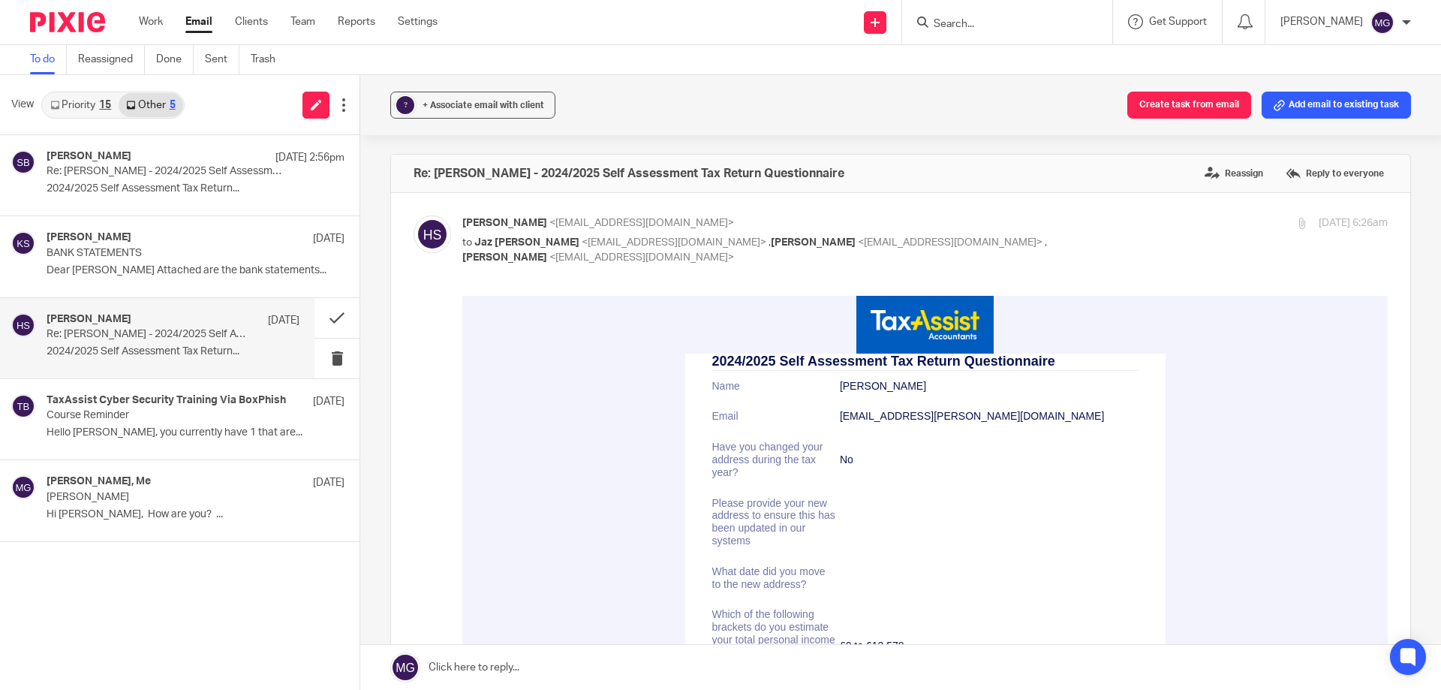
click at [1362, 87] on div "? + Associate email with client Create task from email Add email to existing ta…" at bounding box center [900, 105] width 1081 height 60
click at [1359, 105] on button "Add email to existing task" at bounding box center [1336, 105] width 149 height 27
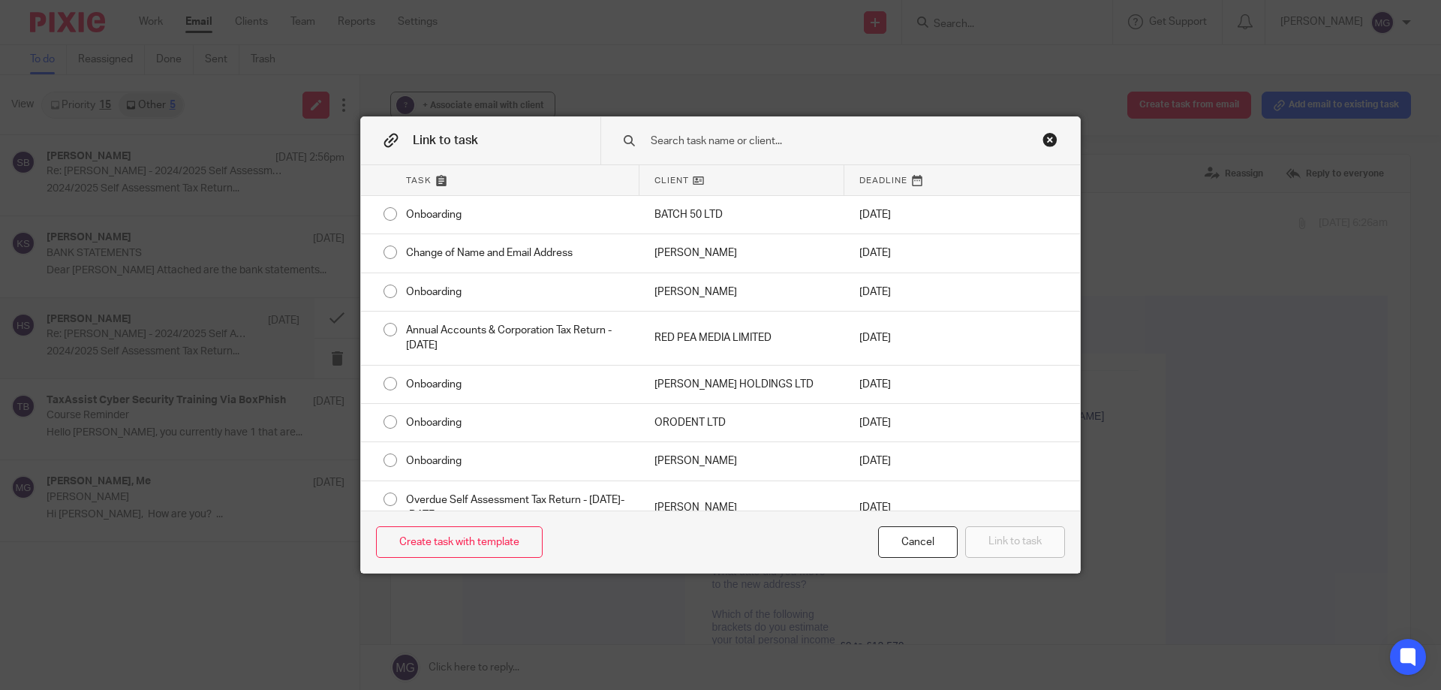
click at [773, 148] on input "text" at bounding box center [829, 141] width 361 height 17
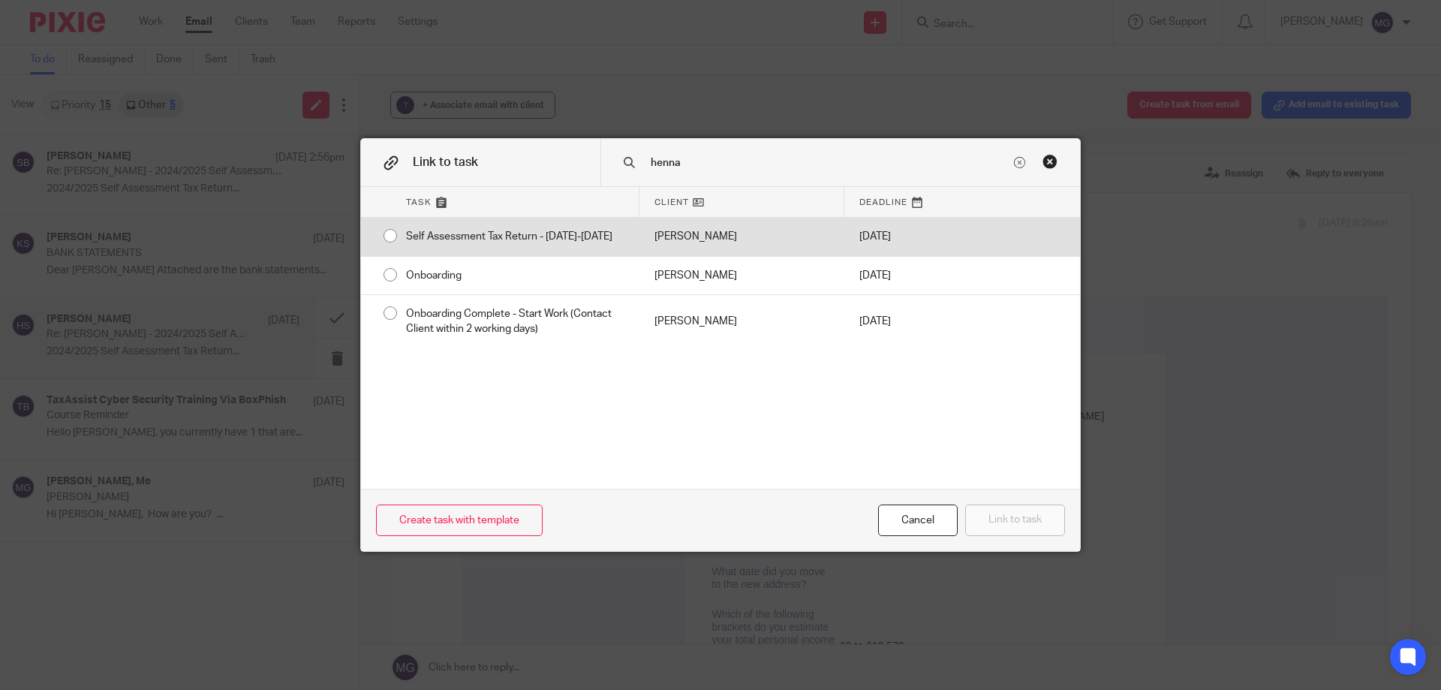
type input "henna"
click at [450, 227] on div "Self Assessment Tax Return - [DATE]-[DATE]" at bounding box center [515, 237] width 248 height 38
radio input "true"
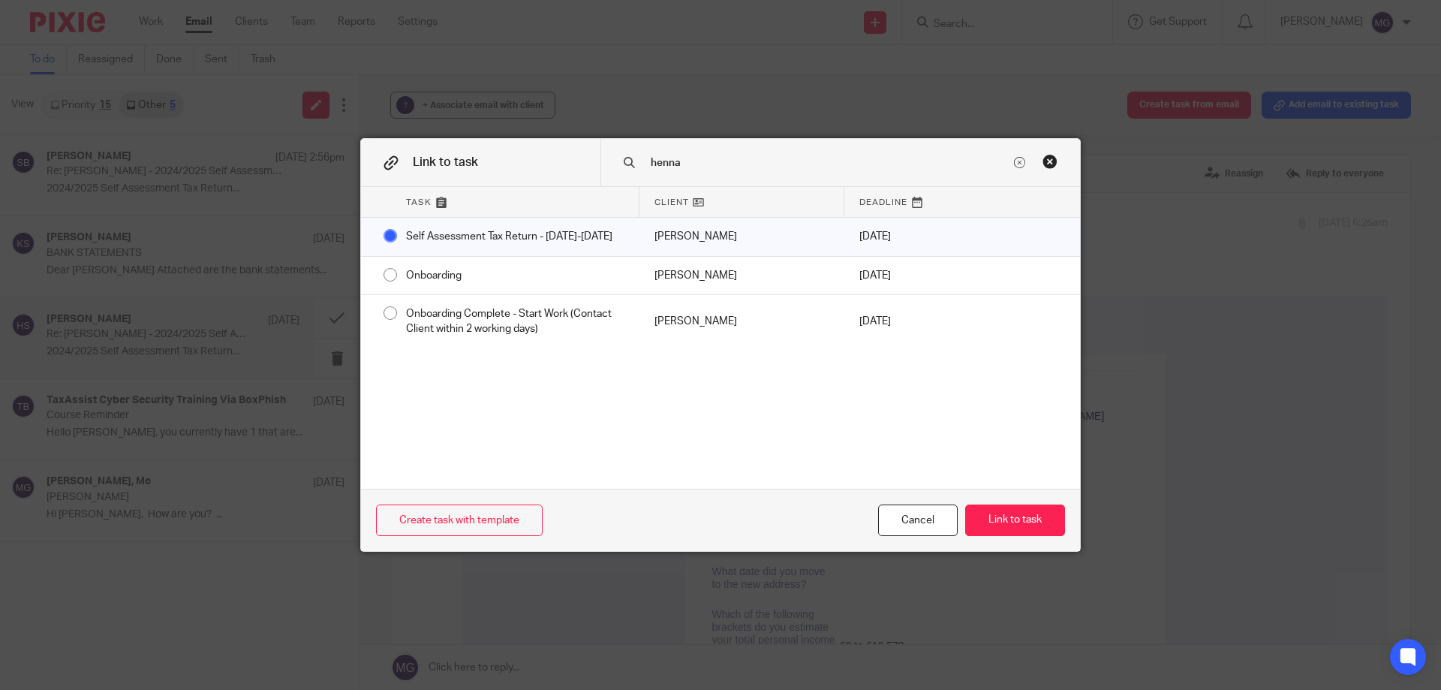
click at [995, 501] on div "Create task with template Cancel Link to task" at bounding box center [720, 520] width 719 height 63
click at [998, 510] on button "Link to task" at bounding box center [1015, 520] width 100 height 32
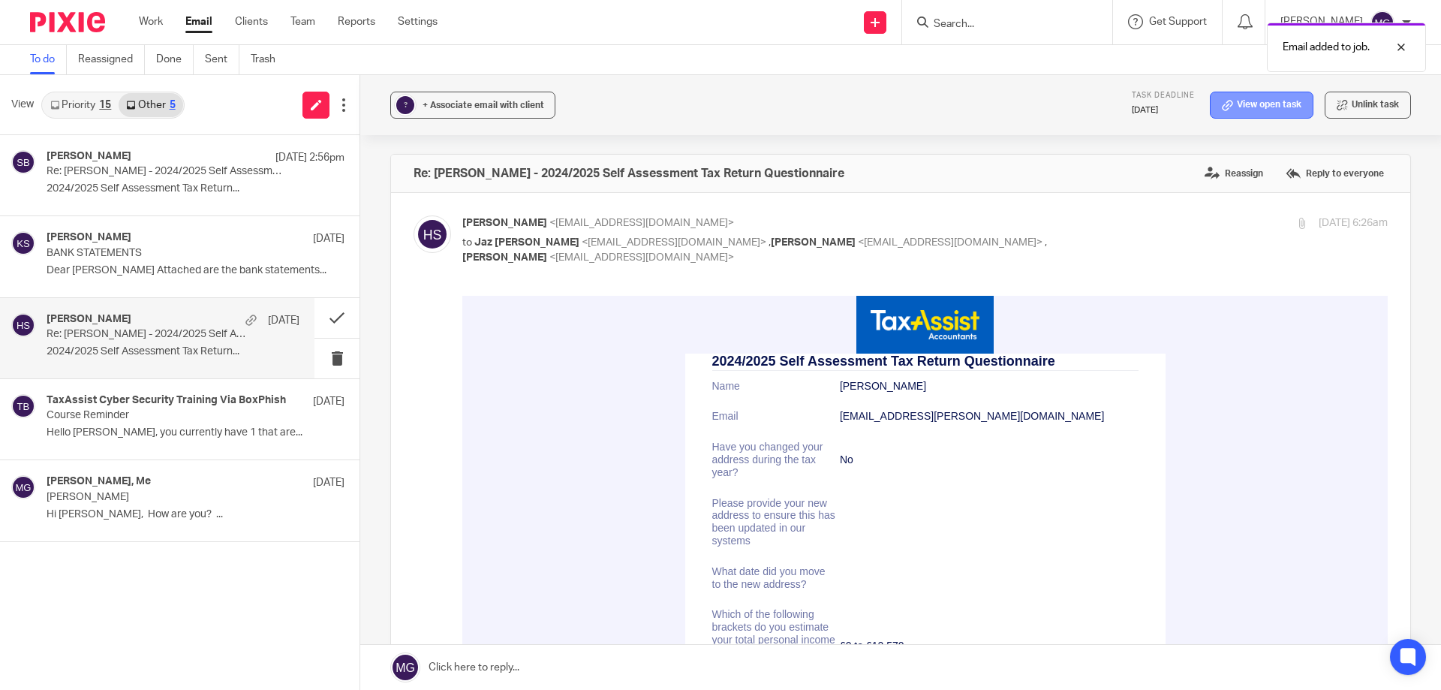
click at [1261, 99] on link "View open task" at bounding box center [1262, 105] width 104 height 27
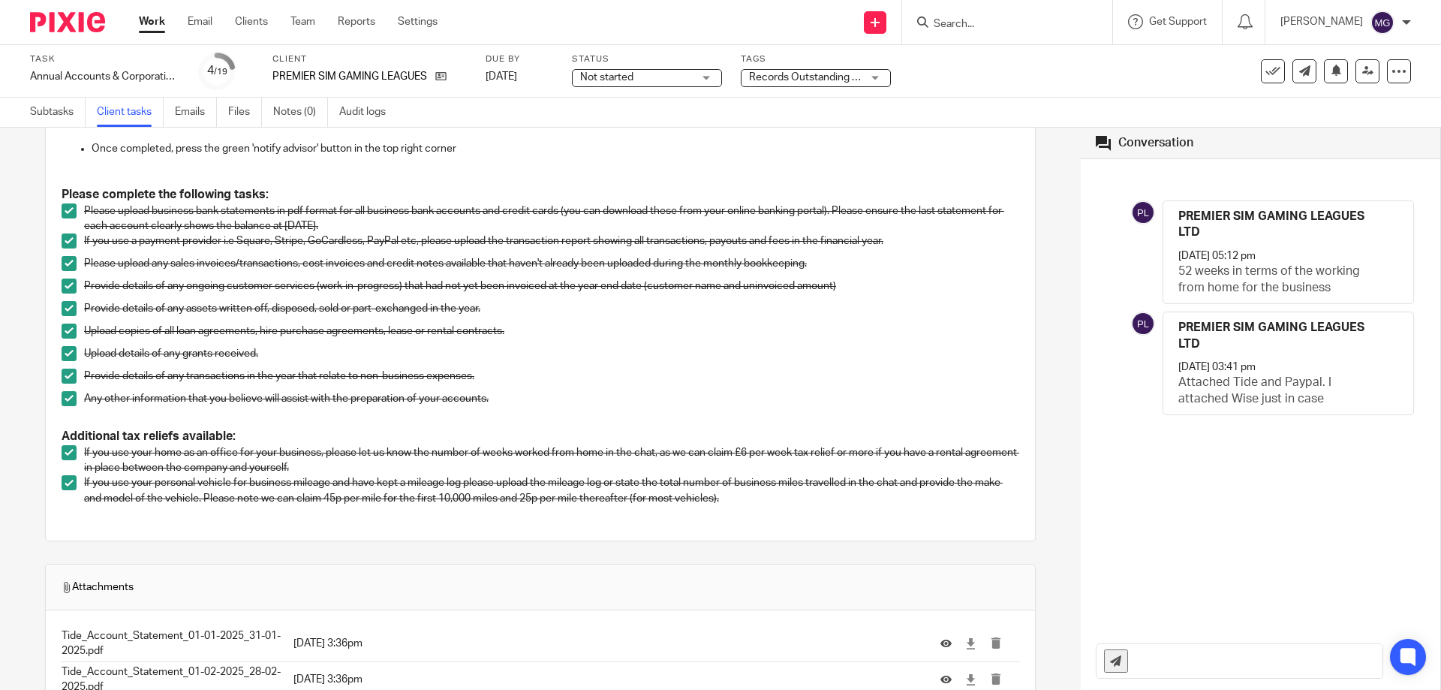
scroll to position [676, 0]
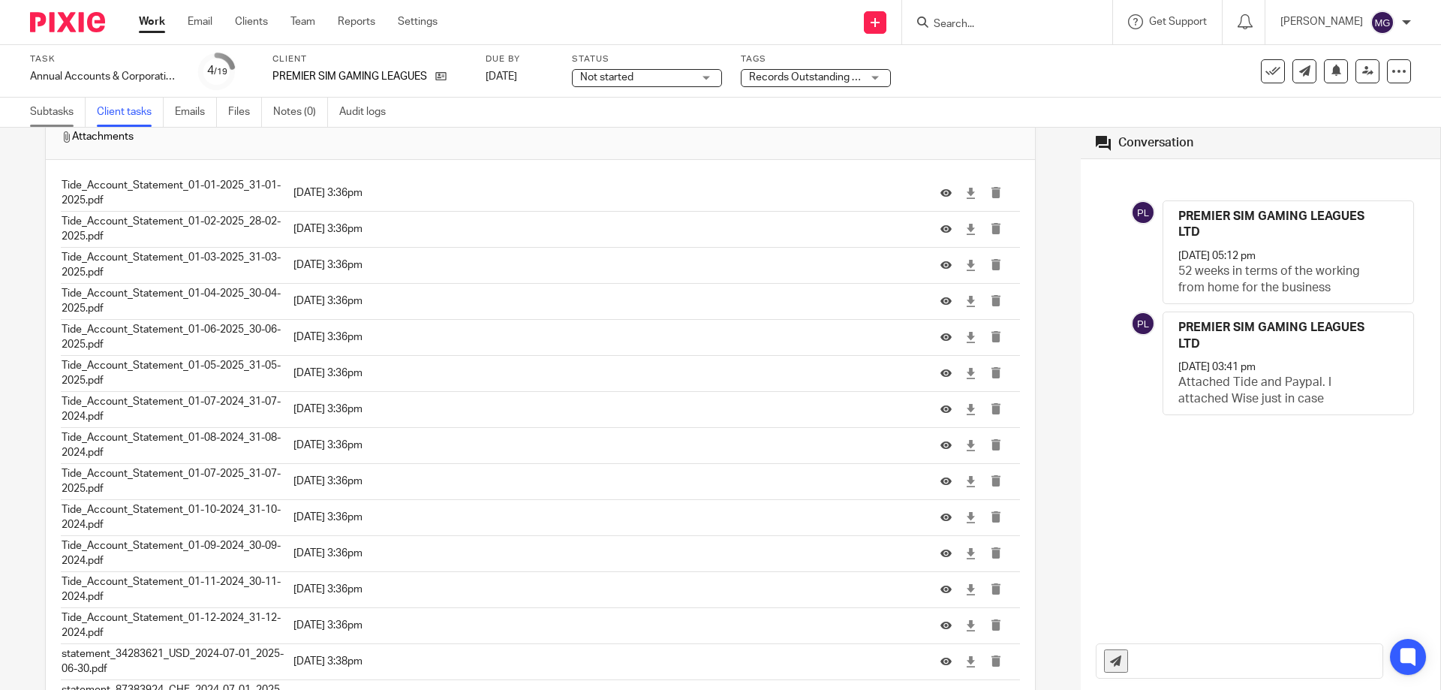
click at [74, 115] on link "Subtasks" at bounding box center [58, 112] width 56 height 29
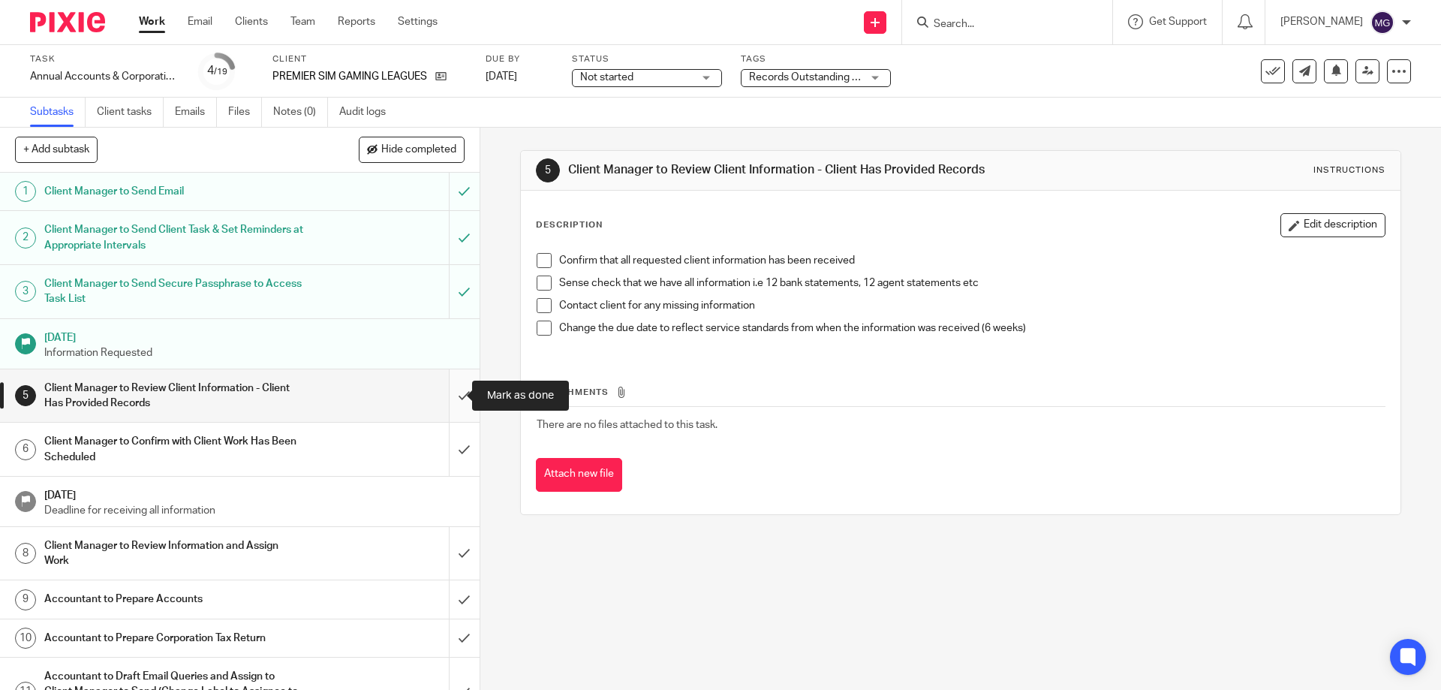
click at [449, 389] on input "submit" at bounding box center [240, 395] width 480 height 53
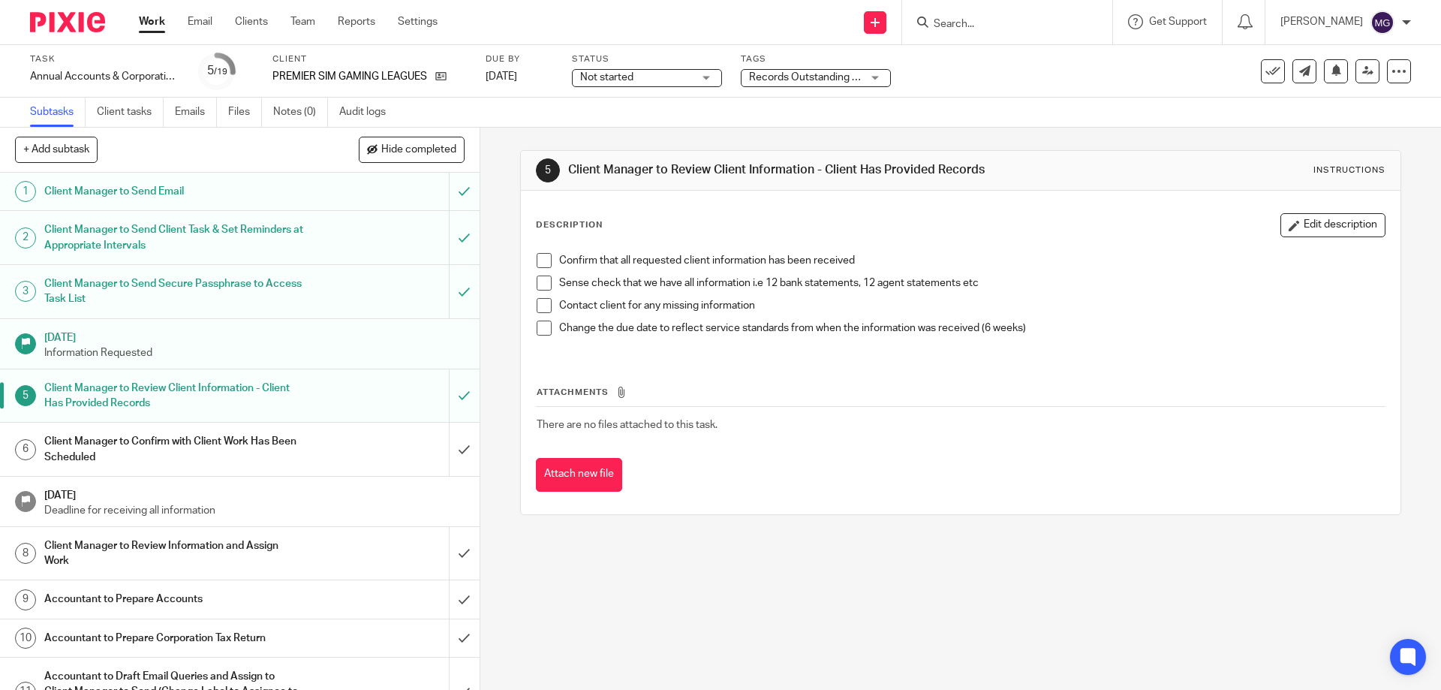
click at [198, 465] on h1 "Client Manager to Confirm with Client Work Has Been Scheduled" at bounding box center [174, 449] width 260 height 38
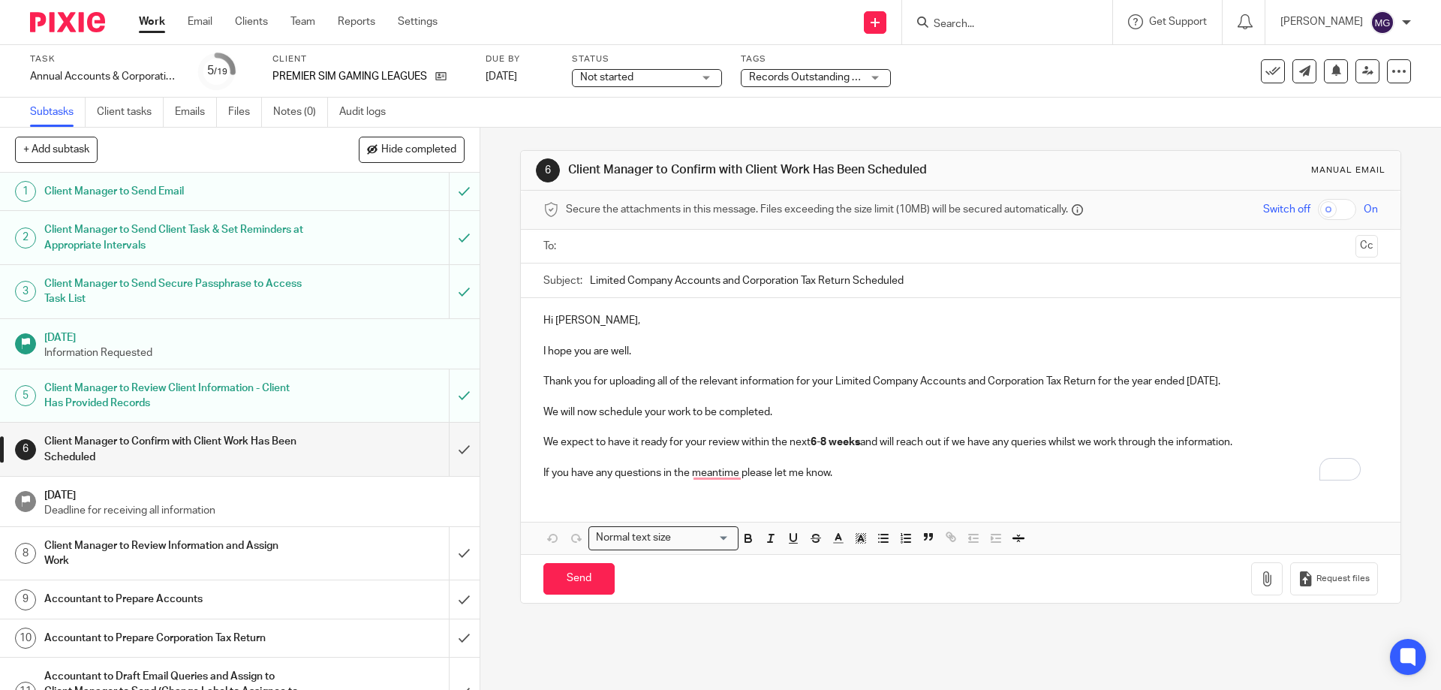
click at [573, 318] on p "Hi [PERSON_NAME]," at bounding box center [960, 320] width 834 height 15
click at [658, 351] on p "I hope you are well." at bounding box center [960, 351] width 834 height 15
click at [780, 414] on p "We will now schedule your work to be completed." at bounding box center [960, 412] width 834 height 15
click at [749, 435] on p "We expect to have it ready for your review within the next 6-8 weeks and will r…" at bounding box center [960, 442] width 834 height 15
click at [868, 466] on p "If you have any questions in the meantime please let me know." at bounding box center [960, 472] width 834 height 15
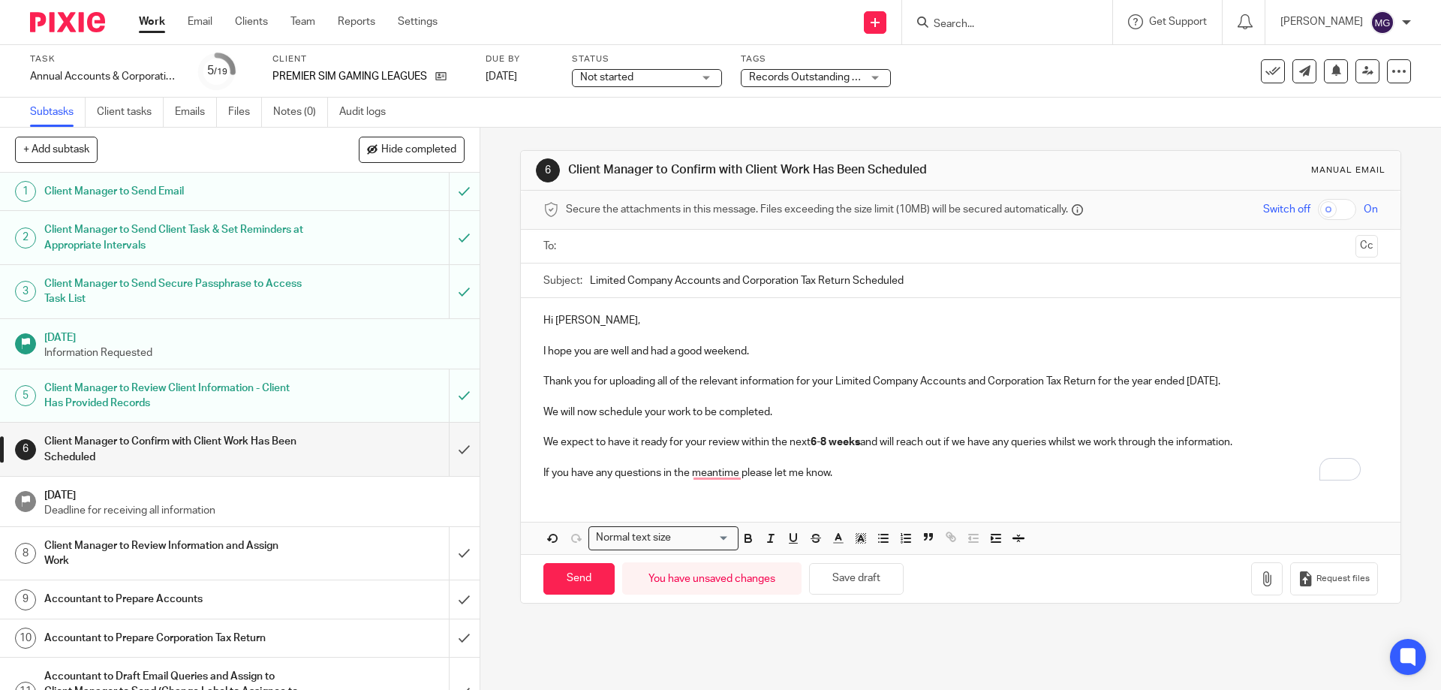
click at [858, 432] on p "To enrich screen reader interactions, please activate Accessibility in Grammarl…" at bounding box center [960, 427] width 834 height 15
click at [823, 458] on p "To enrich screen reader interactions, please activate Accessibility in Grammarl…" at bounding box center [960, 457] width 834 height 15
click at [892, 478] on p "If you have any questions in the meantime please let me know." at bounding box center [960, 472] width 834 height 15
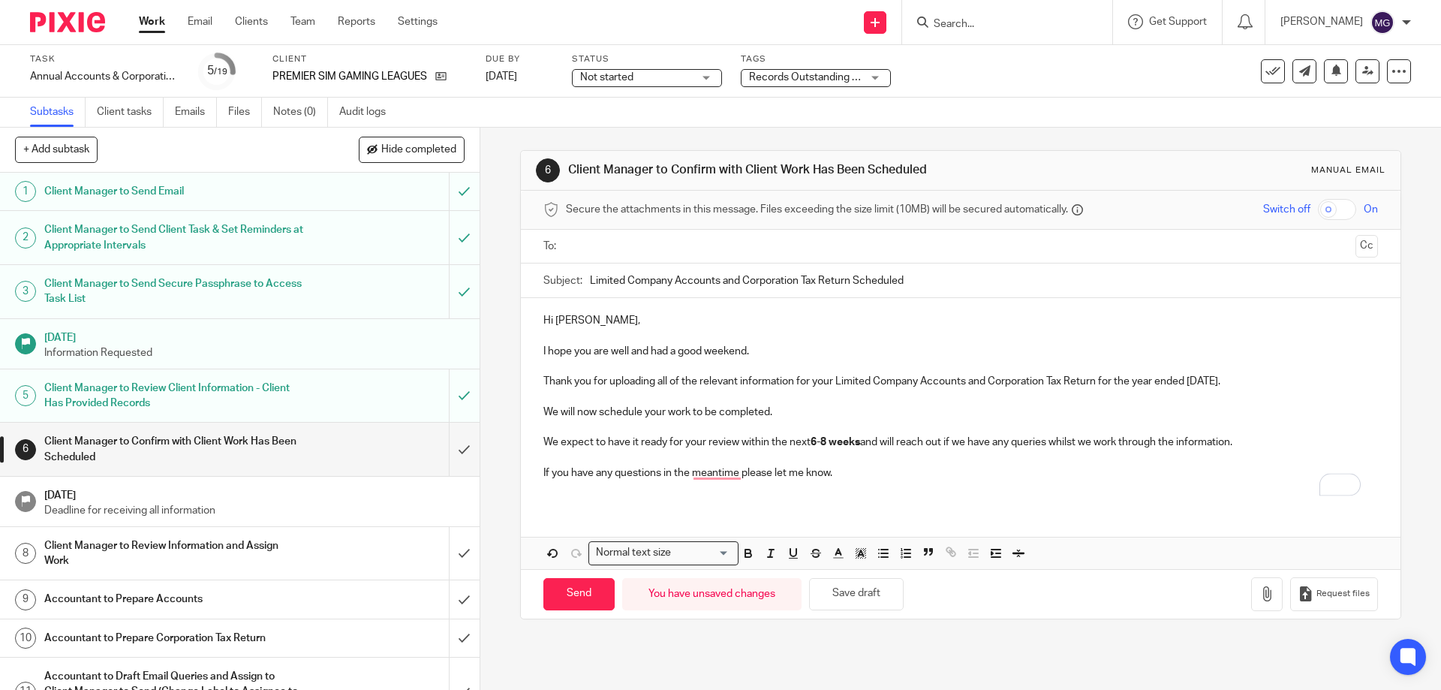
click at [571, 248] on input "text" at bounding box center [960, 246] width 778 height 17
click at [595, 598] on input "Send" at bounding box center [578, 597] width 71 height 32
type input "Sent"
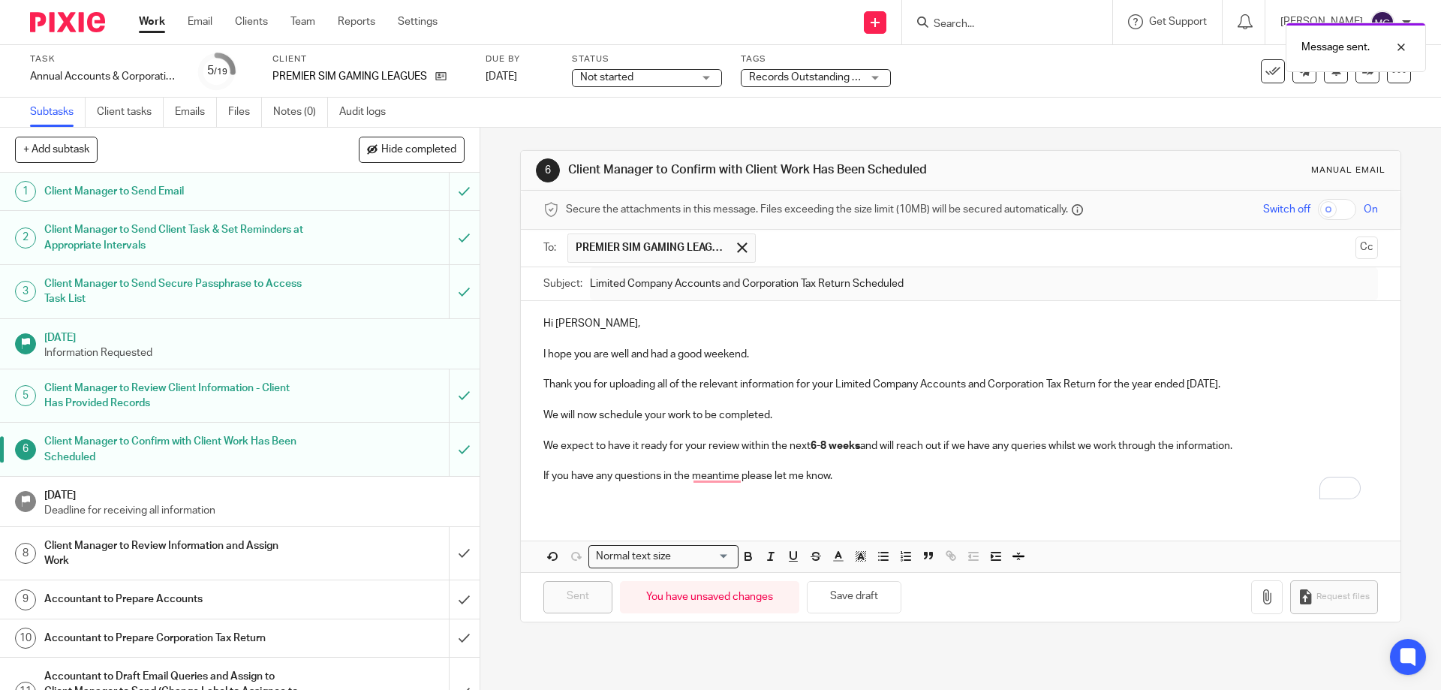
click at [287, 549] on h1 "Client Manager to Review Information and Assign Work" at bounding box center [174, 553] width 260 height 38
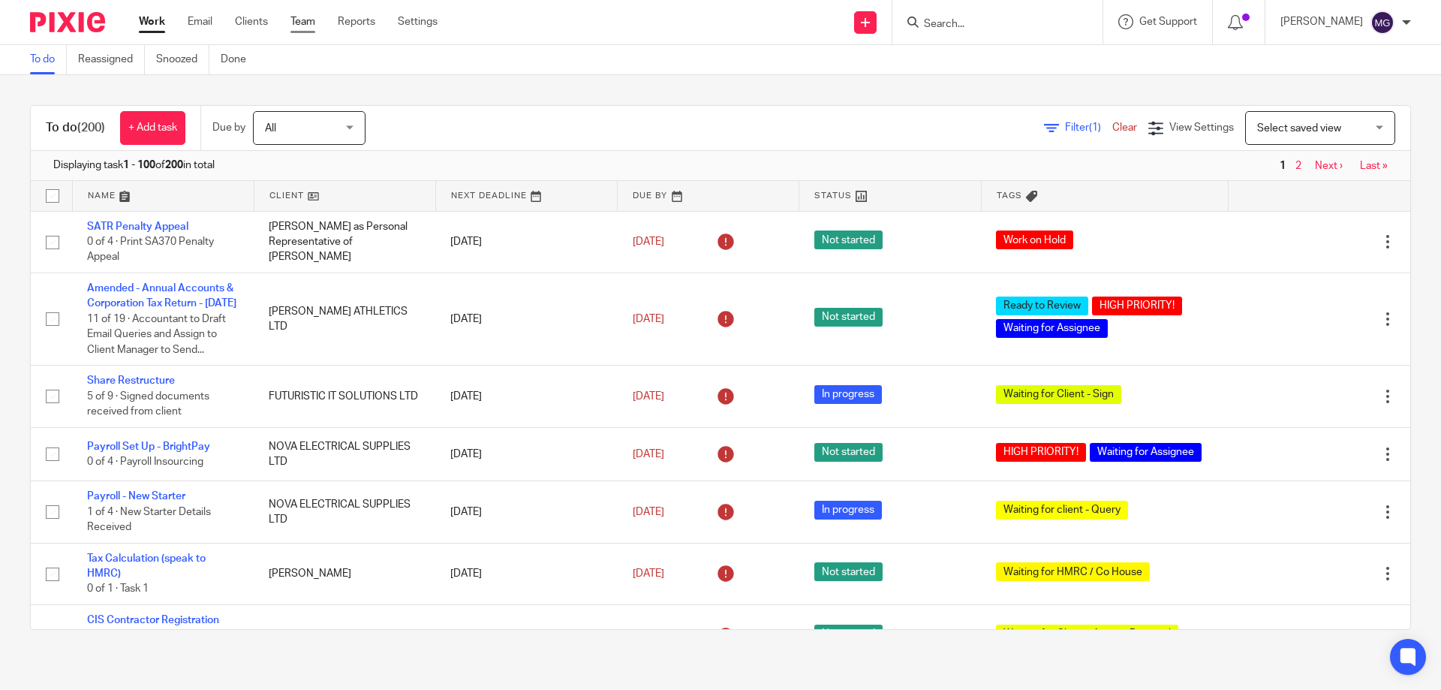
click at [303, 28] on link "Team" at bounding box center [302, 21] width 25 height 15
click at [523, 125] on div "Filter (1) Clear View Settings View Settings (1) Filters Clear Save Manage save…" at bounding box center [901, 128] width 1019 height 34
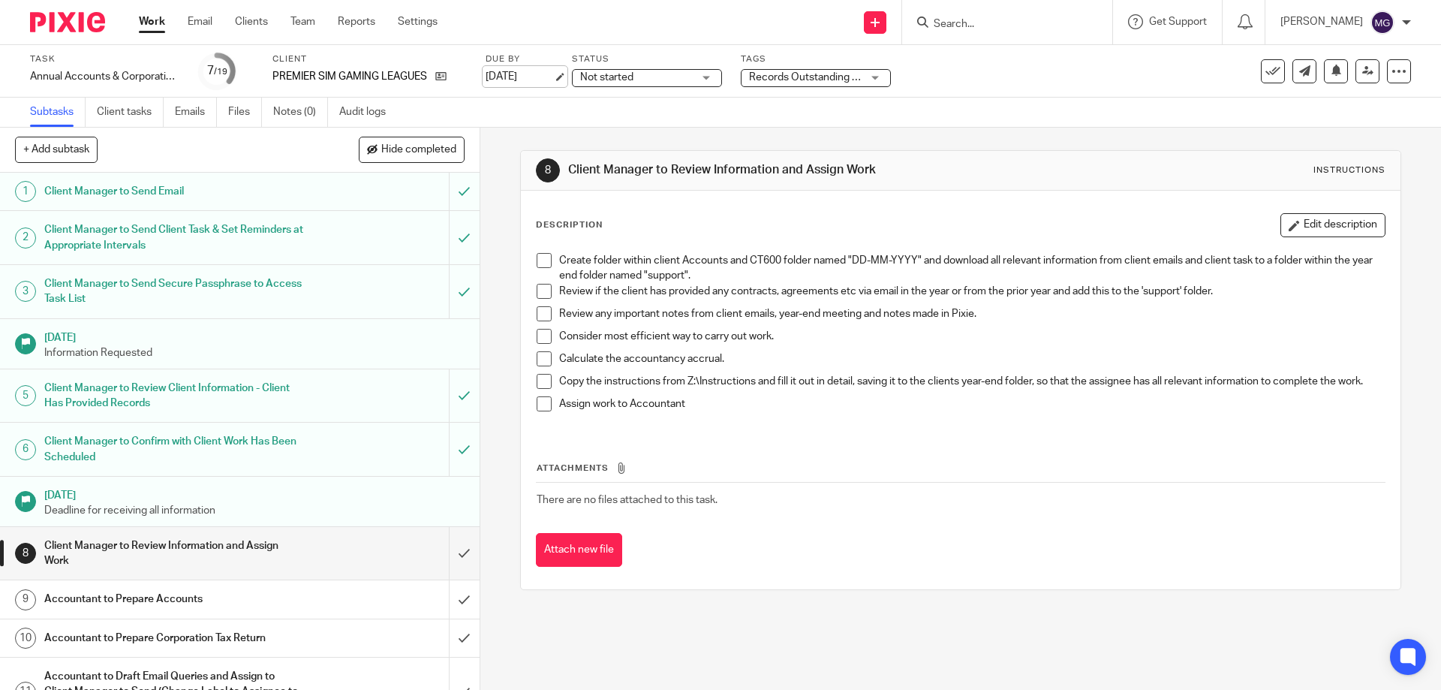
click at [519, 75] on link "[DATE]" at bounding box center [520, 77] width 68 height 16
click at [635, 124] on div "Subtasks Client tasks Emails Files Notes (0) Audit logs" at bounding box center [720, 113] width 1441 height 30
click at [851, 80] on span "Records Outstanding + 1" at bounding box center [807, 77] width 117 height 11
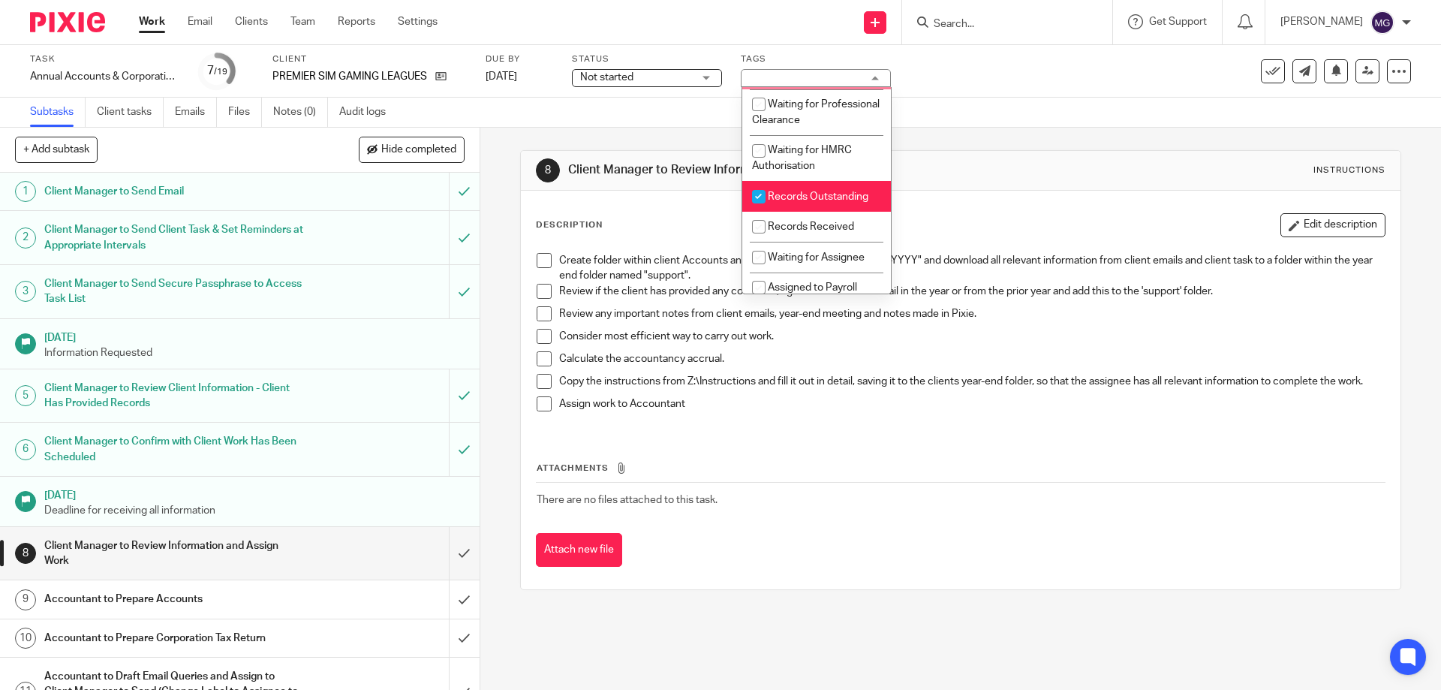
scroll to position [225, 0]
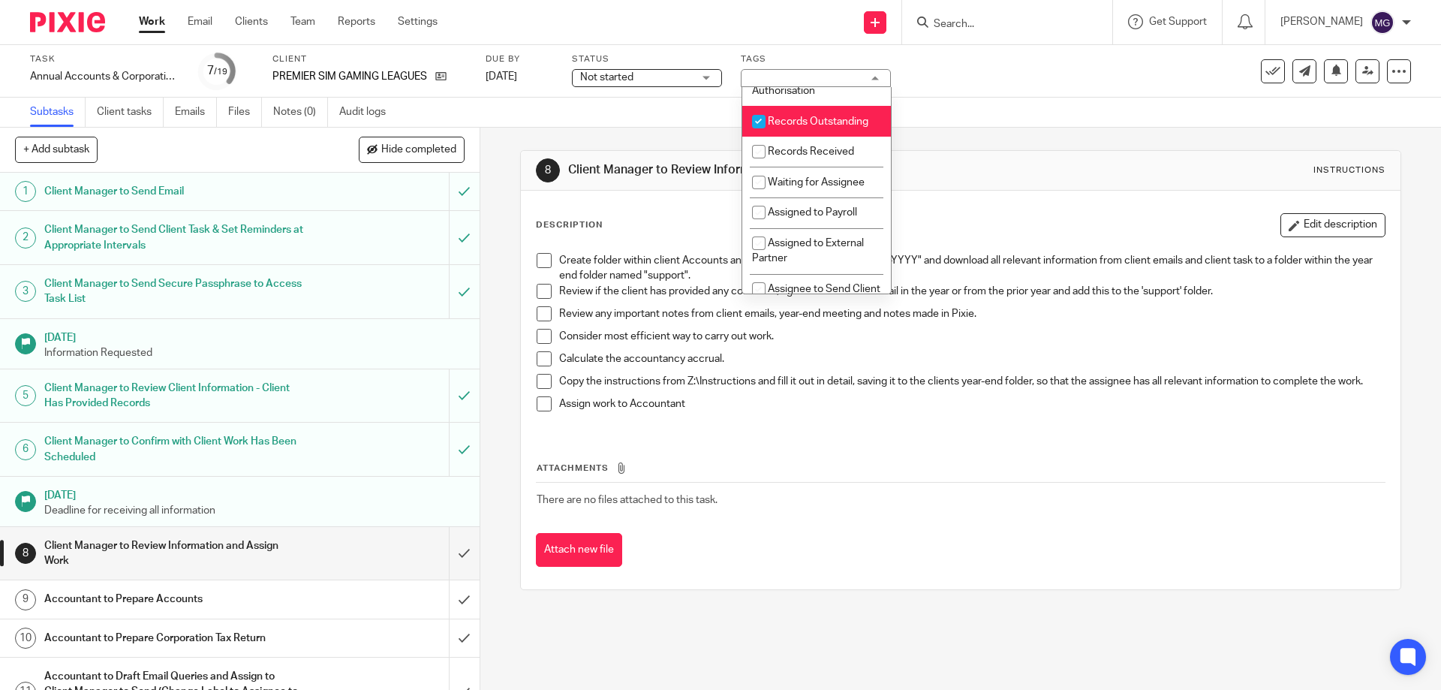
click at [815, 127] on span "Records Outstanding" at bounding box center [818, 121] width 101 height 11
checkbox input "false"
click at [817, 157] on span "Records Received" at bounding box center [811, 151] width 86 height 11
checkbox input "true"
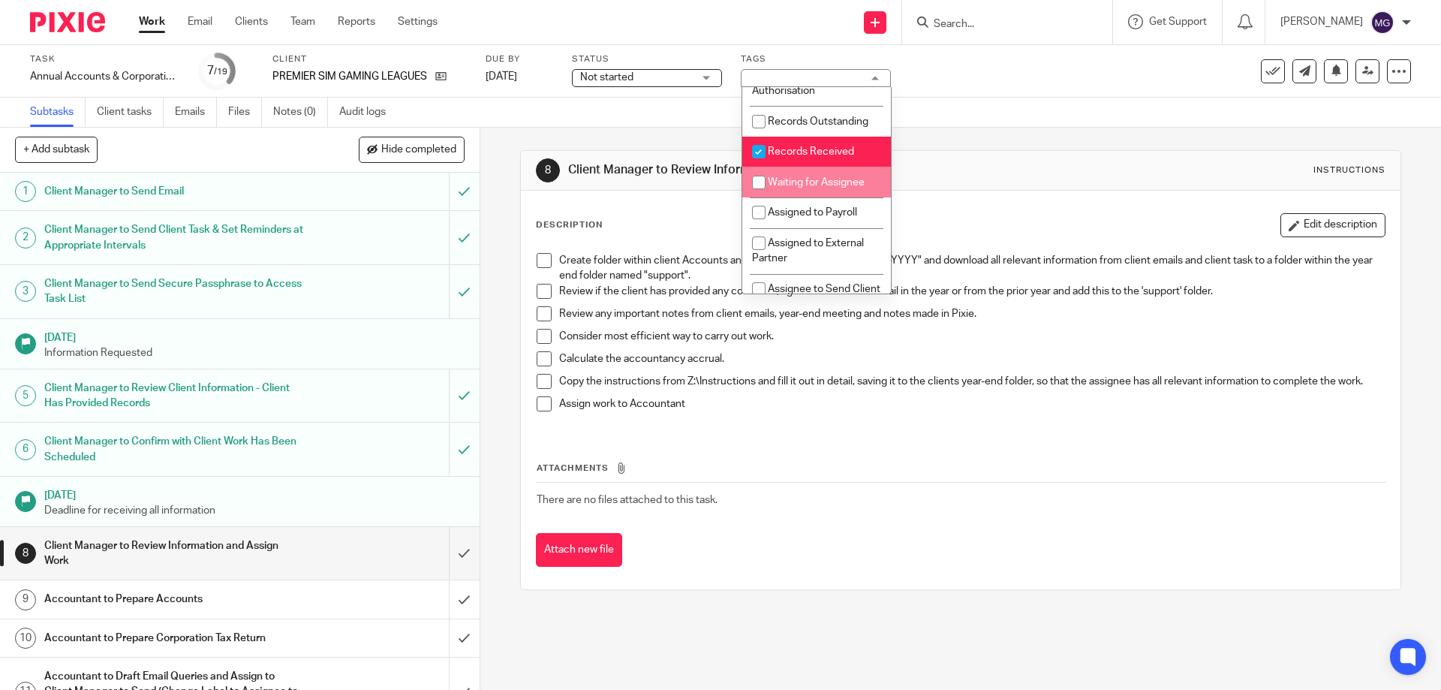
click at [819, 187] on li "Waiting for Assignee" at bounding box center [816, 182] width 149 height 31
checkbox input "true"
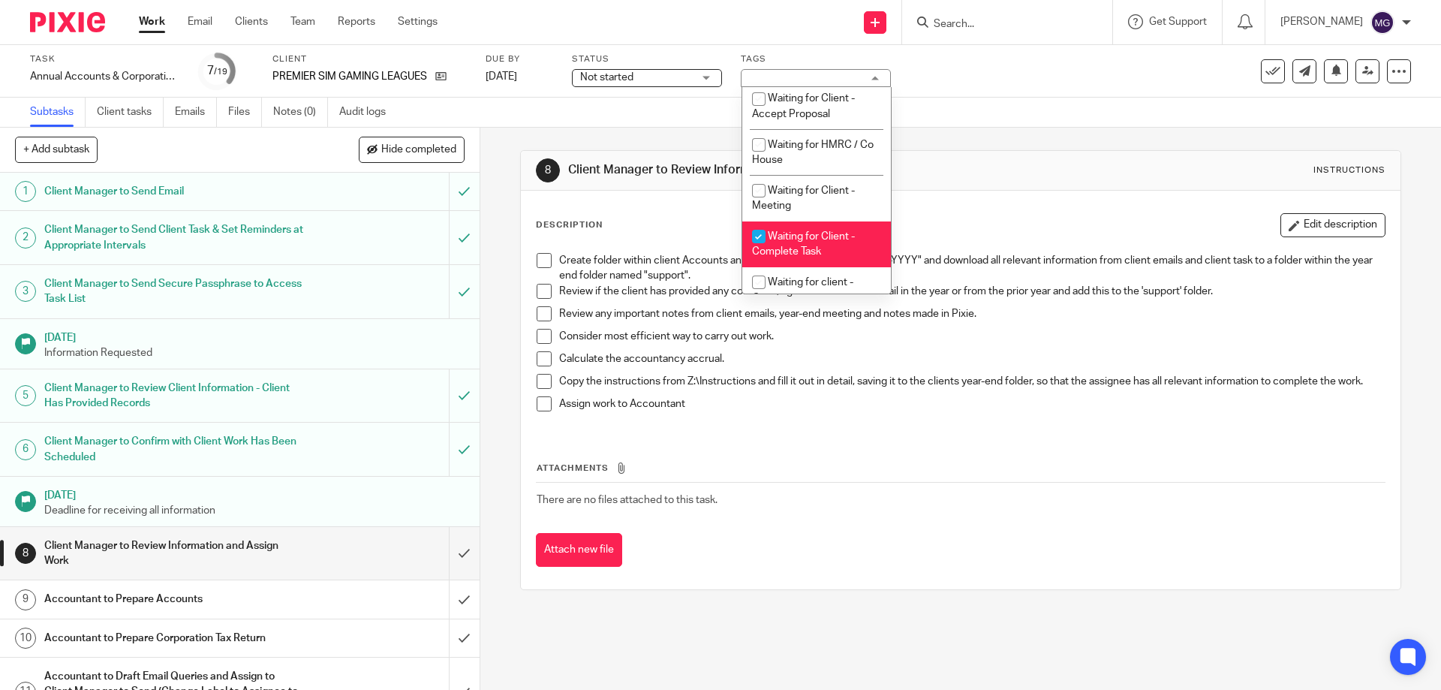
click at [807, 251] on span "Waiting for Client - Complete Task" at bounding box center [803, 244] width 103 height 26
checkbox input "false"
click at [1037, 143] on div "8 Client Manager to Review Information and Assign Work Instructions Description…" at bounding box center [960, 370] width 880 height 485
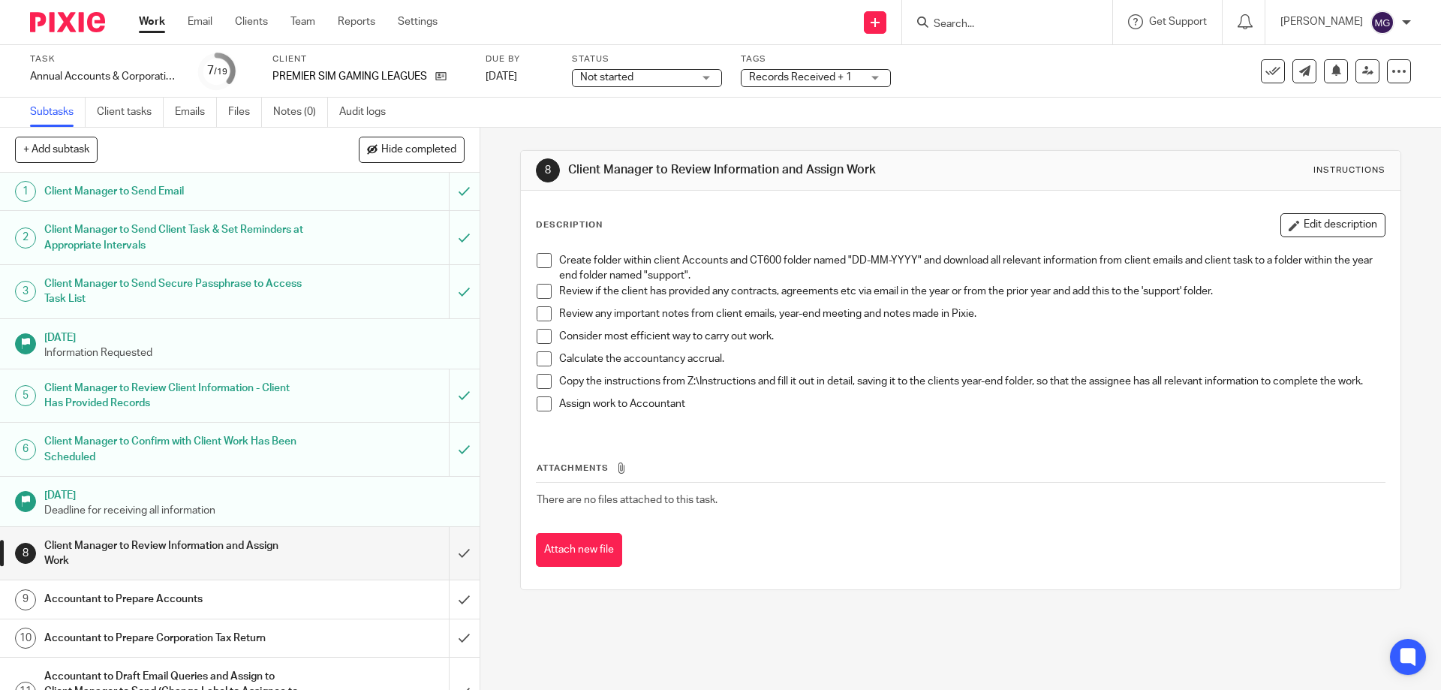
click at [545, 260] on span at bounding box center [544, 260] width 15 height 15
click at [542, 292] on span at bounding box center [544, 291] width 15 height 15
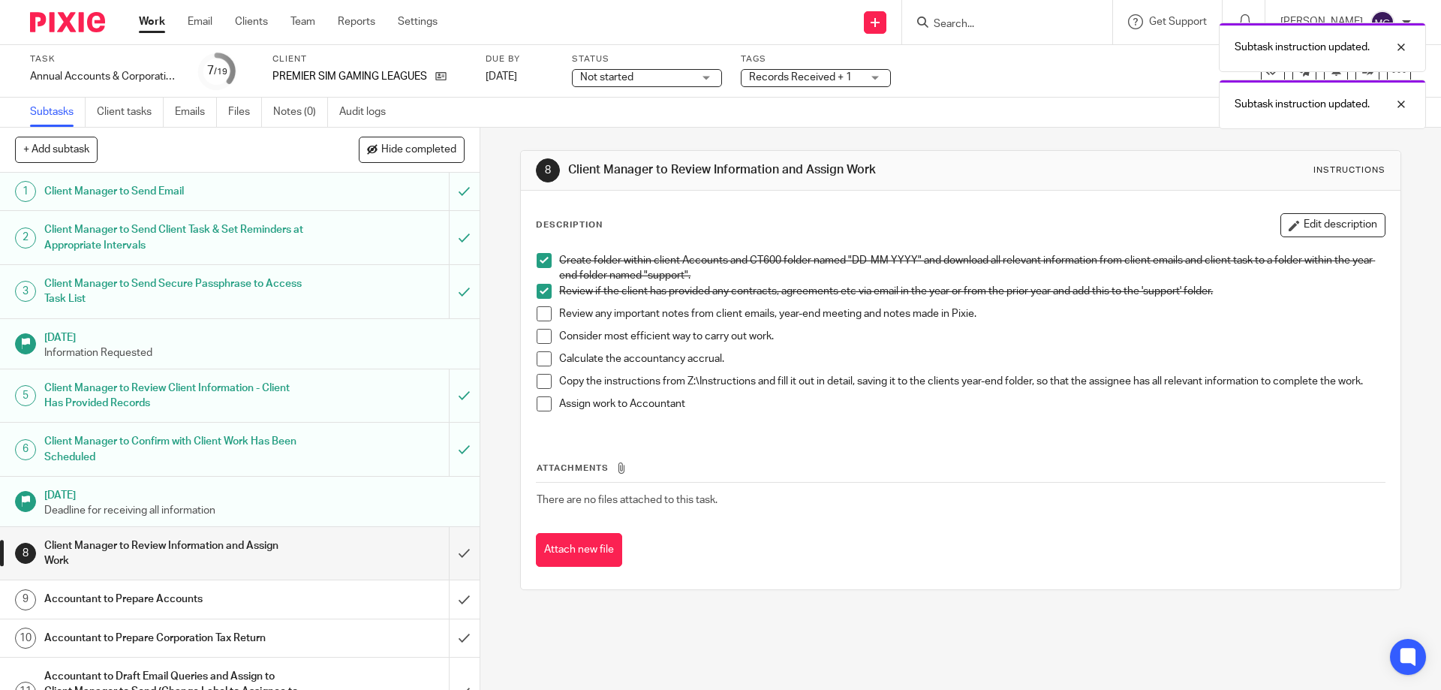
click at [540, 317] on span at bounding box center [544, 313] width 15 height 15
click at [541, 345] on li "Consider most efficient way to carry out work." at bounding box center [960, 340] width 847 height 23
drag, startPoint x: 542, startPoint y: 360, endPoint x: 542, endPoint y: 336, distance: 23.3
click at [542, 360] on span at bounding box center [544, 358] width 15 height 15
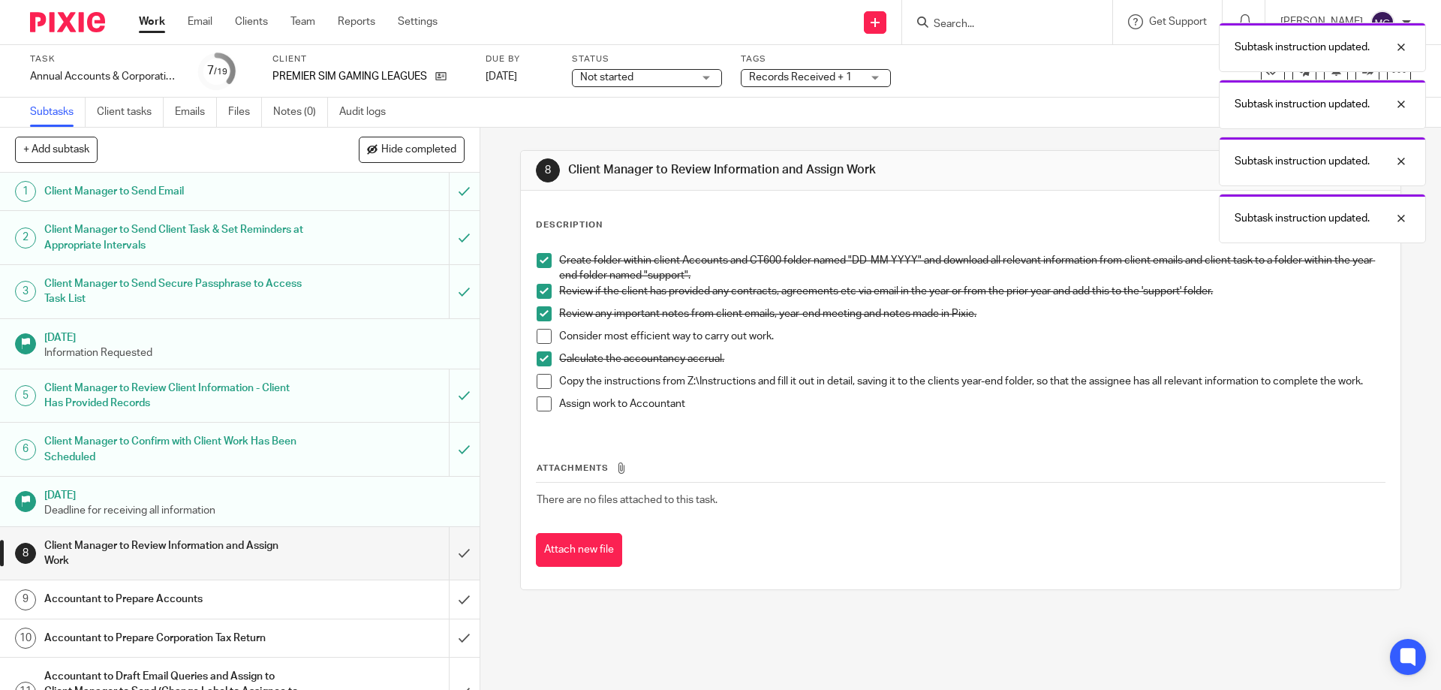
click at [542, 330] on span at bounding box center [544, 336] width 15 height 15
click at [124, 112] on link "Client tasks" at bounding box center [130, 112] width 67 height 29
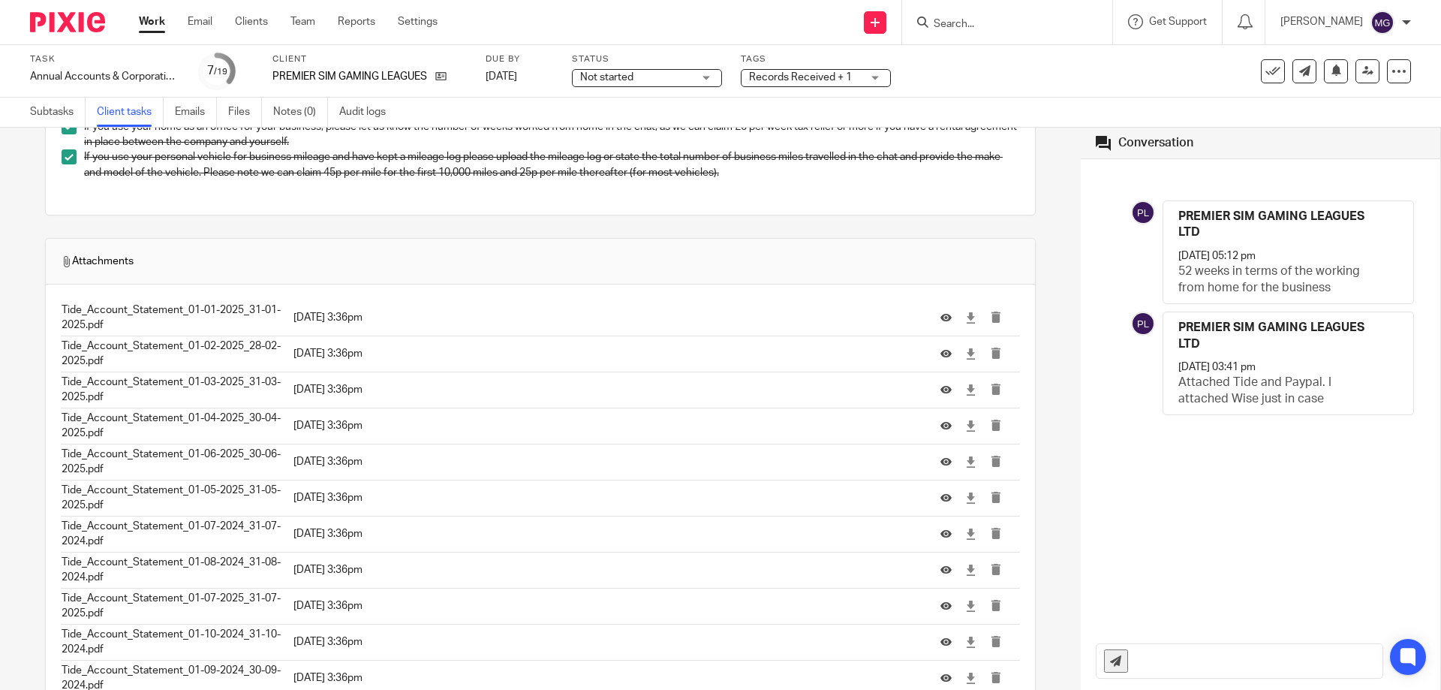
scroll to position [101, 0]
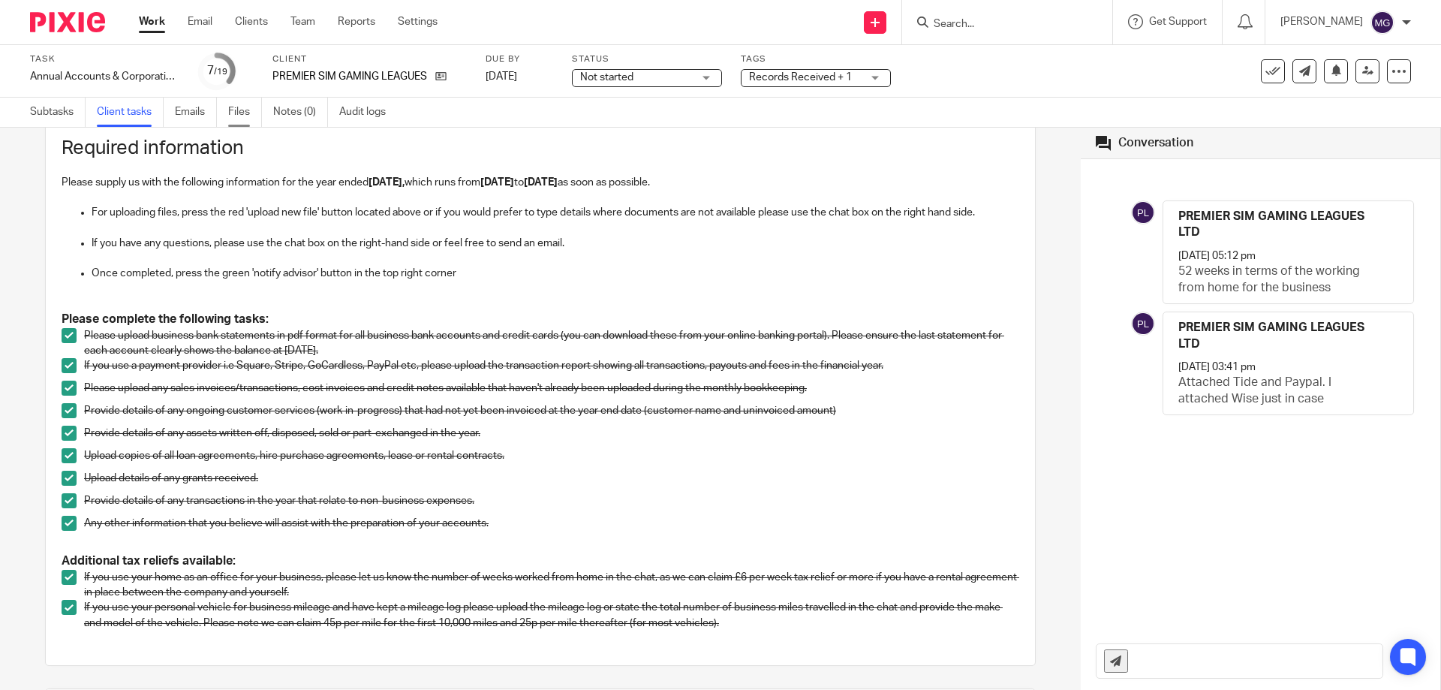
click at [236, 113] on link "Files" at bounding box center [245, 112] width 34 height 29
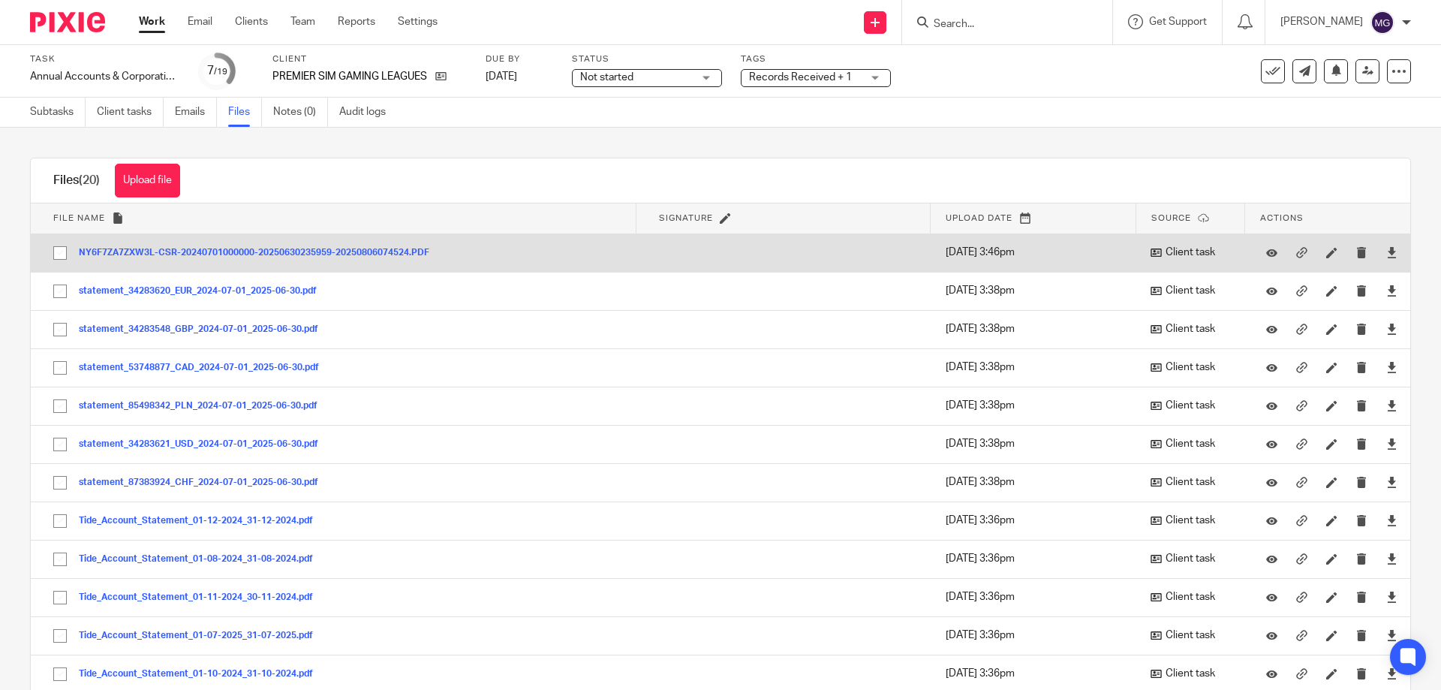
click at [61, 248] on input "checkbox" at bounding box center [60, 253] width 29 height 29
checkbox input "true"
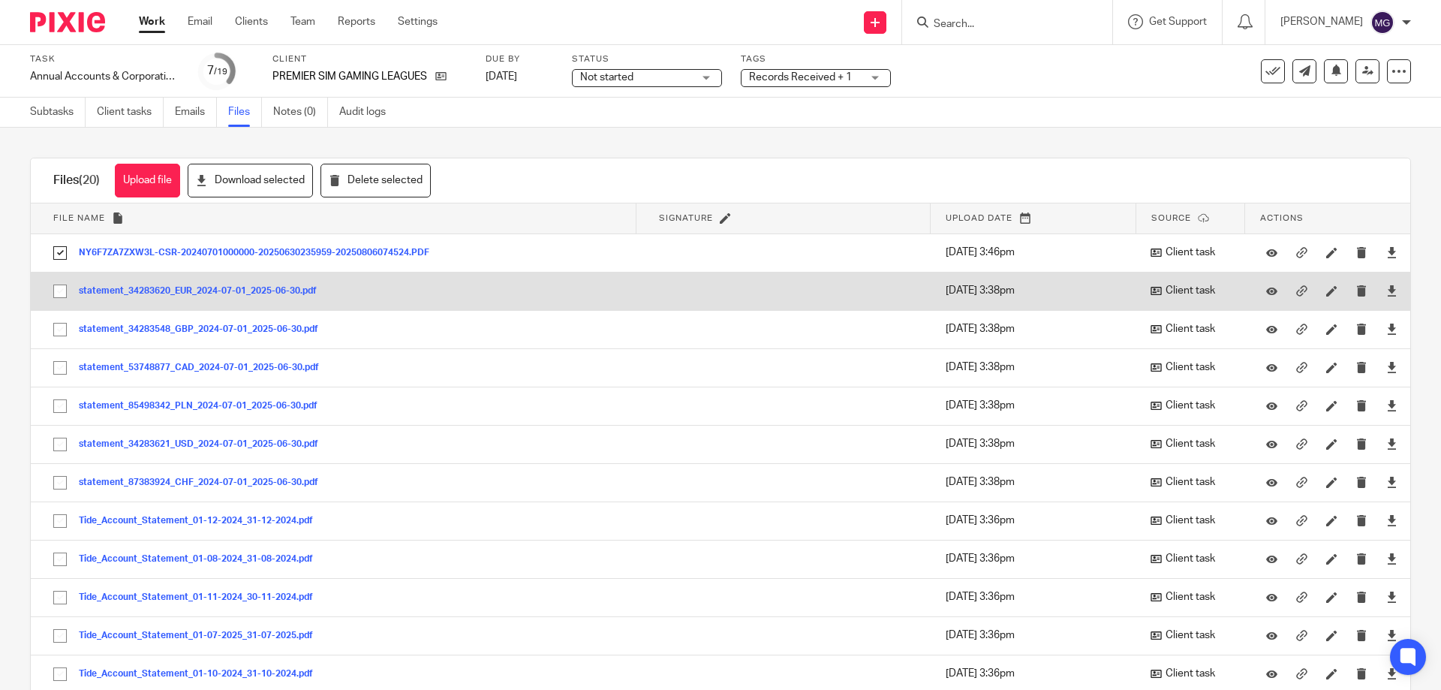
click at [65, 288] on input "checkbox" at bounding box center [60, 291] width 29 height 29
checkbox input "true"
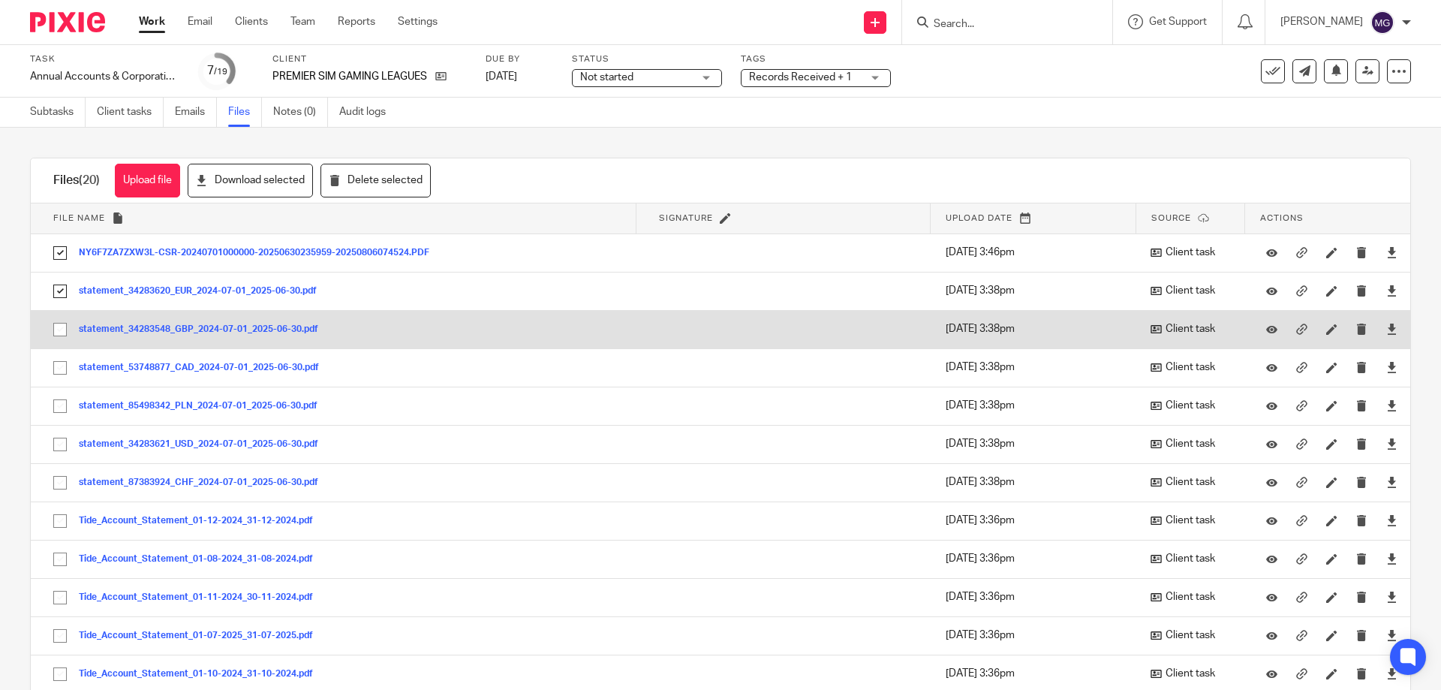
click at [65, 334] on input "checkbox" at bounding box center [60, 329] width 29 height 29
checkbox input "true"
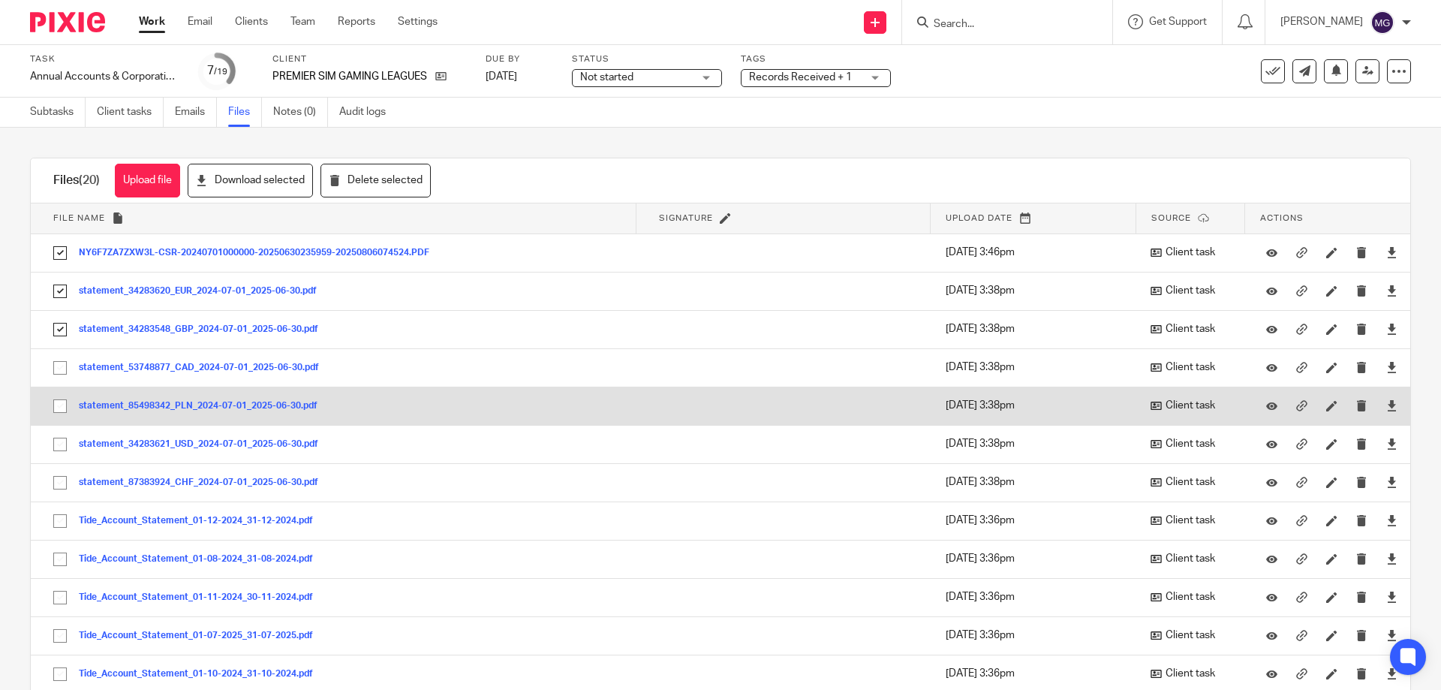
click at [58, 387] on td "statement_85498342_PLN_2024-07-01_2025-06-30.pdf statement_85498342_PLN_2024-07…" at bounding box center [334, 406] width 606 height 38
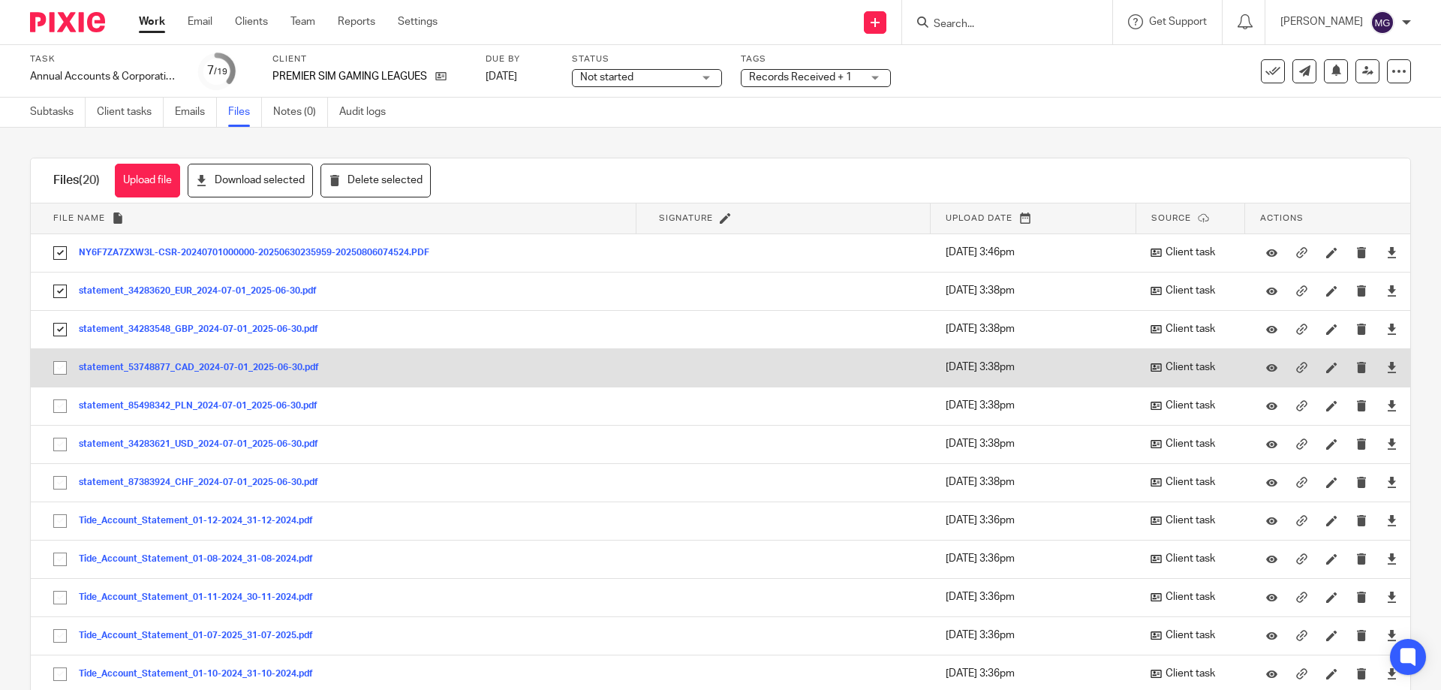
click at [58, 374] on input "checkbox" at bounding box center [60, 368] width 29 height 29
checkbox input "true"
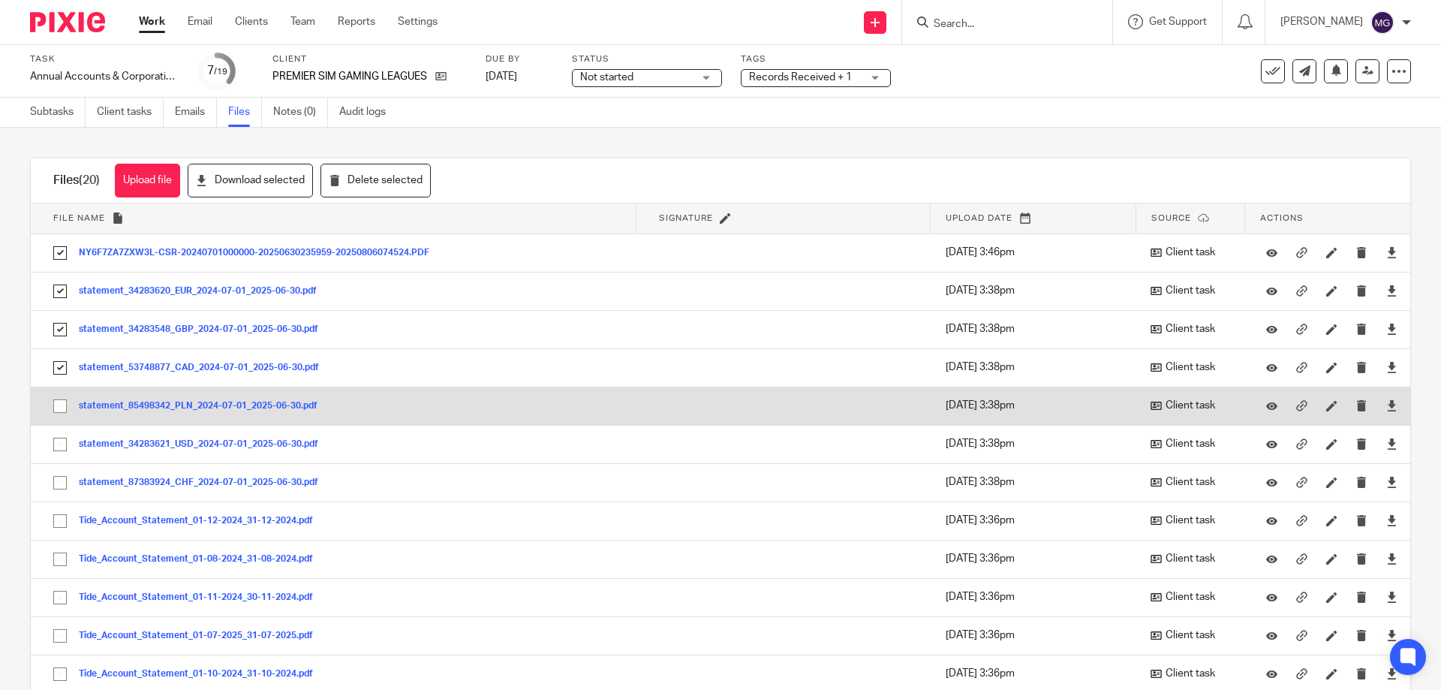
click at [62, 415] on input "checkbox" at bounding box center [60, 406] width 29 height 29
checkbox input "true"
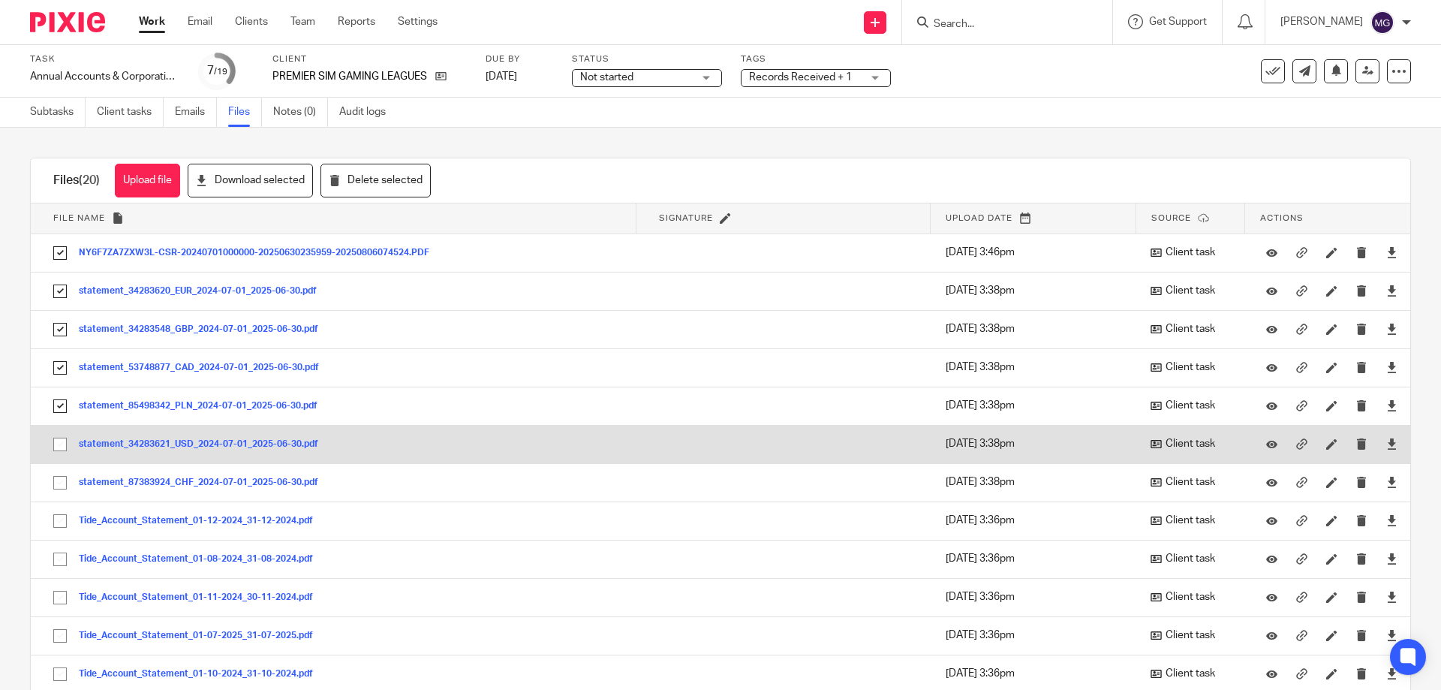
click at [62, 447] on input "checkbox" at bounding box center [60, 444] width 29 height 29
checkbox input "true"
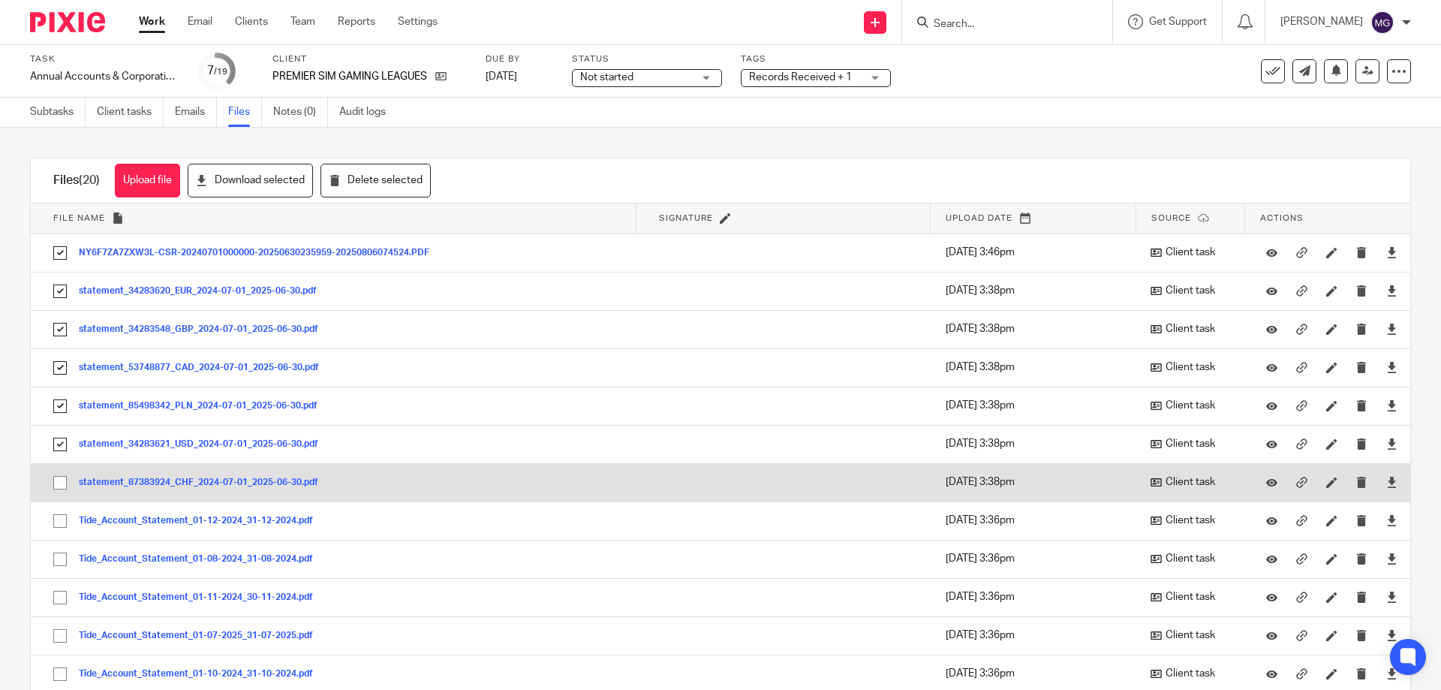
click at [62, 478] on input "checkbox" at bounding box center [60, 482] width 29 height 29
checkbox input "true"
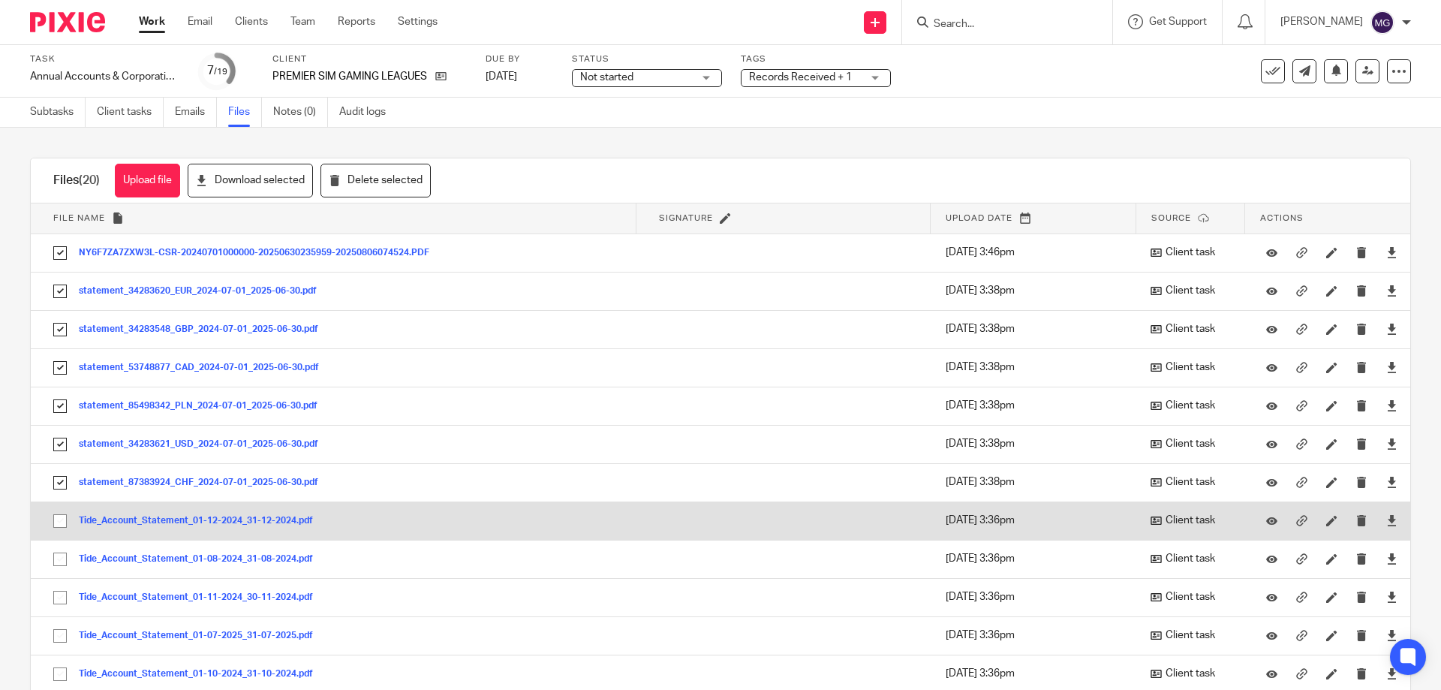
click at [56, 524] on input "checkbox" at bounding box center [60, 521] width 29 height 29
checkbox input "true"
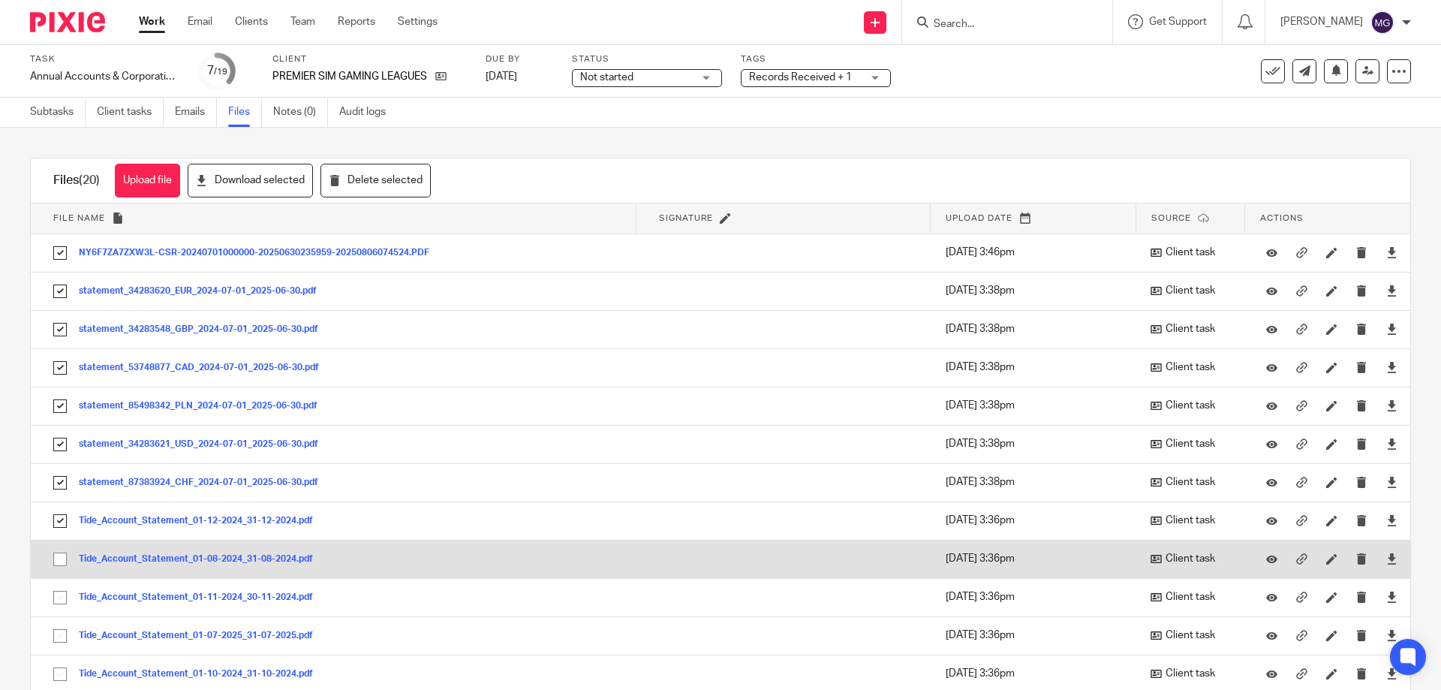
click at [60, 568] on input "checkbox" at bounding box center [60, 559] width 29 height 29
checkbox input "true"
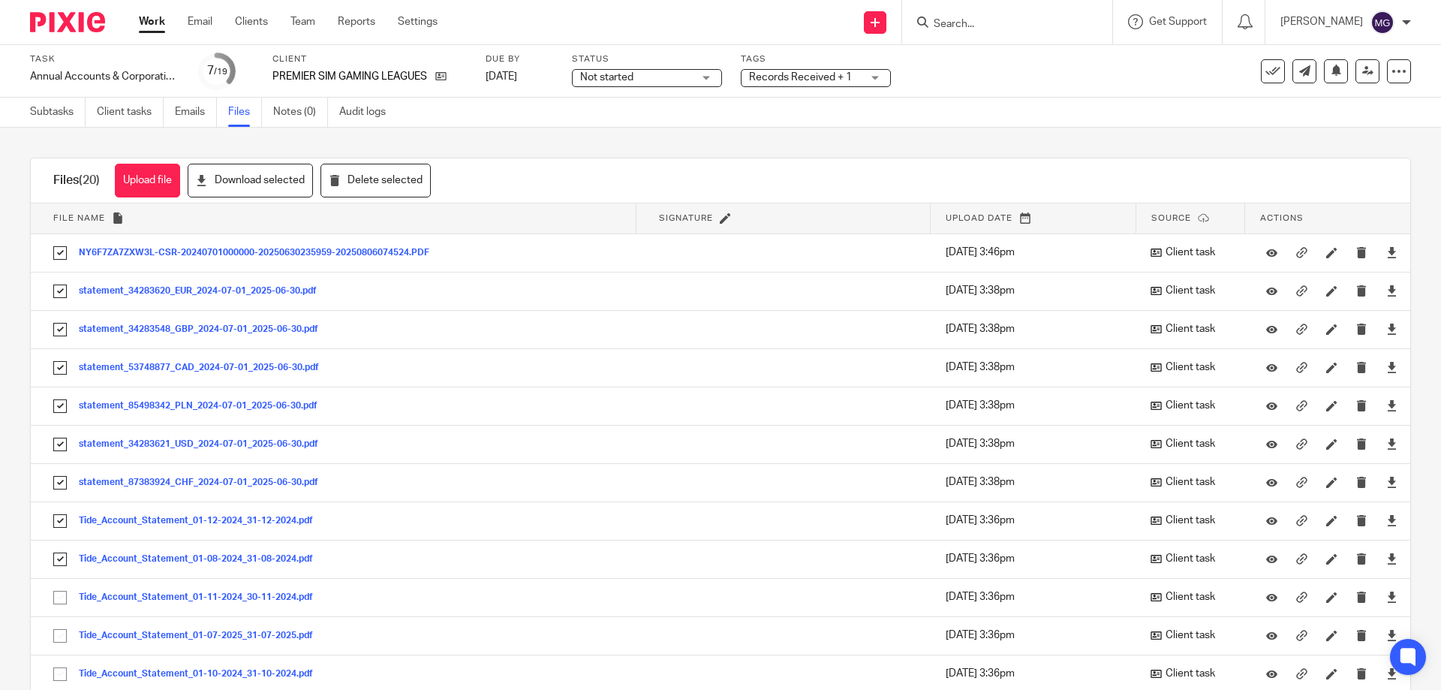
scroll to position [300, 0]
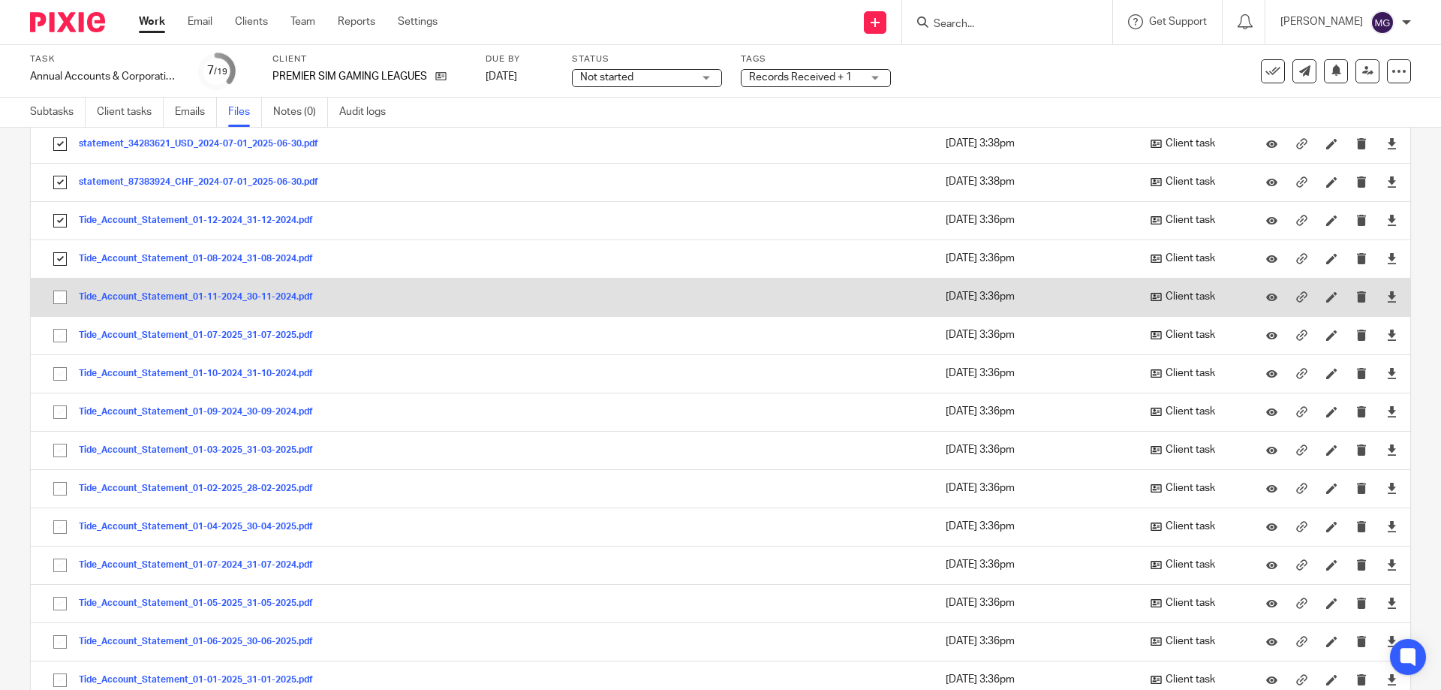
click at [61, 296] on input "checkbox" at bounding box center [60, 297] width 29 height 29
checkbox input "true"
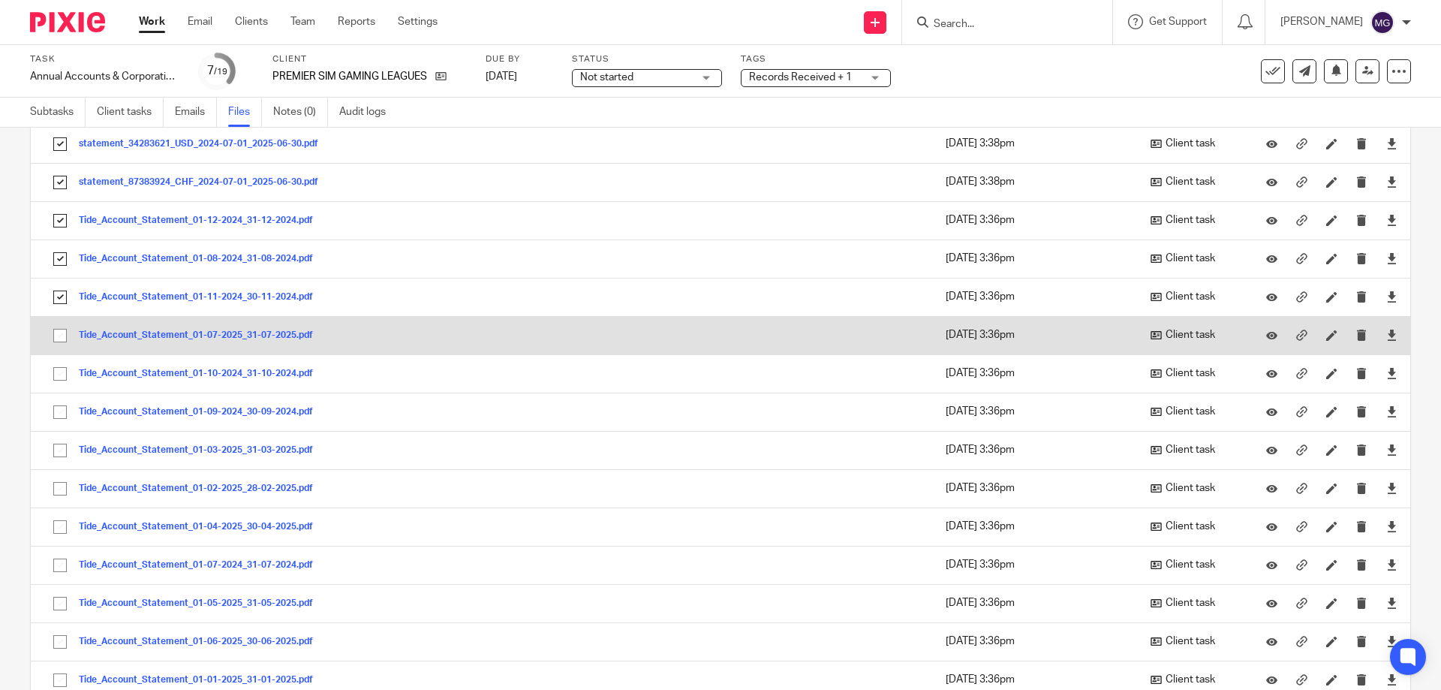
click at [62, 337] on input "checkbox" at bounding box center [60, 335] width 29 height 29
checkbox input "true"
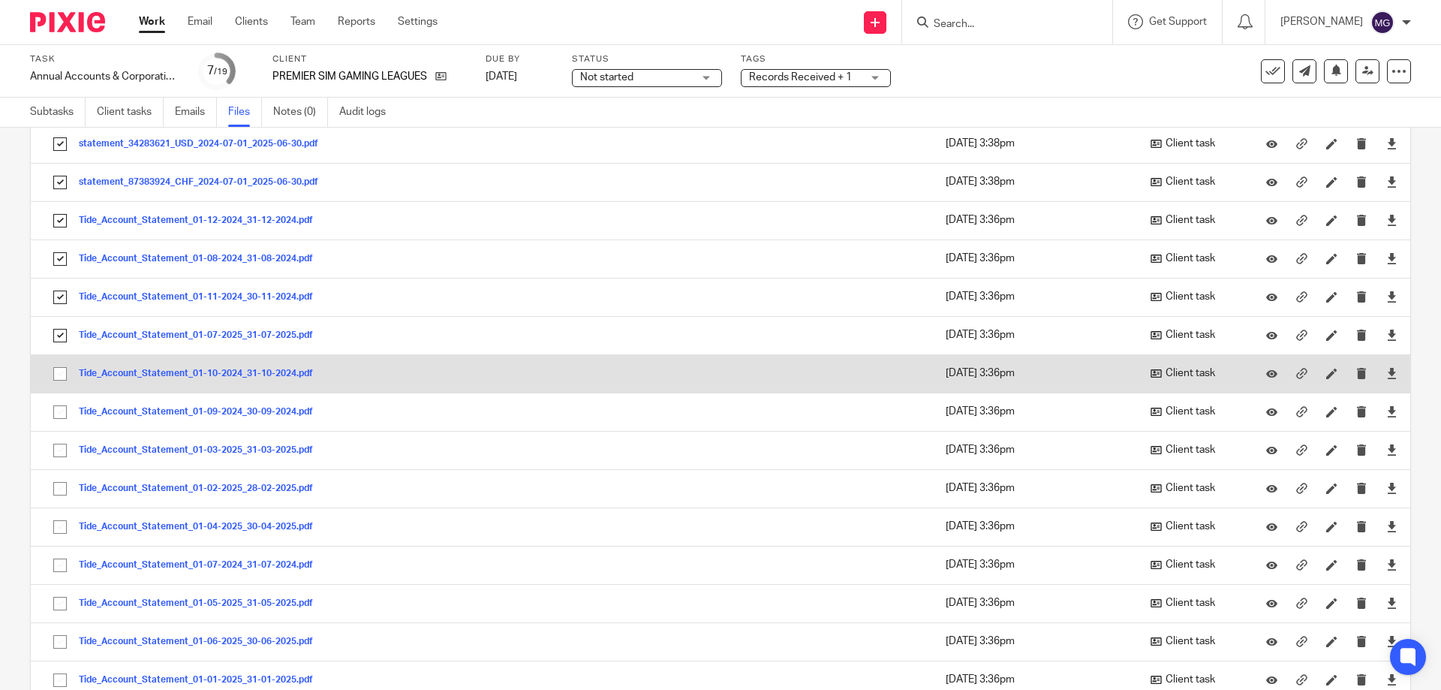
click at [58, 375] on input "checkbox" at bounding box center [60, 374] width 29 height 29
checkbox input "true"
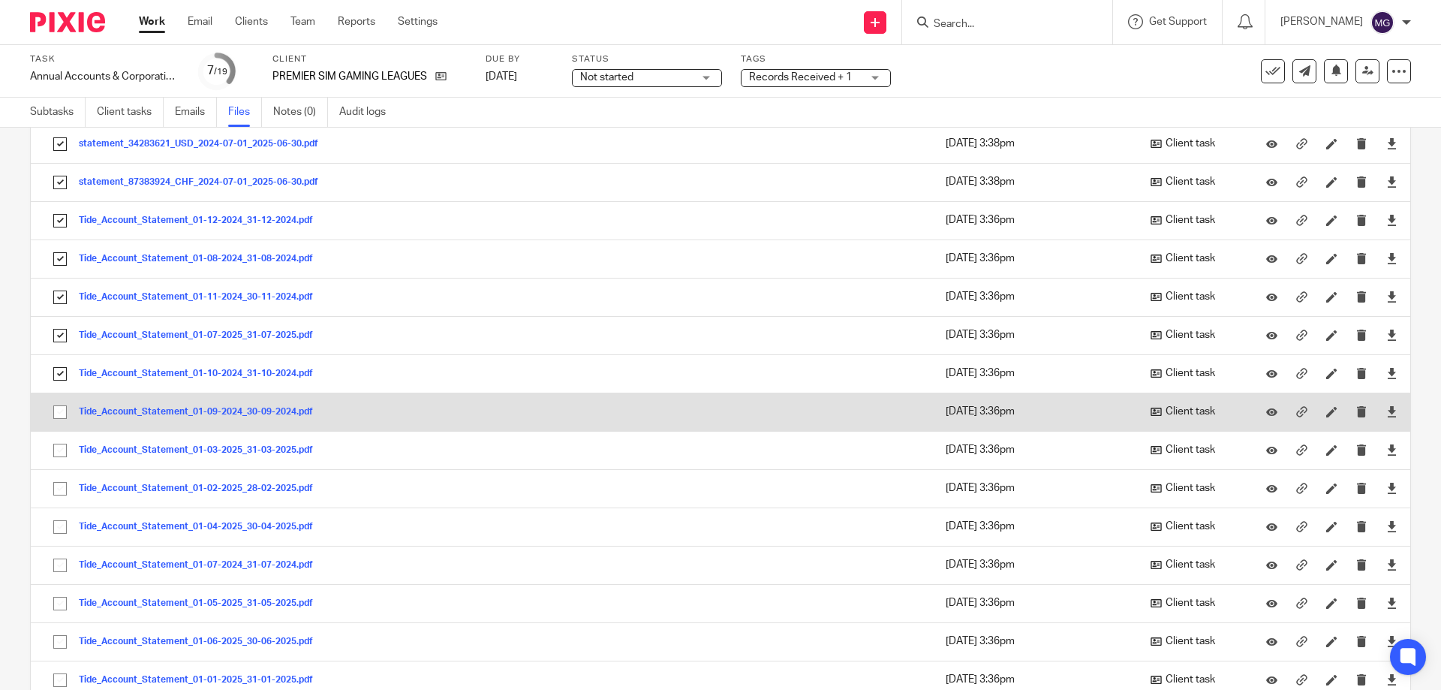
click at [59, 417] on input "checkbox" at bounding box center [60, 412] width 29 height 29
checkbox input "true"
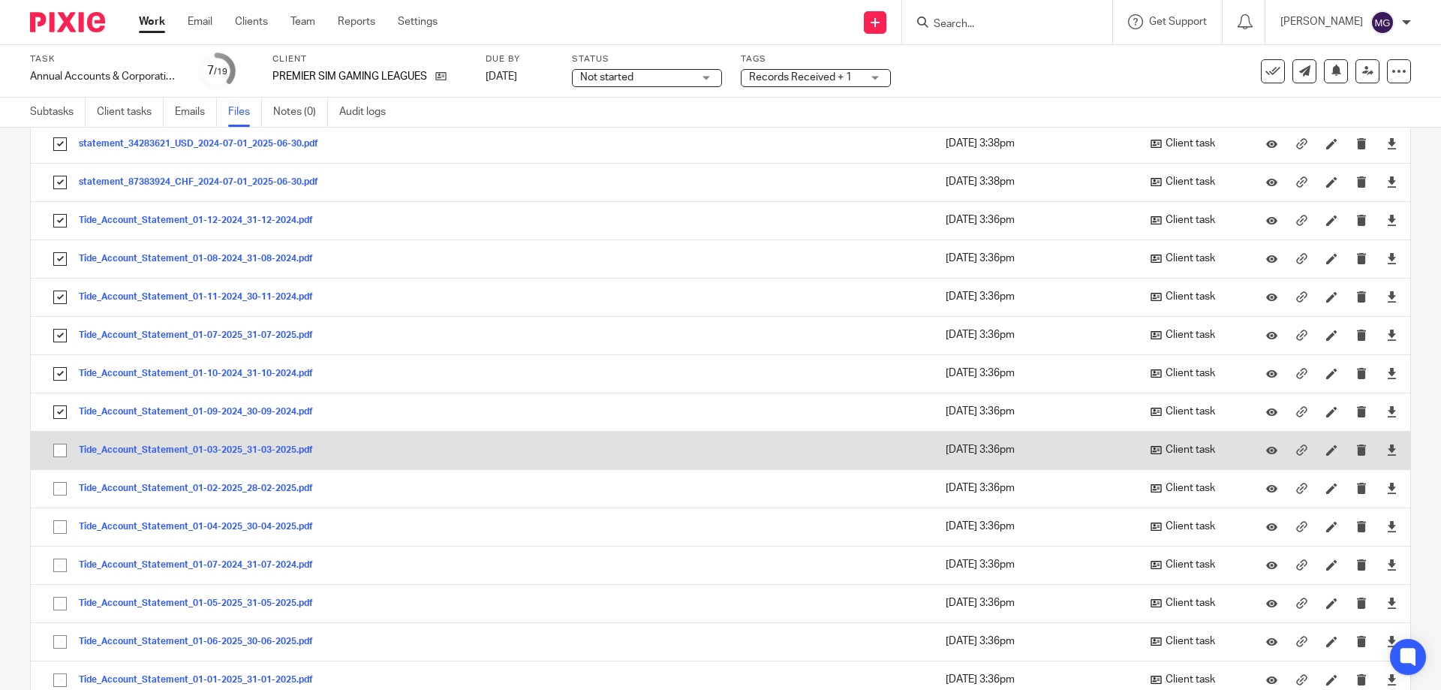
click at [62, 453] on input "checkbox" at bounding box center [60, 450] width 29 height 29
checkbox input "true"
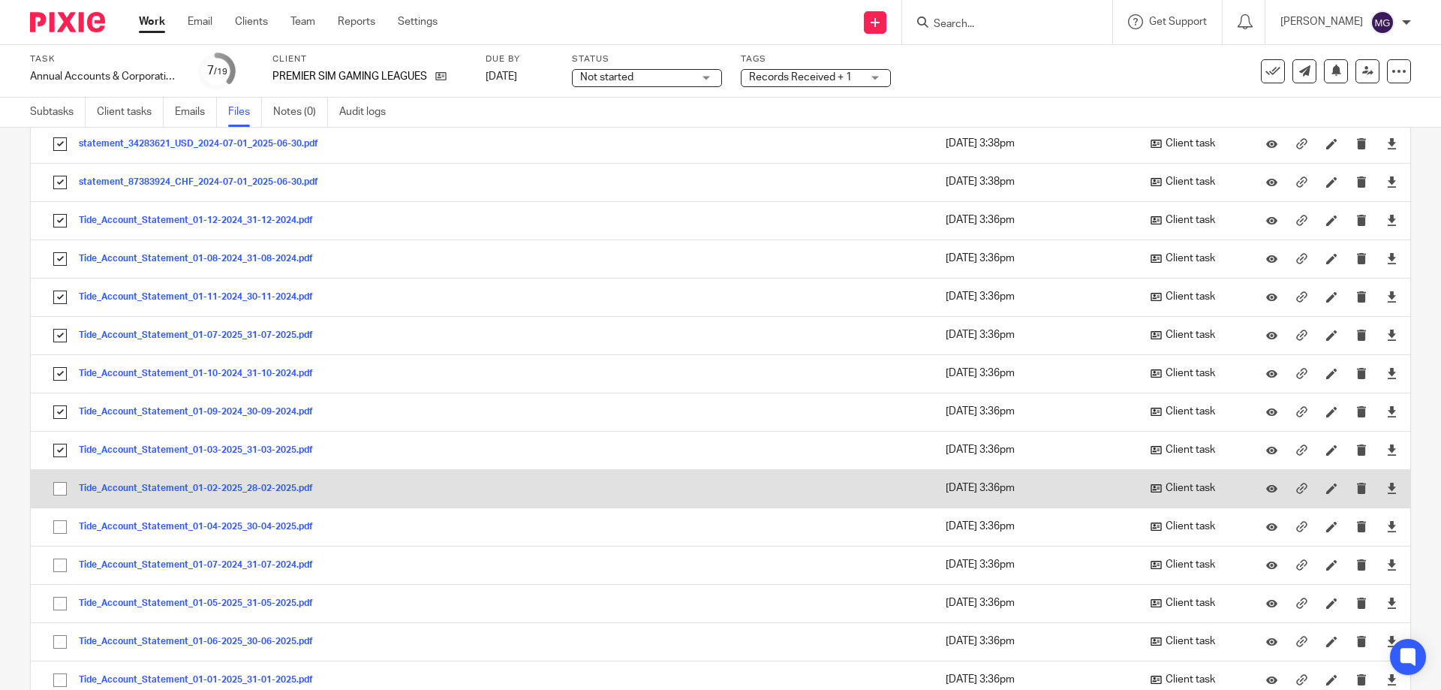
click at [65, 492] on input "checkbox" at bounding box center [60, 488] width 29 height 29
checkbox input "true"
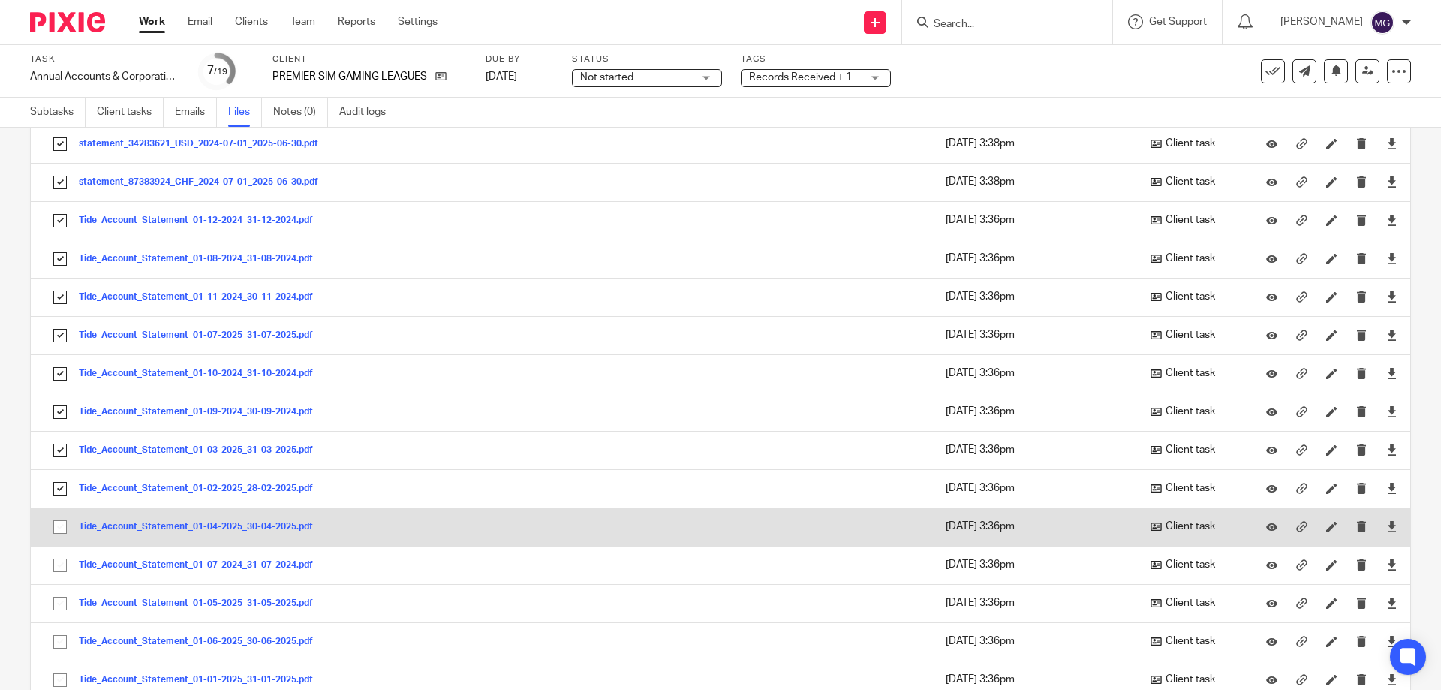
click at [59, 528] on input "checkbox" at bounding box center [60, 527] width 29 height 29
checkbox input "true"
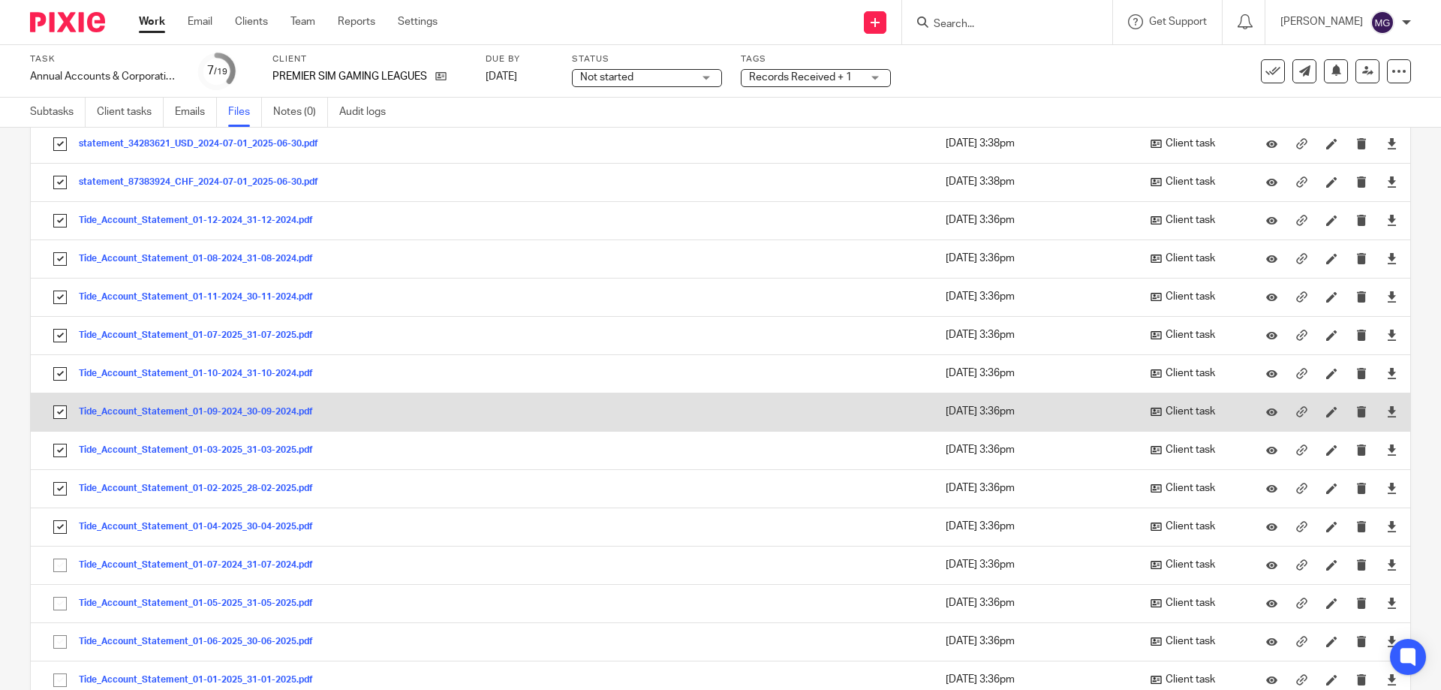
scroll to position [340, 0]
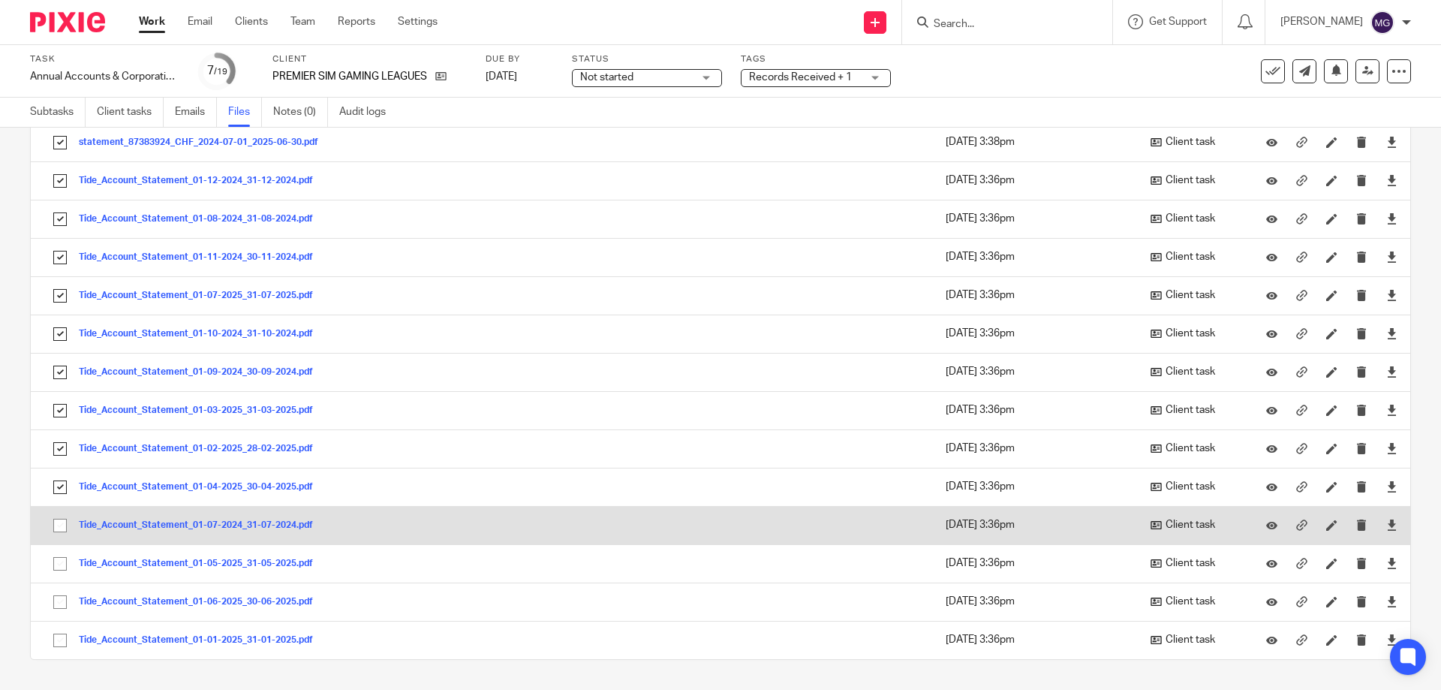
click at [64, 526] on input "checkbox" at bounding box center [60, 525] width 29 height 29
checkbox input "true"
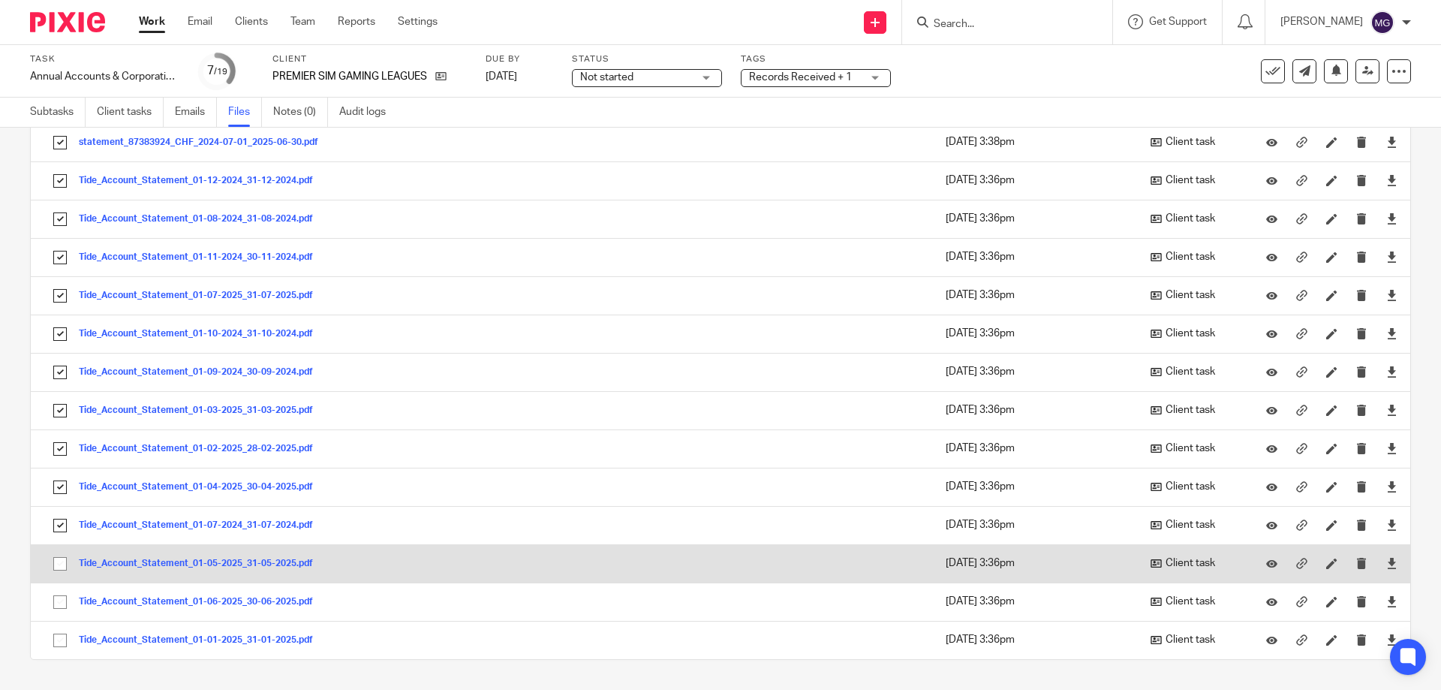
click at [57, 564] on input "checkbox" at bounding box center [60, 563] width 29 height 29
checkbox input "true"
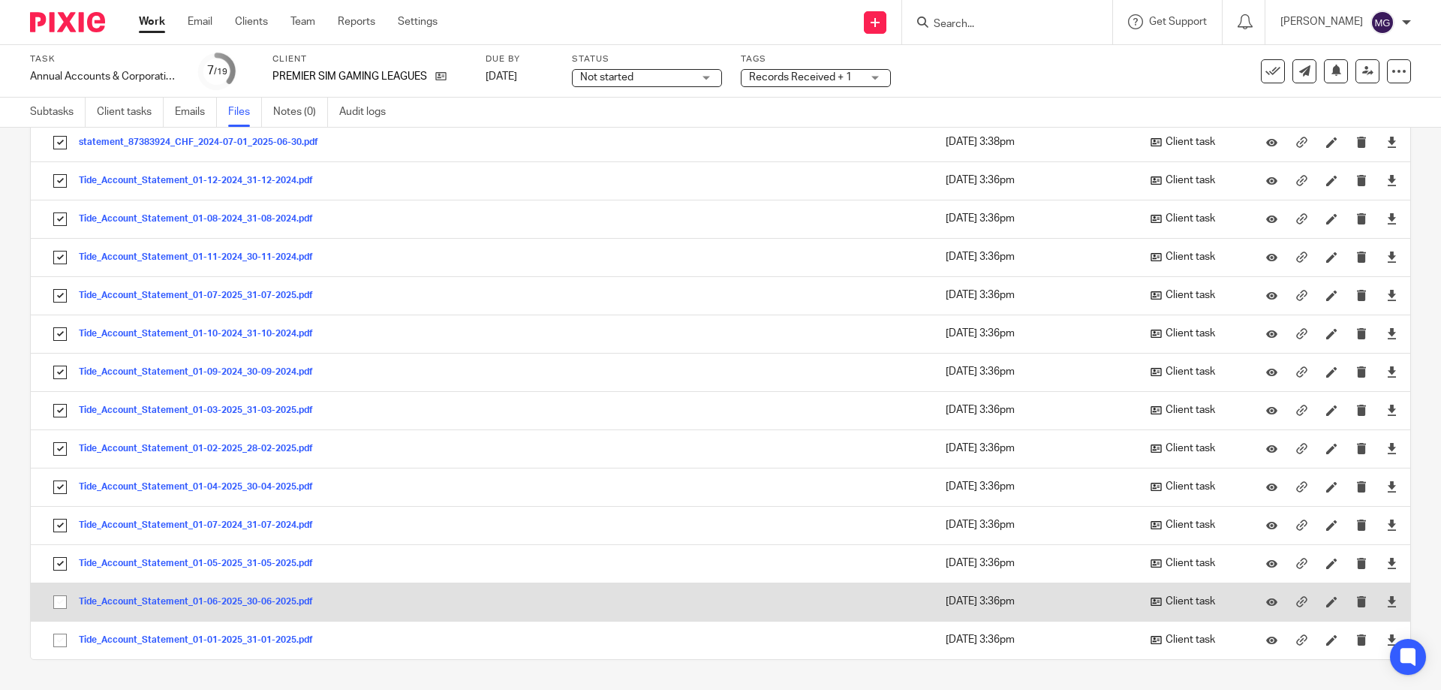
drag, startPoint x: 59, startPoint y: 605, endPoint x: 60, endPoint y: 616, distance: 11.4
click at [59, 606] on input "checkbox" at bounding box center [60, 602] width 29 height 29
checkbox input "true"
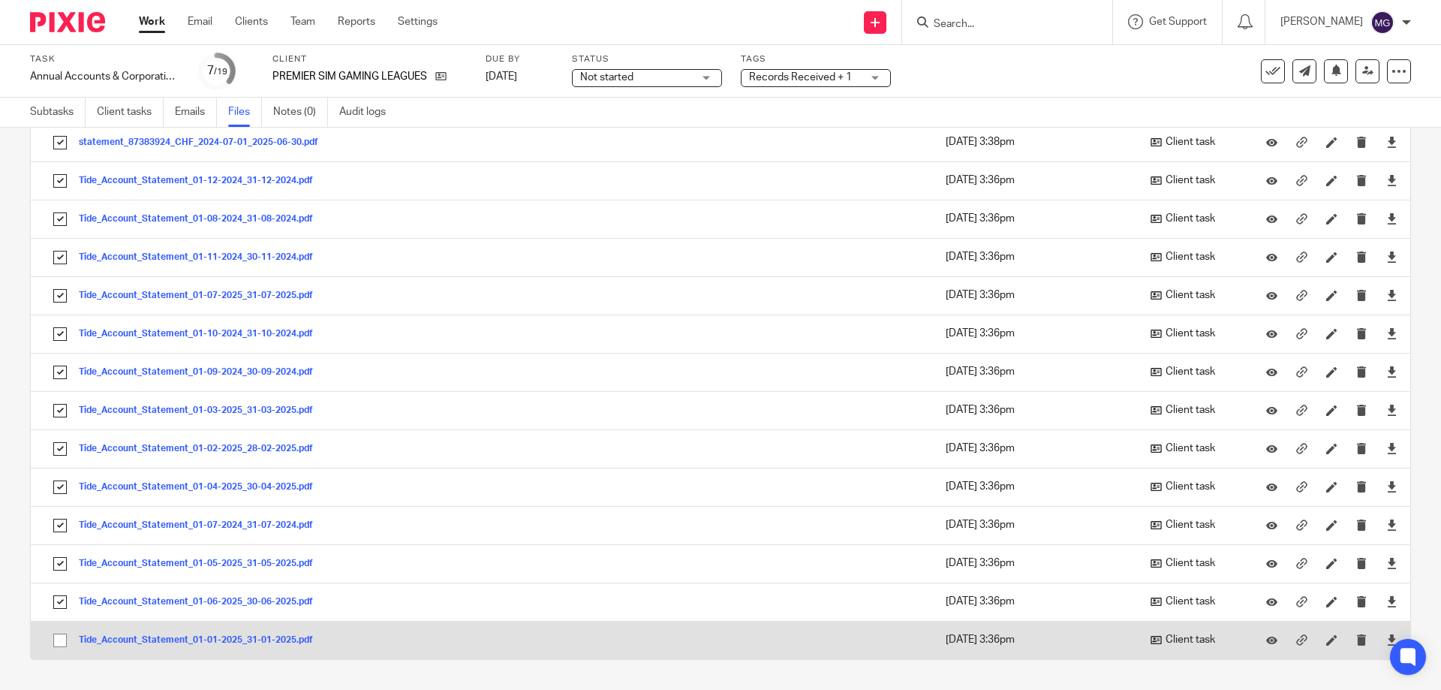
click at [59, 646] on input "checkbox" at bounding box center [60, 640] width 29 height 29
checkbox input "true"
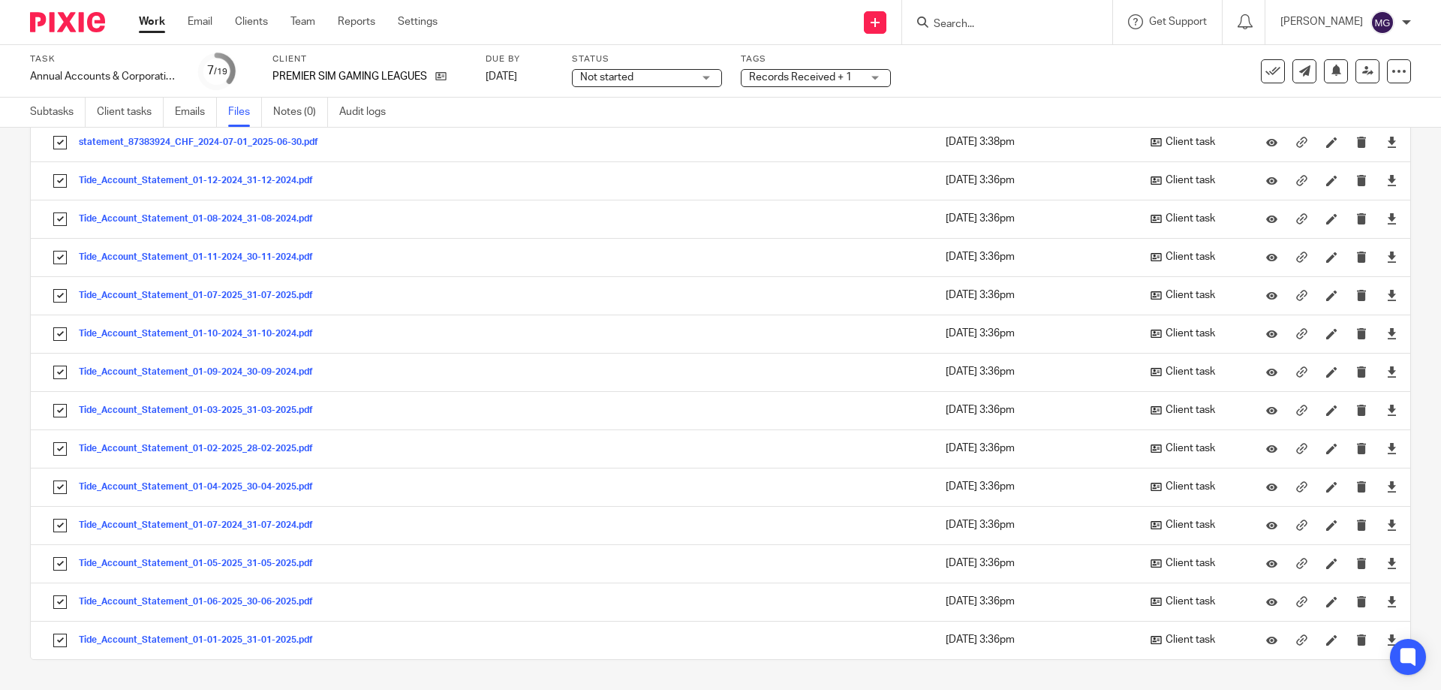
scroll to position [0, 0]
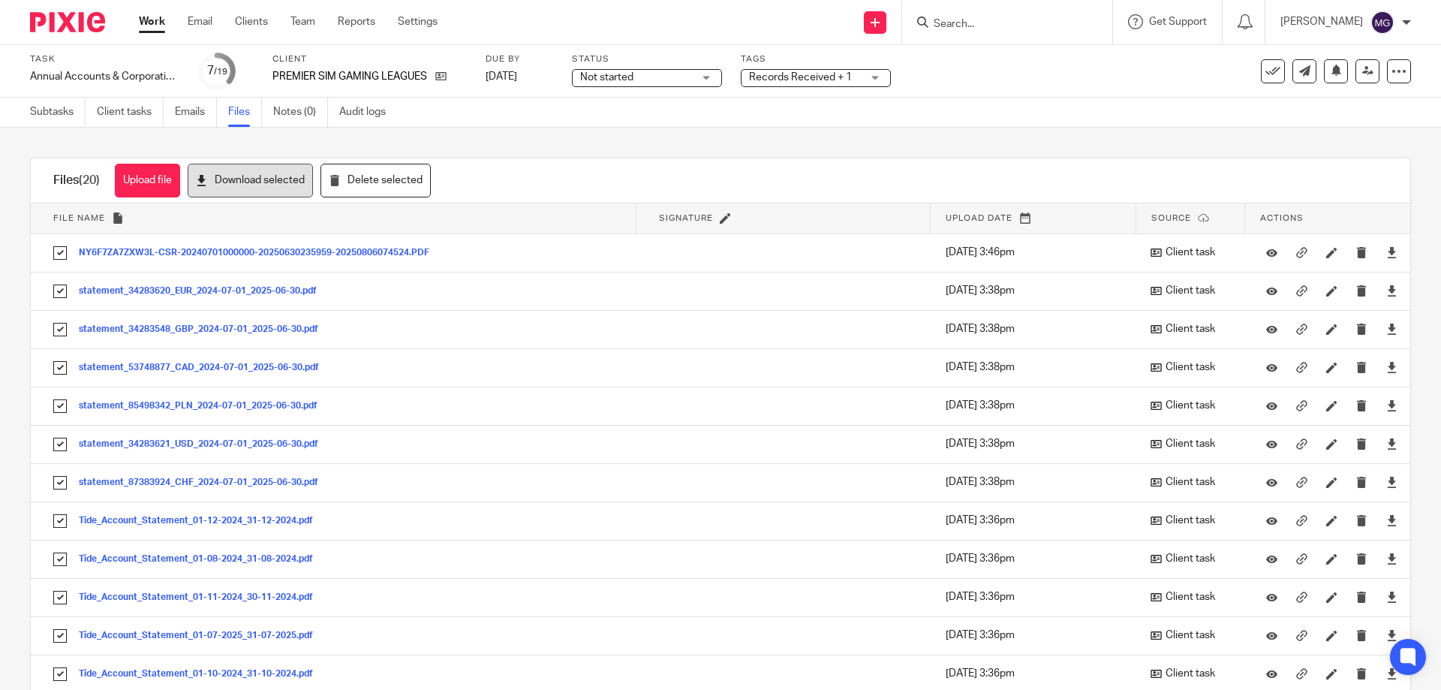
click at [245, 177] on button "Download selected" at bounding box center [250, 181] width 125 height 34
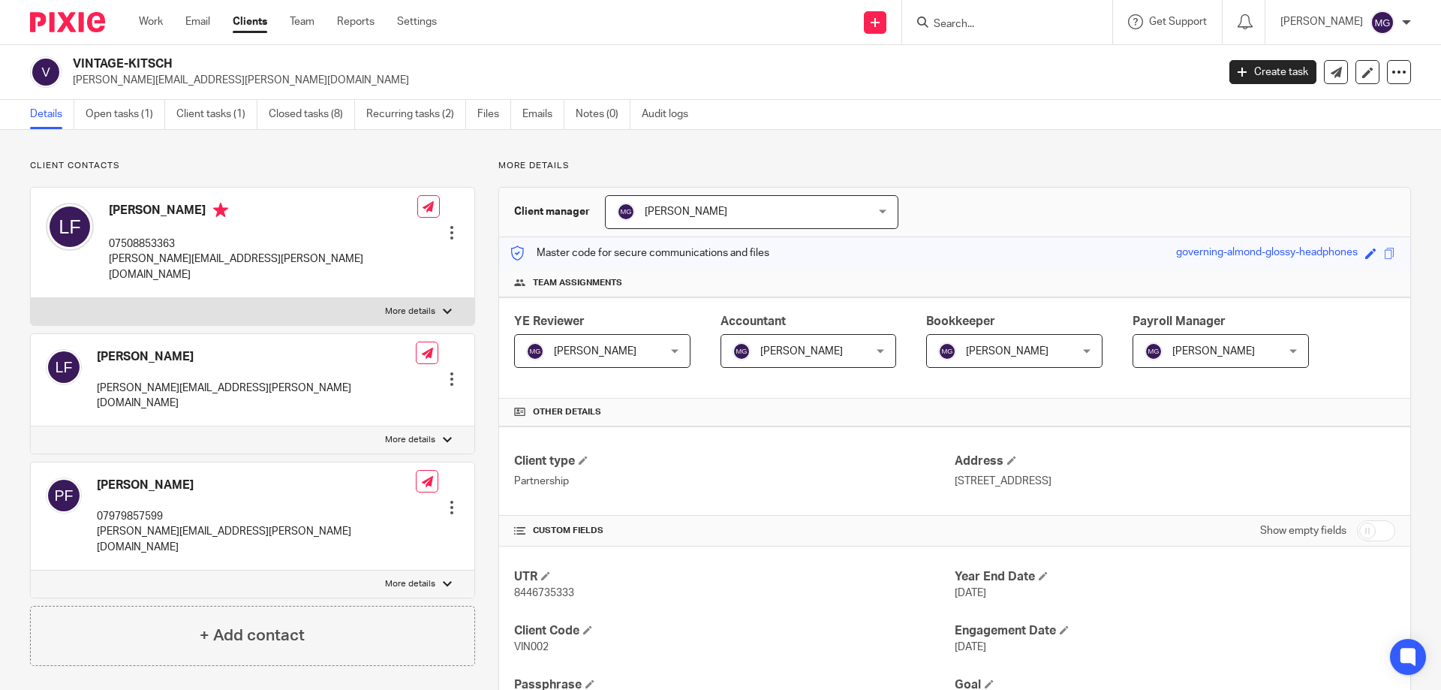
click at [151, 99] on div "VINTAGE-KITSCH [PERSON_NAME][EMAIL_ADDRESS][PERSON_NAME][DOMAIN_NAME] Create ta…" at bounding box center [720, 72] width 1441 height 55
click at [150, 104] on link "Open tasks (1)" at bounding box center [126, 114] width 80 height 29
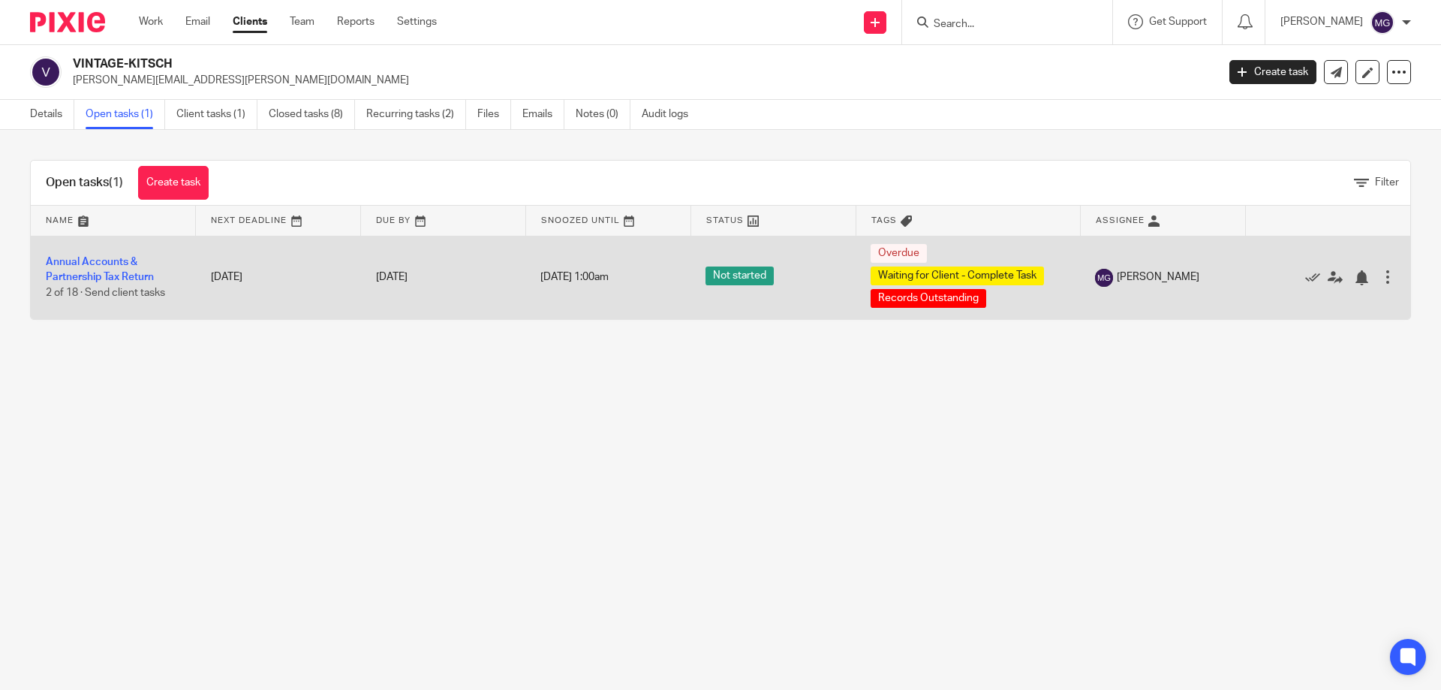
click at [71, 267] on td "Annual Accounts & Partnership Tax Return 2 of 18 · Send client tasks" at bounding box center [113, 277] width 165 height 83
click at [71, 262] on link "Annual Accounts & Partnership Tax Return" at bounding box center [100, 270] width 108 height 26
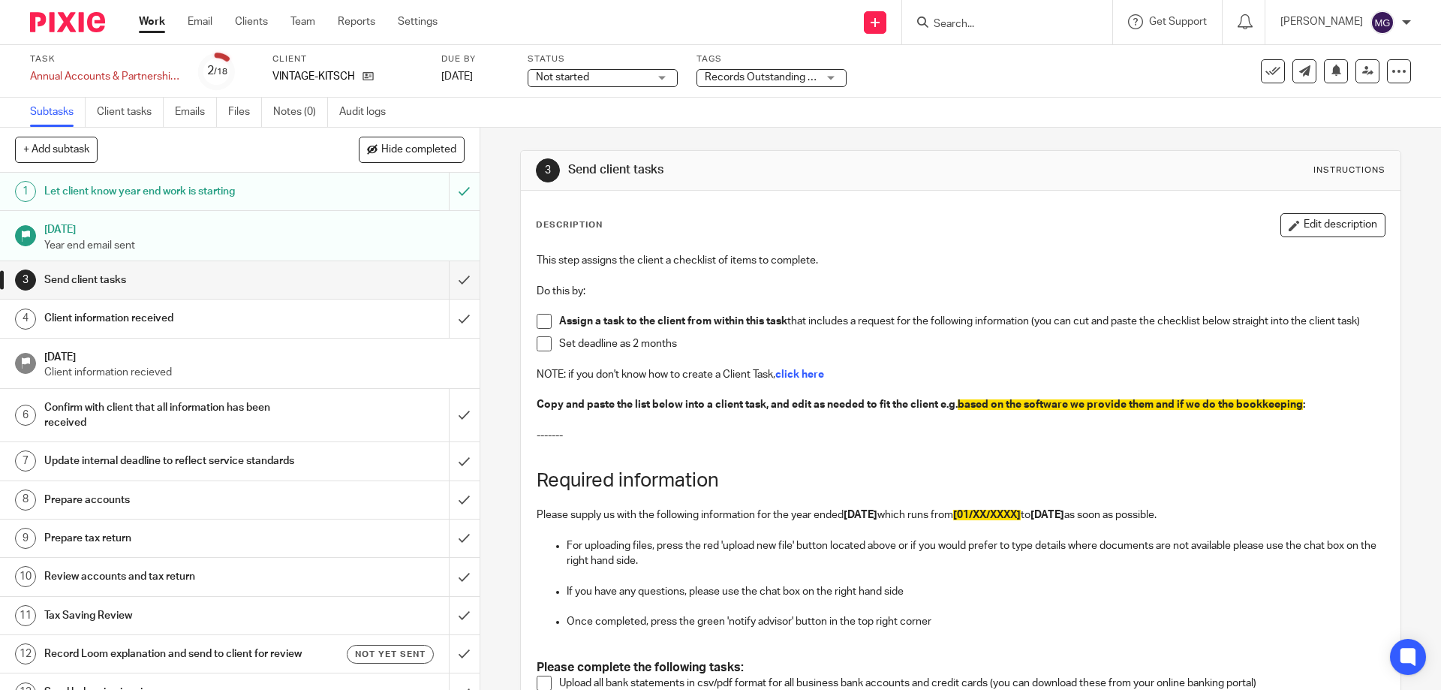
click at [236, 158] on div "+ Add subtask Hide completed Cancel + Add" at bounding box center [240, 150] width 480 height 45
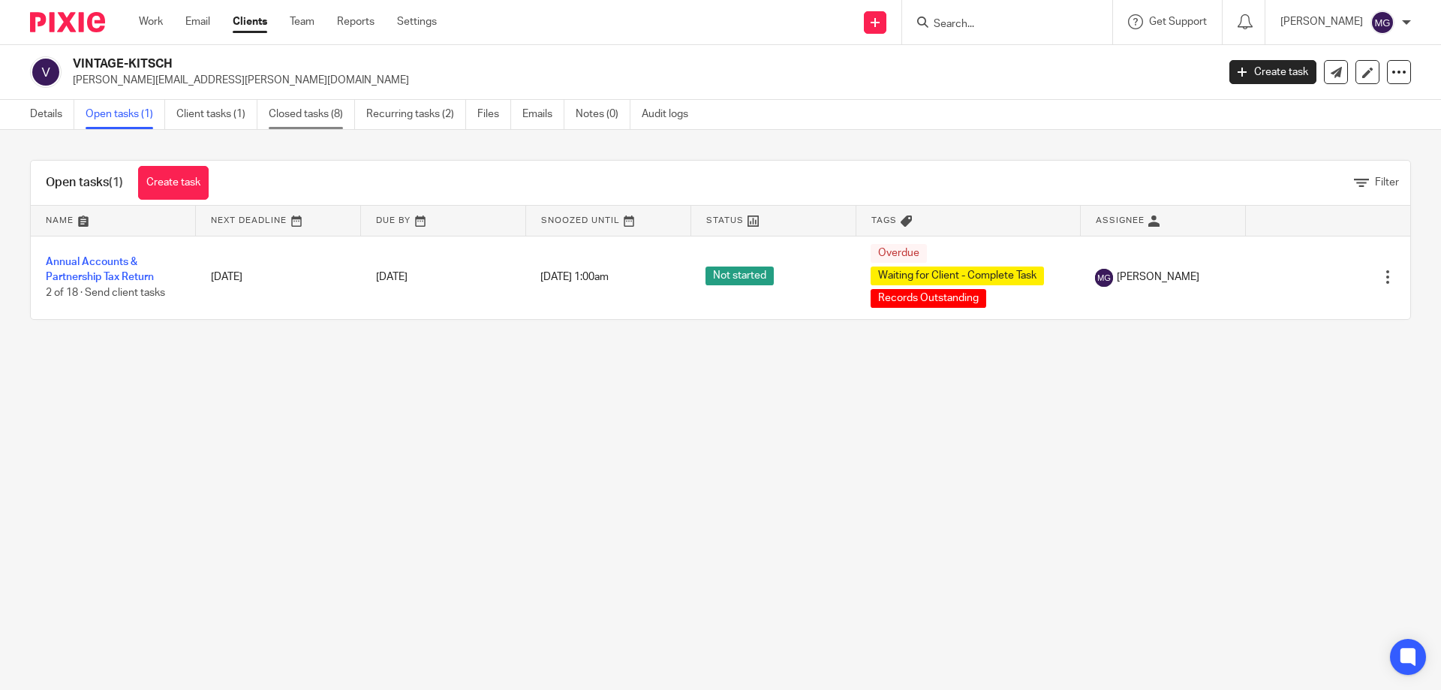
click at [309, 119] on link "Closed tasks (8)" at bounding box center [312, 114] width 86 height 29
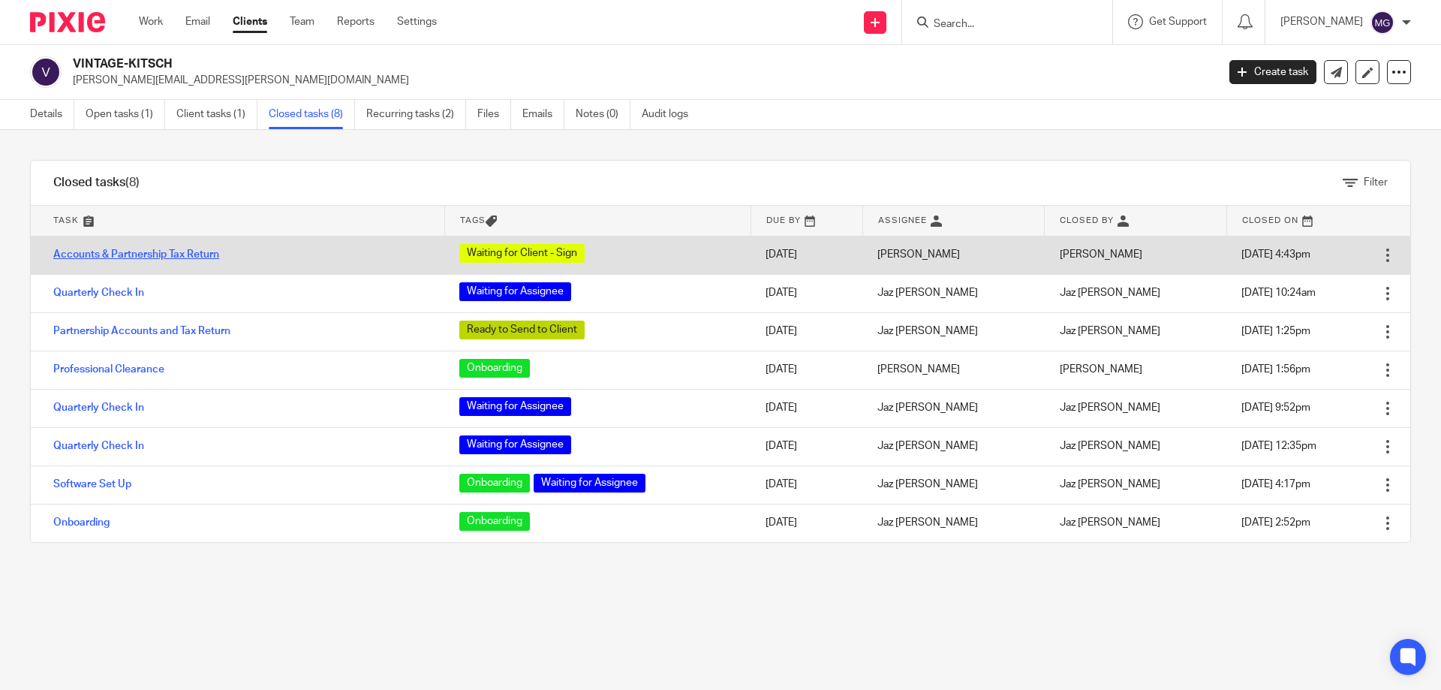
click at [140, 256] on link "Accounts & Partnership Tax Return" at bounding box center [136, 254] width 166 height 11
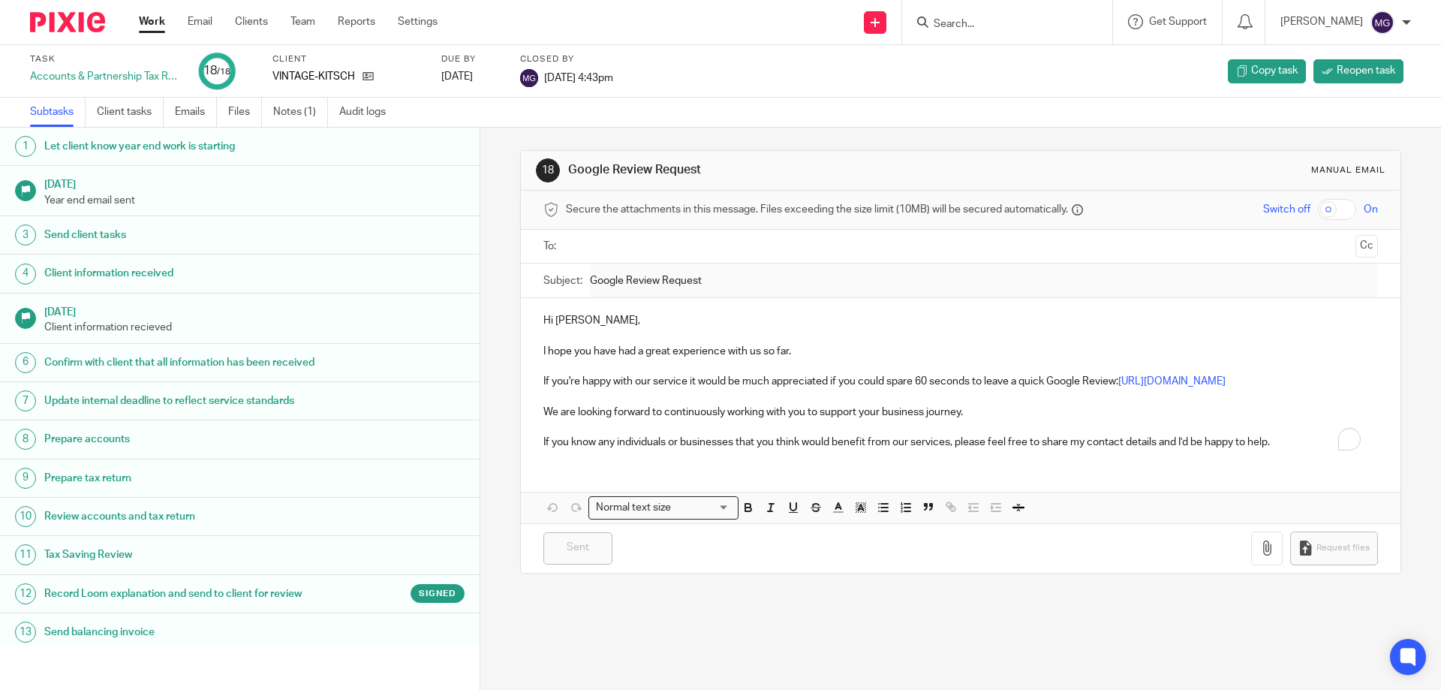
click at [125, 107] on link "Client tasks" at bounding box center [130, 112] width 67 height 29
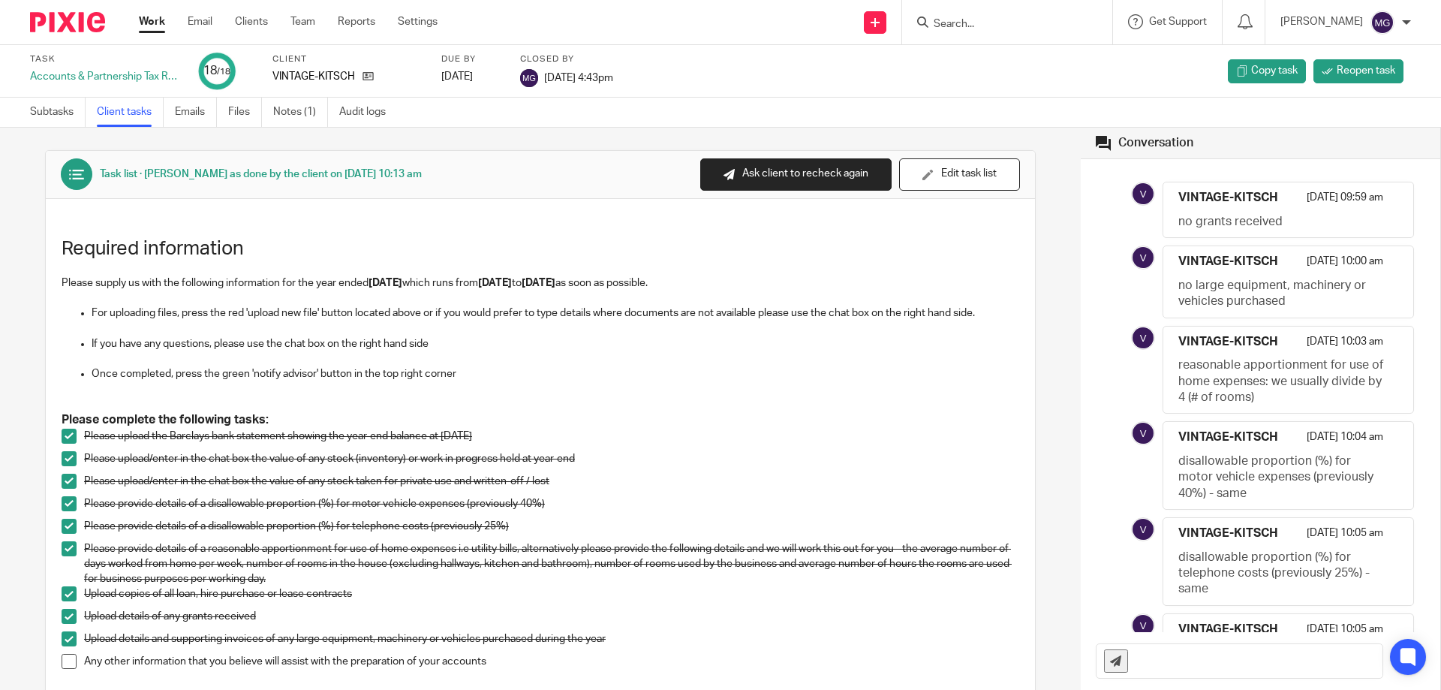
scroll to position [271, 0]
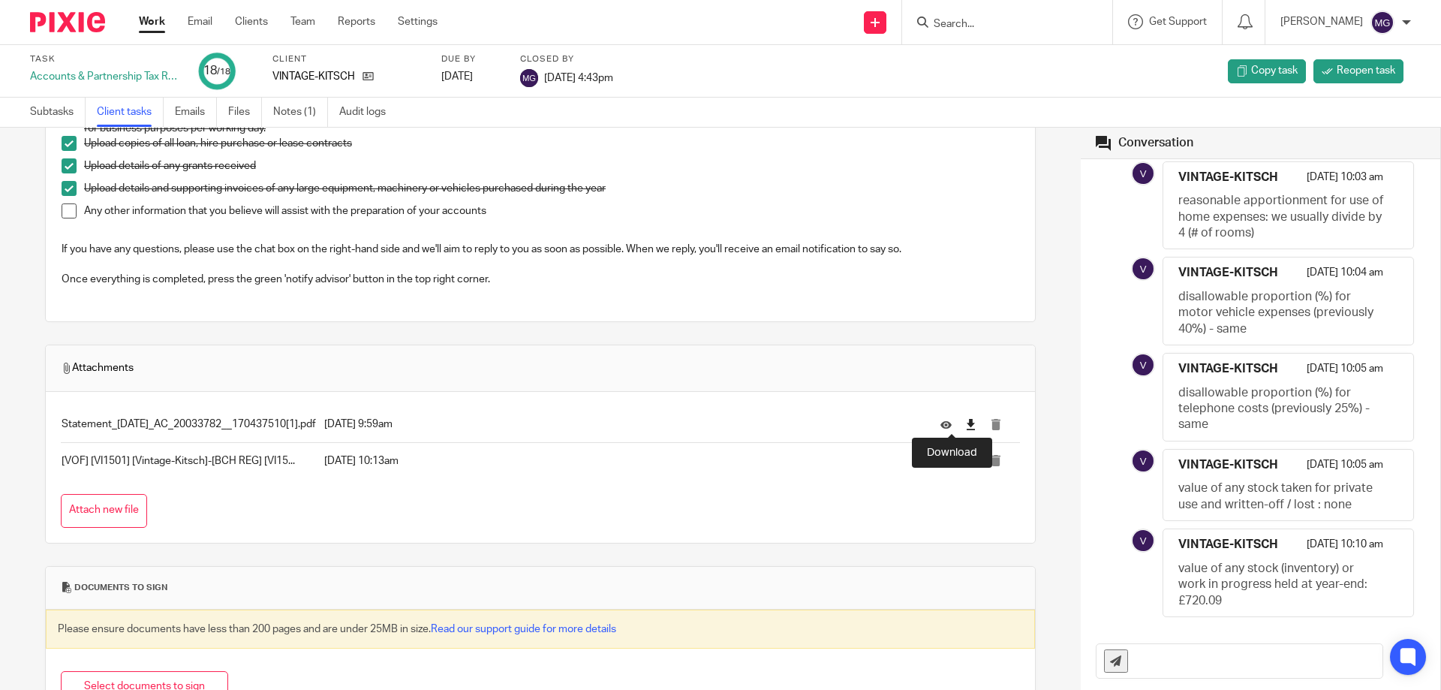
click at [965, 420] on icon at bounding box center [970, 424] width 11 height 11
click at [965, 459] on icon at bounding box center [970, 461] width 11 height 11
click at [373, 75] on icon at bounding box center [368, 76] width 11 height 11
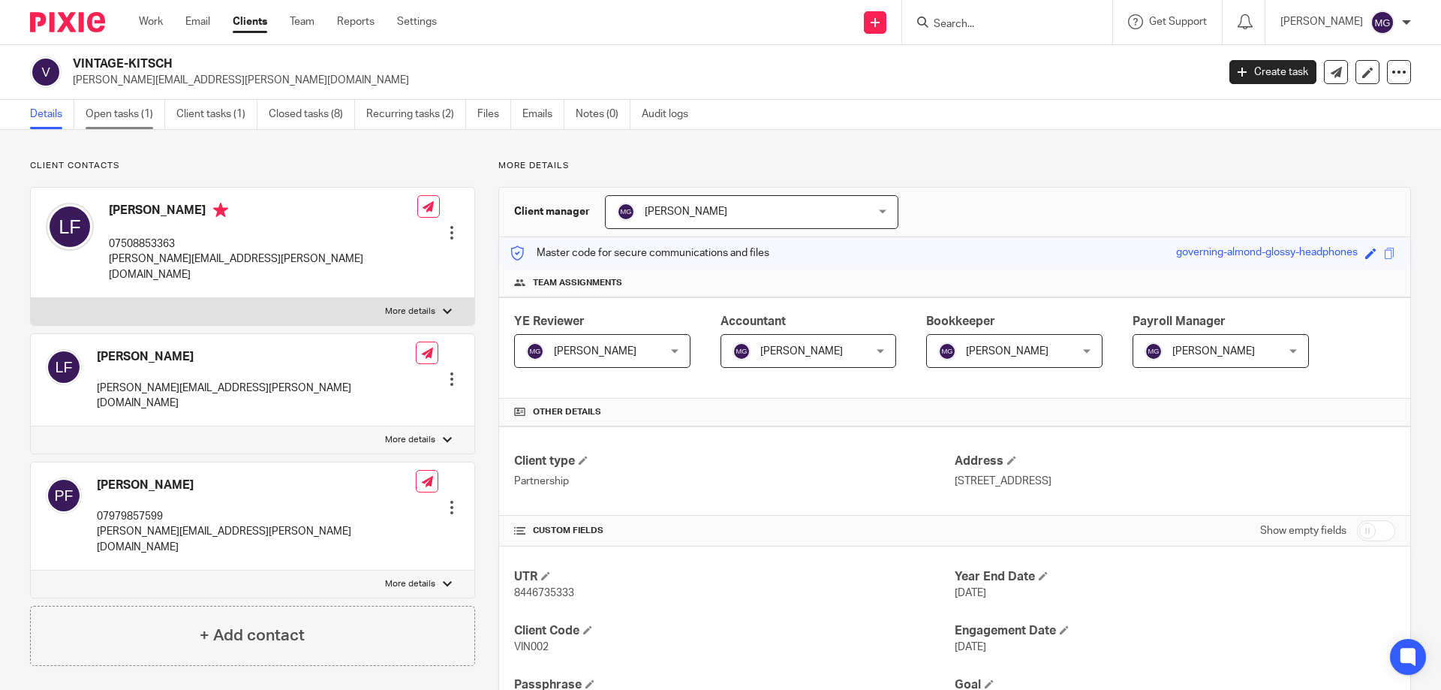
click at [132, 118] on link "Open tasks (1)" at bounding box center [126, 114] width 80 height 29
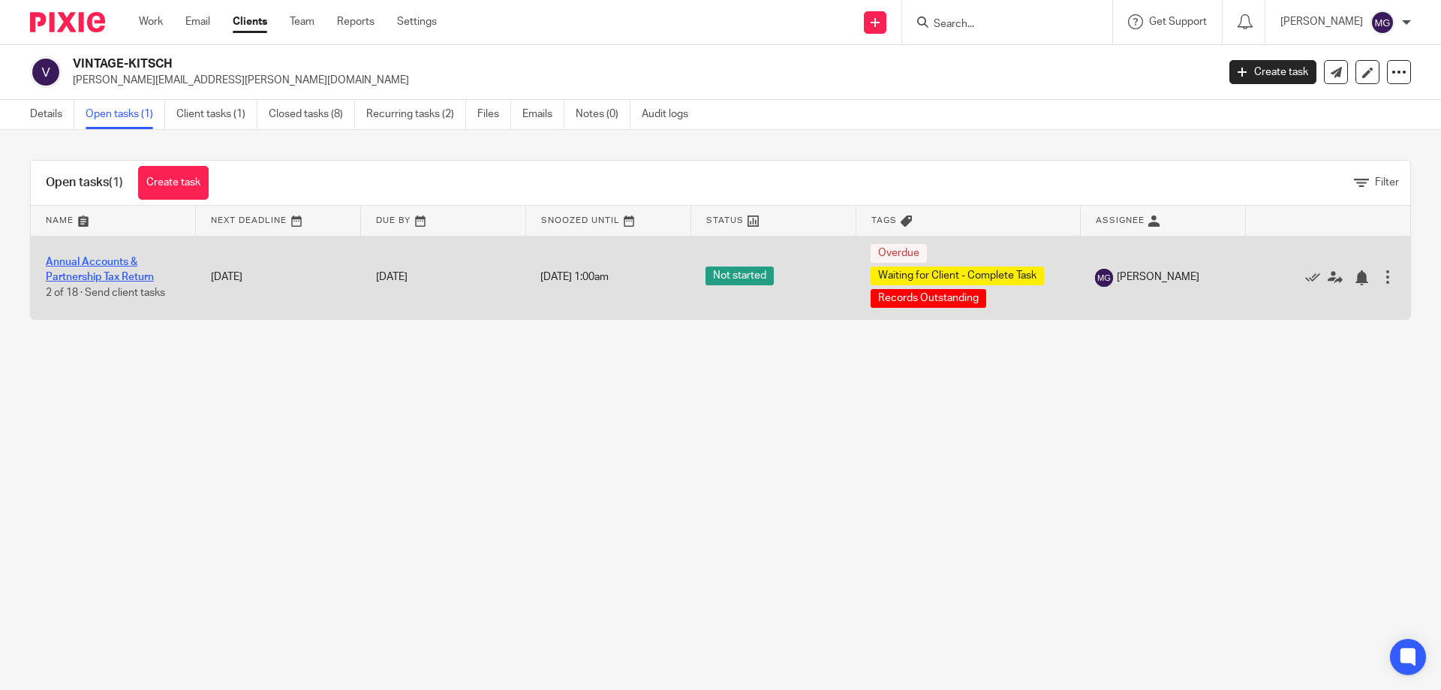
click at [113, 258] on link "Annual Accounts & Partnership Tax Return" at bounding box center [100, 270] width 108 height 26
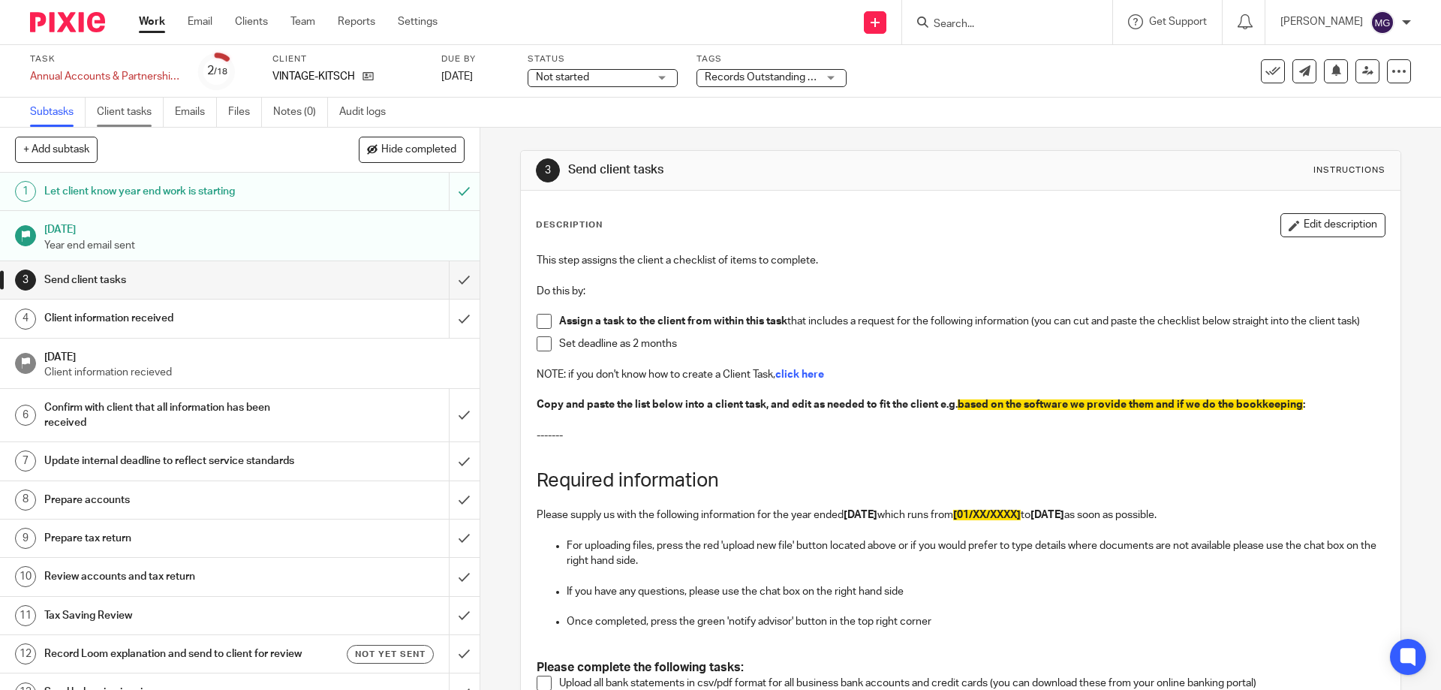
click at [118, 114] on link "Client tasks" at bounding box center [130, 112] width 67 height 29
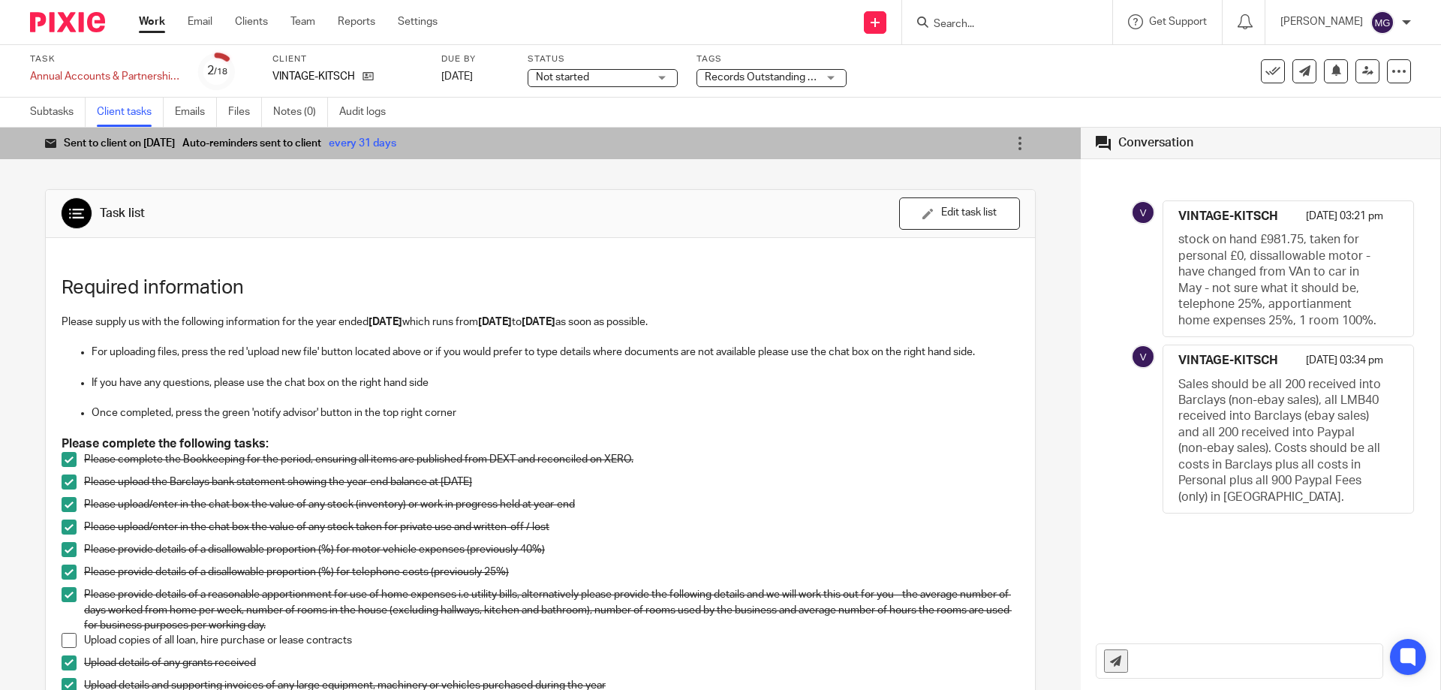
click at [1235, 650] on input "text" at bounding box center [1259, 661] width 247 height 34
drag, startPoint x: 182, startPoint y: 351, endPoint x: 215, endPoint y: 355, distance: 34.0
click at [215, 355] on p "For uploading files, press the red 'upload new file' button located above or if…" at bounding box center [556, 352] width 928 height 15
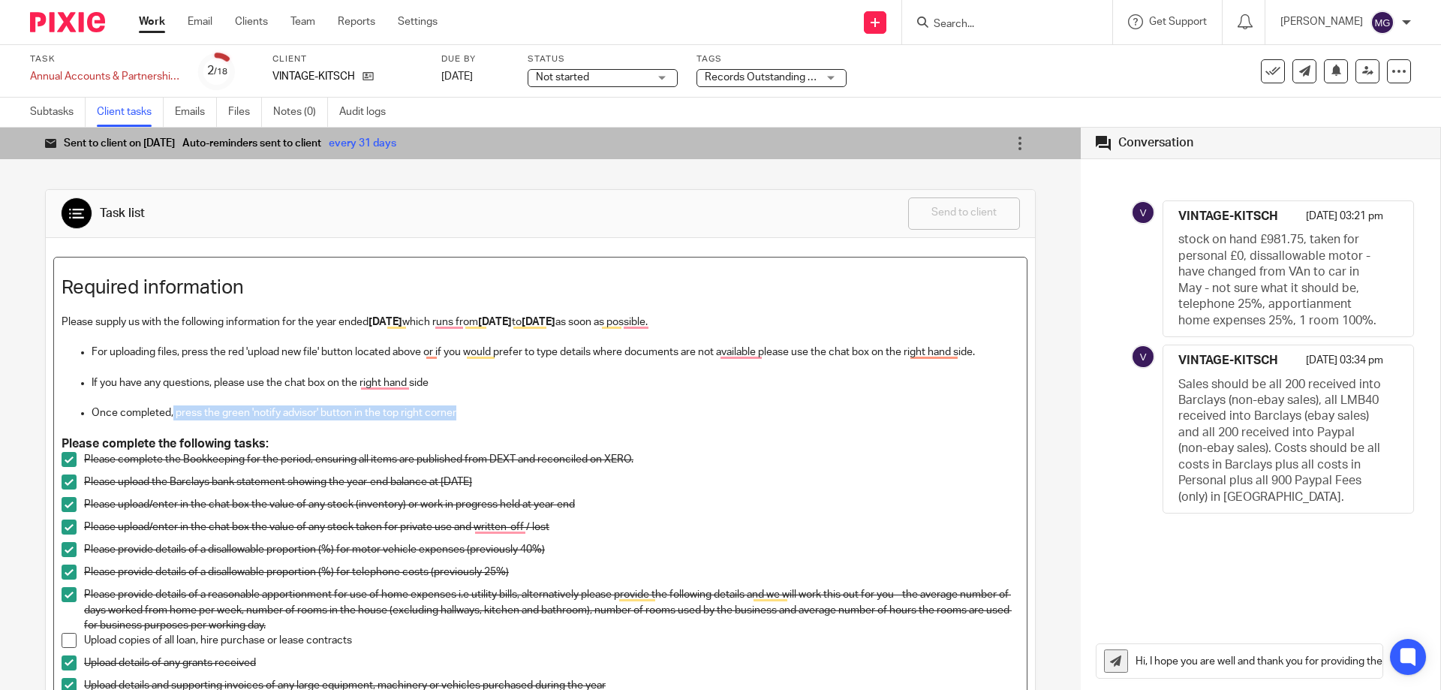
drag, startPoint x: 172, startPoint y: 411, endPoint x: 469, endPoint y: 414, distance: 297.2
click at [469, 414] on p "Once completed, press the green 'notify advisor' button in the top right corner" at bounding box center [556, 412] width 928 height 15
copy p "press the green 'notify advisor' button in the top right corner"
click at [1354, 660] on input "Hi, I hope you are well and thank you for providing the information. Just to co…" at bounding box center [1259, 661] width 247 height 34
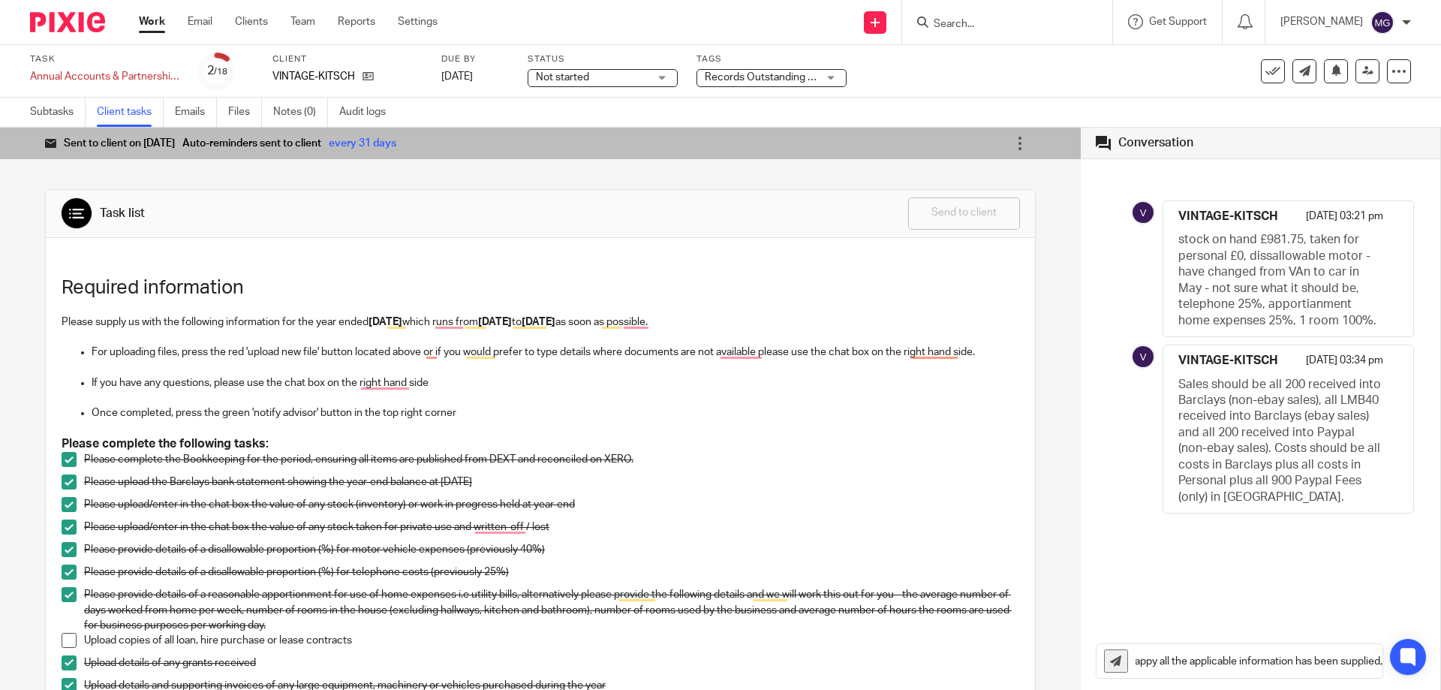
drag, startPoint x: 1335, startPoint y: 667, endPoint x: 1432, endPoint y: 664, distance: 96.9
click at [1432, 664] on main "Task Annual Accounts & Partnership Tax Return Save Annual Accounts & Partnershi…" at bounding box center [720, 345] width 1441 height 690
click at [1369, 659] on input "Hi, I hope you are well and thank you for providing the information. Just to co…" at bounding box center [1259, 661] width 247 height 34
paste input "press the green 'notify advisor' button in the top right corner"
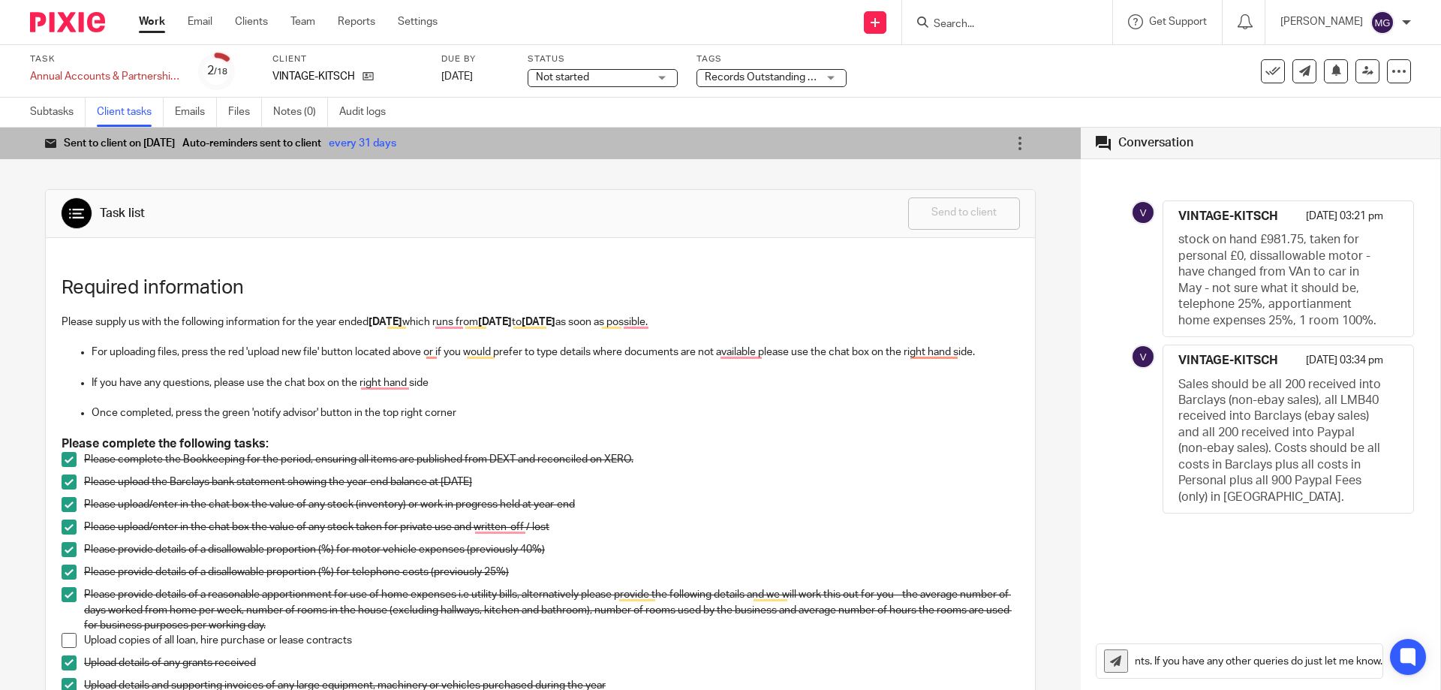
drag, startPoint x: 1186, startPoint y: 661, endPoint x: 1166, endPoint y: 655, distance: 21.4
click at [1157, 661] on input "Hi, I hope you are well and thank you for providing the information. Just to co…" at bounding box center [1259, 661] width 247 height 34
click at [1296, 661] on input "Hi, I hope you are well and thank you for providing the information. Just to co…" at bounding box center [1259, 661] width 247 height 34
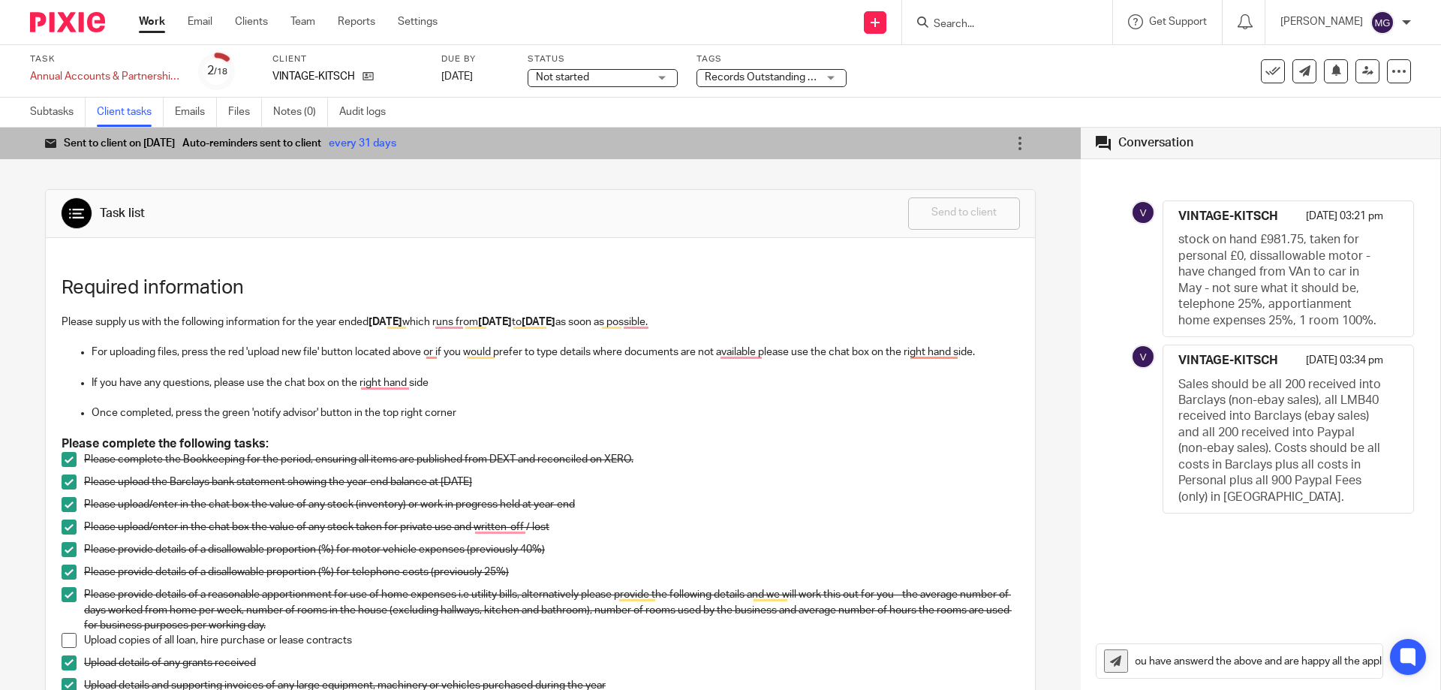
click at [1235, 658] on input "Hi, I hope you are well and thank you for providing the information. Just to co…" at bounding box center [1259, 661] width 247 height 34
type input "Hi, I hope you are well and thank you for providing the information. Just to co…"
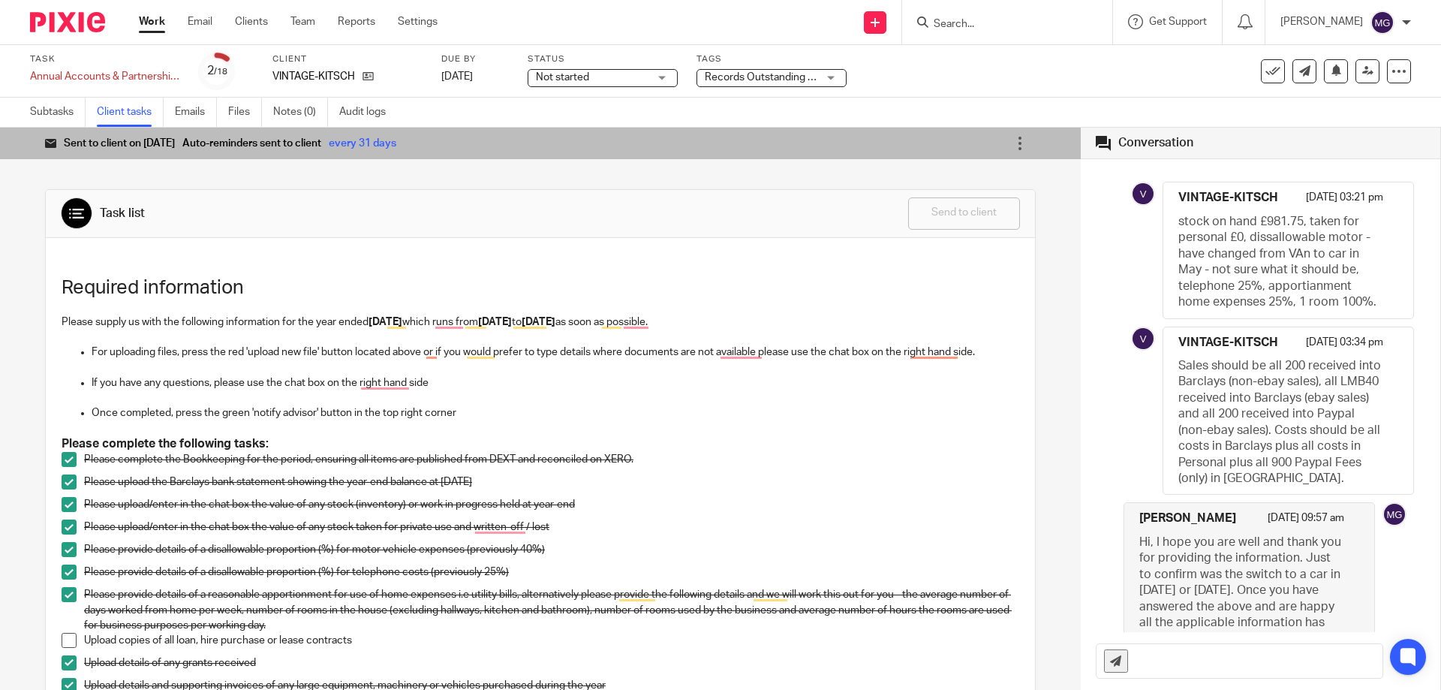
scroll to position [166, 0]
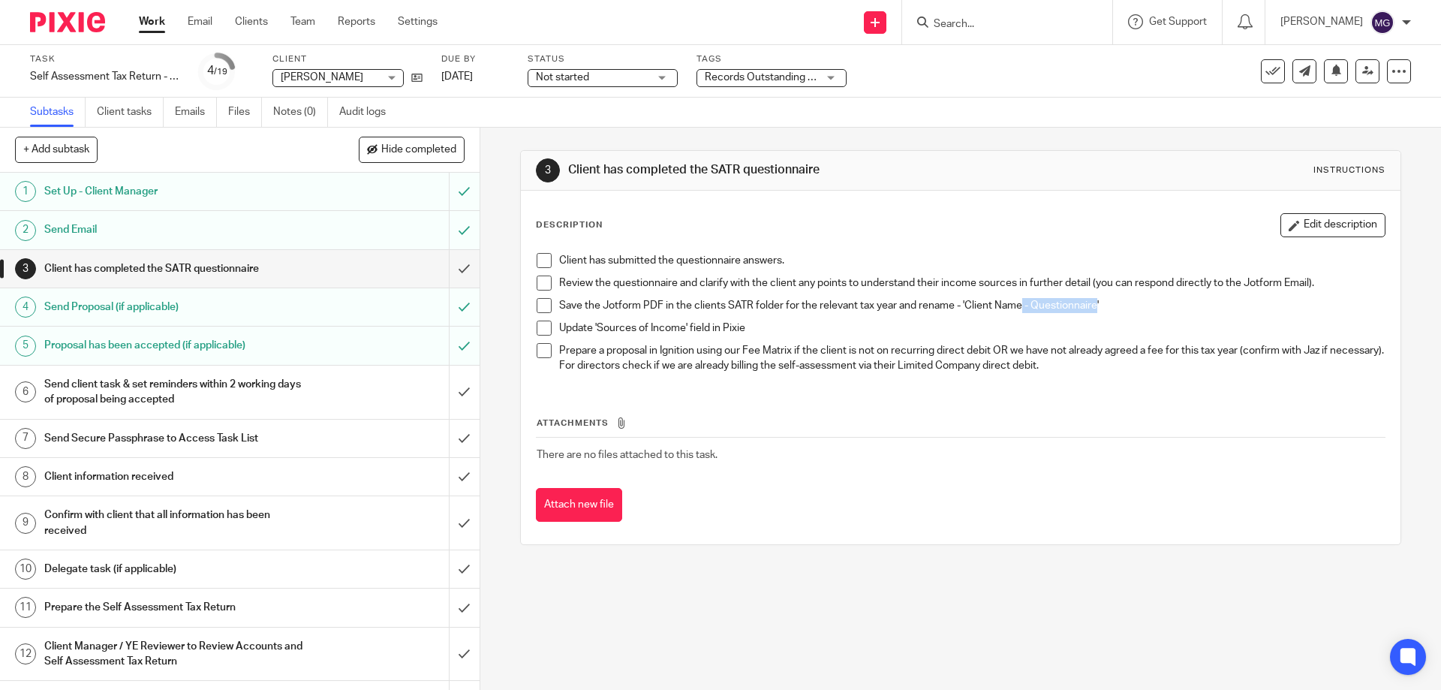
drag, startPoint x: 1019, startPoint y: 304, endPoint x: 1093, endPoint y: 298, distance: 74.6
click at [1093, 298] on p "Save the Jotform PDF in the clients SATR folder for the relevant tax year and r…" at bounding box center [971, 305] width 825 height 15
click at [1078, 299] on p "Save the Jotform PDF in the clients SATR folder for the relevant tax year and r…" at bounding box center [971, 305] width 825 height 15
click at [1088, 299] on p "Save the Jotform PDF in the clients SATR folder for the relevant tax year and r…" at bounding box center [971, 305] width 825 height 15
drag, startPoint x: 1091, startPoint y: 305, endPoint x: 1020, endPoint y: 304, distance: 71.3
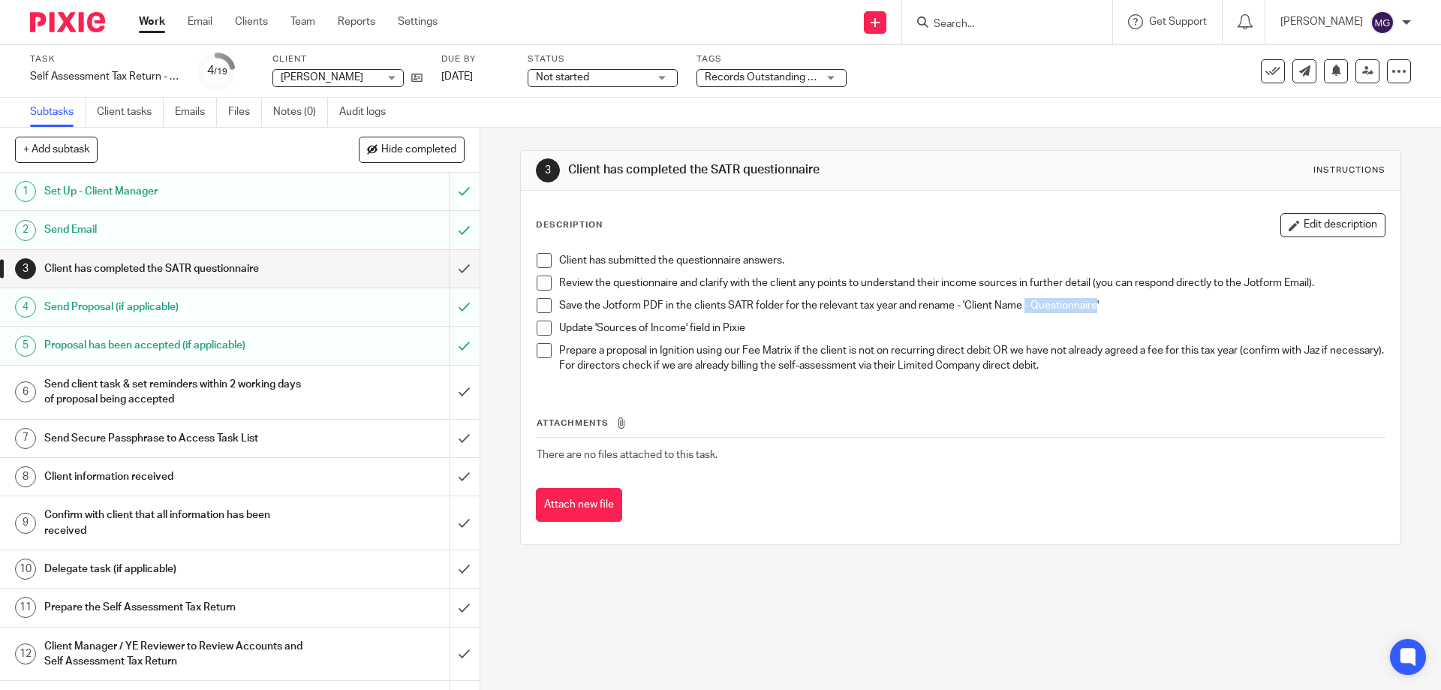
click at [1020, 304] on p "Save the Jotform PDF in the clients SATR folder for the relevant tax year and r…" at bounding box center [971, 305] width 825 height 15
copy p "- Questionnaire"
click at [452, 268] on input "submit" at bounding box center [240, 269] width 480 height 38
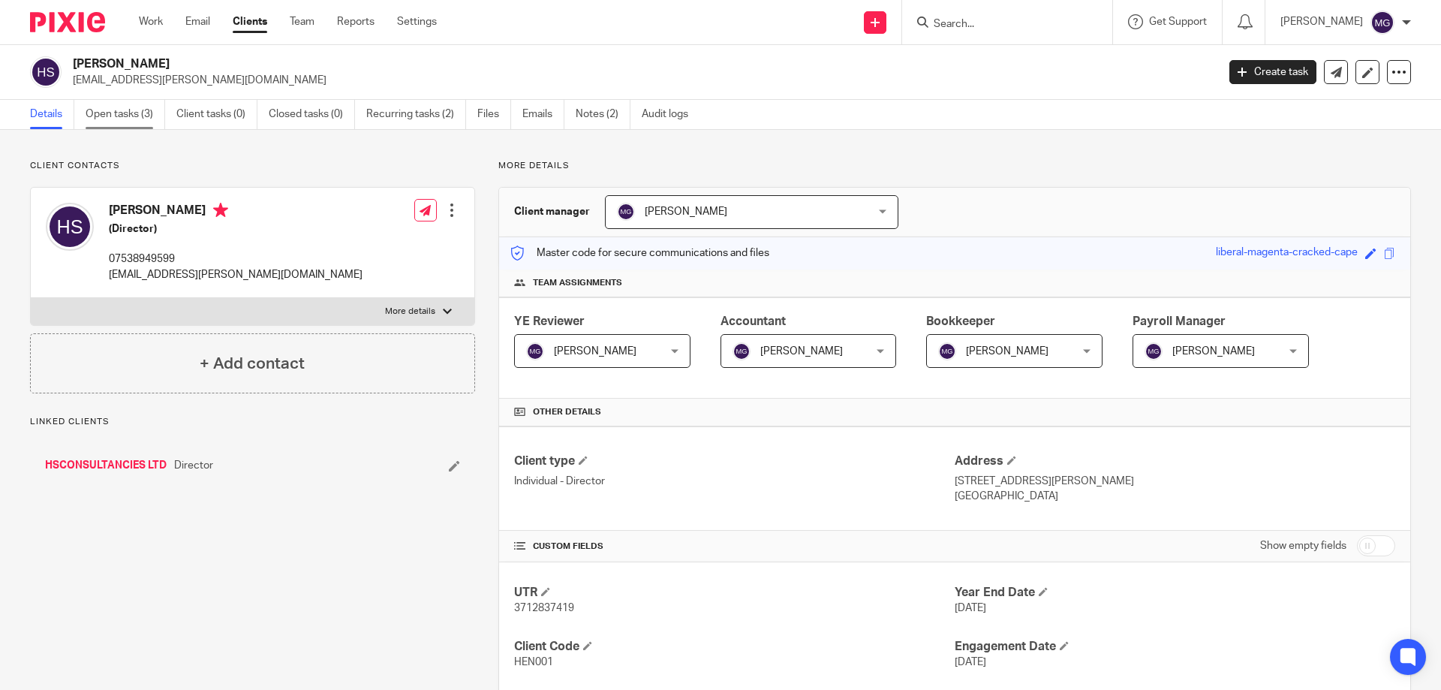
click at [120, 114] on link "Open tasks (3)" at bounding box center [126, 114] width 80 height 29
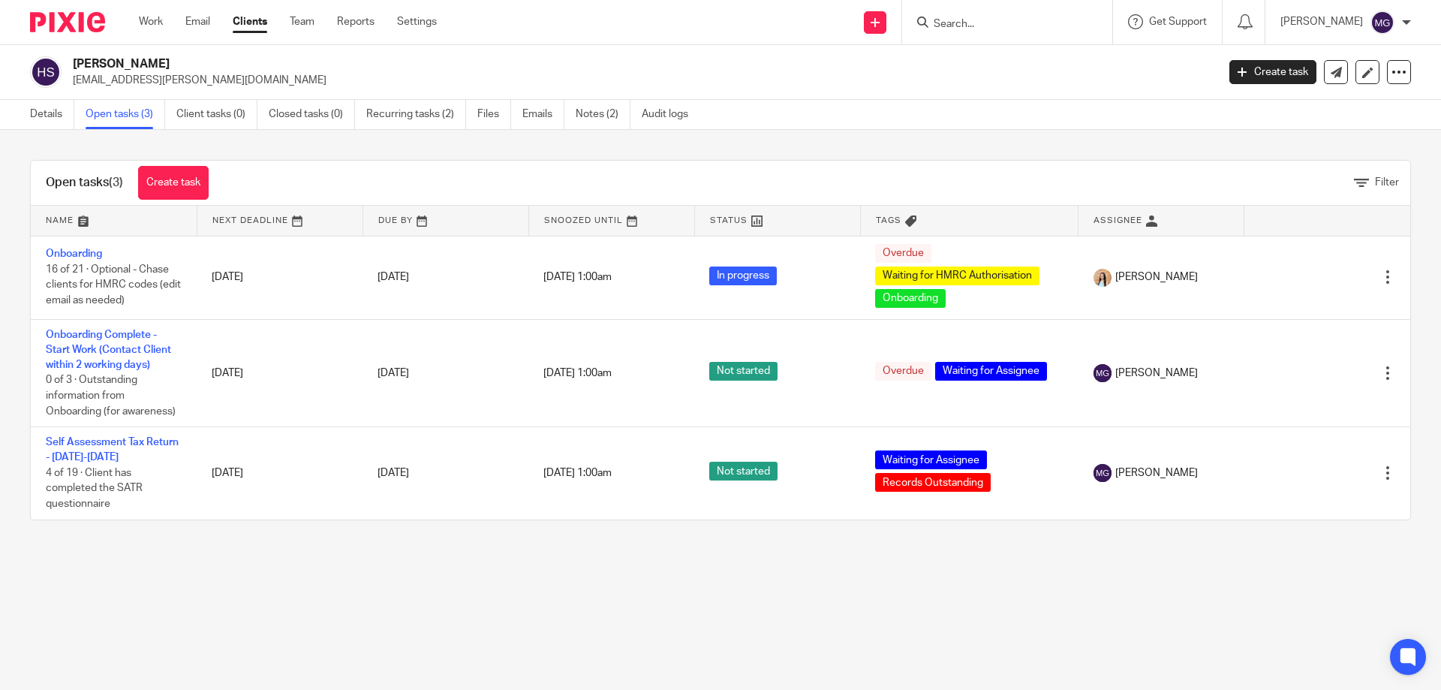
click at [212, 17] on ul "Work Email Clients Team Reports Settings" at bounding box center [299, 21] width 321 height 15
click at [203, 17] on link "Email" at bounding box center [197, 21] width 25 height 15
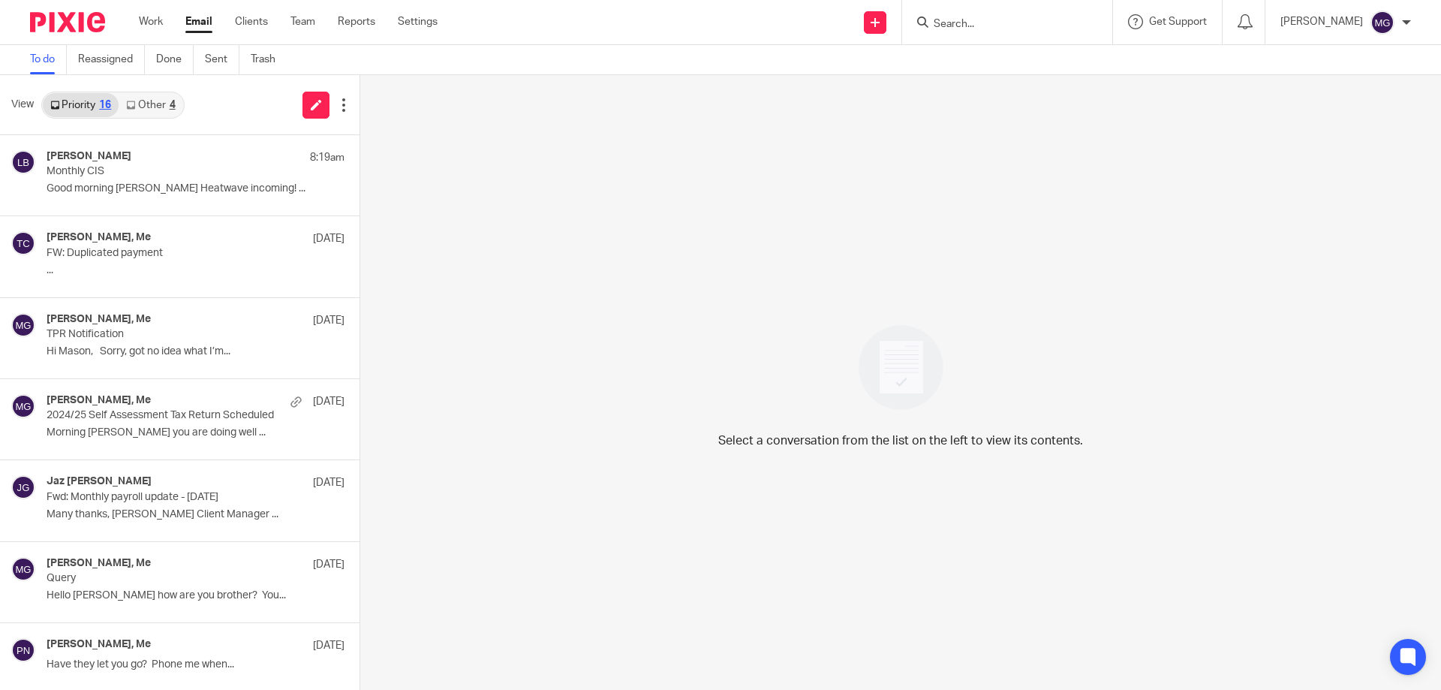
click at [140, 109] on link "Other 4" at bounding box center [151, 105] width 64 height 24
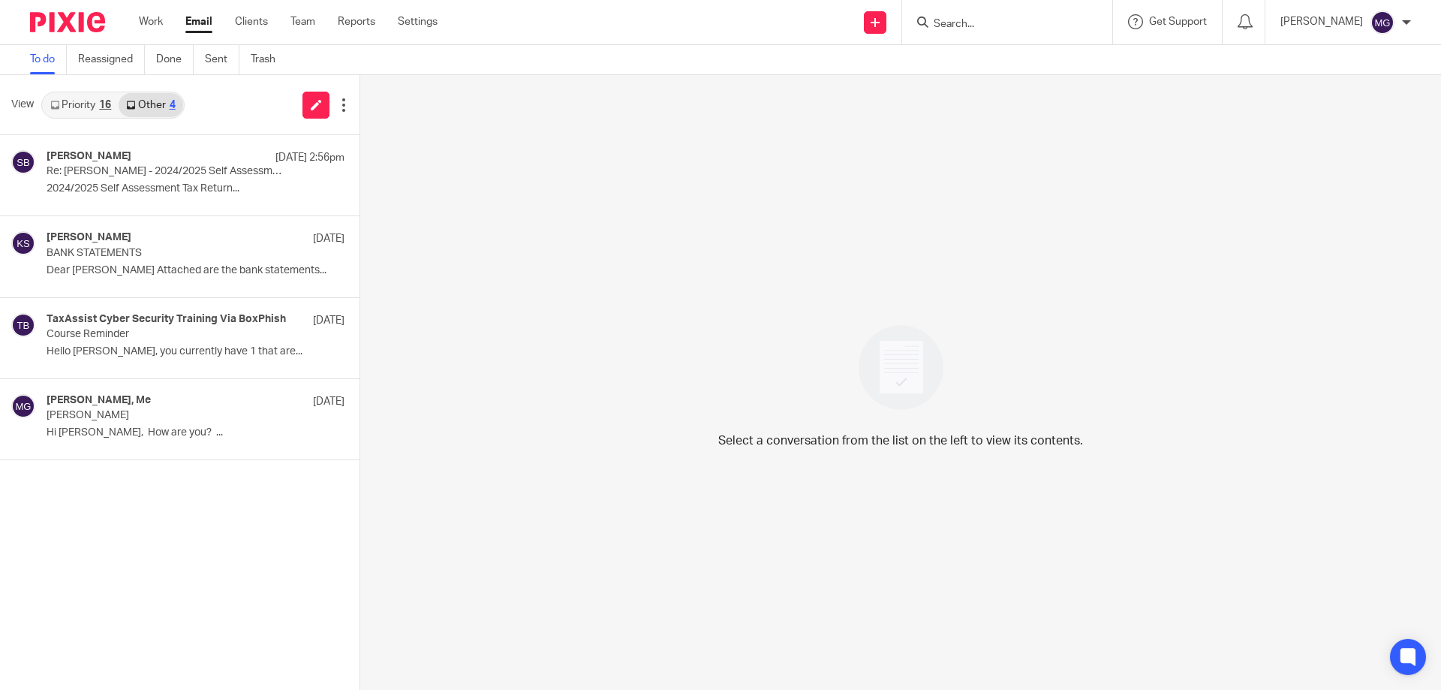
click at [117, 112] on link "Priority 16" at bounding box center [81, 105] width 76 height 24
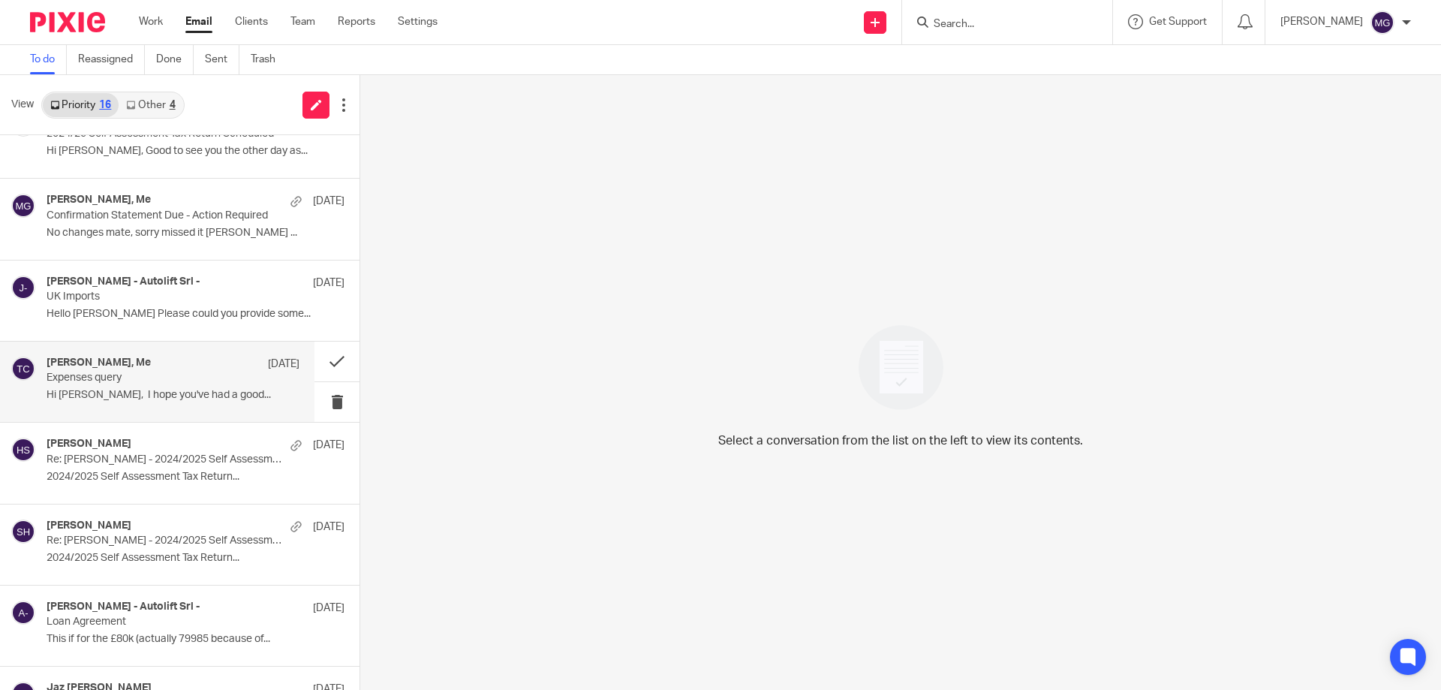
scroll to position [734, 0]
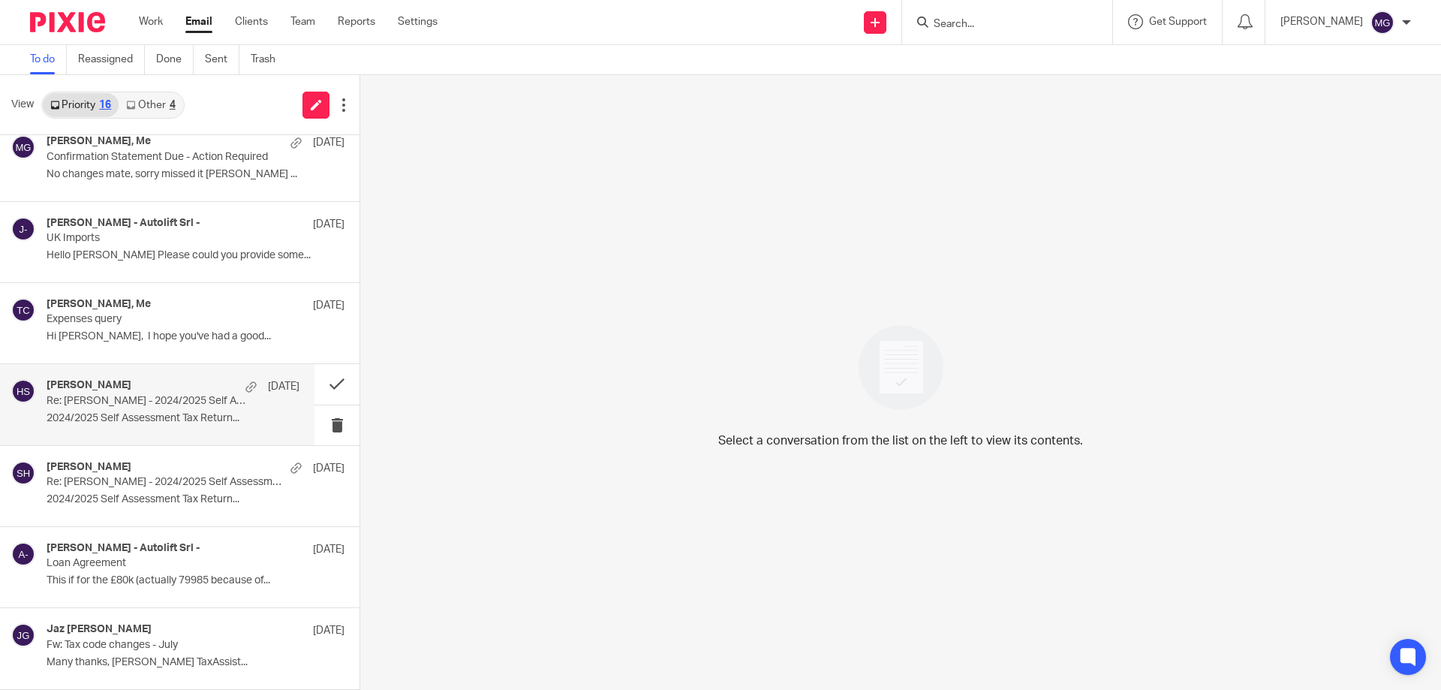
click at [151, 384] on div "Henna Shakoor 31 Jul" at bounding box center [173, 386] width 253 height 15
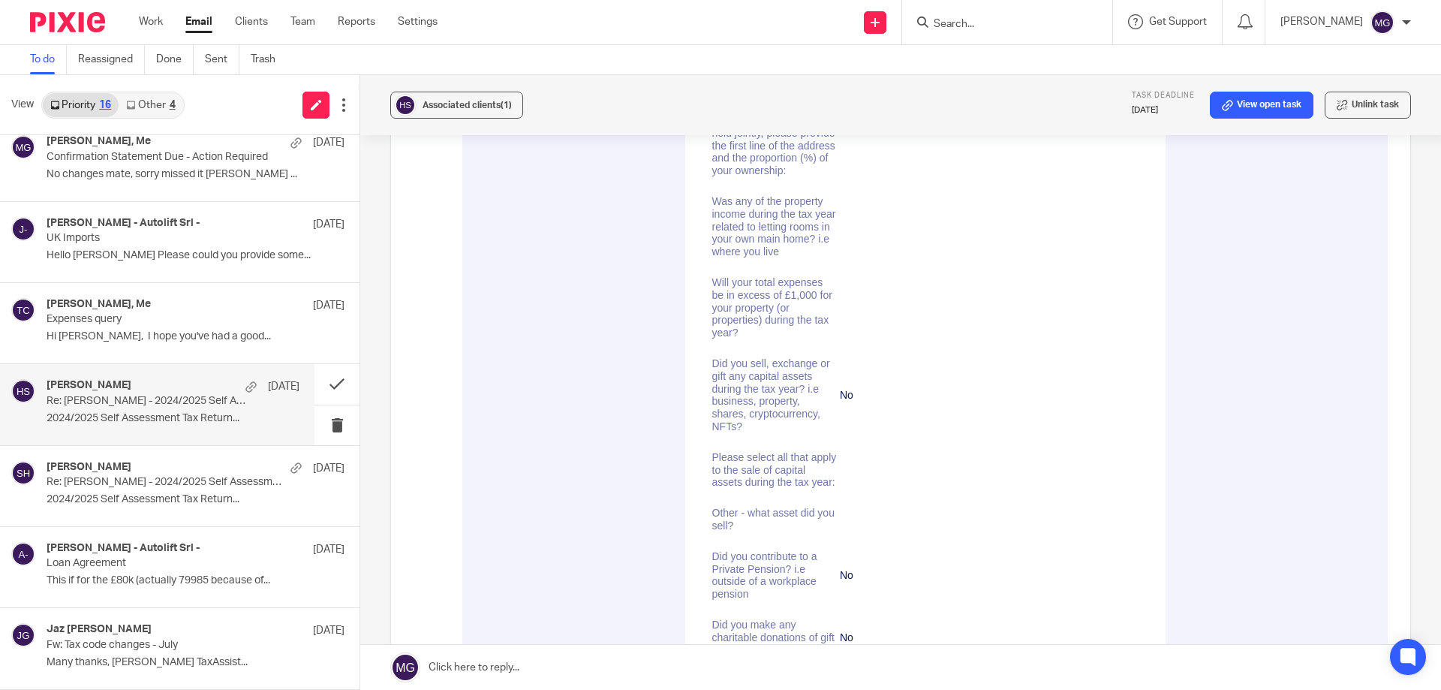
scroll to position [5114, 0]
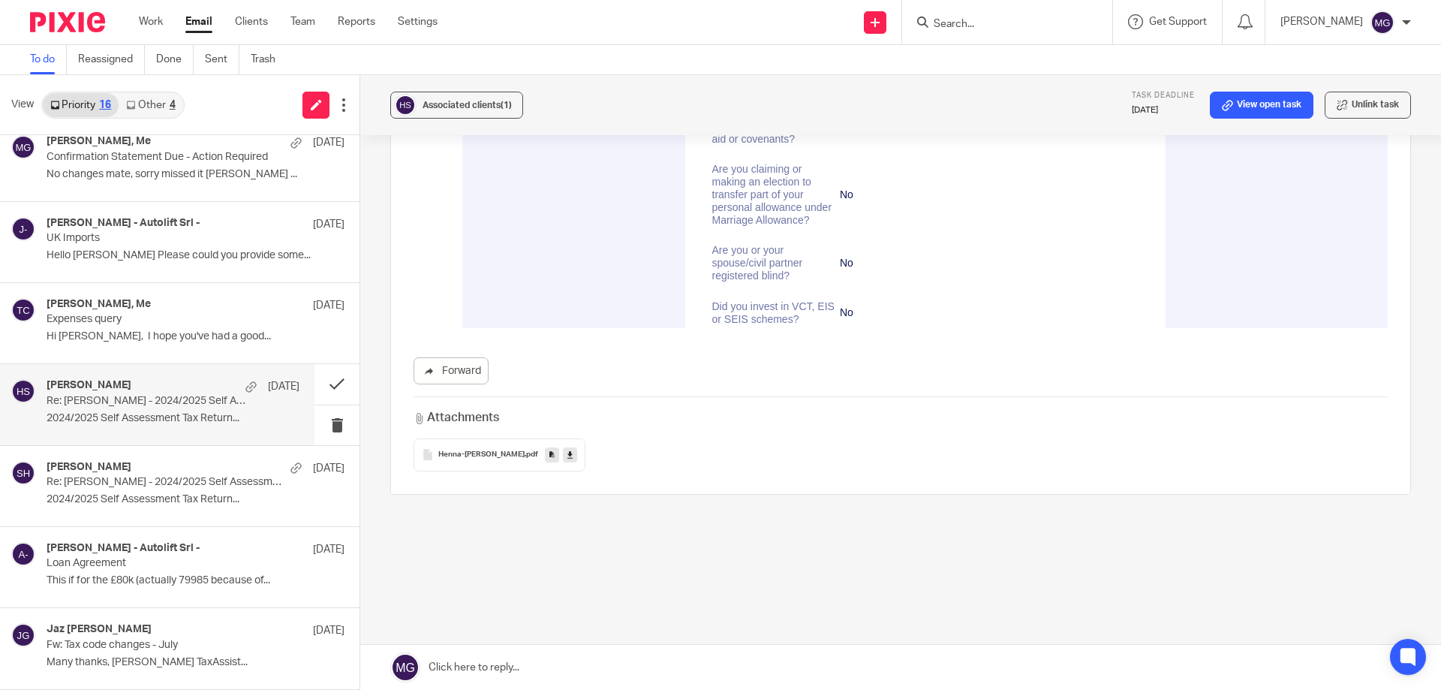
click at [563, 459] on link at bounding box center [570, 454] width 14 height 15
click at [328, 391] on button at bounding box center [336, 384] width 45 height 40
